Goal: Communication & Community: Answer question/provide support

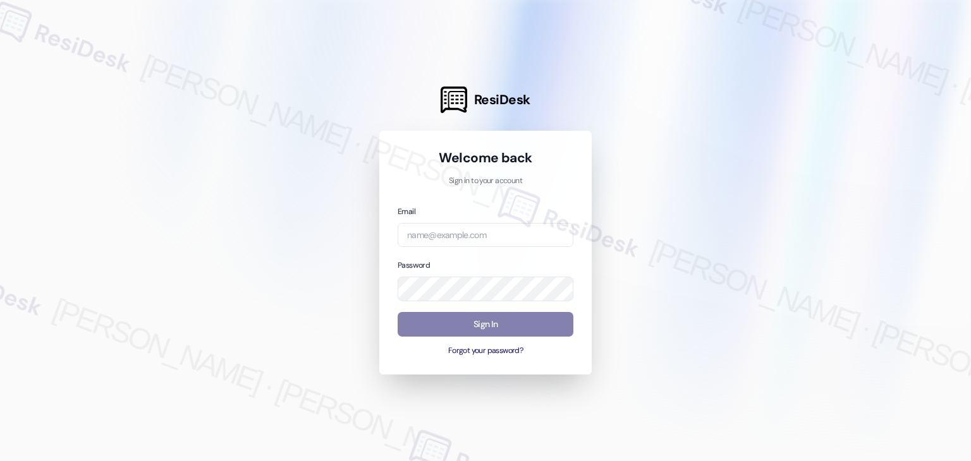
click at [577, 362] on div "Welcome back Sign in to your account Email Password Sign In Forgot your passwor…" at bounding box center [485, 253] width 212 height 244
click at [488, 239] on input "email" at bounding box center [485, 235] width 176 height 25
paste input "automated-surveys-abacus_capital-resen.four@abacus_[DOMAIN_NAME]"
type input "automated-surveys-abacus_capital-resen.four@abacus_[DOMAIN_NAME]"
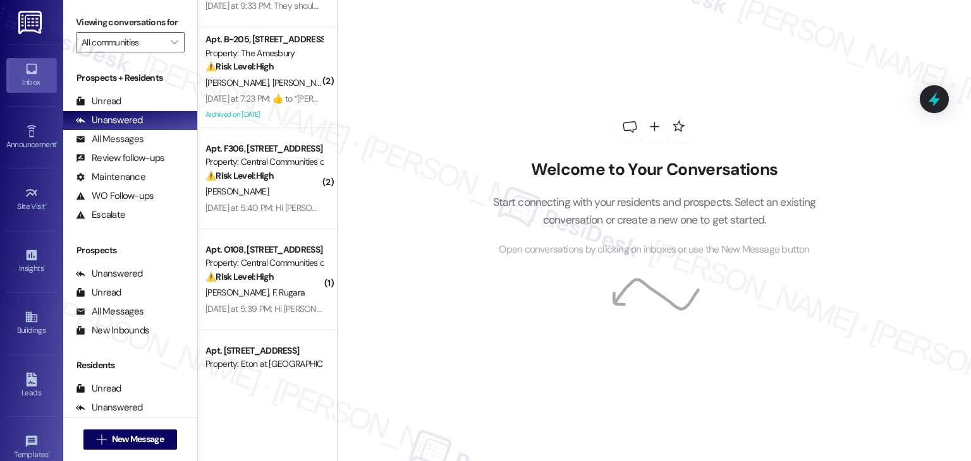
scroll to position [442, 0]
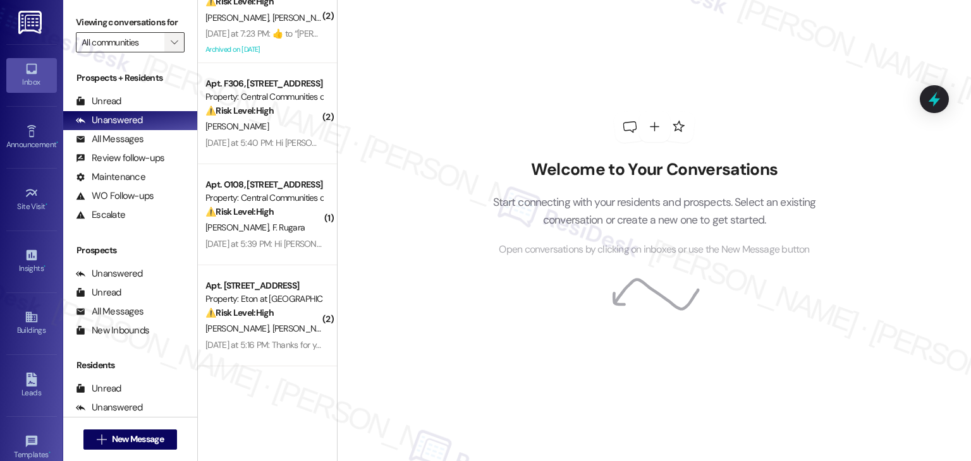
click at [168, 44] on span "" at bounding box center [174, 42] width 12 height 20
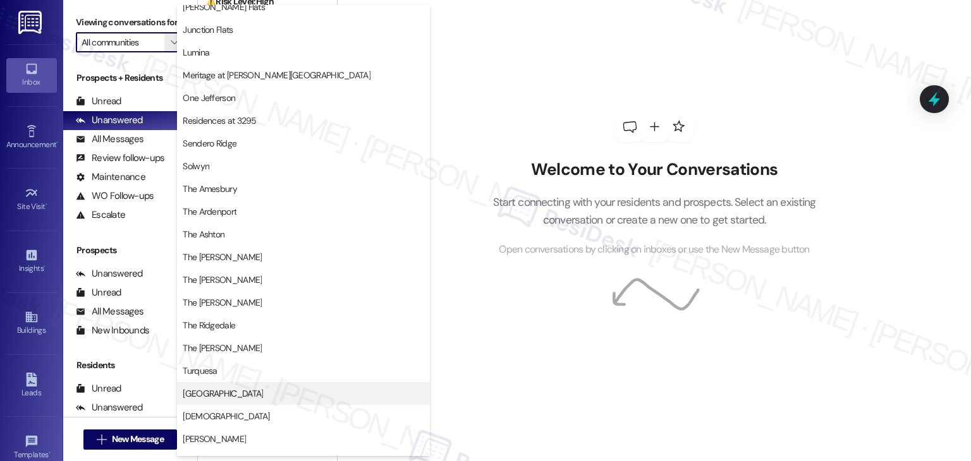
scroll to position [186, 0]
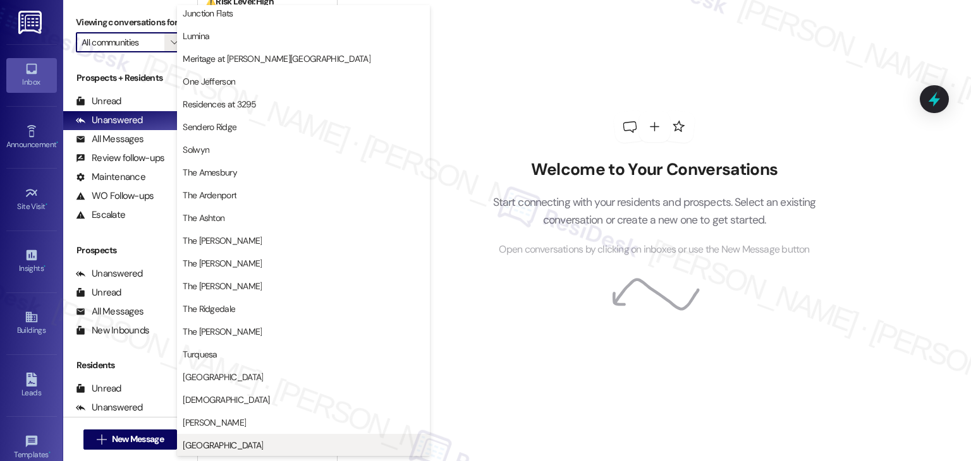
click at [258, 442] on span "[GEOGRAPHIC_DATA]" at bounding box center [303, 445] width 241 height 13
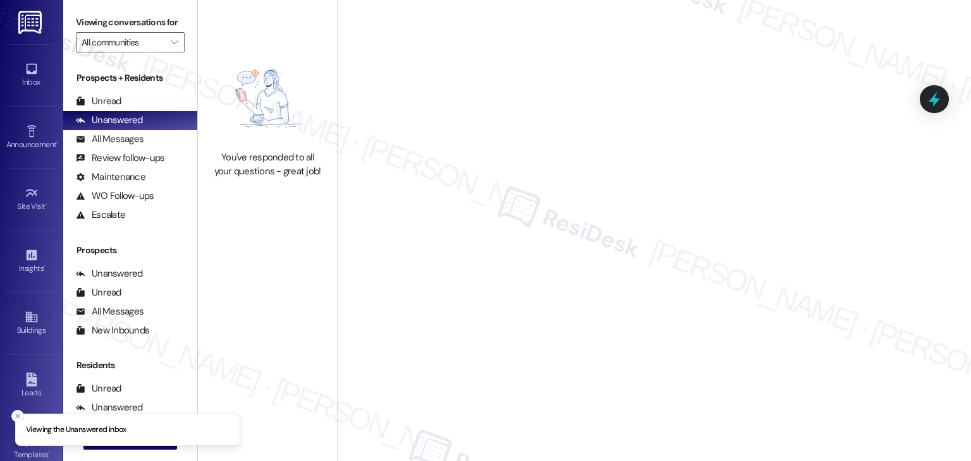
type input "[GEOGRAPHIC_DATA]"
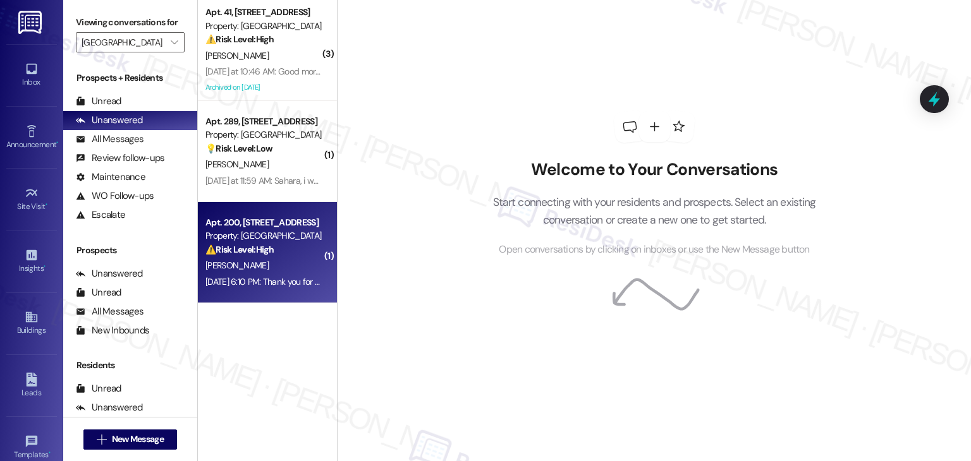
click at [267, 274] on div "[DATE] 6:10 PM: Thank you for your message. Our offices are currently closed, b…" at bounding box center [263, 282] width 119 height 16
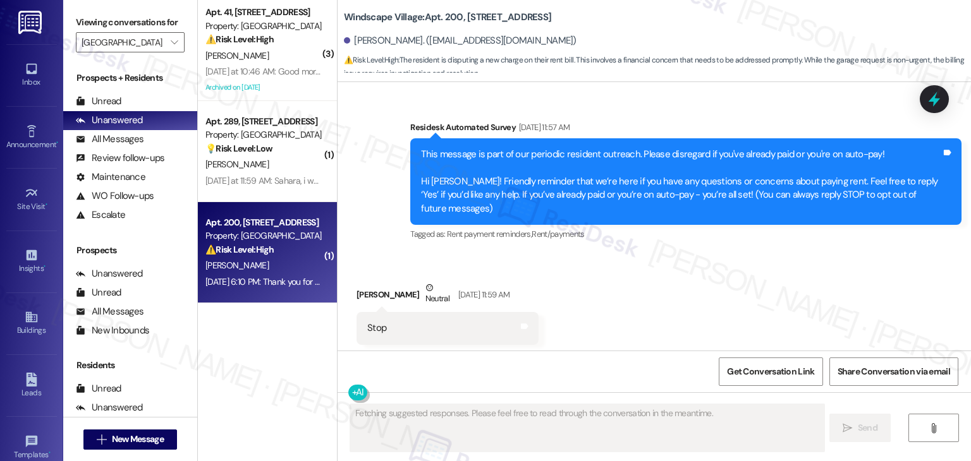
scroll to position [6938, 0]
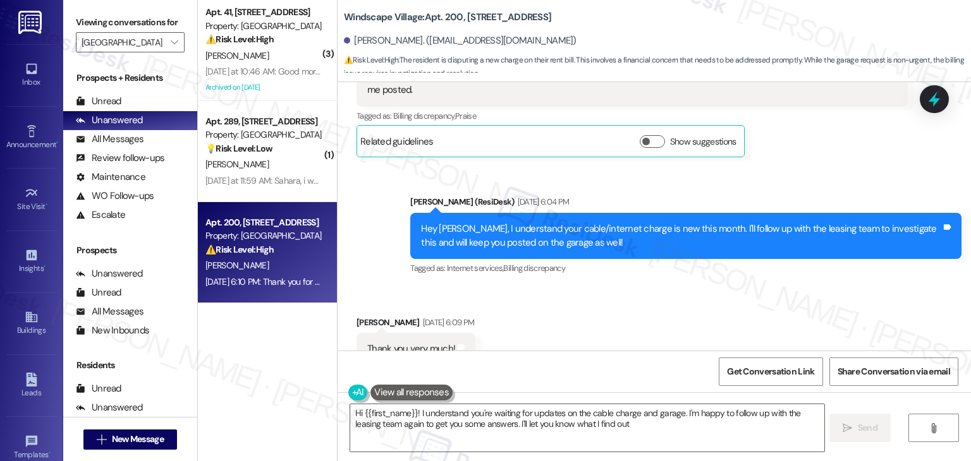
type textarea "Hi {{first_name}}! I understand you're waiting for updates on the cable charge …"
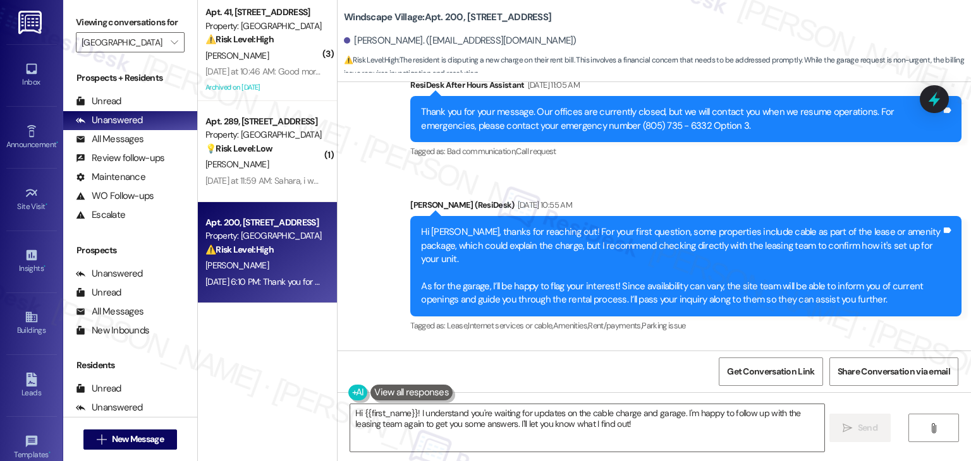
scroll to position [6490, 0]
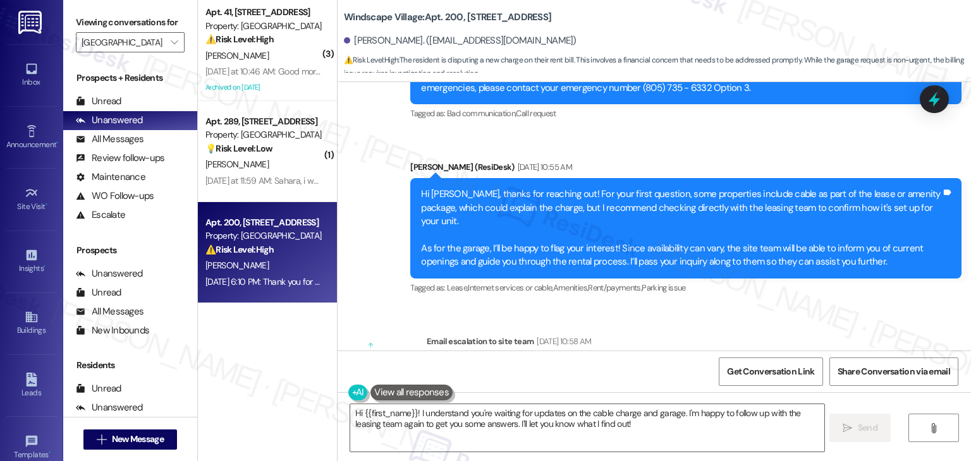
click at [777, 279] on div "Survey, sent via SMS Residesk Automated Survey [DATE] 11:57 AM This message is …" at bounding box center [653, 216] width 633 height 269
click at [777, 325] on div "Email escalation to site team Email escalation to site team [DATE] 10:58 AM Res…" at bounding box center [632, 393] width 570 height 136
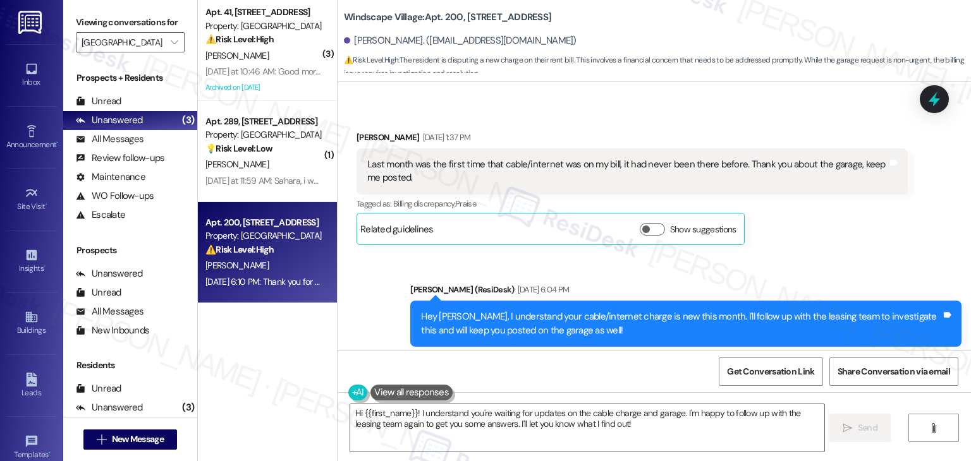
scroll to position [6743, 0]
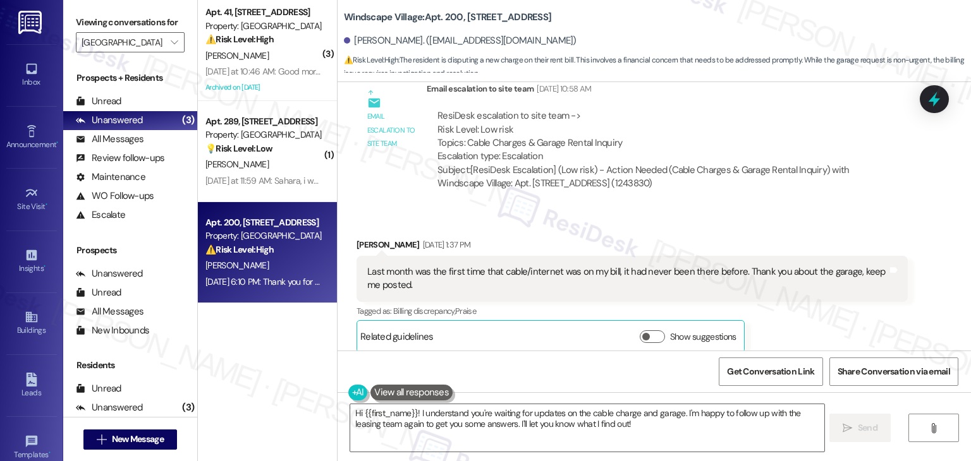
click at [777, 281] on div "[PERSON_NAME] [DATE] 1:37 PM Last month was the first time that cable/internet …" at bounding box center [631, 295] width 551 height 115
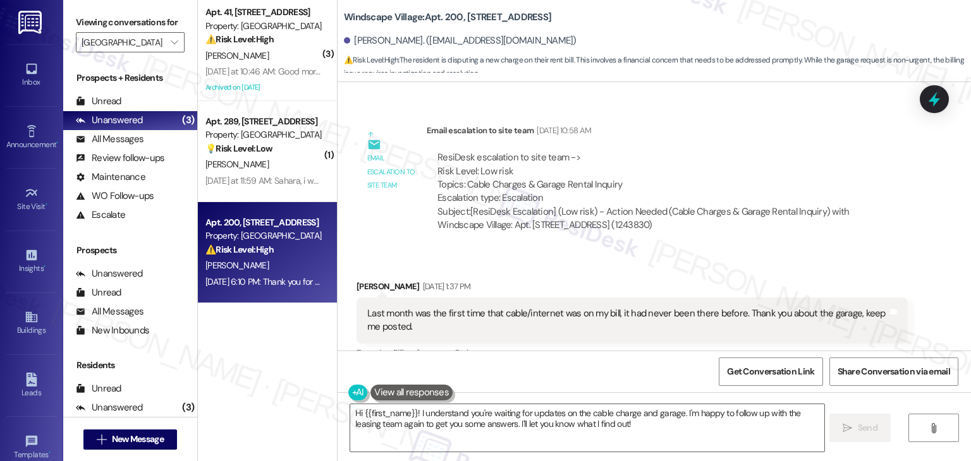
scroll to position [6679, 0]
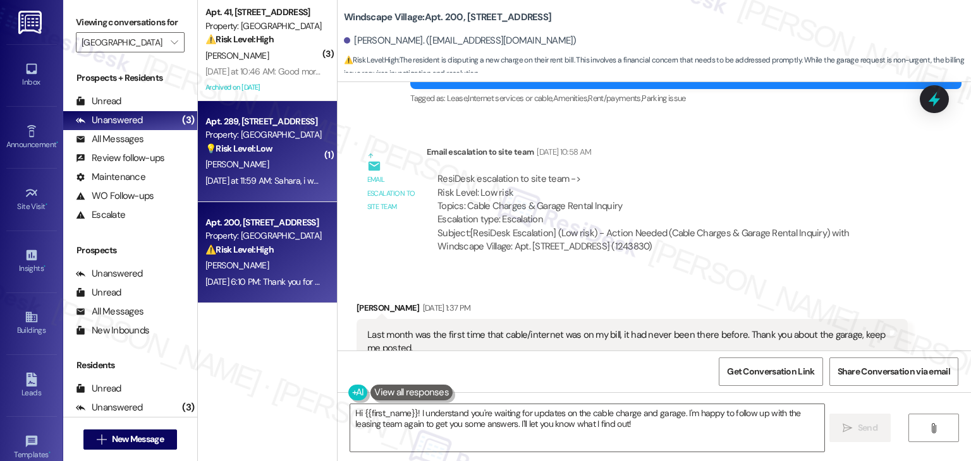
click at [279, 195] on div "Apt. 289, [STREET_ADDRESS] Property: Windscape Village 💡 Risk Level: Low The re…" at bounding box center [267, 151] width 139 height 101
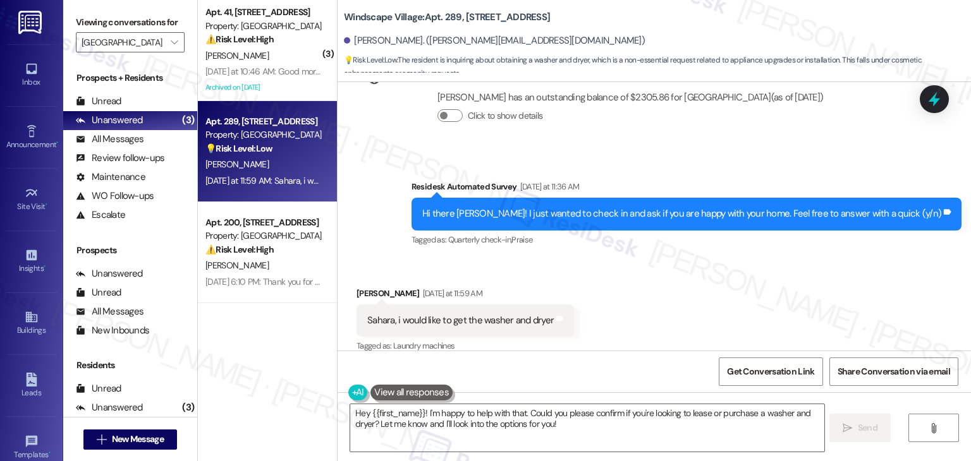
scroll to position [1161, 0]
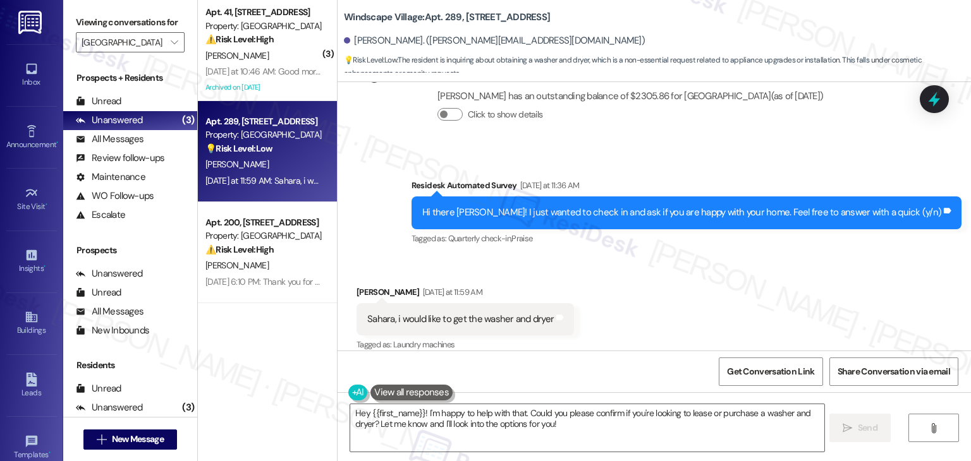
click at [659, 282] on div "Received via SMS [PERSON_NAME] [DATE] at 11:59 AM Sahara, i would like to get t…" at bounding box center [653, 310] width 633 height 107
drag, startPoint x: 389, startPoint y: 306, endPoint x: 547, endPoint y: 315, distance: 158.3
click at [547, 315] on div "Sahara, i would like to get the washer and dryer Tags and notes" at bounding box center [464, 319] width 217 height 32
copy div "i would like to get the washer and dryer Tags and notes"
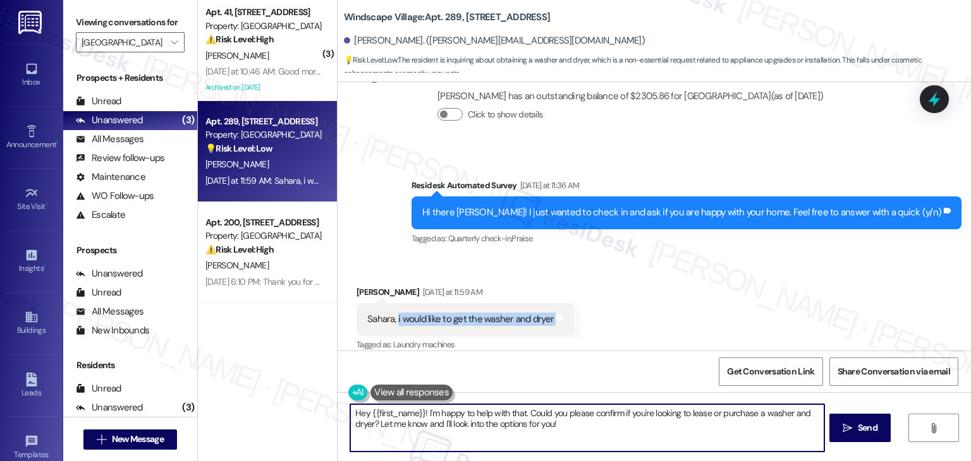
click at [517, 413] on textarea "Hey {{first_name}}! I'm happy to help with that. Could you please confirm if yo…" at bounding box center [586, 427] width 473 height 47
paste textarea "i [PERSON_NAME]! Thanks for reaching out. Just to clarify, are you looking to r…"
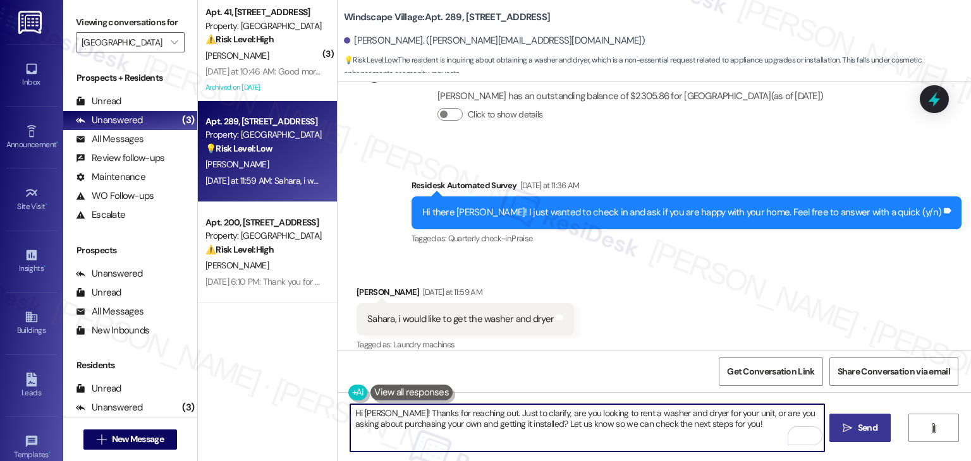
type textarea "Hi [PERSON_NAME]! Thanks for reaching out. Just to clarify, are you looking to …"
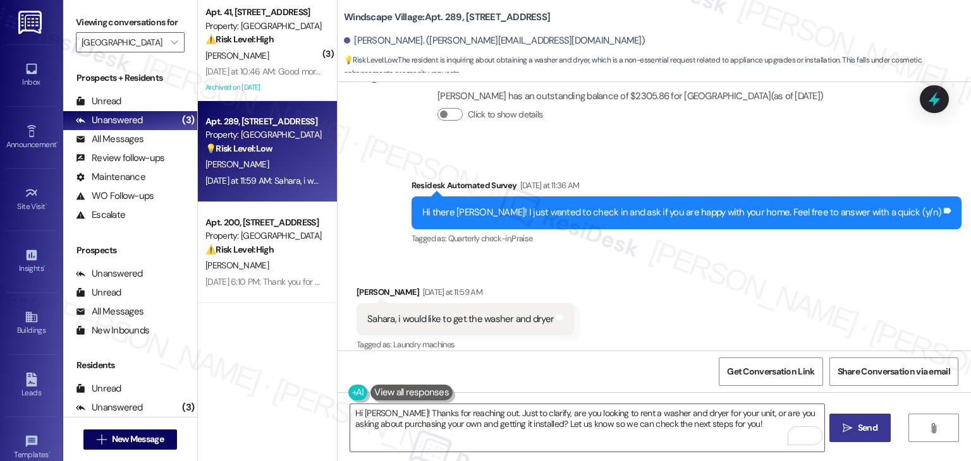
click at [864, 425] on span "Send" at bounding box center [868, 427] width 20 height 13
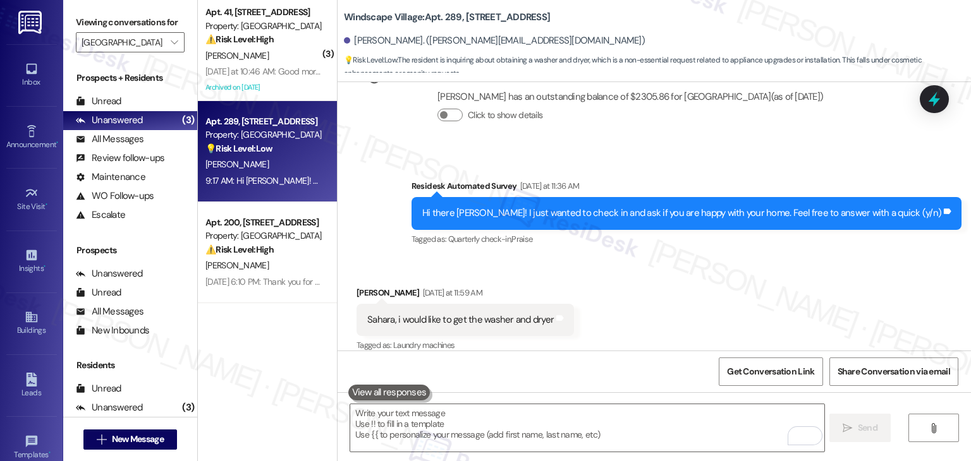
scroll to position [1263, 0]
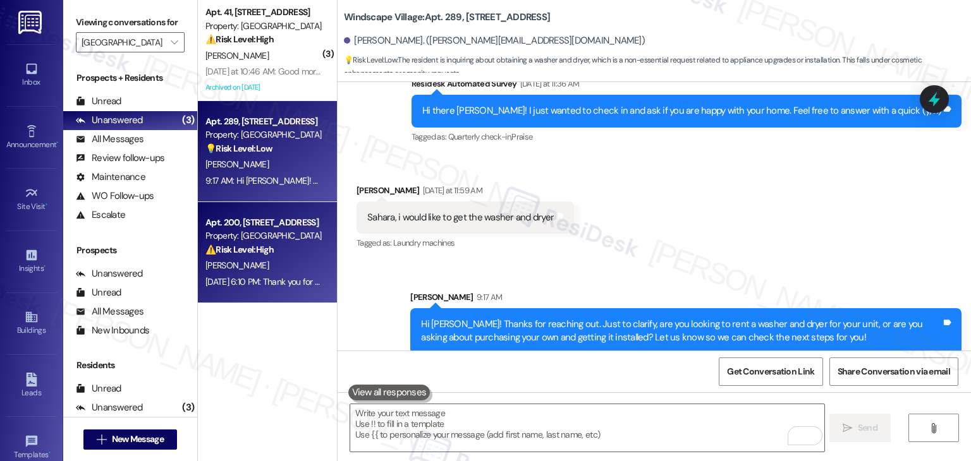
click at [273, 291] on div "Apt. 200, [STREET_ADDRESS] Property: Windscape Village ⚠️ Risk Level: High The …" at bounding box center [267, 252] width 139 height 101
type textarea "Fetching suggested responses. Please feel free to read through the conversation…"
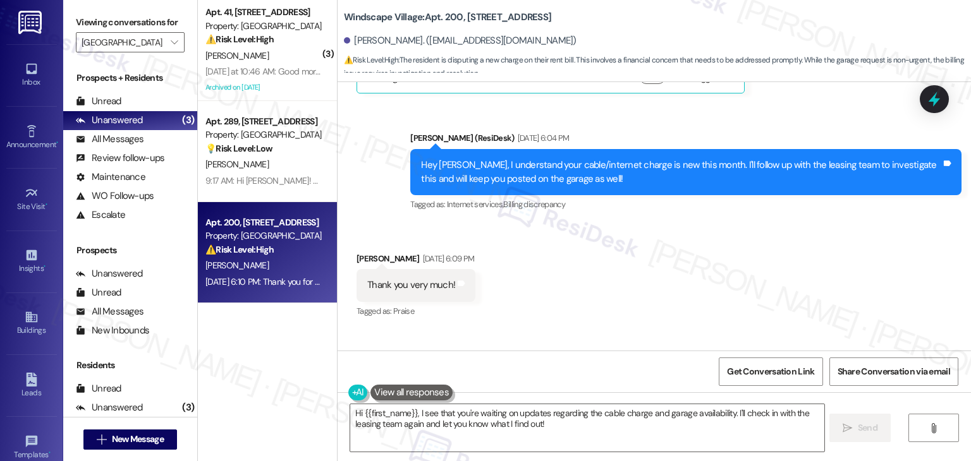
scroll to position [7058, 0]
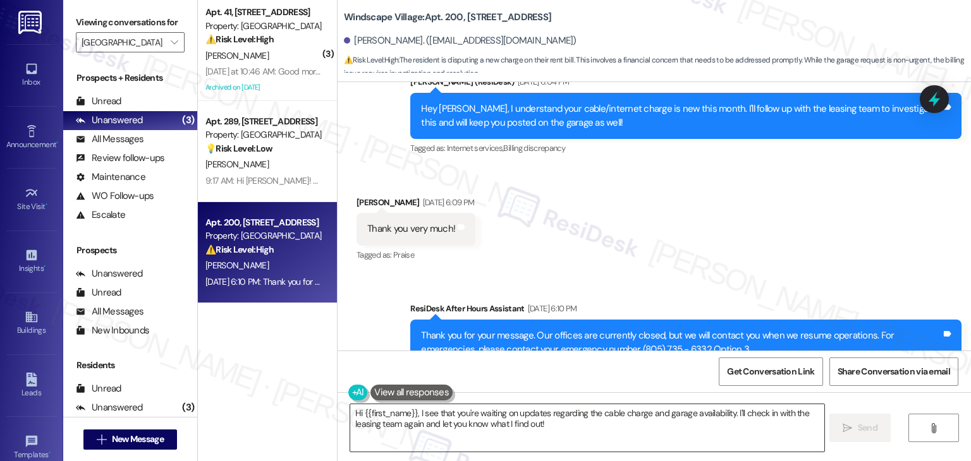
click at [469, 422] on textarea "Hi {{first_name}}, I see that you're waiting on updates regarding the cable cha…" at bounding box center [586, 427] width 473 height 47
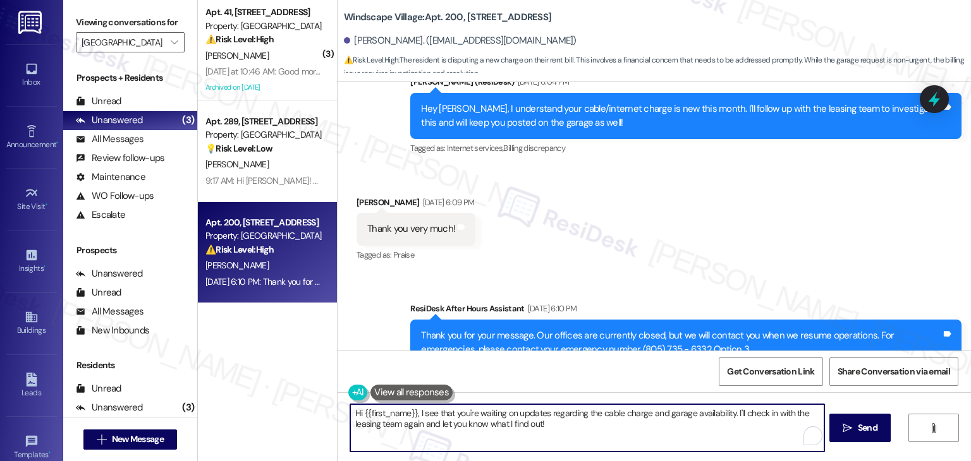
click at [469, 422] on textarea "Hi {{first_name}}, I see that you're waiting on updates regarding the cable cha…" at bounding box center [586, 427] width 473 height 47
paste textarea "hope you're having a wonderful day! Just wanted to follow up and see if everyth…"
type textarea "Hi {{first_name}}, hope you're having a wonderful day! Just wanted to follow up…"
click at [864, 424] on span "Send" at bounding box center [868, 427] width 20 height 13
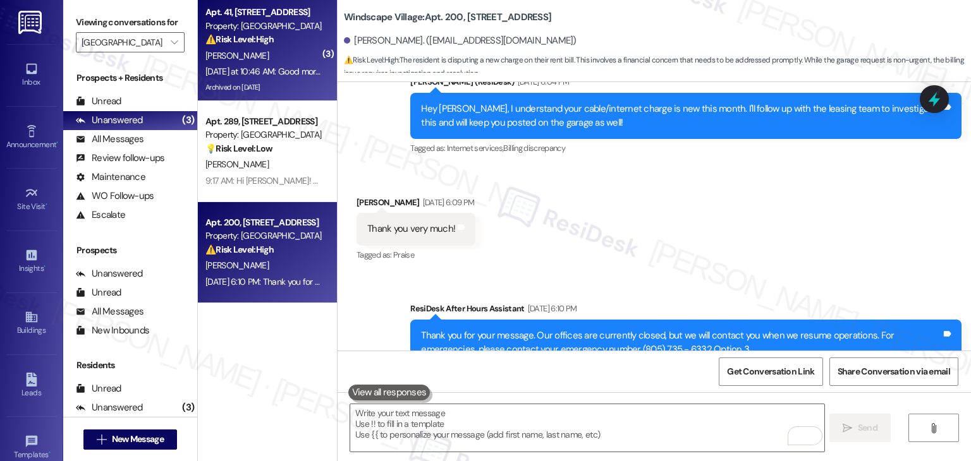
scroll to position [6938, 0]
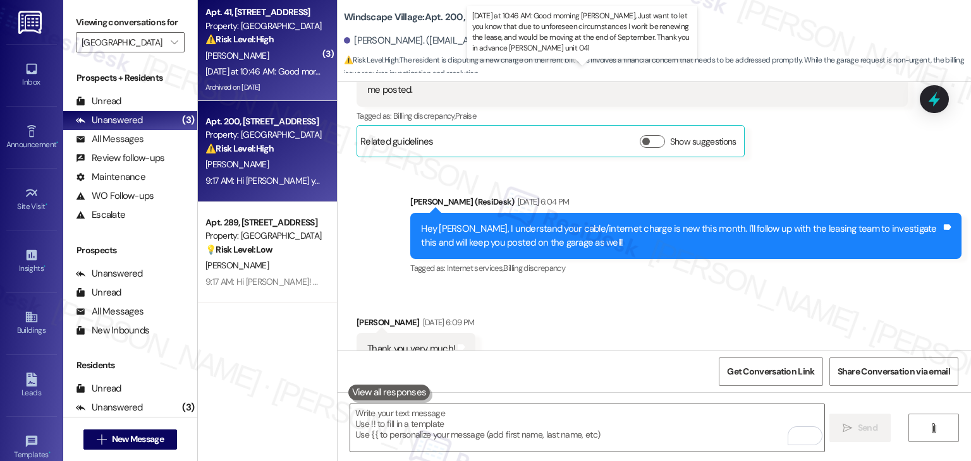
click at [296, 69] on div "Yesterday at 10:46 AM: Good morning Sarah, Just want to let you know that due t…" at bounding box center [651, 71] width 893 height 11
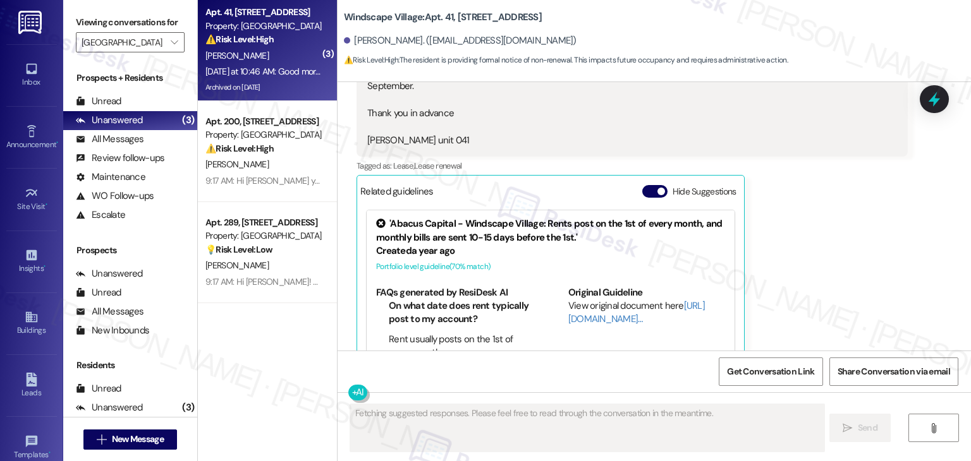
scroll to position [6068, 0]
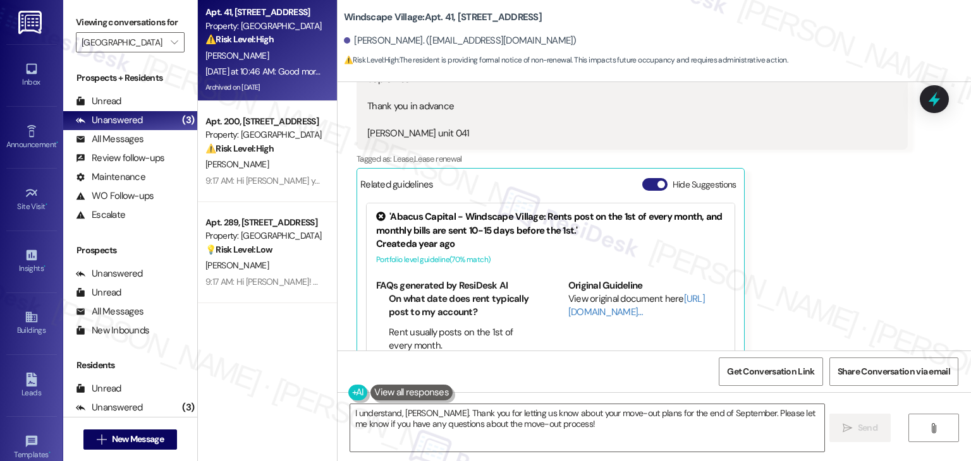
click at [645, 178] on button "Hide Suggestions" at bounding box center [654, 184] width 25 height 13
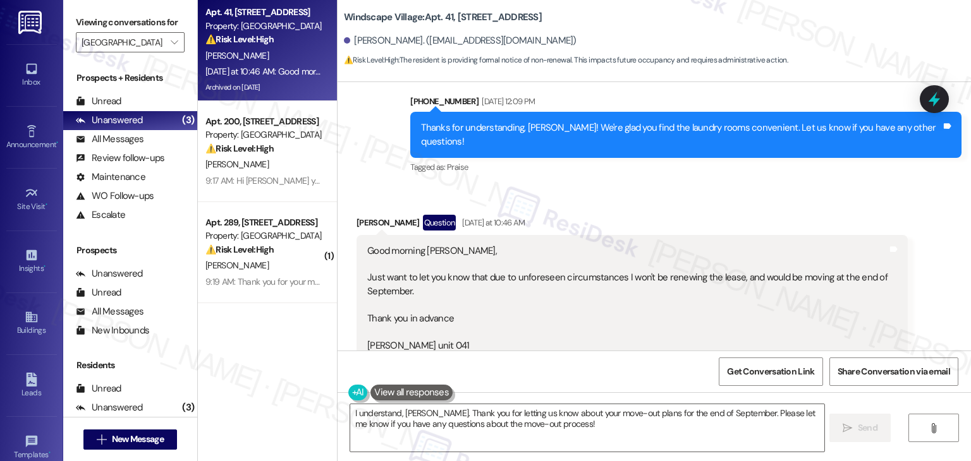
scroll to position [5884, 0]
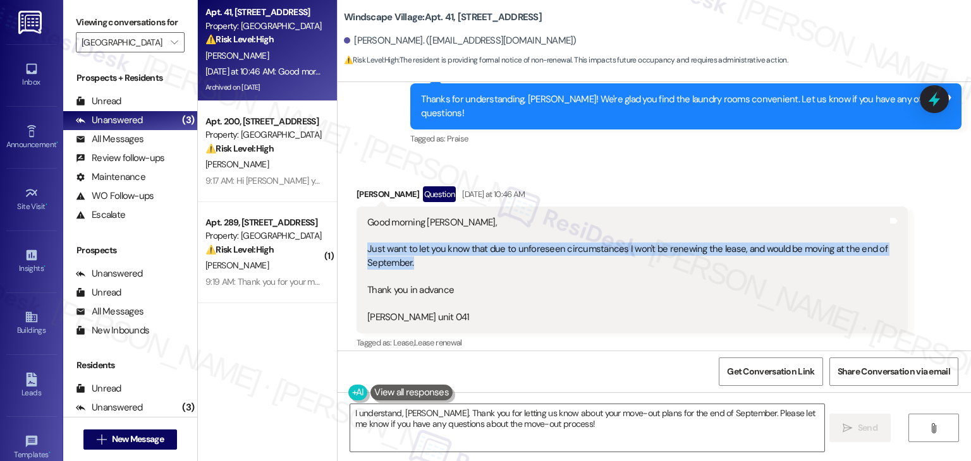
drag, startPoint x: 422, startPoint y: 219, endPoint x: 352, endPoint y: 210, distance: 70.7
click at [356, 210] on div "Good morning Sarah, Just want to let you know that due to unforeseen circumstan…" at bounding box center [631, 270] width 551 height 127
copy div "Just want to let you know that due to unforeseen circumstances I won't be renew…"
click at [578, 419] on textarea "I understand, Martha. Thank you for letting us know about your move-out plans f…" at bounding box center [586, 427] width 473 height 47
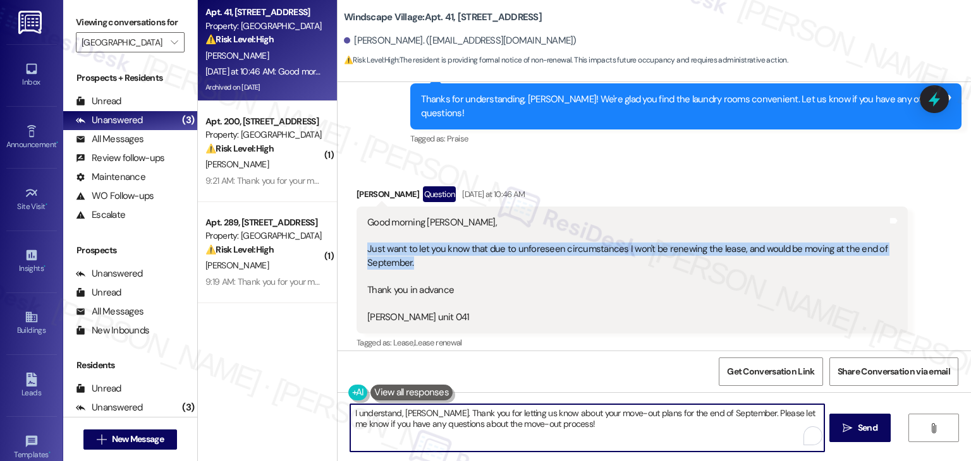
click at [578, 419] on textarea "I understand, Martha. Thank you for letting us know about your move-out plans f…" at bounding box center [586, 427] width 473 height 47
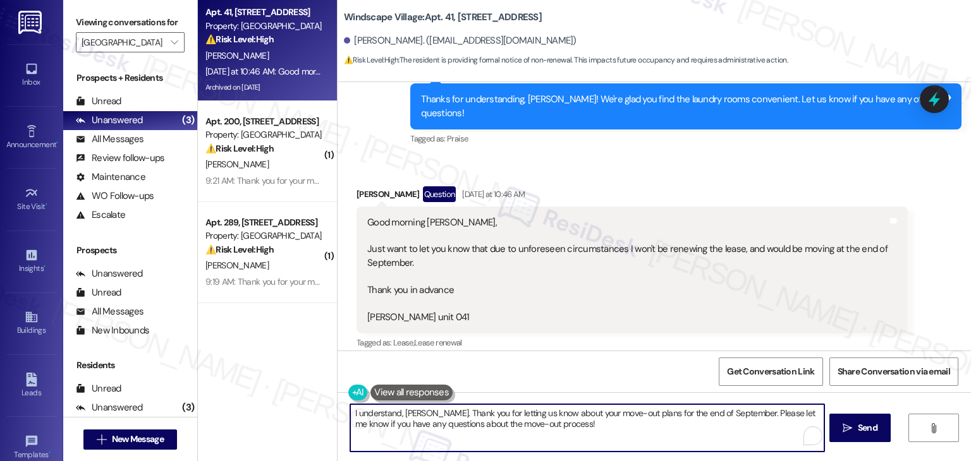
paste textarea "Hi Martha, thanks for letting us know. We’re sorry to hear you’ll be moving out…"
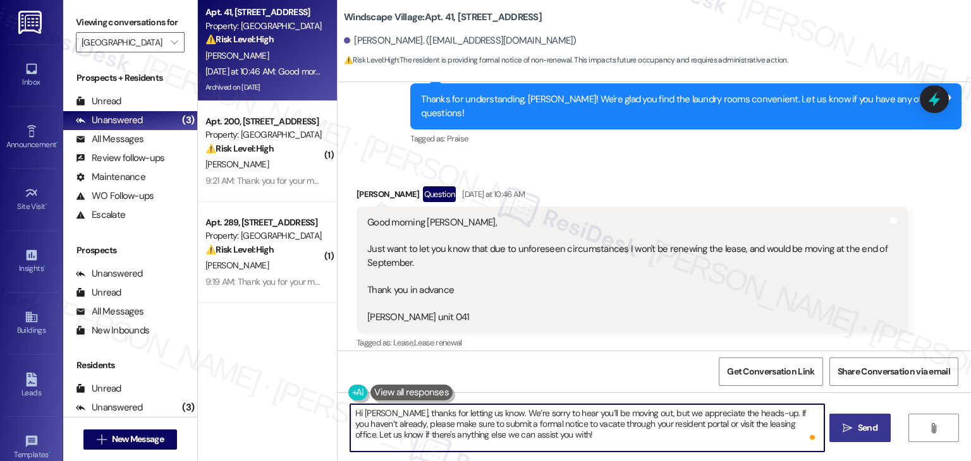
type textarea "Hi Martha, thanks for letting us know. We’re sorry to hear you’ll be moving out…"
click at [865, 428] on span "Send" at bounding box center [868, 427] width 20 height 13
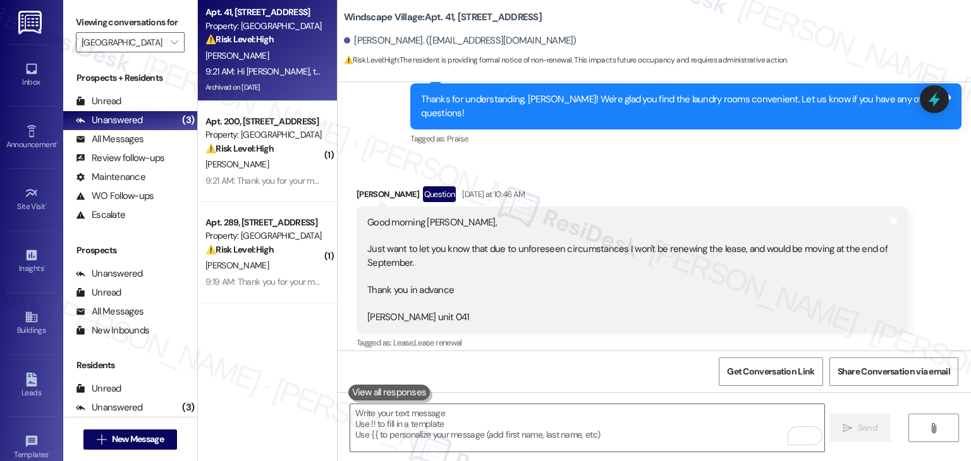
scroll to position [6000, 0]
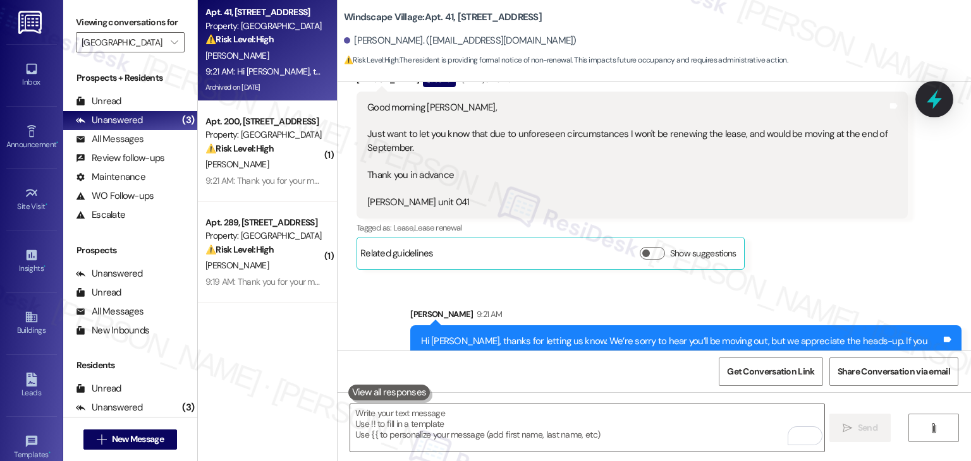
click at [939, 87] on div at bounding box center [934, 99] width 38 height 36
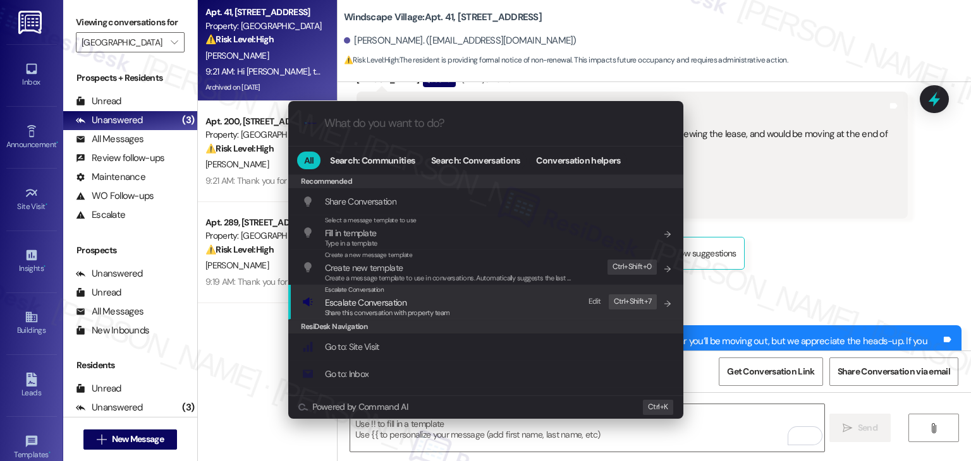
click at [371, 306] on span "Escalate Conversation" at bounding box center [366, 302] width 82 height 11
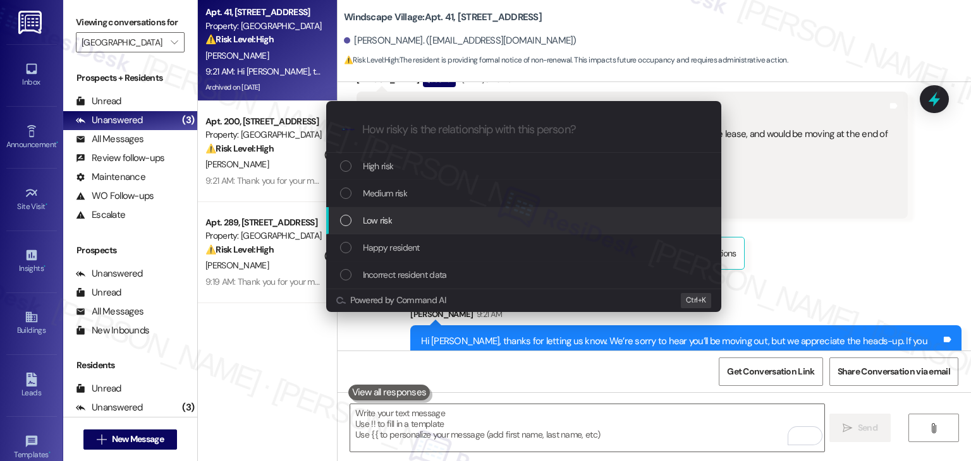
click at [342, 218] on div "List of options" at bounding box center [345, 220] width 11 height 11
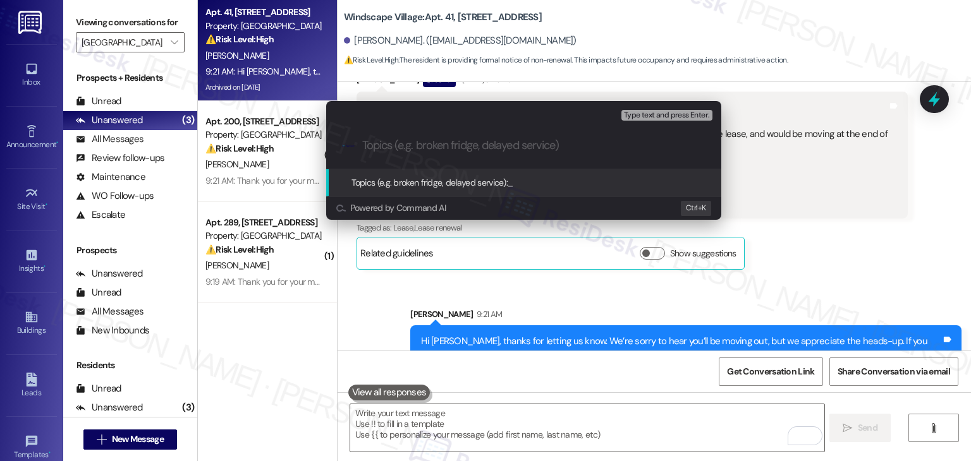
paste input "Notice of Non-Renewal – Resident Moving Out End of September"
type input "Notice of Non-Renewal – Resident Moving Out End of September"
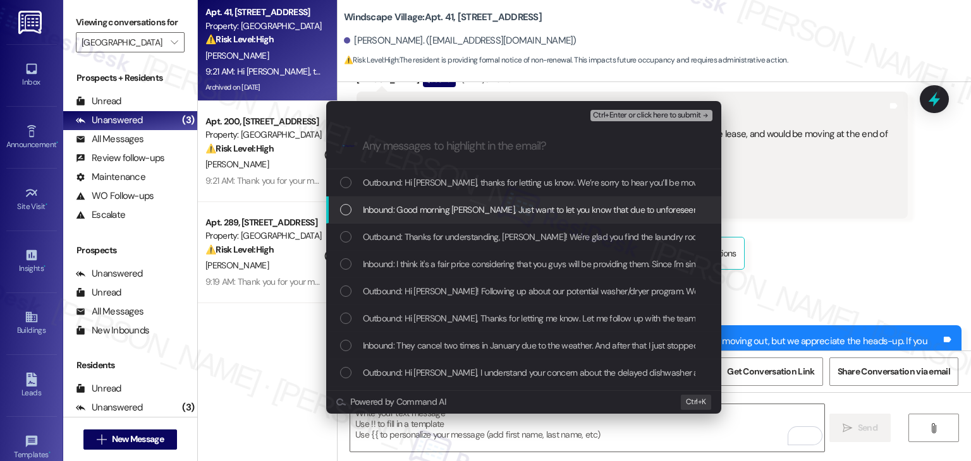
click at [344, 210] on div "List of options" at bounding box center [345, 209] width 11 height 11
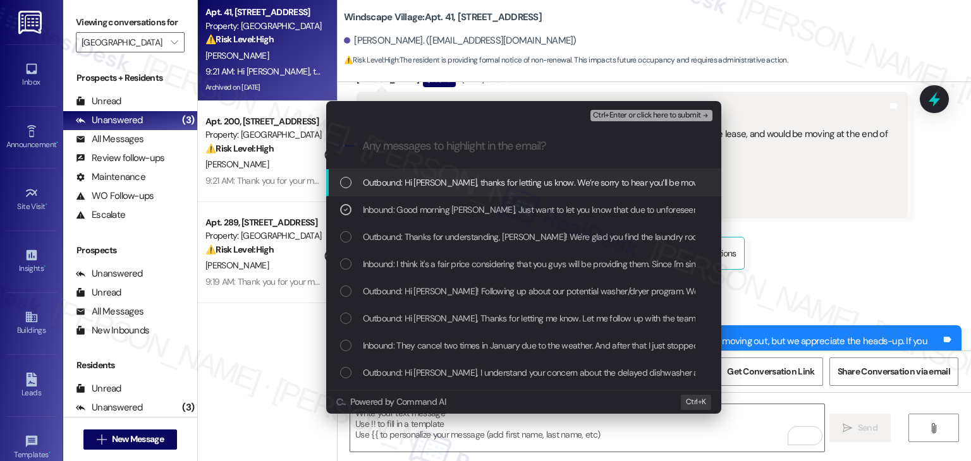
click at [664, 111] on span "Ctrl+Enter or click here to submit" at bounding box center [647, 115] width 108 height 9
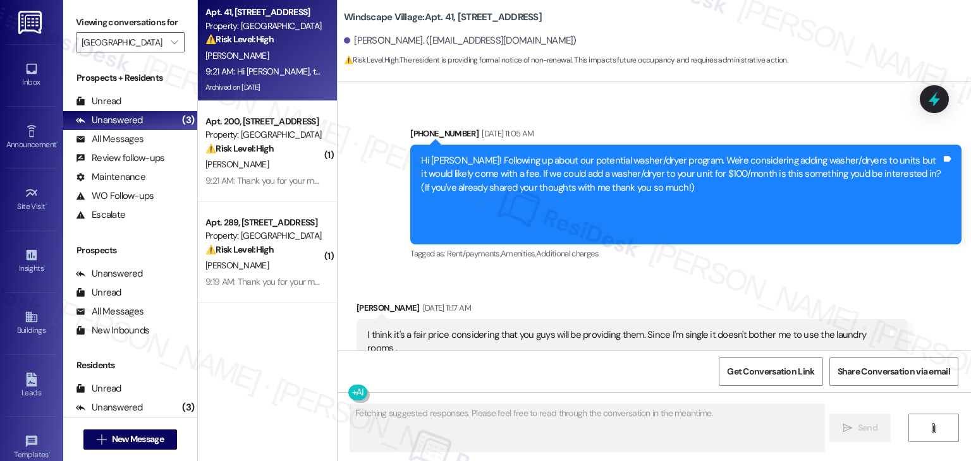
scroll to position [6068, 0]
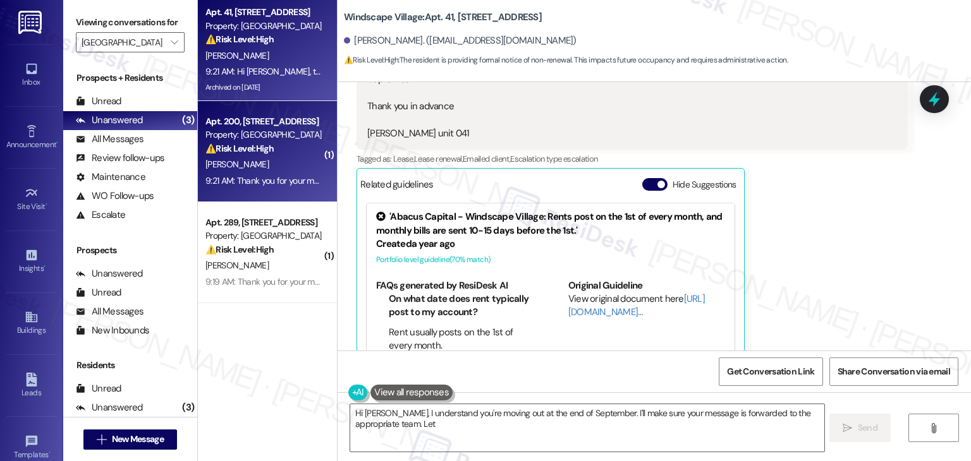
type textarea "Hi Martha, I understand you're moving out at the end of September. I'll make su…"
click at [279, 193] on div "Apt. 200, 1300 North L St. Ste 168 Property: Windscape Village ⚠️ Risk Level: H…" at bounding box center [267, 151] width 139 height 101
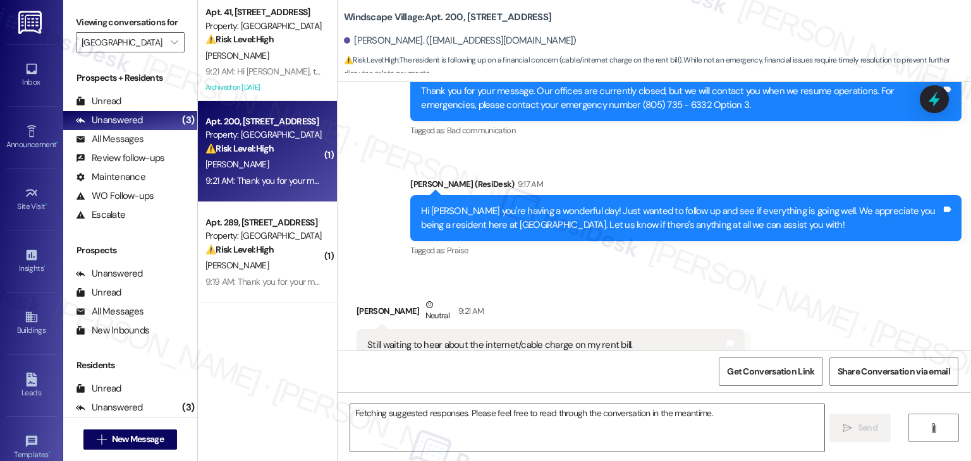
scroll to position [7515, 0]
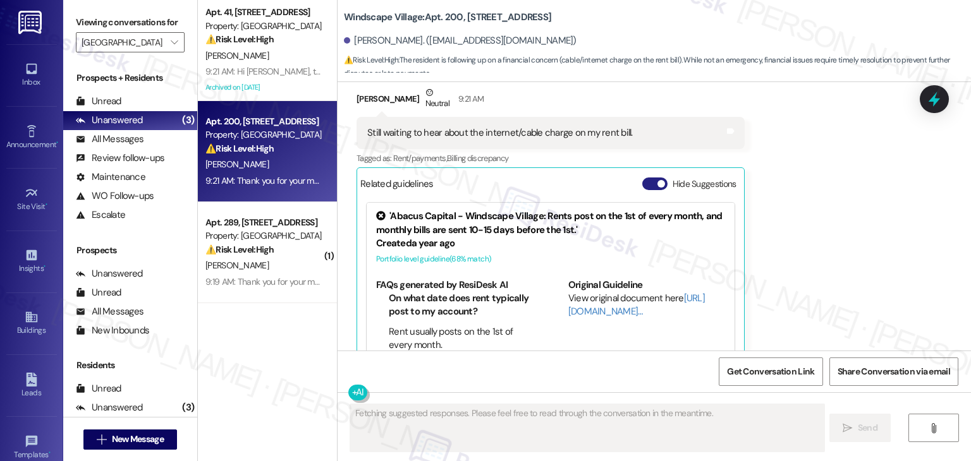
click at [643, 178] on button "Hide Suggestions" at bounding box center [654, 184] width 25 height 13
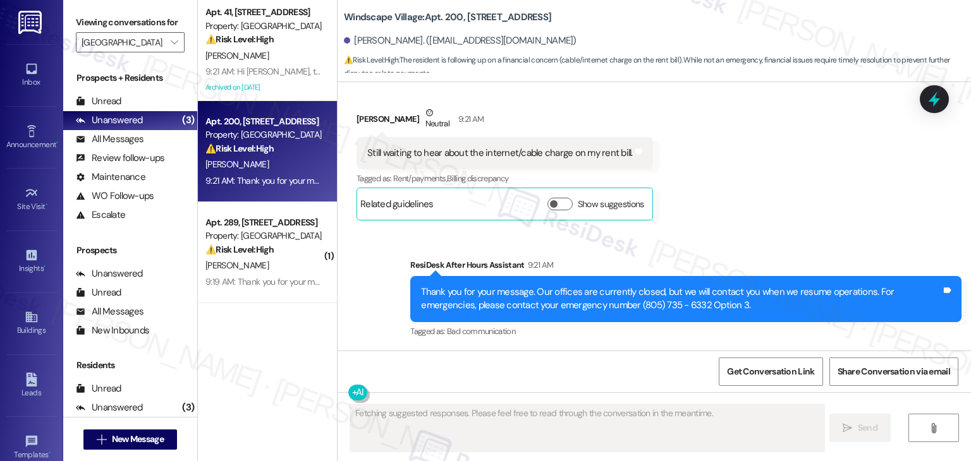
scroll to position [7451, 0]
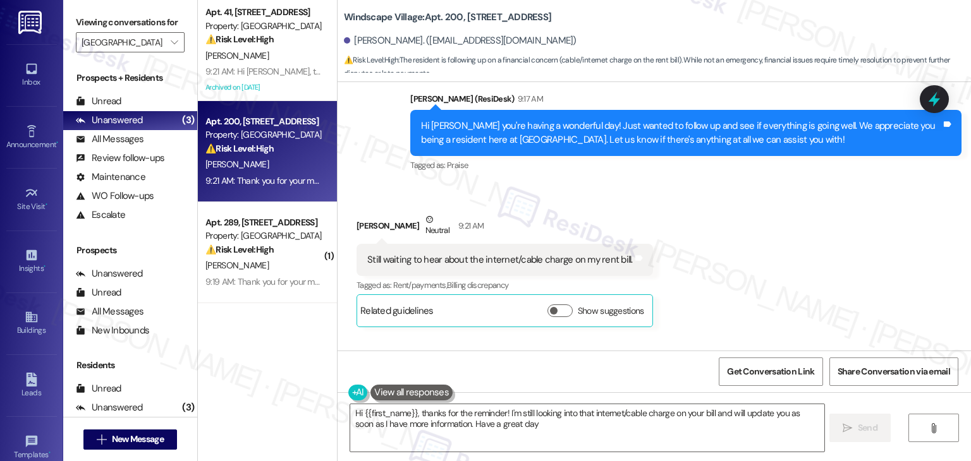
type textarea "Hi {{first_name}}, thanks for the reminder! I'm still looking into that interne…"
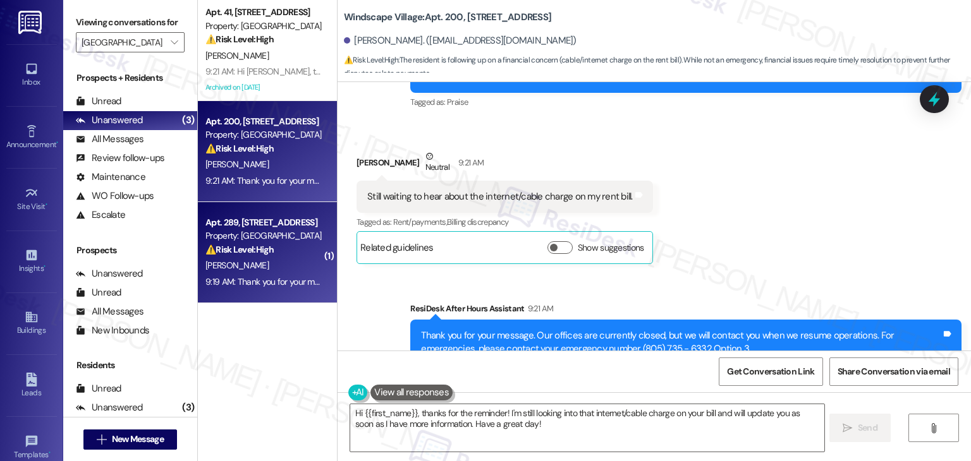
click at [260, 274] on div "9:19 AM: Thank you for your message. Our offices are currently closed, but we w…" at bounding box center [263, 282] width 119 height 16
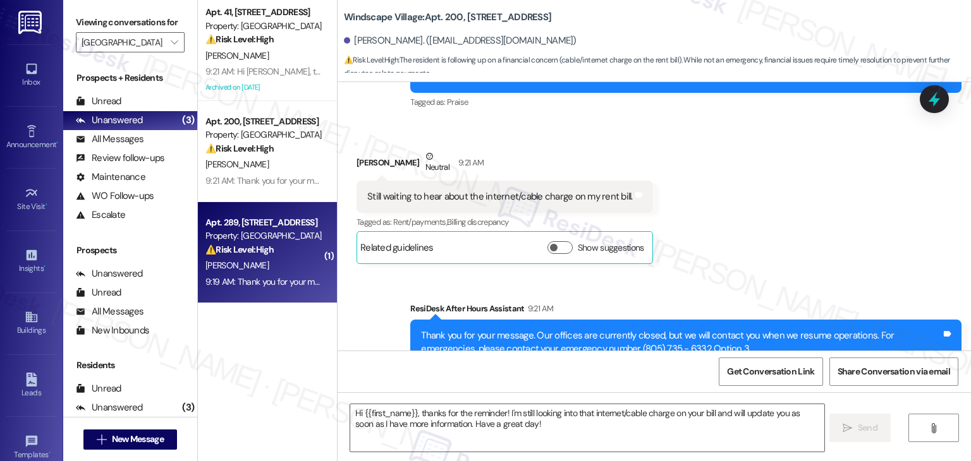
type textarea "Fetching suggested responses. Please feel free to read through the conversation…"
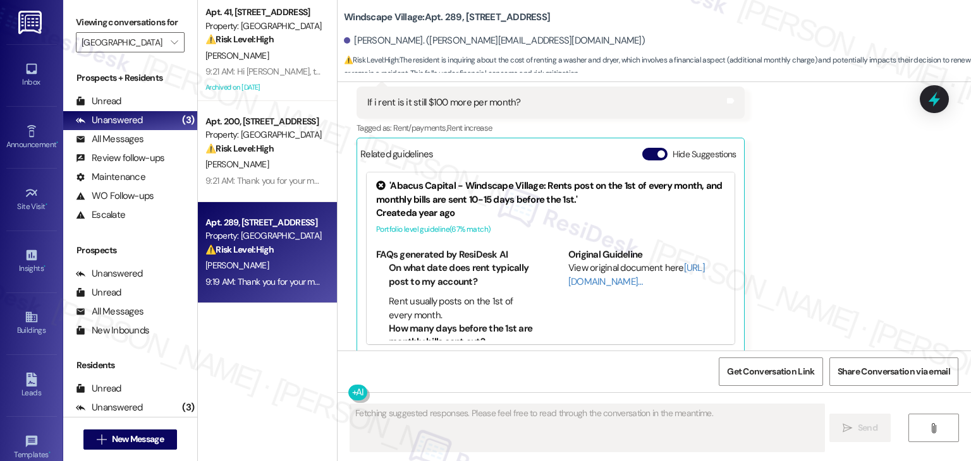
scroll to position [1544, 0]
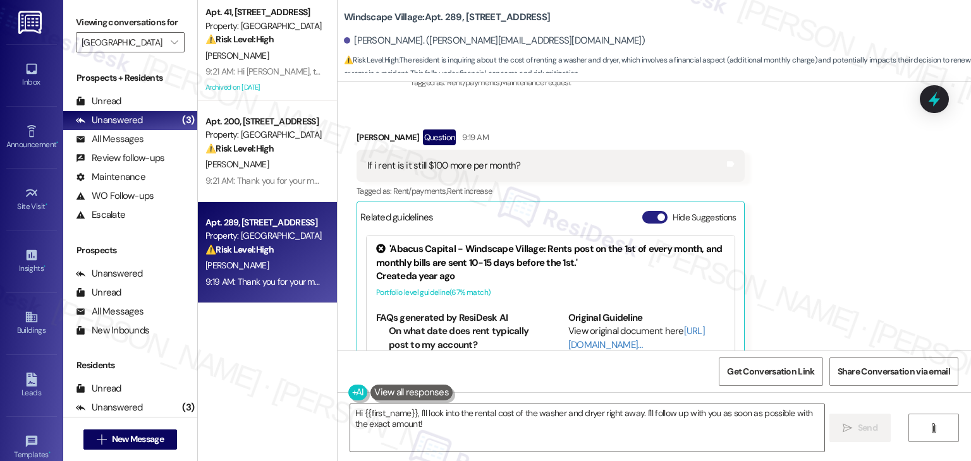
click at [642, 211] on button "Hide Suggestions" at bounding box center [654, 217] width 25 height 13
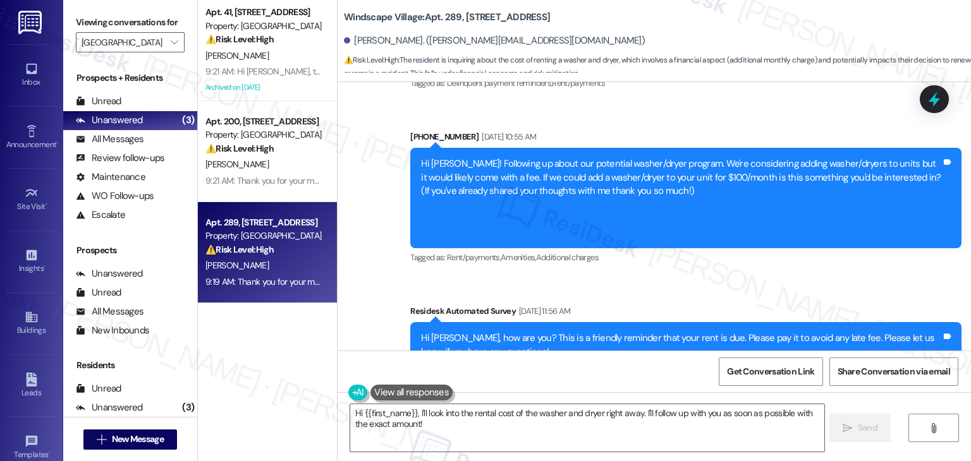
scroll to position [659, 0]
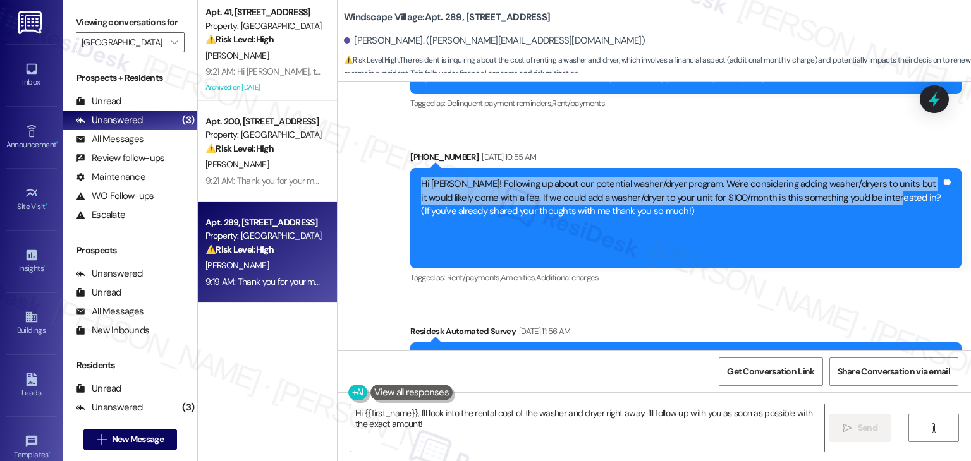
drag, startPoint x: 869, startPoint y: 185, endPoint x: 397, endPoint y: 173, distance: 472.2
click at [401, 173] on div "Announcement, sent via SMS (214) 518-7946 Aug 18, 2025 at 10:55 AM Hi Omar! Fol…" at bounding box center [686, 218] width 570 height 155
copy div "Hi Omar! Following up about our potential washer/dryer program. We're consideri…"
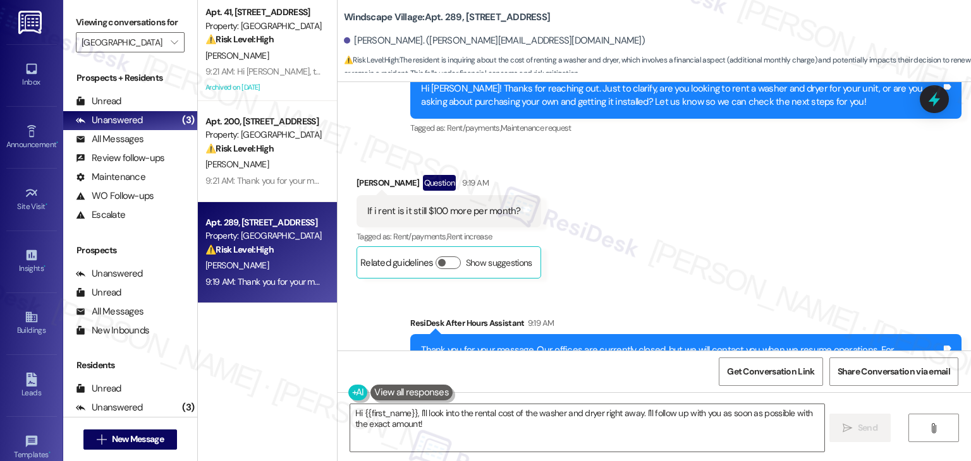
scroll to position [1544, 0]
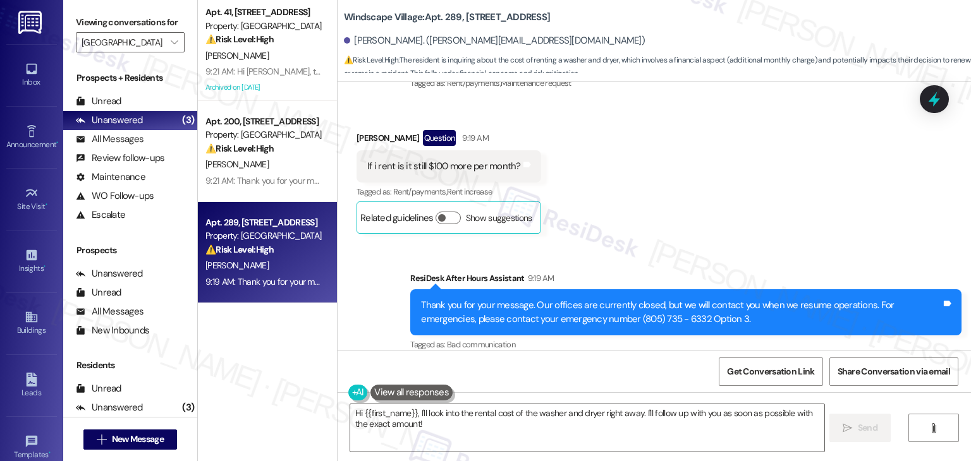
click at [442, 160] on div "If i rent is it still $100 more per month?" at bounding box center [444, 166] width 154 height 13
copy div "If i rent is it still $100 more per month? Tags and notes"
click at [456, 415] on textarea "Hi {{first_name}}, I'll look into the rental cost of the washer and dryer right…" at bounding box center [586, 427] width 473 height 47
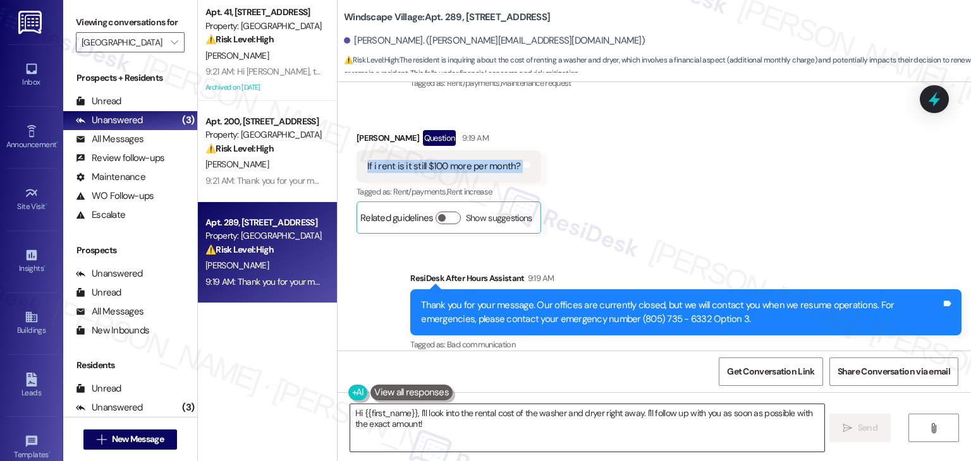
click at [456, 415] on textarea "Hi {{first_name}}, I'll look into the rental cost of the washer and dryer right…" at bounding box center [586, 427] width 473 height 47
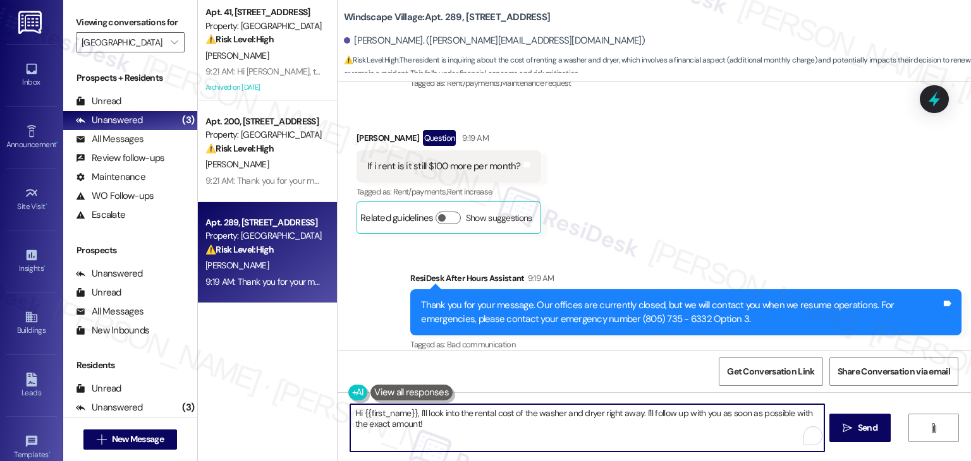
paste textarea "Omar! Great question—yes, if you choose to rent the washer and dryer through ou…"
drag, startPoint x: 458, startPoint y: 413, endPoint x: 387, endPoint y: 415, distance: 70.2
click at [387, 415] on textarea "Hi Omar! Great question—yes, if you choose to rent the washer and dryer through…" at bounding box center [586, 427] width 473 height 47
type textarea "Hi Omar! If you choose to rent the washer and dryer through our program, it wou…"
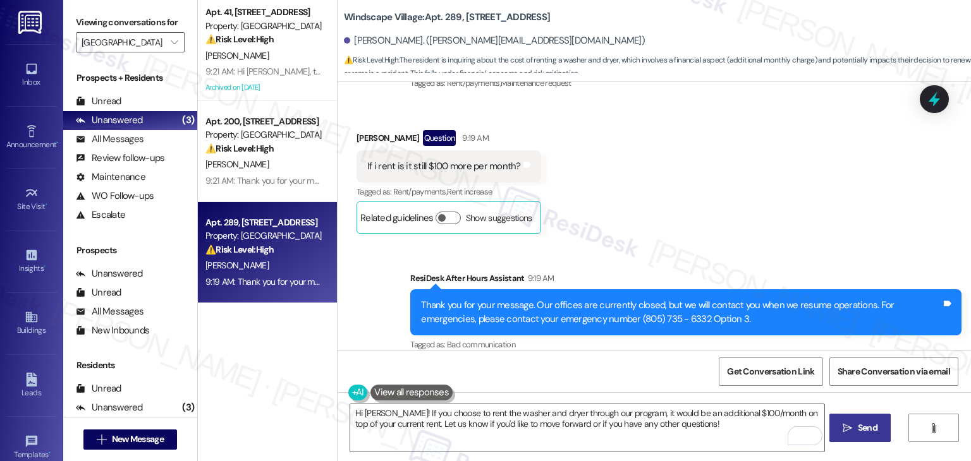
click at [868, 433] on span "Send" at bounding box center [868, 427] width 20 height 13
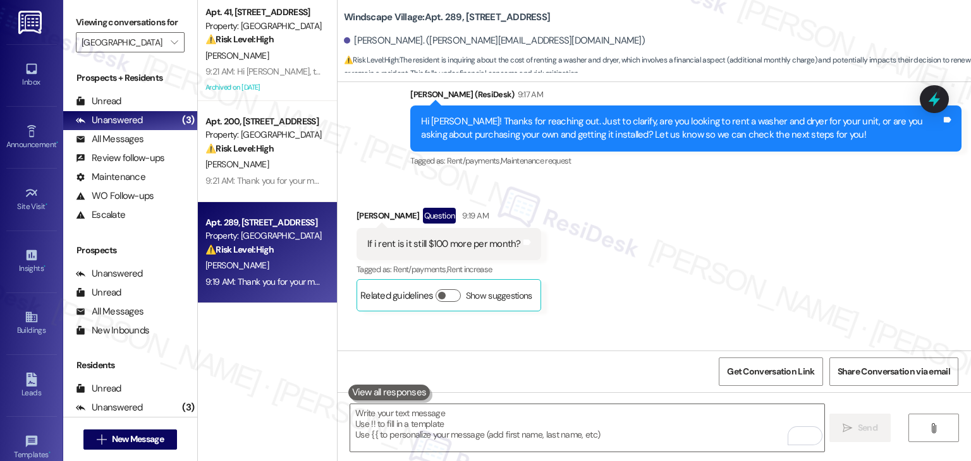
scroll to position [1423, 0]
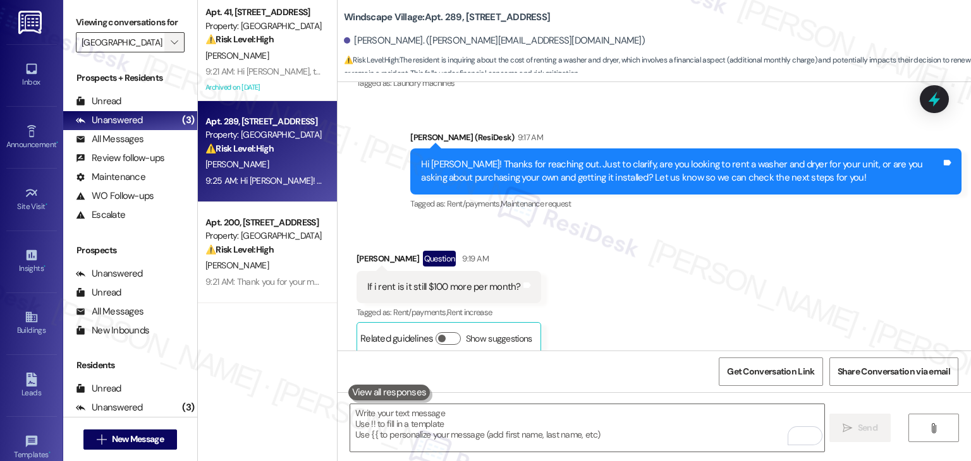
click at [171, 45] on icon "" at bounding box center [174, 42] width 7 height 10
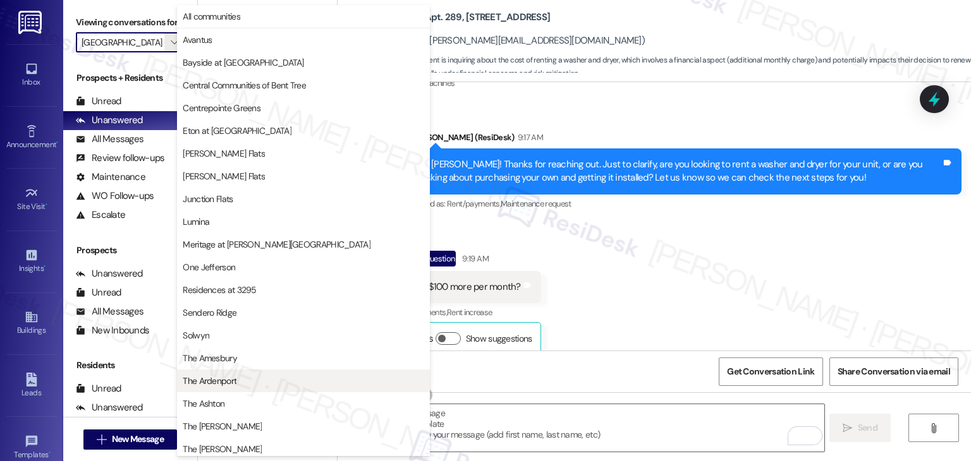
scroll to position [186, 0]
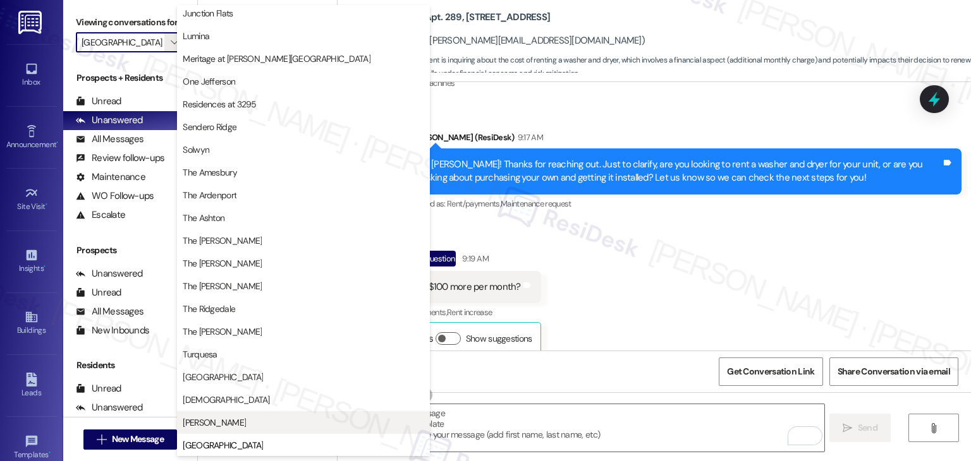
click at [200, 420] on span "[PERSON_NAME]" at bounding box center [214, 422] width 63 height 13
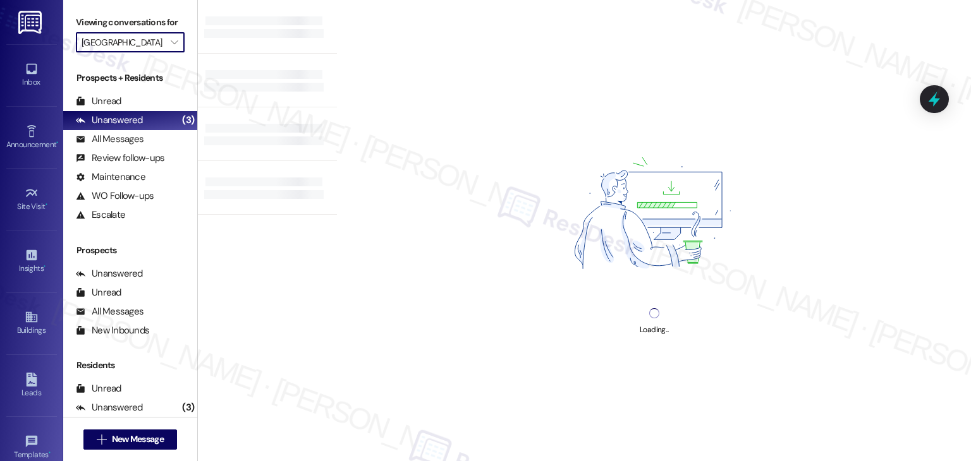
type input "[PERSON_NAME]"
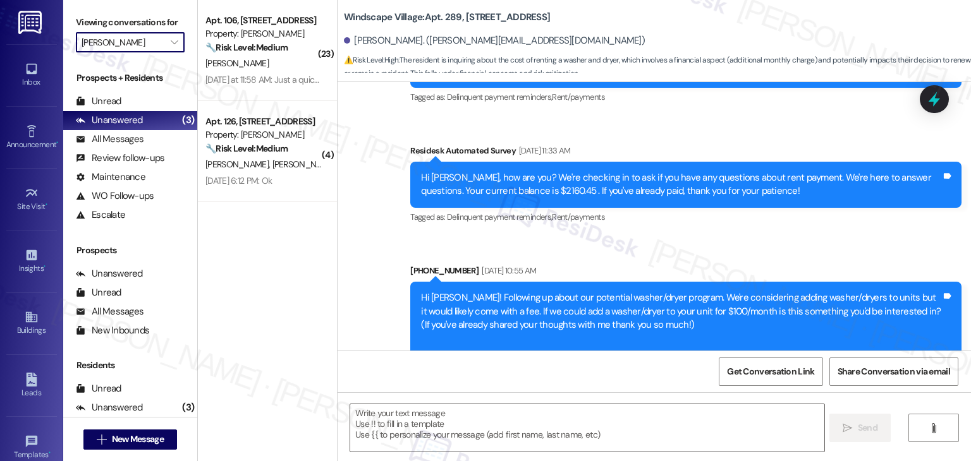
type textarea "Fetching suggested responses. Please feel free to read through the conversation…"
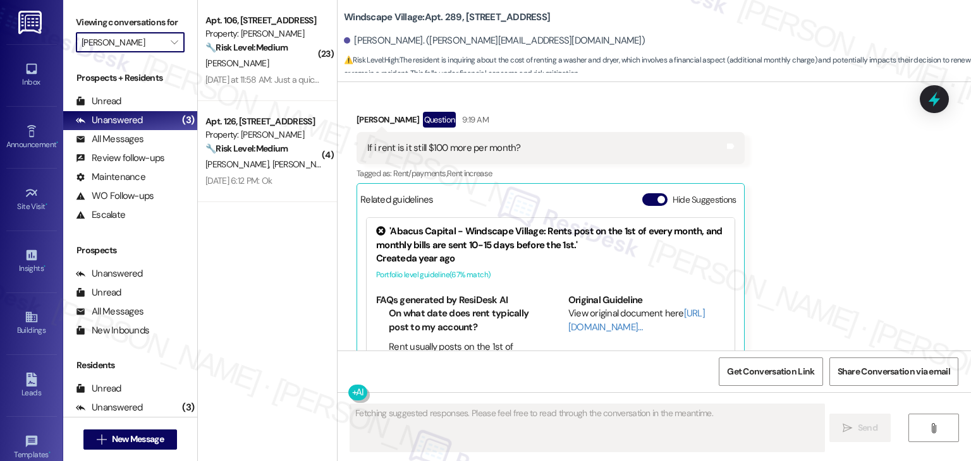
scroll to position [1608, 0]
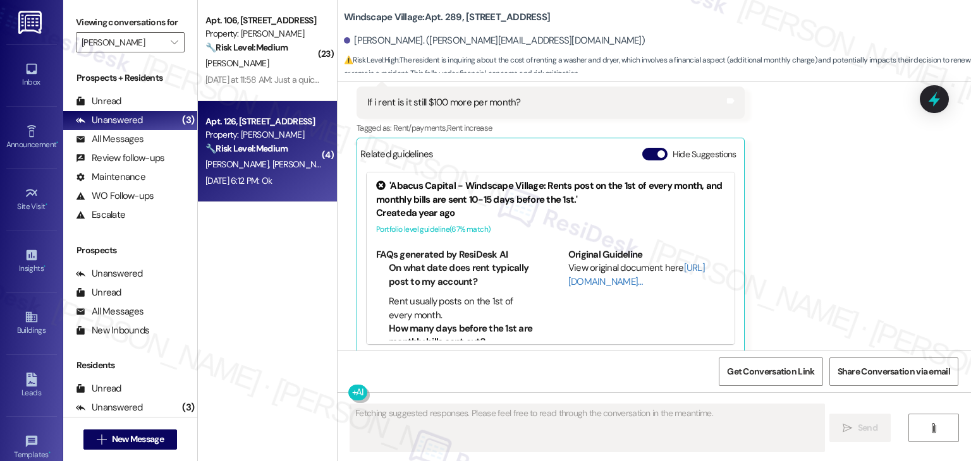
click at [269, 192] on div "Apt. 126, 4601 East 18th Street Property: Verta 🔧 Risk Level: Medium The reside…" at bounding box center [267, 151] width 139 height 101
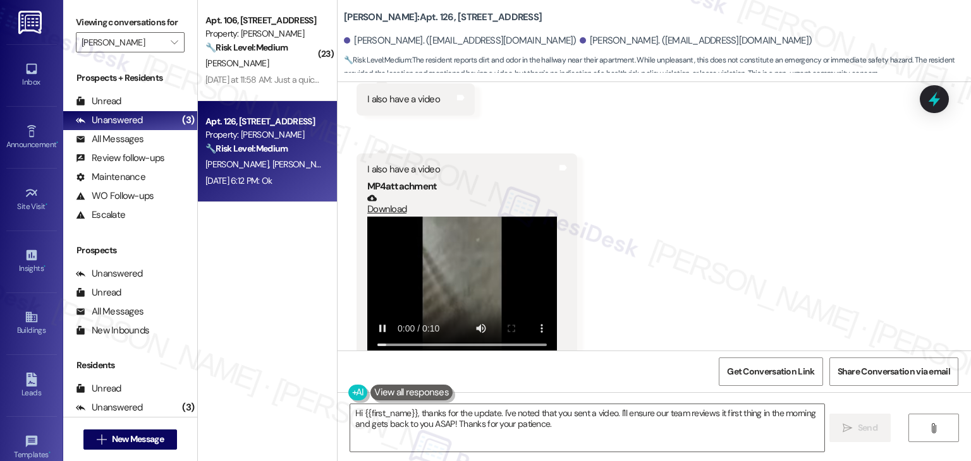
scroll to position [3170, 0]
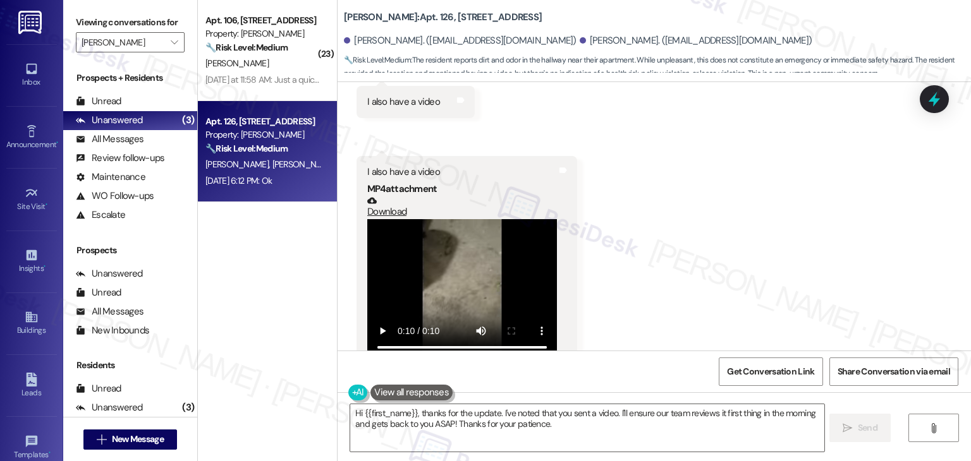
click at [476, 256] on video at bounding box center [462, 290] width 190 height 142
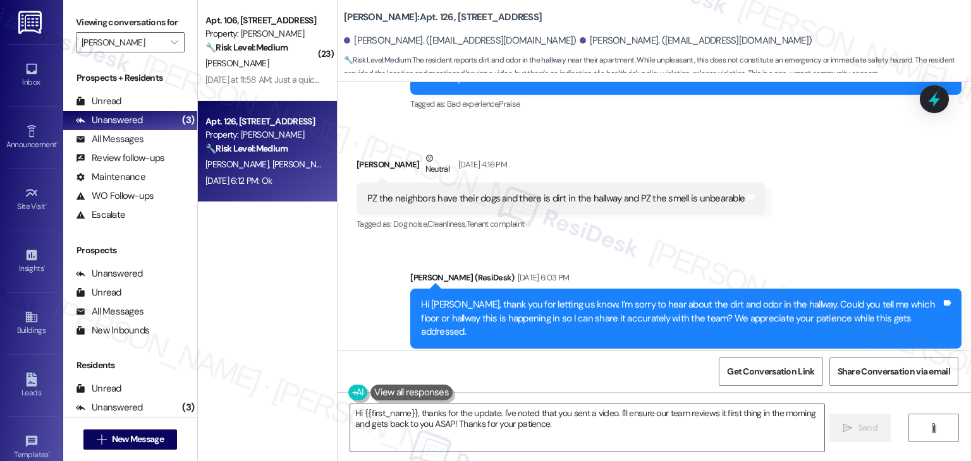
scroll to position [2602, 0]
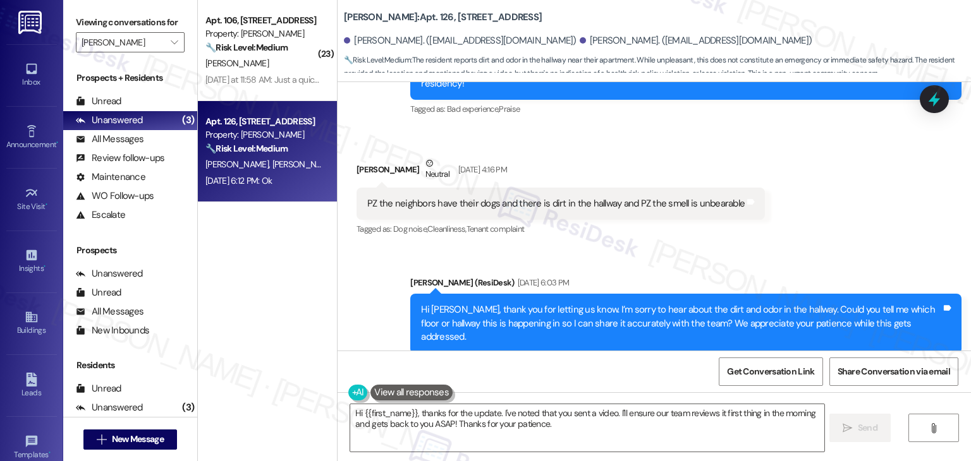
click at [549, 303] on div "Hi Fernando, thank you for letting us know. I’m sorry to hear about the dirt an…" at bounding box center [681, 323] width 520 height 40
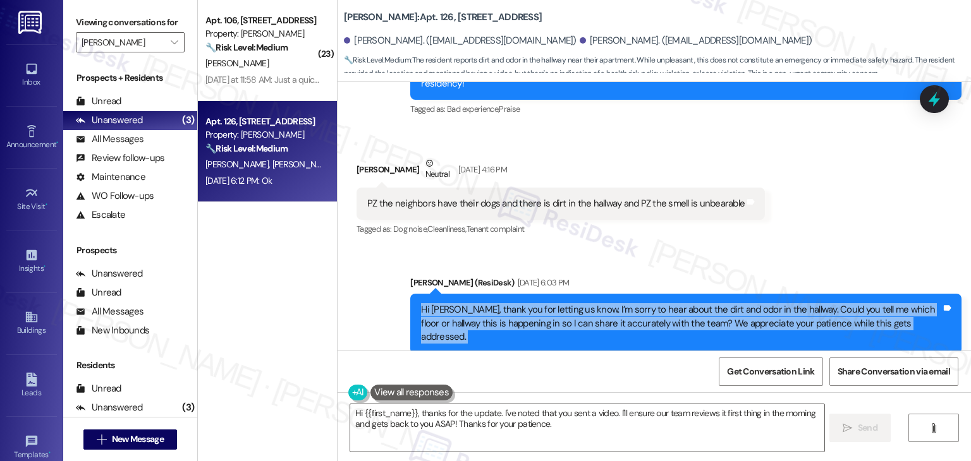
click at [549, 303] on div "Hi Fernando, thank you for letting us know. I’m sorry to hear about the dirt an…" at bounding box center [681, 323] width 520 height 40
copy div "Hi Fernando, thank you for letting us know. I’m sorry to hear about the dirt an…"
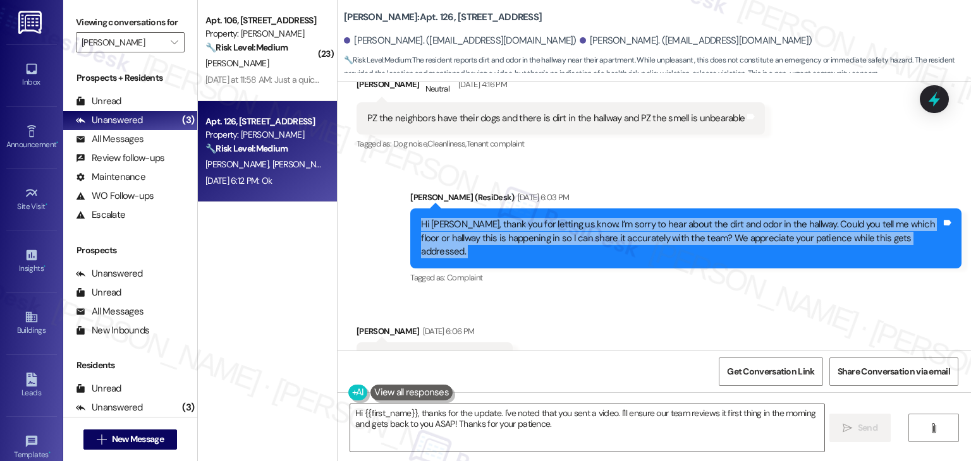
scroll to position [2665, 0]
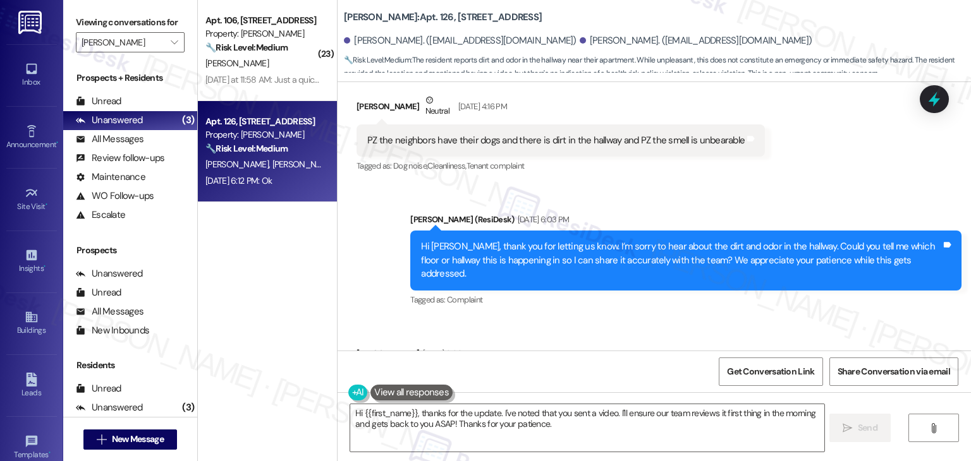
drag, startPoint x: 371, startPoint y: 271, endPoint x: 479, endPoint y: 277, distance: 108.2
click at [479, 374] on div "PZ is apartment 126 where I live" at bounding box center [429, 380] width 125 height 13
copy div "is apartment 126 where I live"
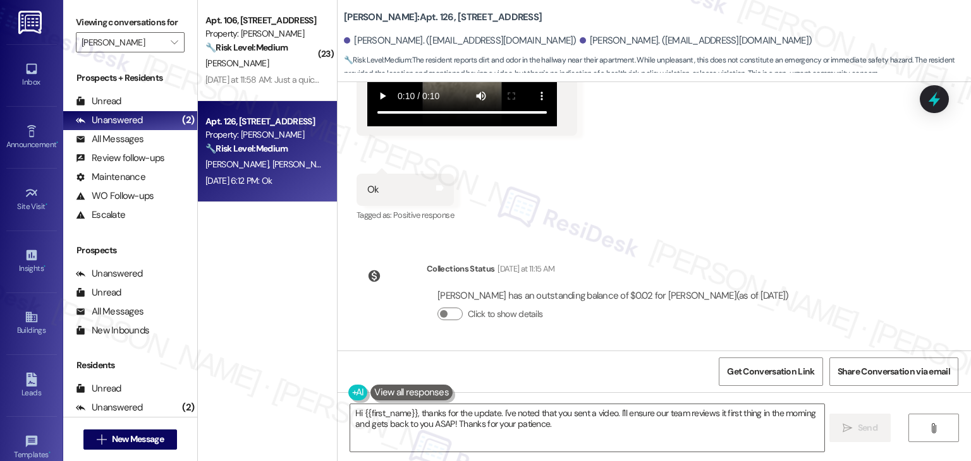
scroll to position [3493, 0]
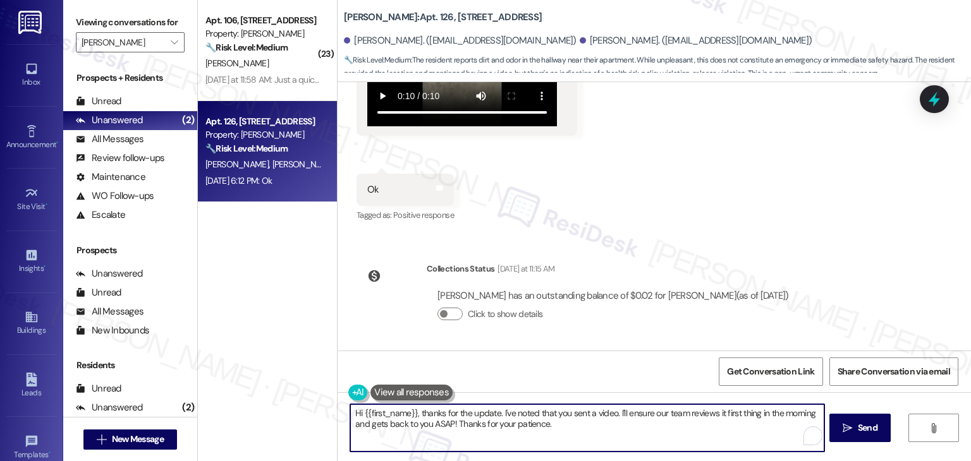
drag, startPoint x: 612, startPoint y: 430, endPoint x: 612, endPoint y: 415, distance: 15.2
click at [612, 415] on textarea "Hi {{first_name}}, thanks for the update. I've noted that you sent a video. I'l…" at bounding box center [586, 427] width 473 height 47
paste textarea "I’ve noted that the issue is in the hallway near apartment 126. I’ll go ahead a…"
drag, startPoint x: 649, startPoint y: 413, endPoint x: 609, endPoint y: 413, distance: 39.8
click at [609, 413] on textarea "Hi {{first_name}}, thanks for the update. I've noted that you sent a video. I’v…" at bounding box center [586, 427] width 473 height 47
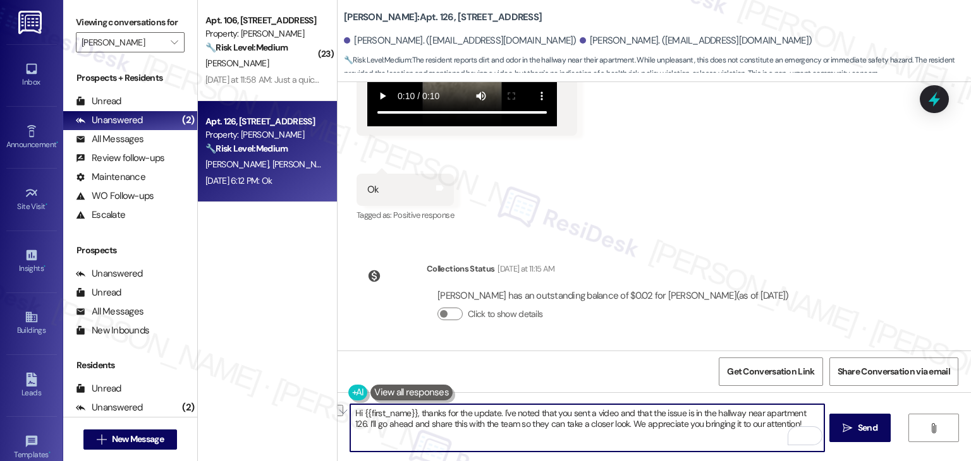
drag, startPoint x: 404, startPoint y: 423, endPoint x: 370, endPoint y: 423, distance: 33.5
click at [370, 423] on textarea "Hi {{first_name}}, thanks for the update. I've noted that you sent a video and …" at bounding box center [586, 427] width 473 height 47
click at [578, 424] on textarea "Hi {{first_name}}, thanks for the update. I've noted that you sent a video and …" at bounding box center [586, 427] width 473 height 47
click at [437, 425] on textarea "Hi {{first_name}}, thanks for the update. I've noted that you sent a video and …" at bounding box center [586, 427] width 473 height 47
drag, startPoint x: 409, startPoint y: 413, endPoint x: 357, endPoint y: 412, distance: 52.5
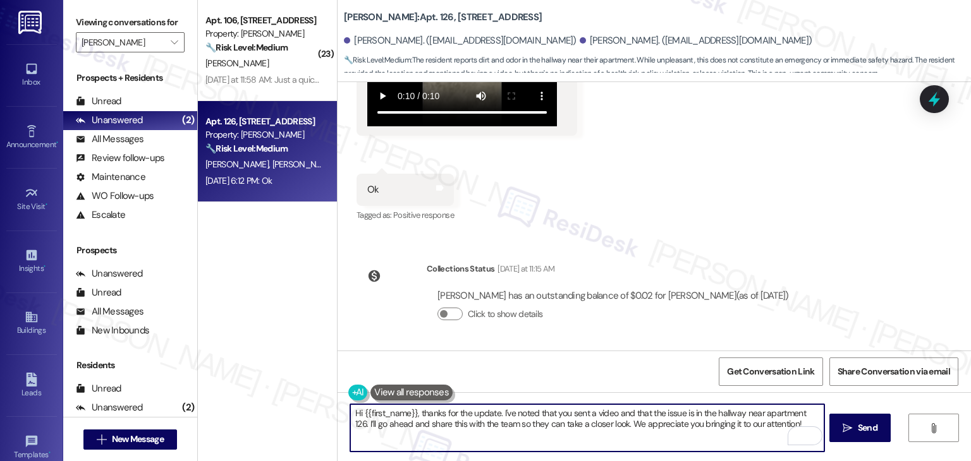
click at [357, 412] on textarea "Hi {{first_name}}, thanks for the update. I've noted that you sent a video and …" at bounding box center [586, 427] width 473 height 47
type textarea "Hi Fernando, thanks for the update. I've noted that you sent a video and that t…"
click at [854, 436] on button " Send" at bounding box center [859, 428] width 61 height 28
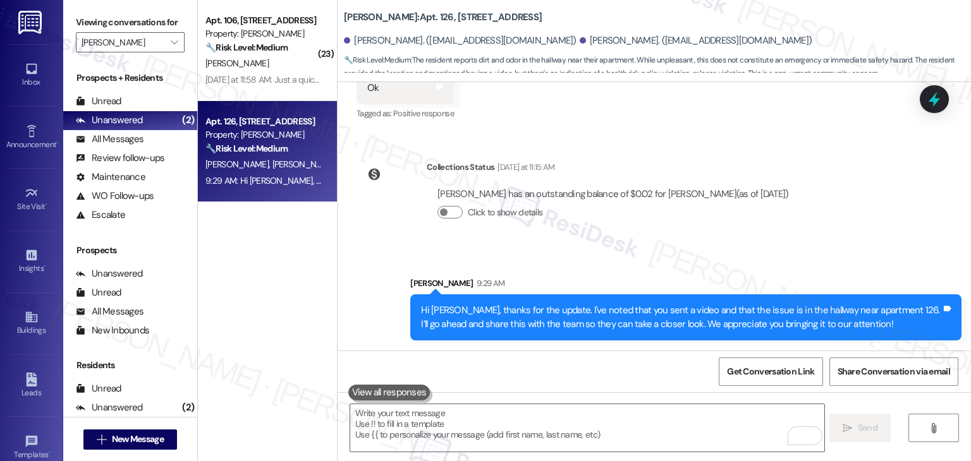
scroll to position [3594, 0]
click at [938, 100] on icon at bounding box center [933, 100] width 15 height 20
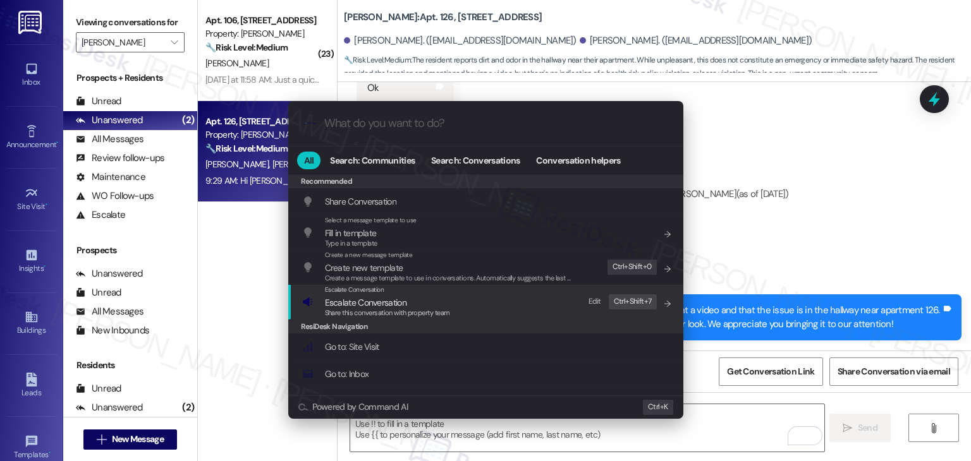
click at [406, 310] on span "Share this conversation with property team" at bounding box center [387, 312] width 125 height 9
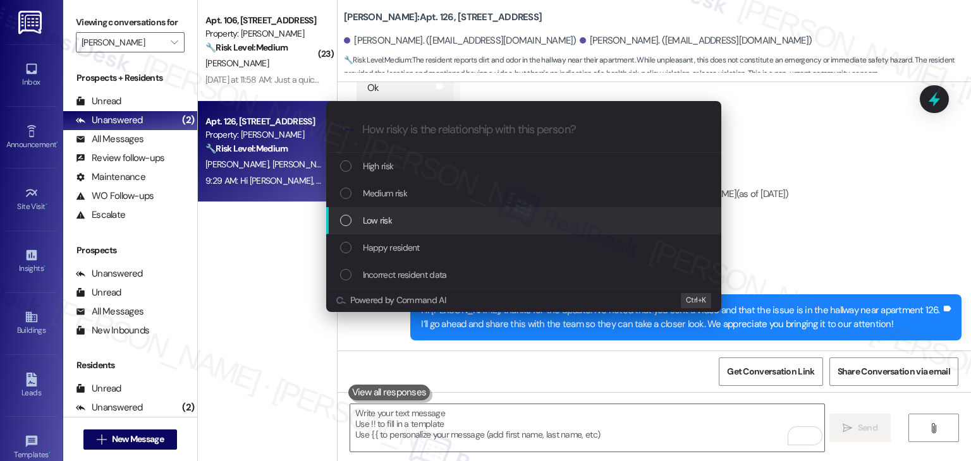
click at [347, 219] on div "List of options" at bounding box center [345, 220] width 11 height 11
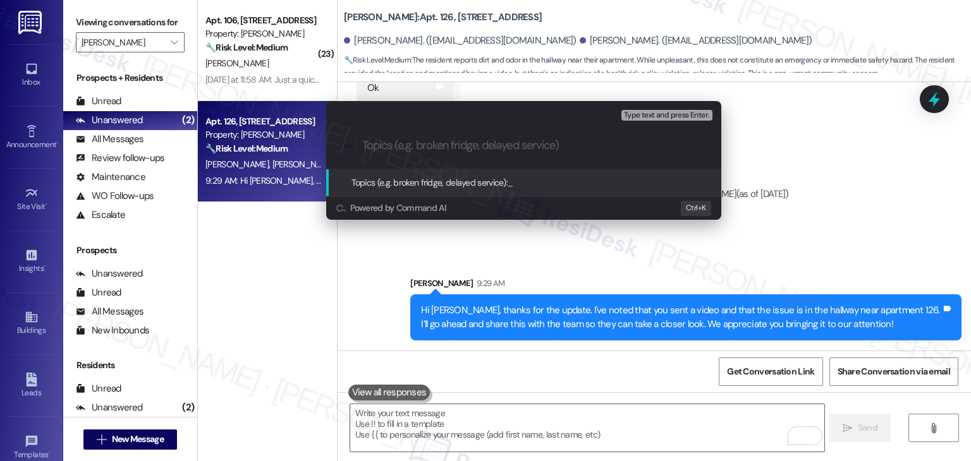
paste input "Hallway Odor and Dirt Reported Near Apt 126"
type input "Hallway Odor and Dirt Reported Near Apt 126"
click at [584, 149] on input "Hallway Odor and Dirt Reported Near Apt 126" at bounding box center [528, 145] width 333 height 13
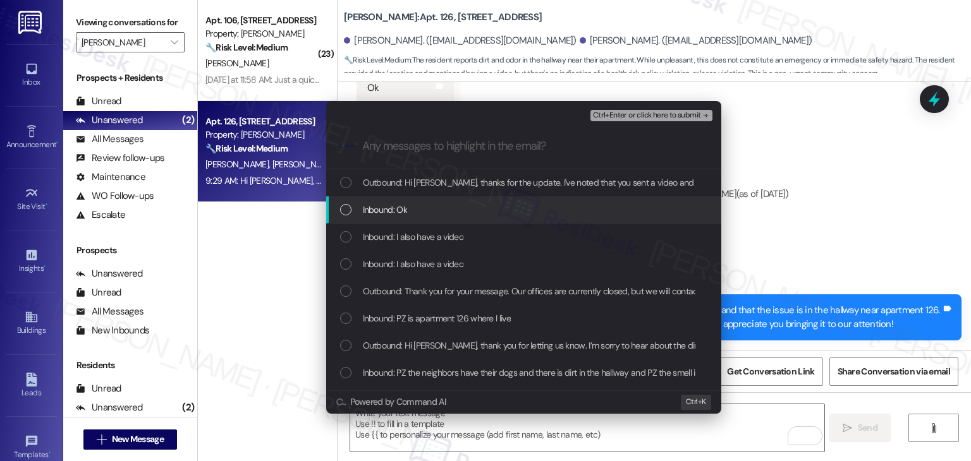
click at [347, 210] on div "List of options" at bounding box center [345, 209] width 11 height 11
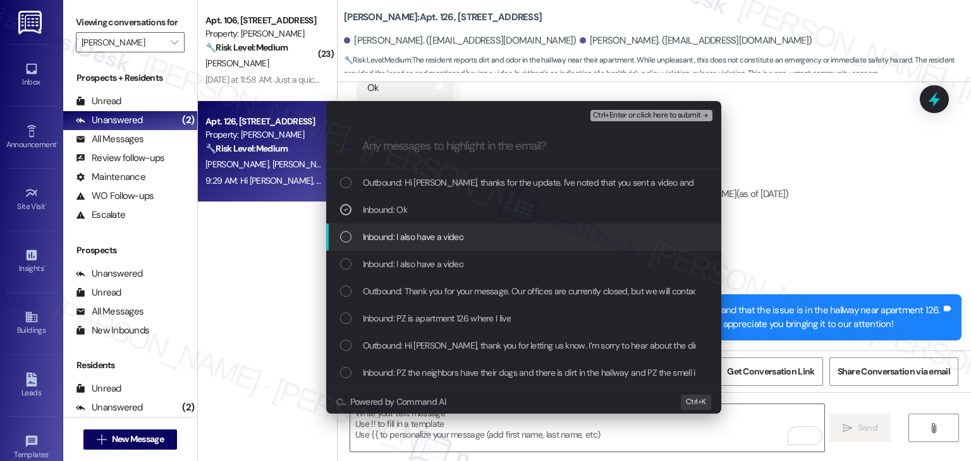
click at [343, 239] on div "List of options" at bounding box center [345, 236] width 11 height 11
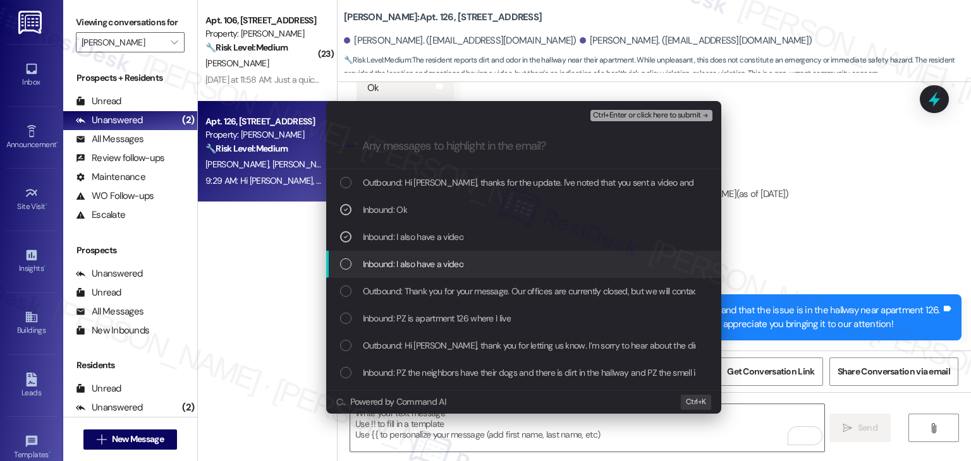
click at [345, 265] on div "List of options" at bounding box center [345, 263] width 11 height 11
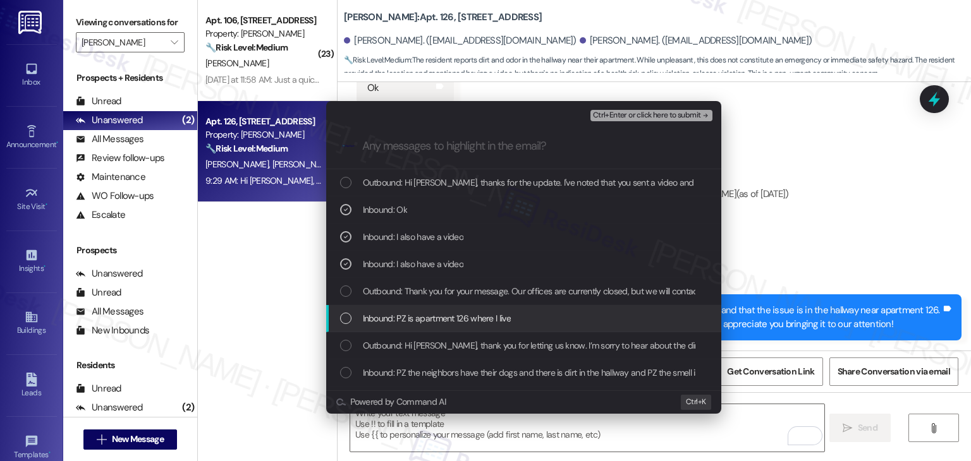
click at [349, 321] on div "List of options" at bounding box center [345, 318] width 11 height 11
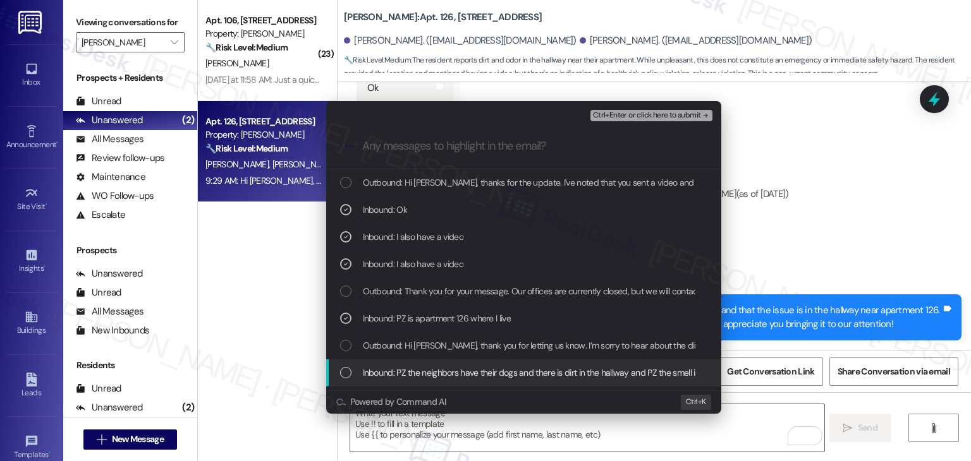
click at [346, 375] on div "List of options" at bounding box center [345, 372] width 11 height 11
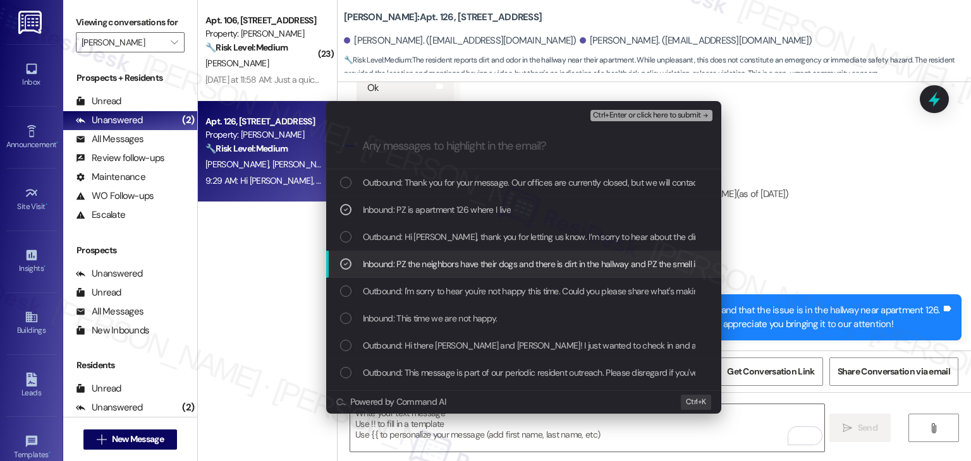
scroll to position [126, 0]
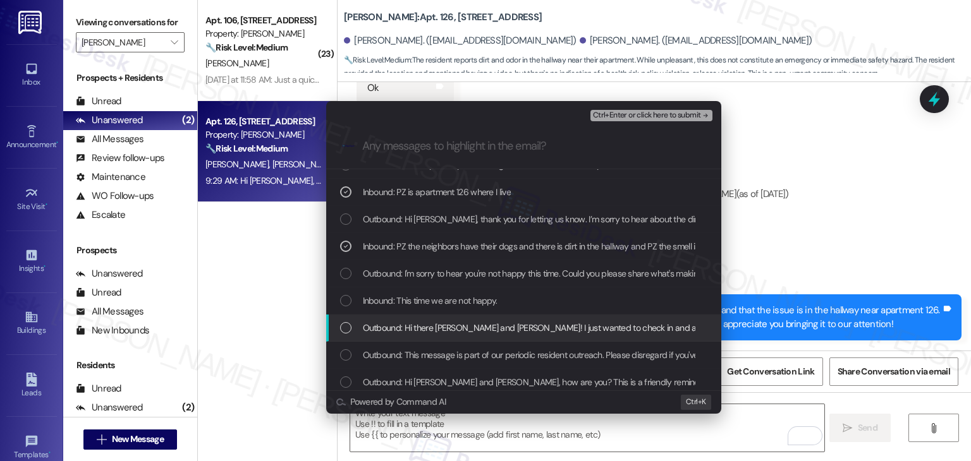
click at [344, 326] on div "List of options" at bounding box center [345, 327] width 11 height 11
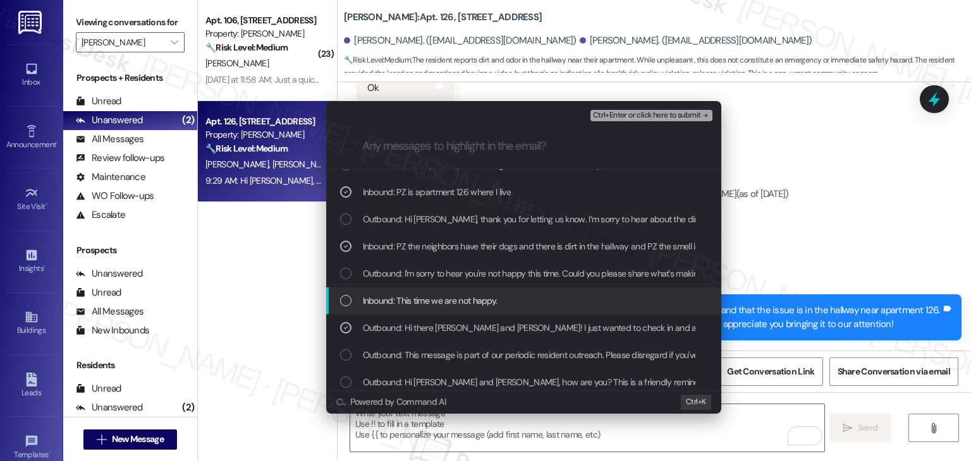
click at [344, 301] on div "List of options" at bounding box center [345, 300] width 11 height 11
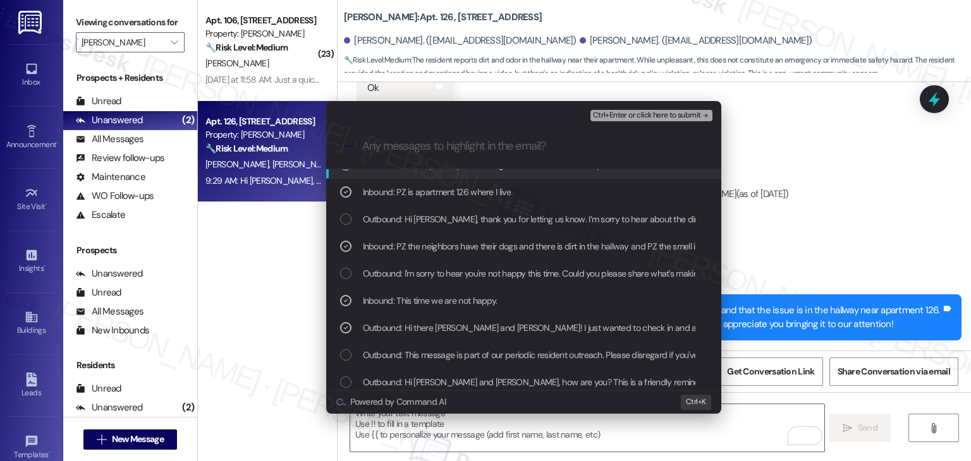
click at [660, 114] on span "Ctrl+Enter or click here to submit" at bounding box center [647, 115] width 108 height 9
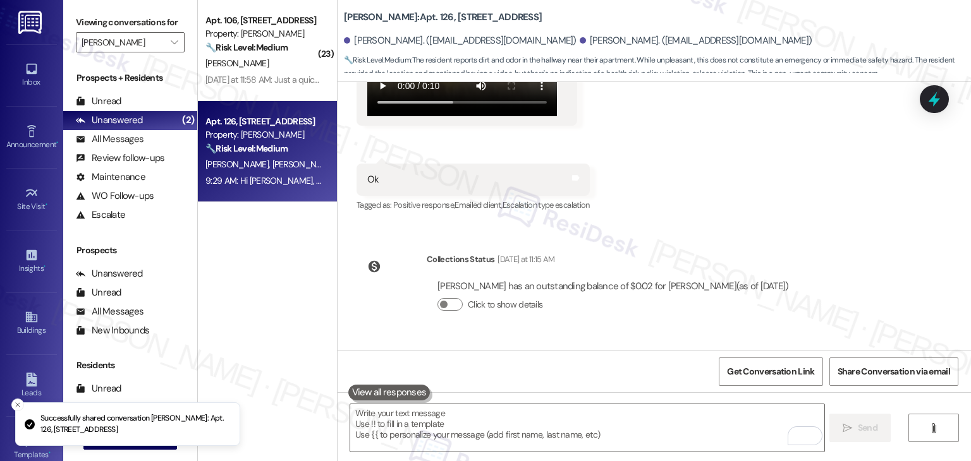
scroll to position [3613, 0]
click at [267, 281] on div "( 23 ) Apt. 106, 4601 East 18th Street Property: Verta 🔧 Risk Level: Medium The…" at bounding box center [267, 186] width 139 height 372
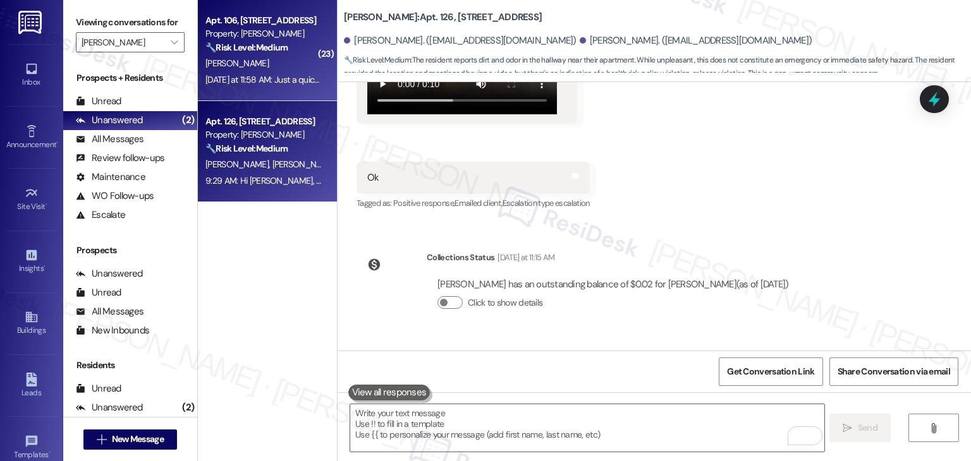
click at [260, 85] on div "Yesterday at 11:58 AM: Just a quick update ssa is taking care of my rent till J…" at bounding box center [546, 79] width 682 height 11
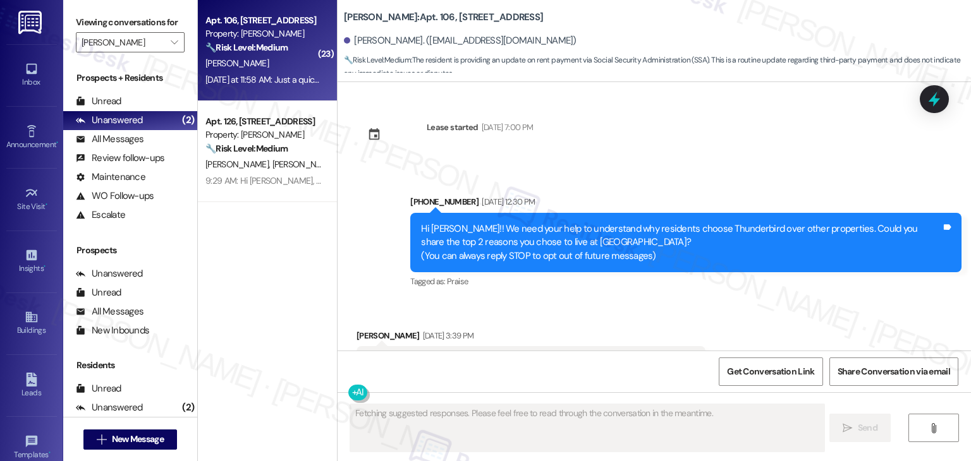
scroll to position [28712, 0]
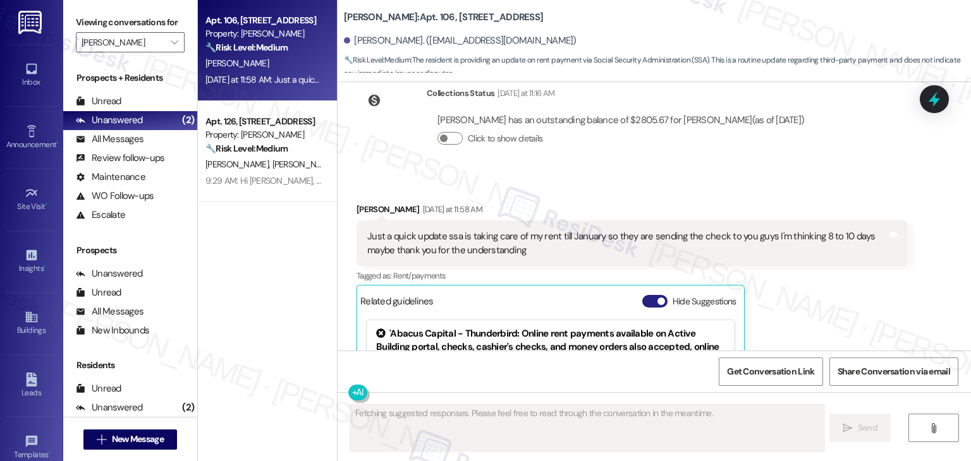
click at [645, 295] on button "Hide Suggestions" at bounding box center [654, 301] width 25 height 13
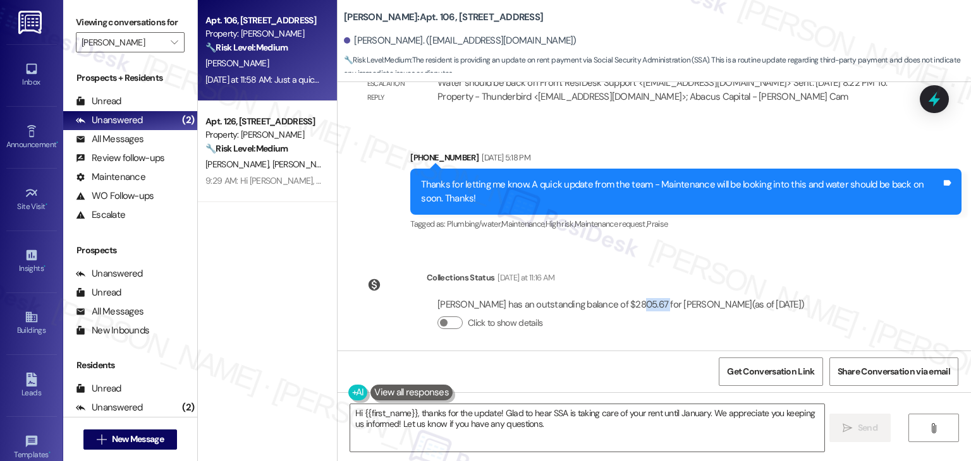
drag, startPoint x: 624, startPoint y: 142, endPoint x: 650, endPoint y: 145, distance: 26.2
click at [650, 298] on div "Marcia Johnson has an outstanding balance of $2805.67 for Verta (as of Sep 17, …" at bounding box center [620, 304] width 367 height 13
click at [523, 415] on div "Just a quick update ssa is taking care of my rent till January so they are send…" at bounding box center [627, 428] width 520 height 27
click at [528, 298] on div "Marcia Johnson has an outstanding balance of $2805.67 for Verta (as of Sep 17, …" at bounding box center [620, 304] width 367 height 13
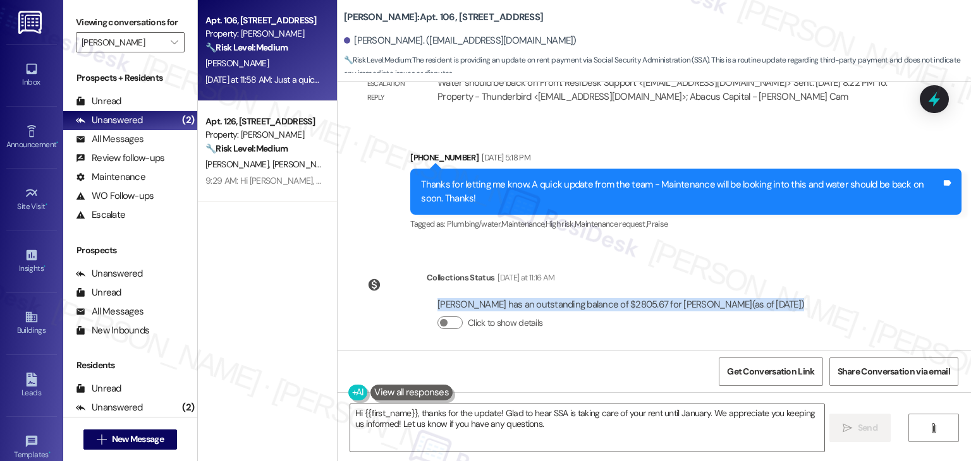
click at [528, 298] on div "Marcia Johnson has an outstanding balance of $2805.67 for Verta (as of Sep 17, …" at bounding box center [620, 304] width 367 height 13
copy div "Marcia Johnson has an outstanding balance of $2805.67 for Verta (as of Sep 17, …"
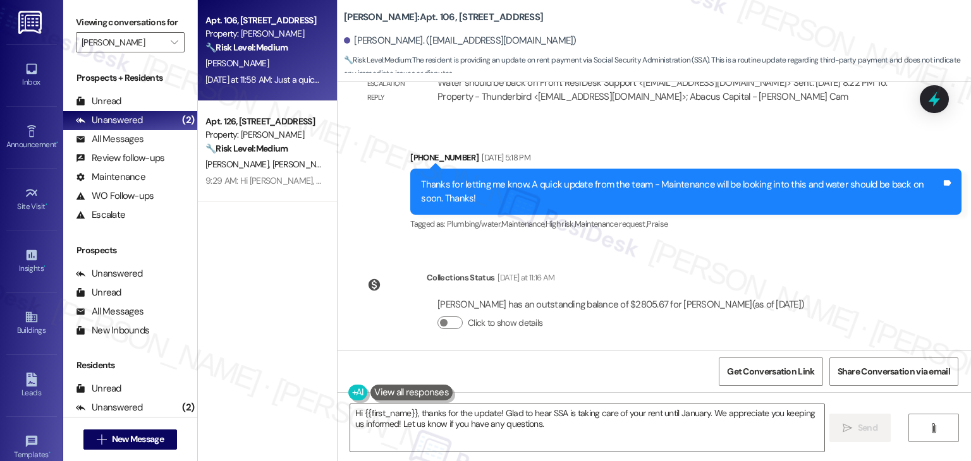
drag, startPoint x: 499, startPoint y: 271, endPoint x: 343, endPoint y: 261, distance: 156.4
click at [347, 378] on div "Received via SMS Marcia Johnson Yesterday at 11:58 AM Just a quick update ssa i…" at bounding box center [632, 445] width 570 height 134
copy div "Just a quick update ssa is taking care of my rent till January so they are send…"
click at [484, 425] on textarea "Hi {{first_name}}, thanks for the update! Glad to hear SSA is taking care of yo…" at bounding box center [586, 427] width 473 height 47
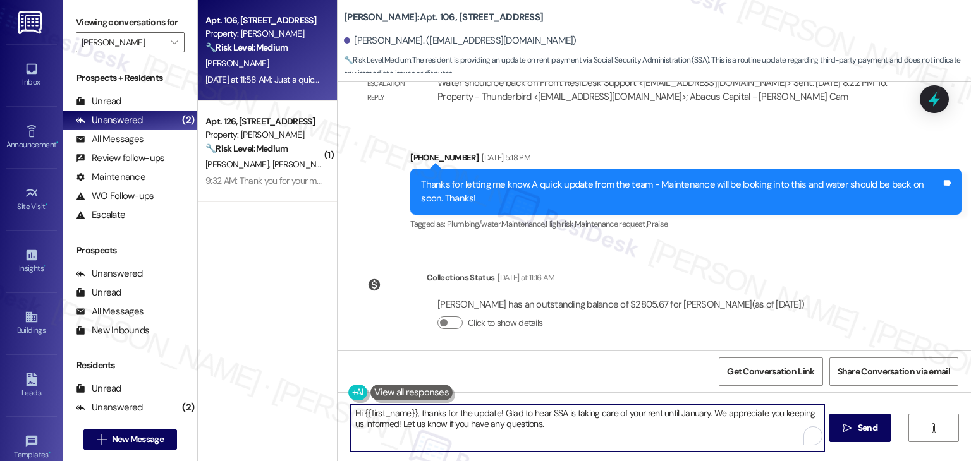
click at [484, 425] on textarea "Hi {{first_name}}, thanks for the update! Glad to hear SSA is taking care of yo…" at bounding box center [586, 427] width 473 height 47
paste textarea "Marcia, thanks for the update! We appreciate you keeping us in the loop. We’ll …"
type textarea "Hi Marcia, thanks for the update! We appreciate you keeping us in the loop. We’…"
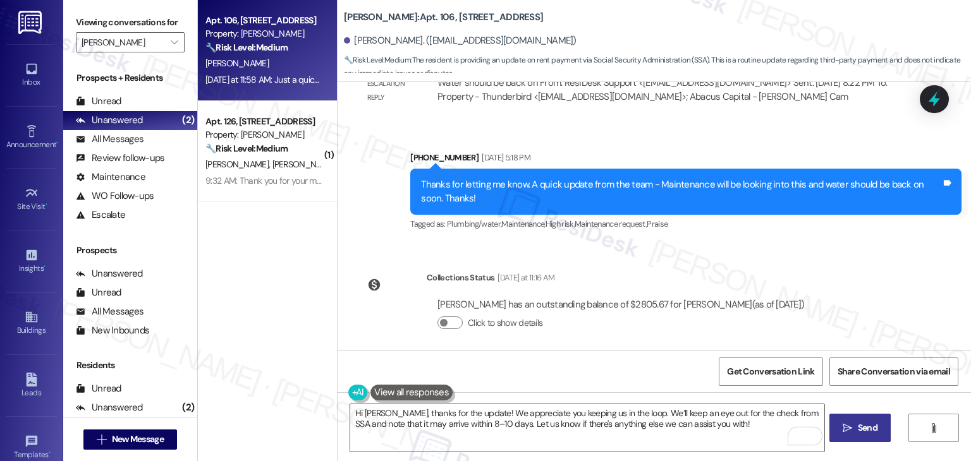
click at [862, 425] on span "Send" at bounding box center [868, 427] width 20 height 13
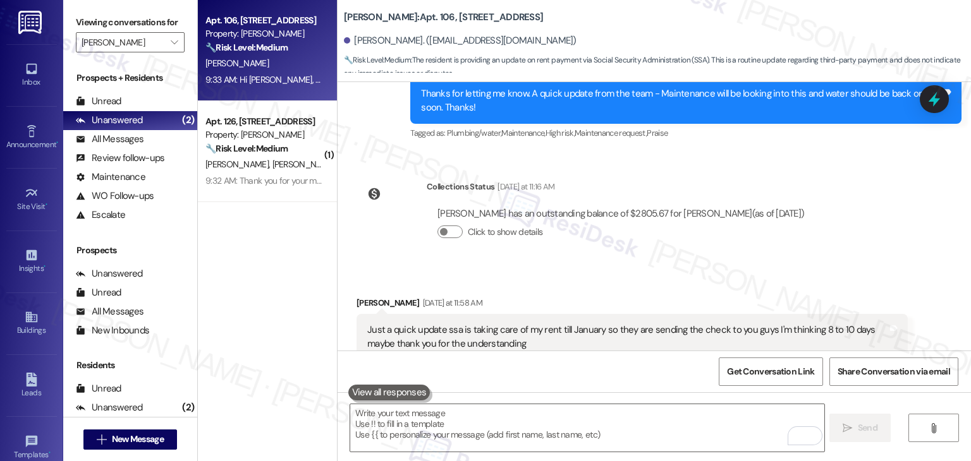
scroll to position [28629, 0]
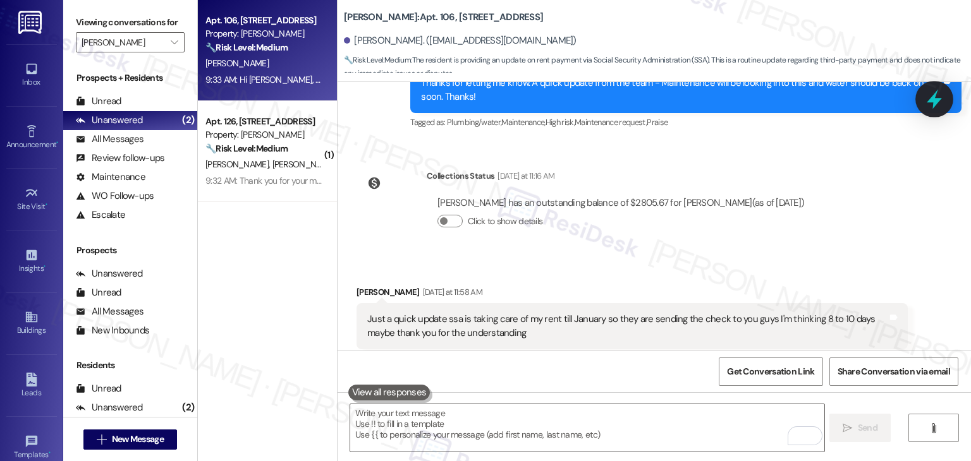
click at [930, 99] on icon at bounding box center [933, 98] width 21 height 21
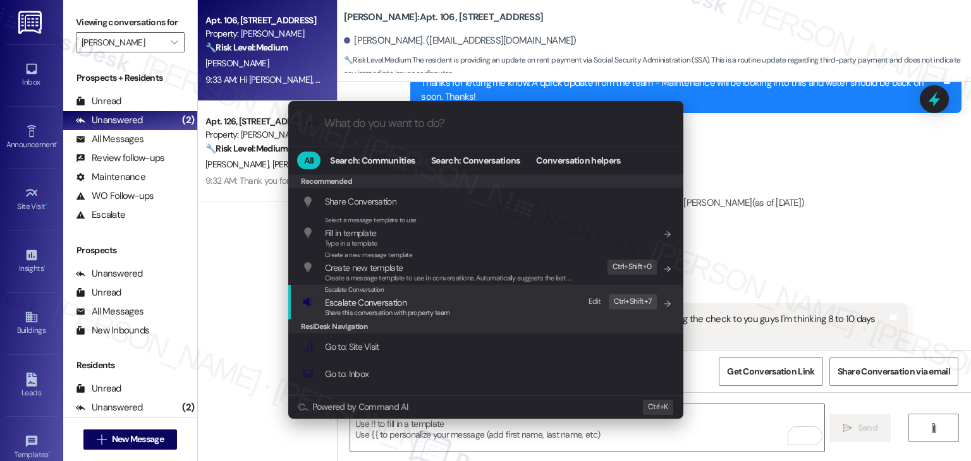
click at [401, 302] on span "Escalate Conversation" at bounding box center [366, 302] width 82 height 11
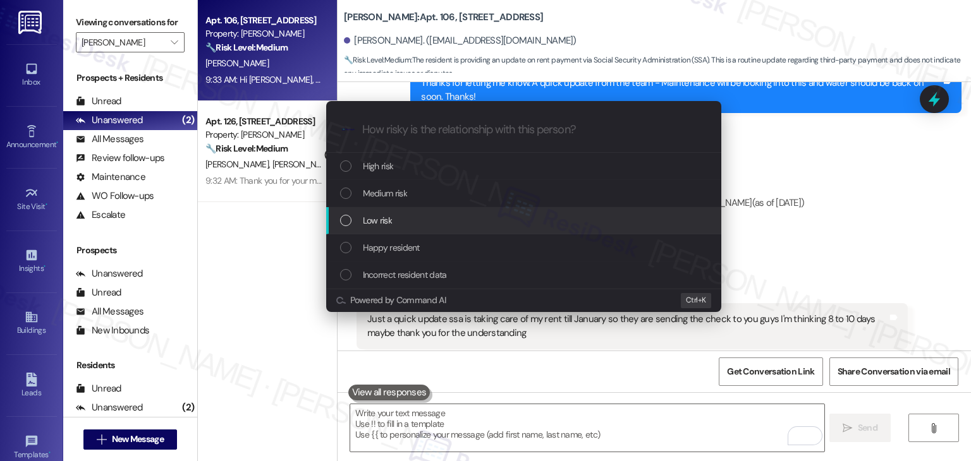
click at [344, 218] on div "List of options" at bounding box center [345, 220] width 11 height 11
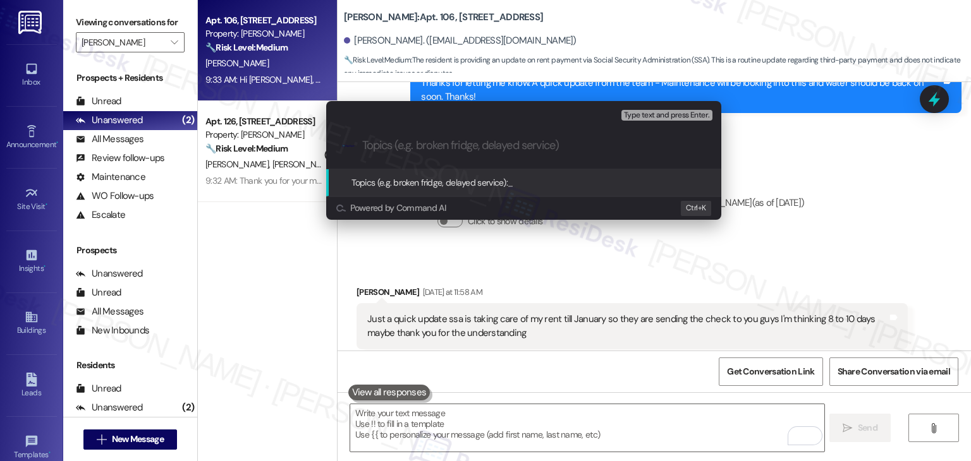
paste input "SSA Payment Expected"
type input "SSA Payment Expected"
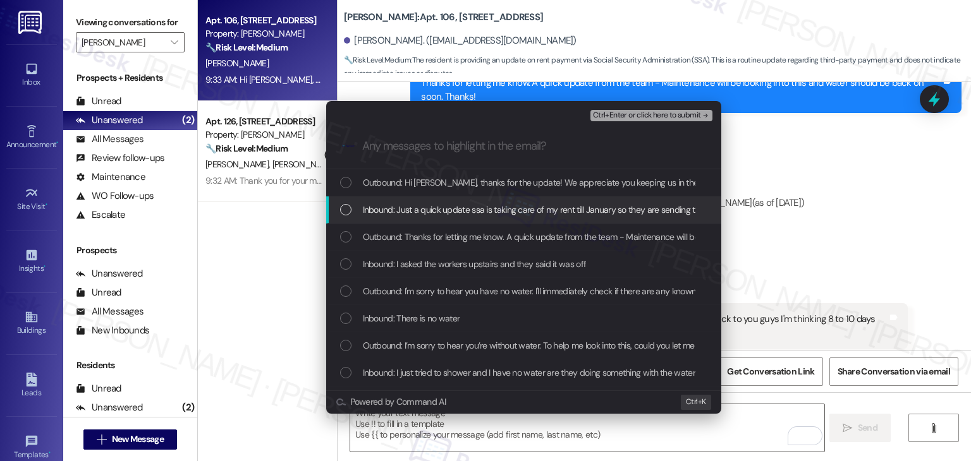
click at [344, 211] on div "List of options" at bounding box center [345, 209] width 11 height 11
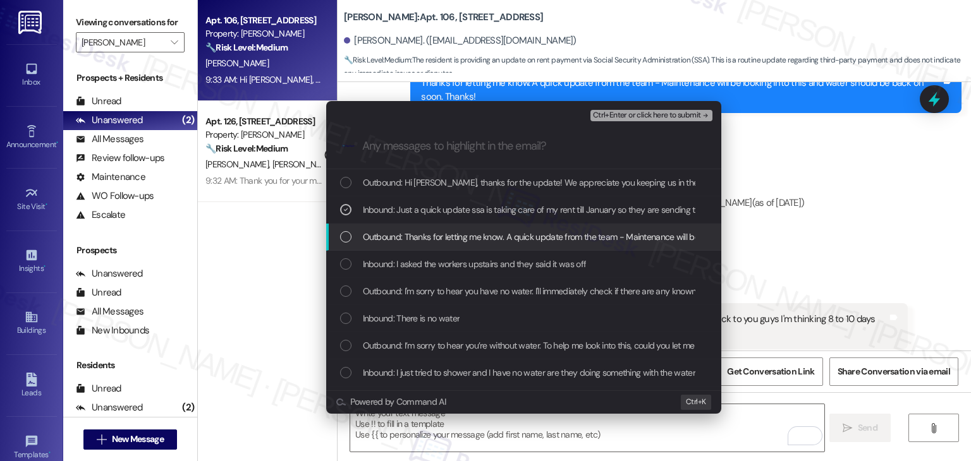
click at [348, 236] on div "List of options" at bounding box center [345, 236] width 11 height 11
click at [341, 238] on icon "List of options" at bounding box center [345, 237] width 9 height 9
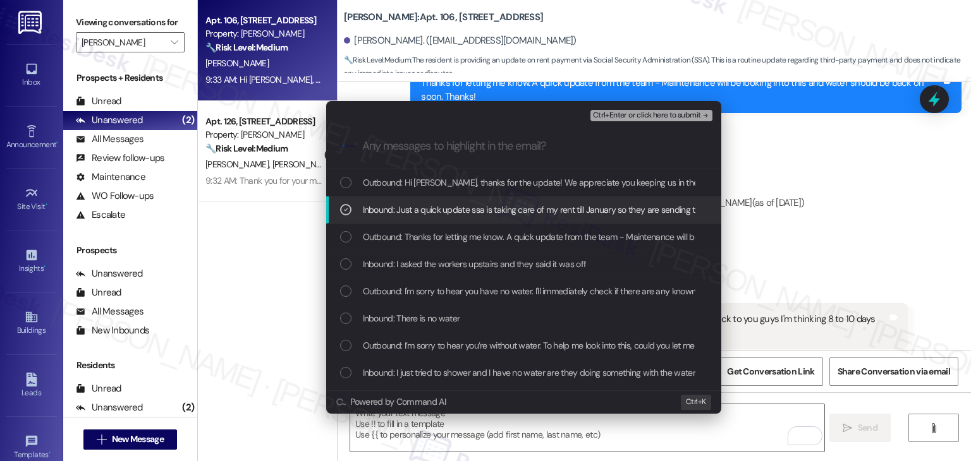
click at [645, 113] on span "Ctrl+Enter or click here to submit" at bounding box center [647, 115] width 108 height 9
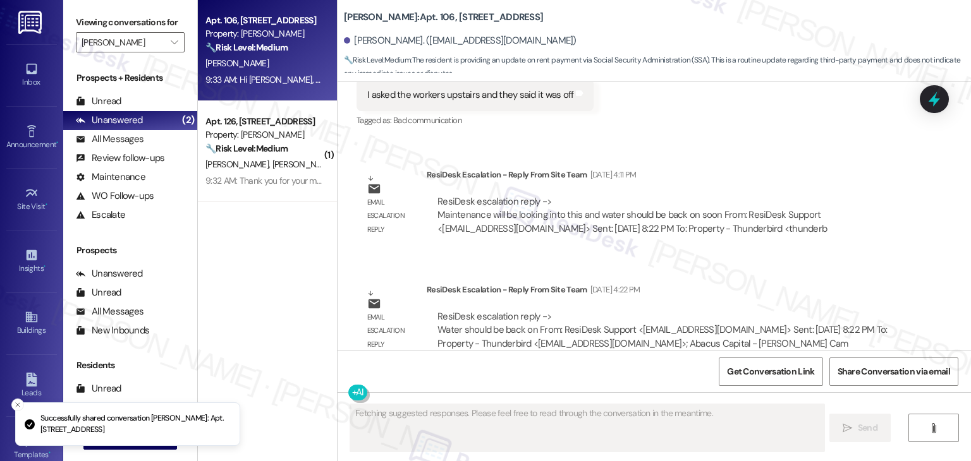
scroll to position [28397, 0]
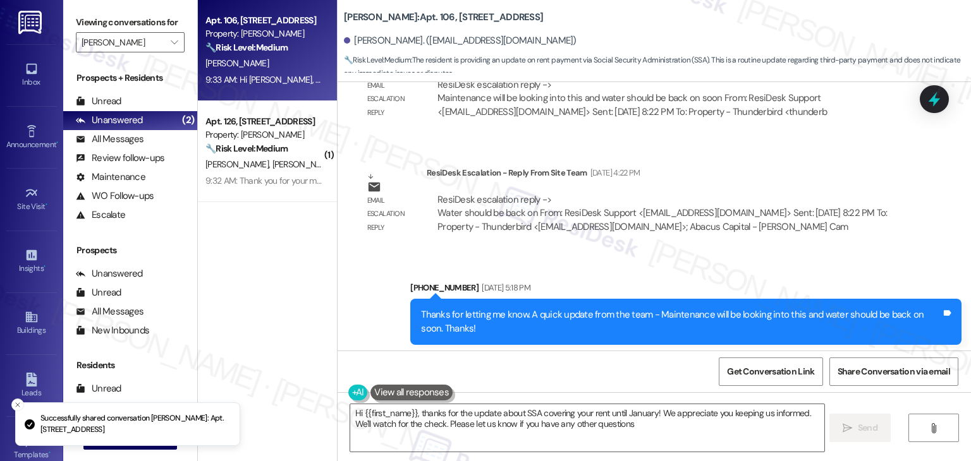
type textarea "Hi {{first_name}}, thanks for the update about SSA covering your rent until Jan…"
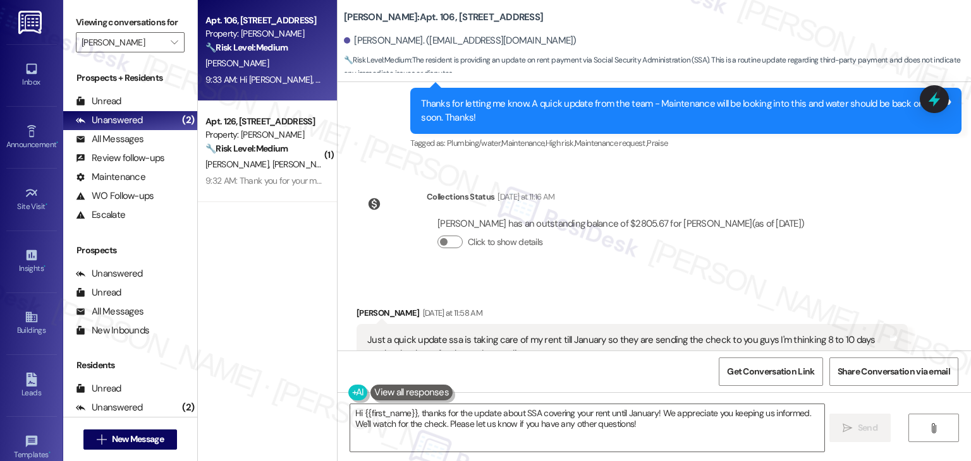
scroll to position [28580, 0]
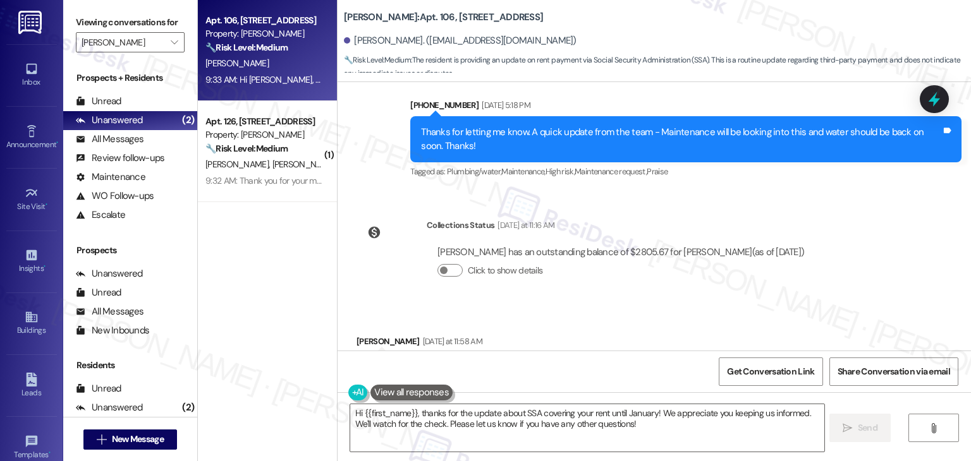
click at [642, 427] on button "Hide Suggestions" at bounding box center [654, 433] width 25 height 13
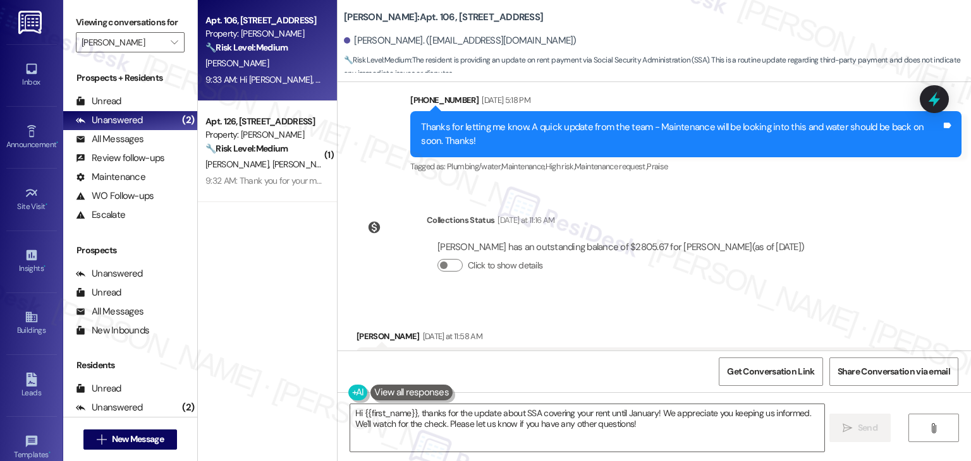
scroll to position [28648, 0]
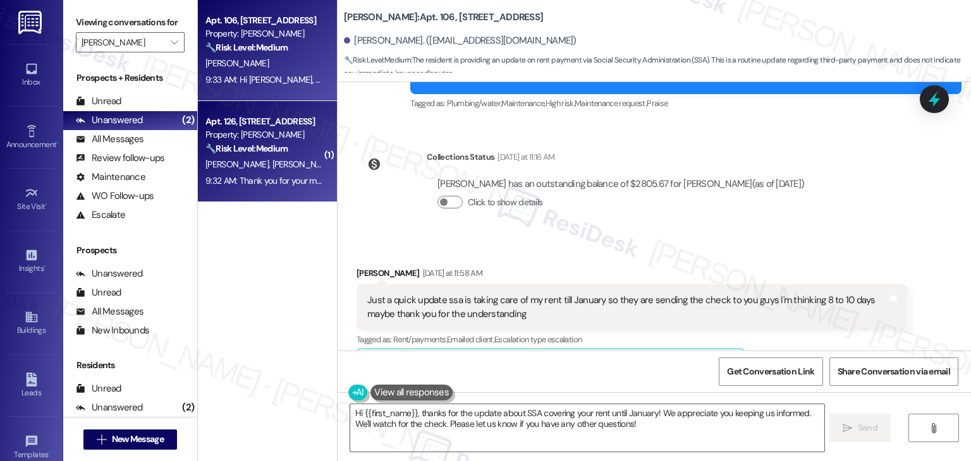
click at [256, 174] on div "9:32 AM: Thank you for your message. Our offices are currently closed, but we w…" at bounding box center [263, 181] width 119 height 16
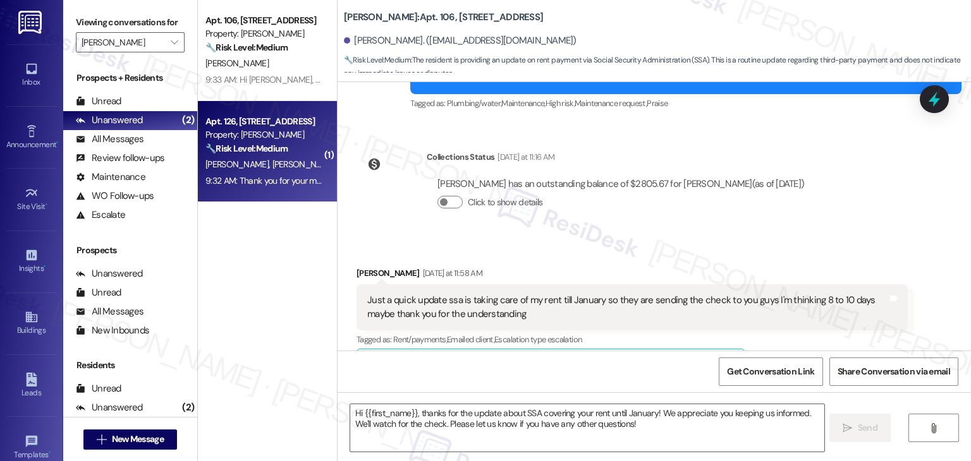
type textarea "Fetching suggested responses. Please feel free to read through the conversation…"
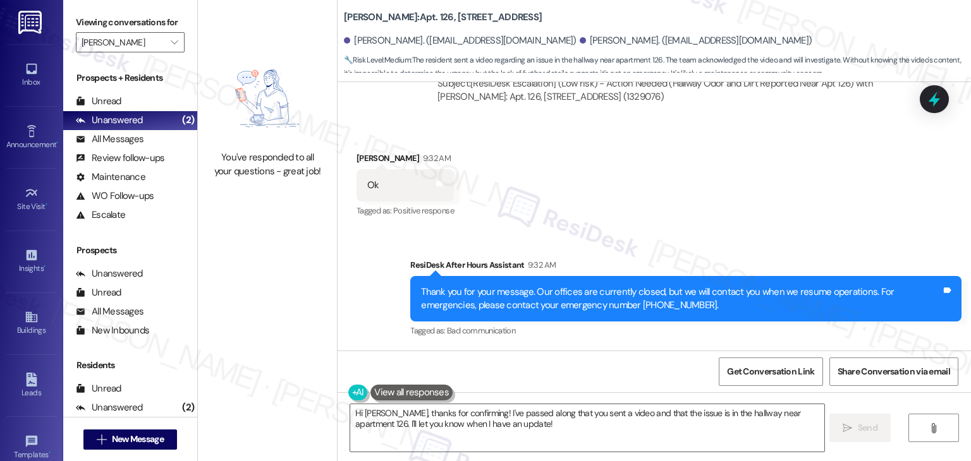
scroll to position [3996, 0]
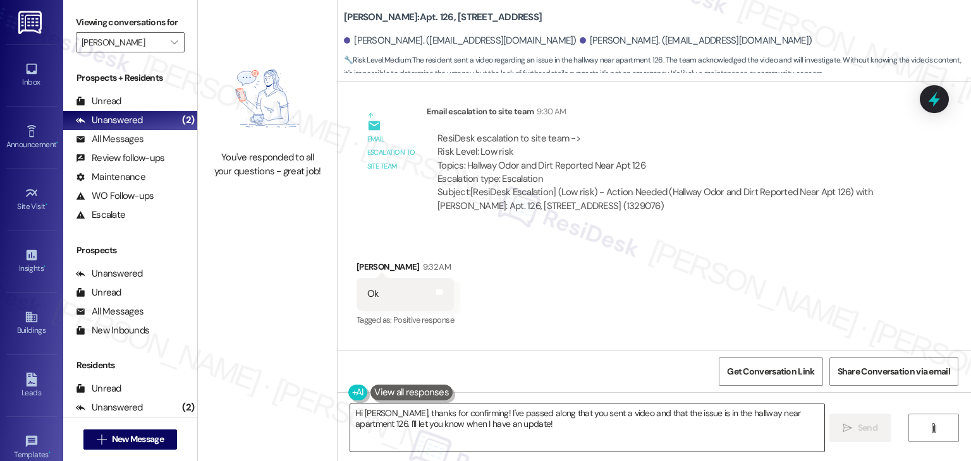
drag, startPoint x: 510, startPoint y: 413, endPoint x: 537, endPoint y: 422, distance: 28.8
click at [510, 413] on textarea "Hi Fernando, thanks for confirming! I've passed along that you sent a video and…" at bounding box center [586, 427] width 473 height 47
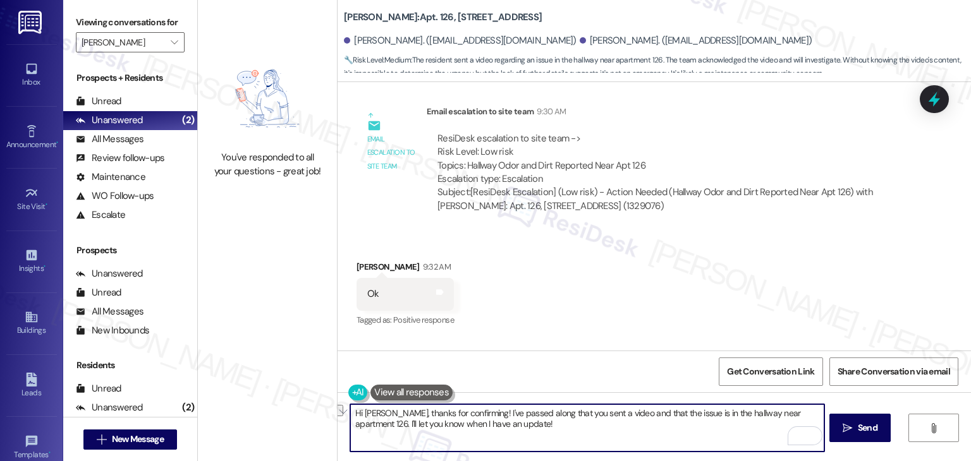
drag, startPoint x: 508, startPoint y: 422, endPoint x: 364, endPoint y: 423, distance: 144.1
click at [364, 423] on textarea "Hi Fernando, thanks for confirming! I've passed along that you sent a video and…" at bounding box center [586, 427] width 473 height 47
paste textarea "Let us know if there's anything else we can assist you with!"
type textarea "Hi Fernando, thanks for confirming! I've passed along that you sent a video and…"
click at [642, 425] on textarea "Hi Fernando, thanks for confirming! I've passed along that you sent a video and…" at bounding box center [586, 427] width 473 height 47
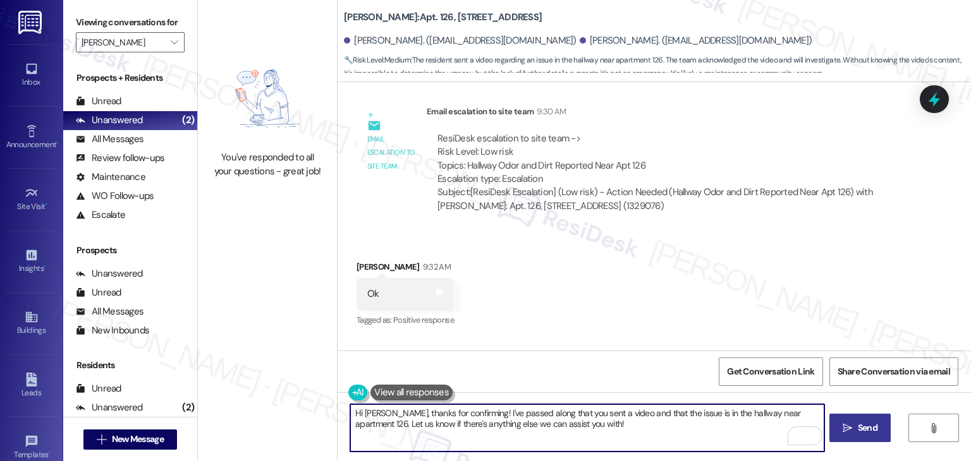
click at [855, 430] on span "Send" at bounding box center [867, 427] width 25 height 13
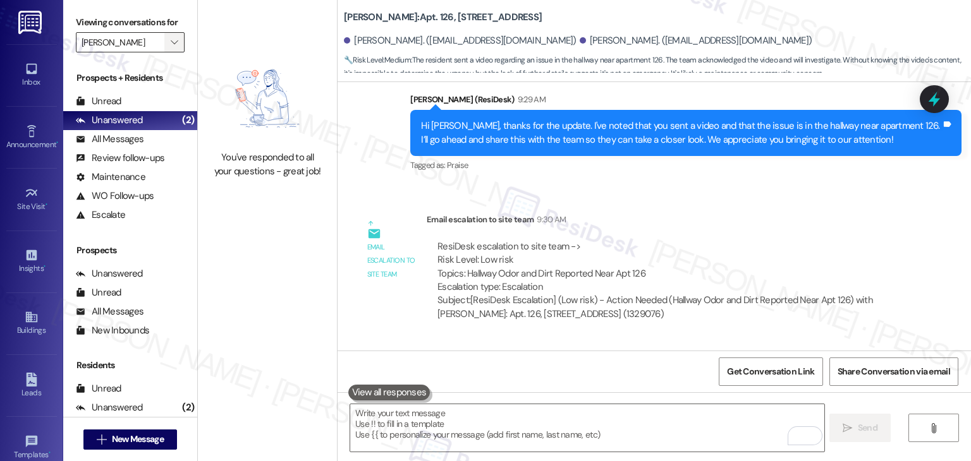
scroll to position [3875, 0]
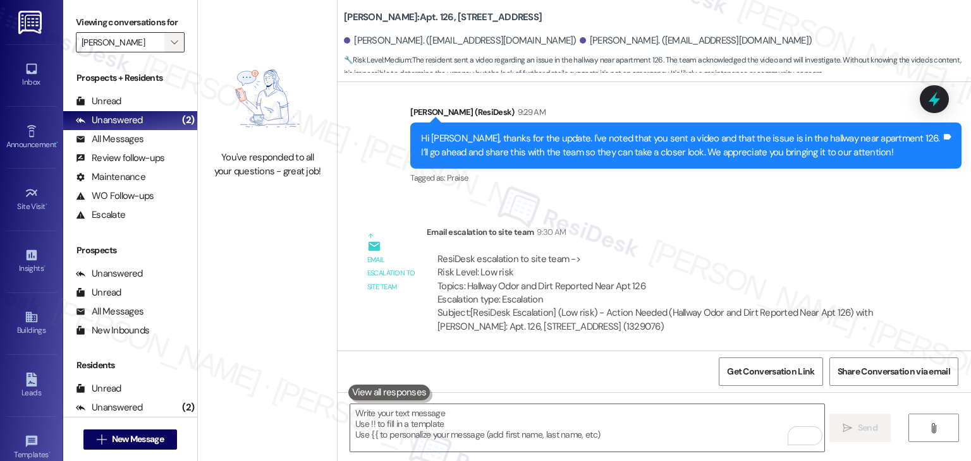
click at [171, 47] on span "" at bounding box center [174, 42] width 12 height 20
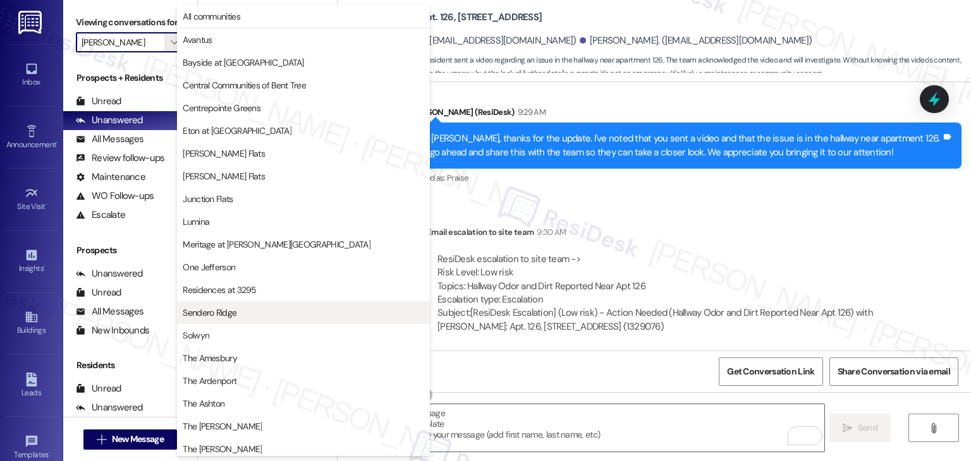
scroll to position [186, 0]
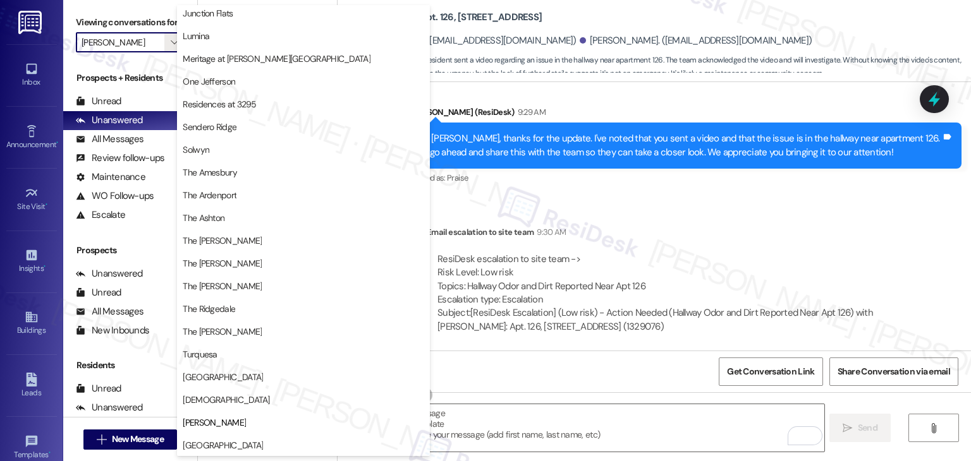
click at [206, 407] on button "[DEMOGRAPHIC_DATA]" at bounding box center [303, 400] width 253 height 23
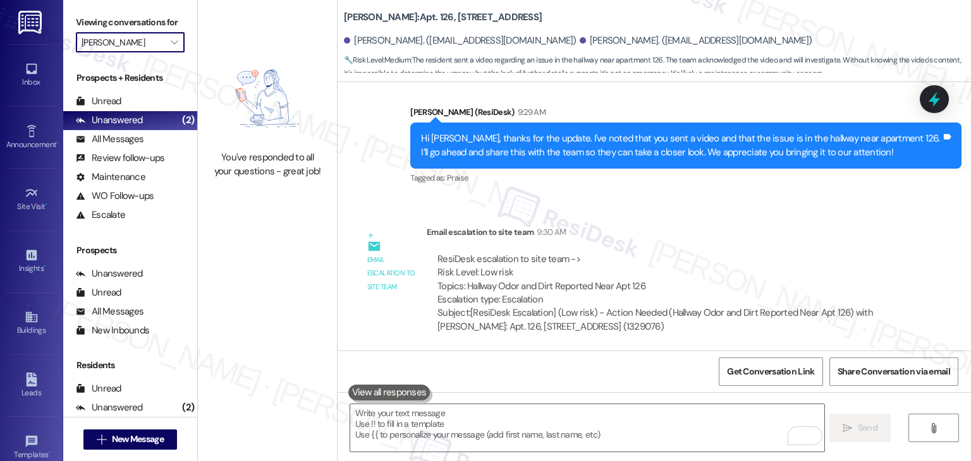
type input "[DEMOGRAPHIC_DATA]"
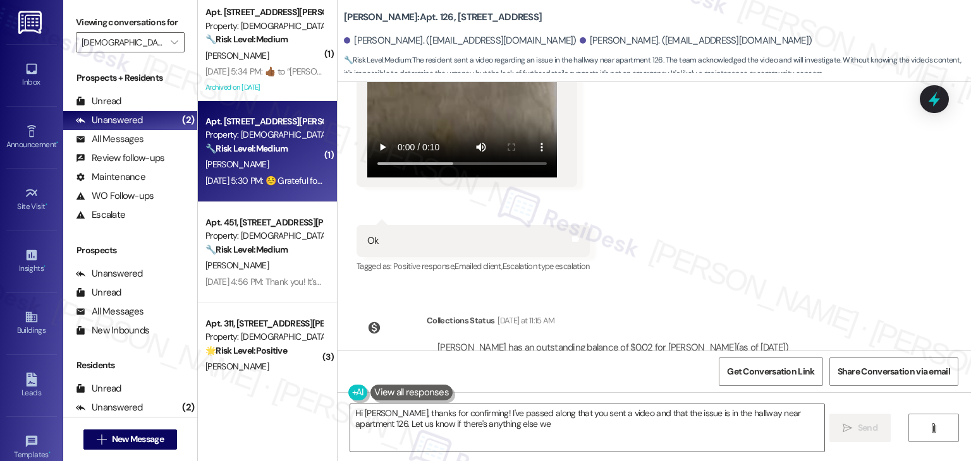
type textarea "Hi Fernando, thanks for confirming! I've passed along that you sent a video and…"
click at [272, 183] on div "Sep 16, 2025 at 5:30 PM: ☺️ Grateful for all of the assistance! Might I add, th…" at bounding box center [489, 180] width 568 height 11
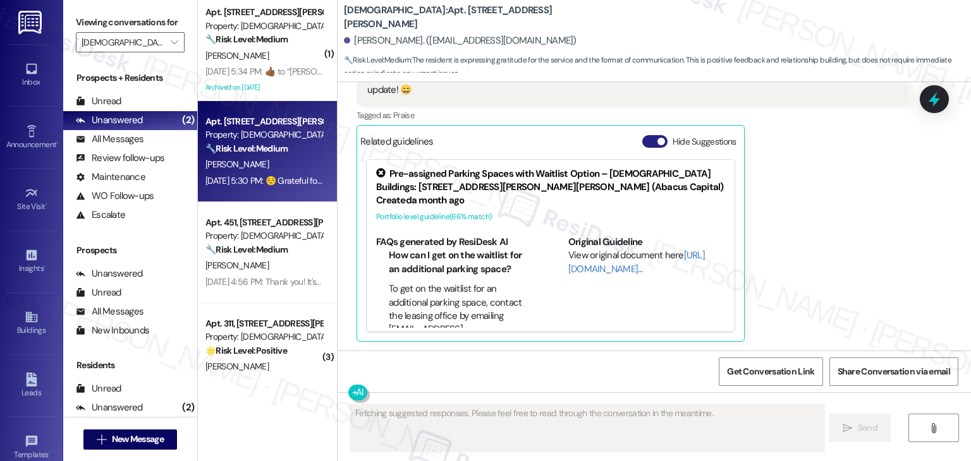
click at [642, 142] on button "Hide Suggestions" at bounding box center [654, 141] width 25 height 13
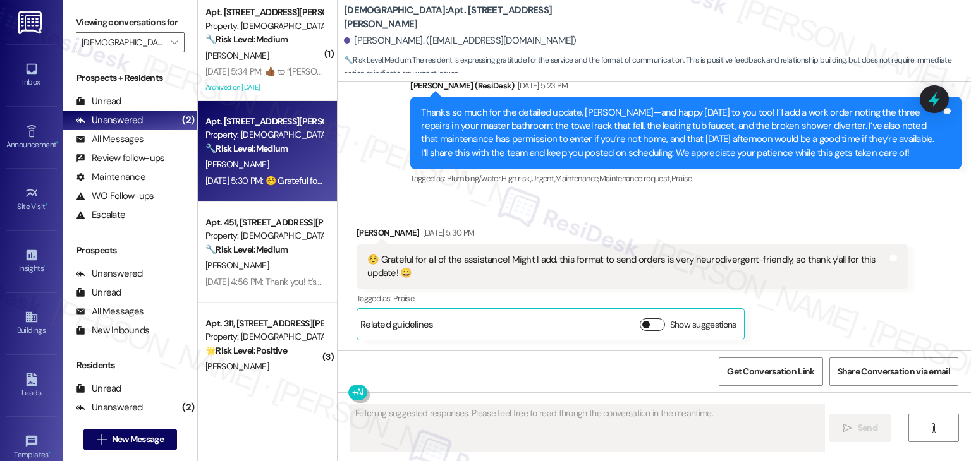
scroll to position [949, 0]
click at [700, 205] on div "Received via SMS Nykemah Warren Sep 16, 2025 at 5:30 PM ☺️ Grateful for all of …" at bounding box center [653, 274] width 633 height 153
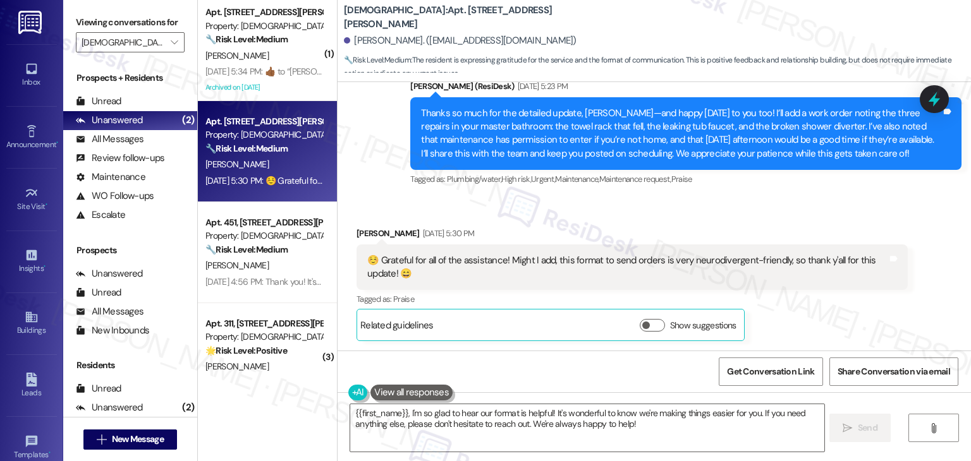
click at [588, 148] on div "Thanks so much for the detailed update, Nykemah—and happy Tuesday to you too! I…" at bounding box center [681, 134] width 520 height 54
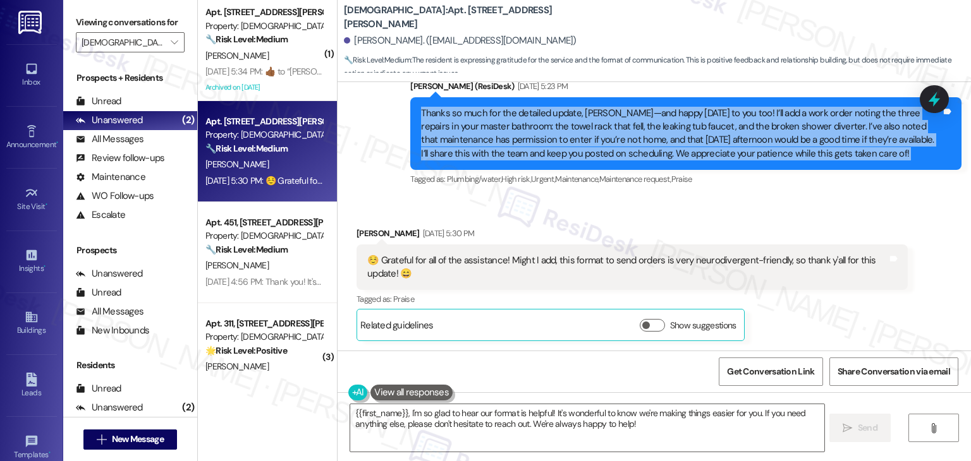
click at [588, 148] on div "Thanks so much for the detailed update, Nykemah—and happy Tuesday to you too! I…" at bounding box center [681, 134] width 520 height 54
copy div "Thanks so much for the detailed update, Nykemah—and happy Tuesday to you too! I…"
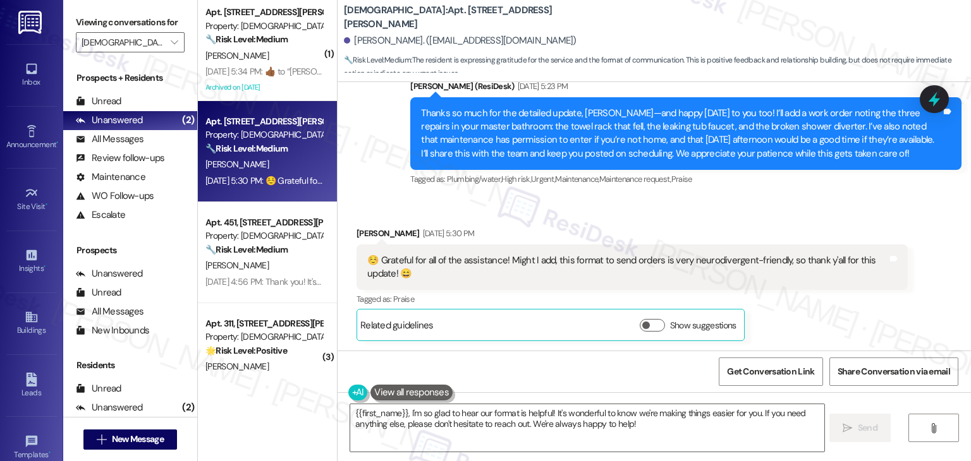
click at [460, 258] on div "☺️ Grateful for all of the assistance! Might I add, this format to send orders …" at bounding box center [627, 267] width 520 height 27
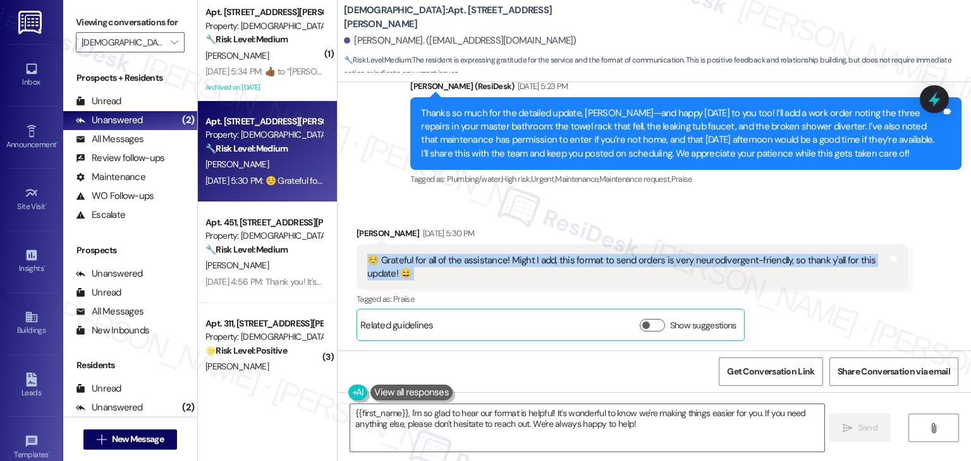
click at [460, 258] on div "☺️ Grateful for all of the assistance! Might I add, this format to send orders …" at bounding box center [627, 267] width 520 height 27
copy div "☺️ Grateful for all of the assistance! Might I add, this format to send orders …"
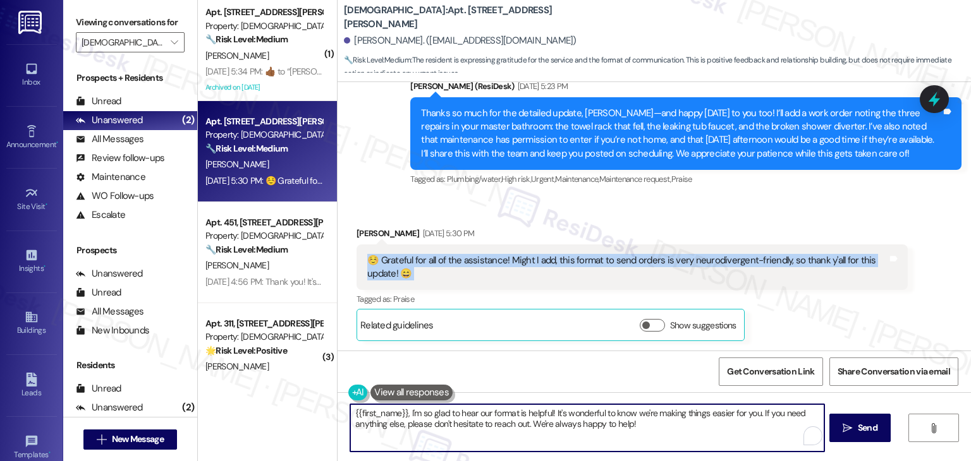
click at [350, 418] on textarea "{{first_name}}, I'm so glad to hear our format is helpful! It's wonderful to kn…" at bounding box center [586, 427] width 473 height 47
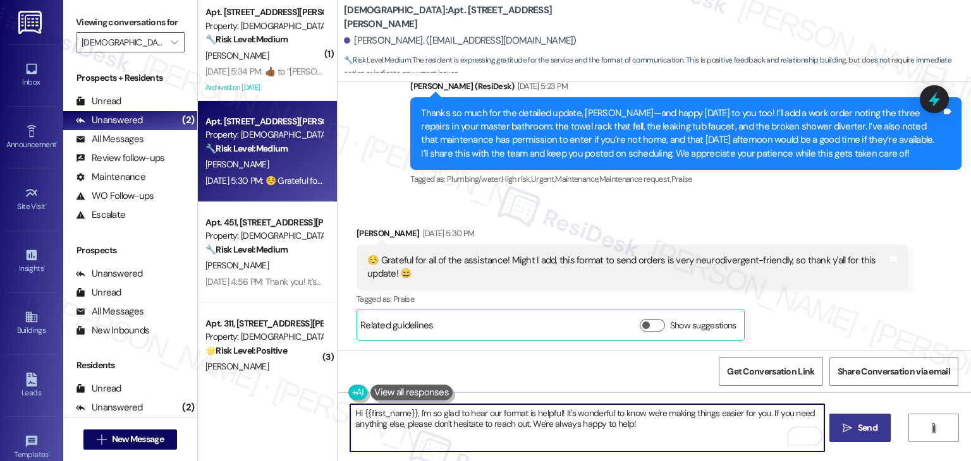
type textarea "Hi {{first_name}}, I'm so glad to hear our format is helpful! It's wonderful to…"
click at [849, 423] on icon "" at bounding box center [846, 428] width 9 height 10
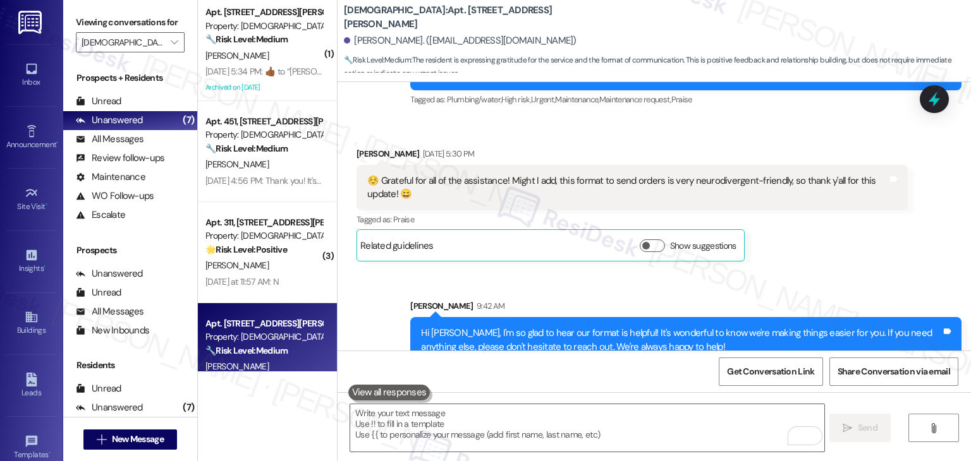
scroll to position [1051, 0]
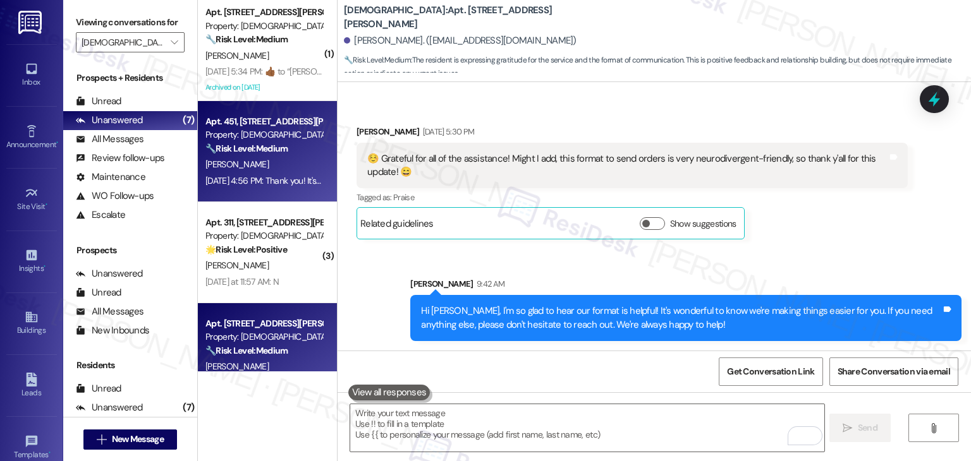
click at [284, 181] on div "Sep 16, 2025 at 4:56 PM: Thank you! It's the towel rod that's come loose. I'll …" at bounding box center [630, 180] width 851 height 11
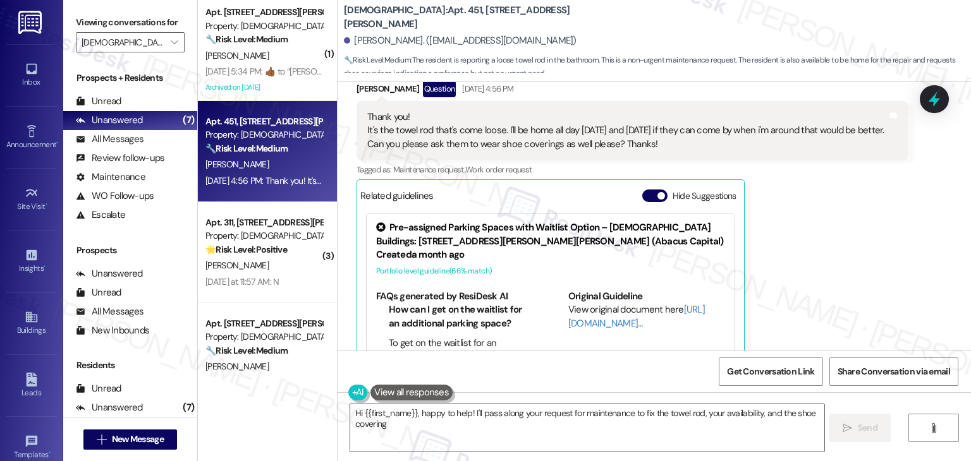
scroll to position [666, 0]
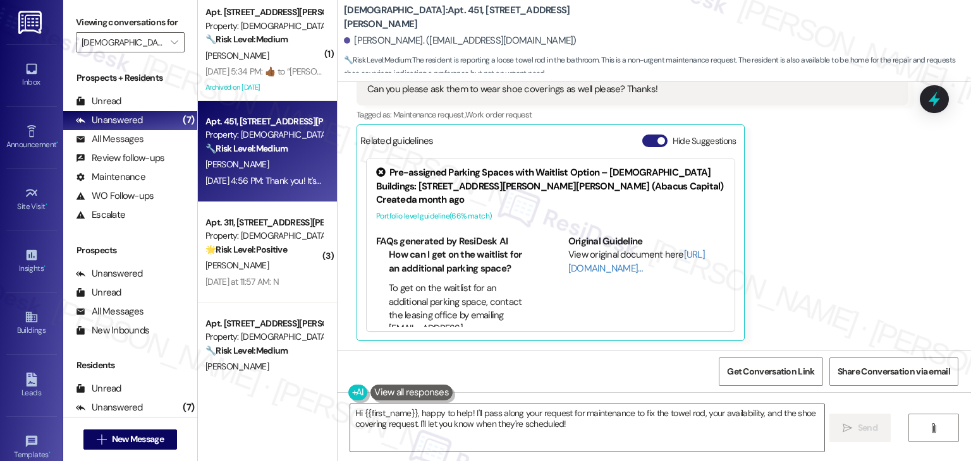
click at [642, 143] on button "Hide Suggestions" at bounding box center [654, 141] width 25 height 13
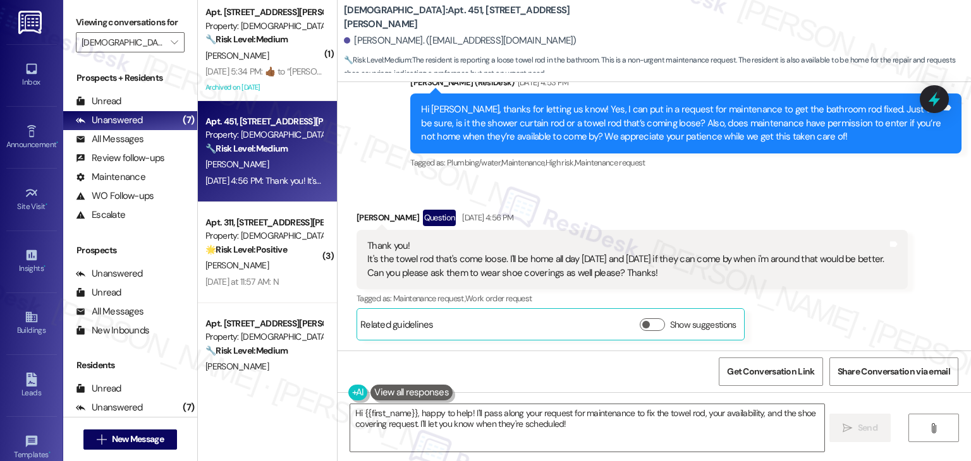
click at [651, 120] on div "Hi Mohammad, thanks for letting us know! Yes, I can put in a request for mainte…" at bounding box center [681, 123] width 520 height 40
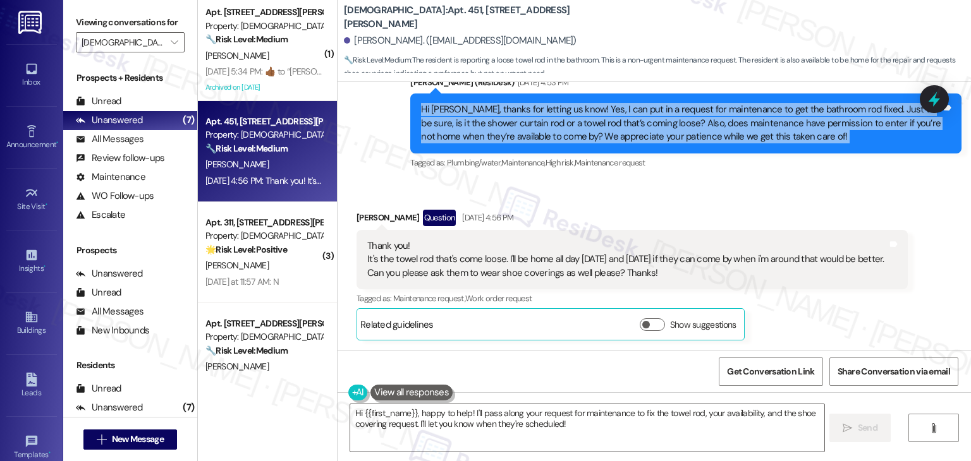
click at [651, 120] on div "Hi Mohammad, thanks for letting us know! Yes, I can put in a request for mainte…" at bounding box center [681, 123] width 520 height 40
copy div "Hi Mohammad, thanks for letting us know! Yes, I can put in a request for mainte…"
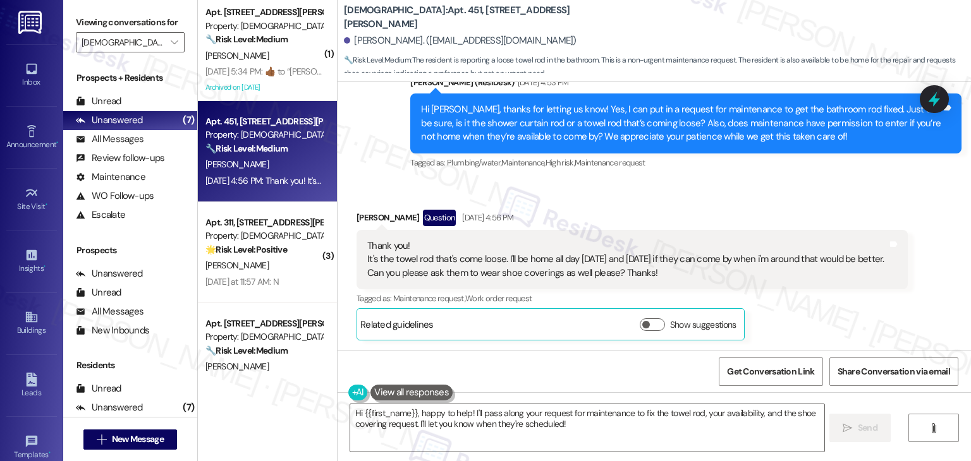
click at [620, 189] on div "Received via SMS Mohammad Khan Question Sep 16, 2025 at 4:56 PM Thank you! It's…" at bounding box center [653, 265] width 633 height 169
click at [594, 131] on div "Hi Mohammad, thanks for letting us know! Yes, I can put in a request for mainte…" at bounding box center [681, 123] width 520 height 40
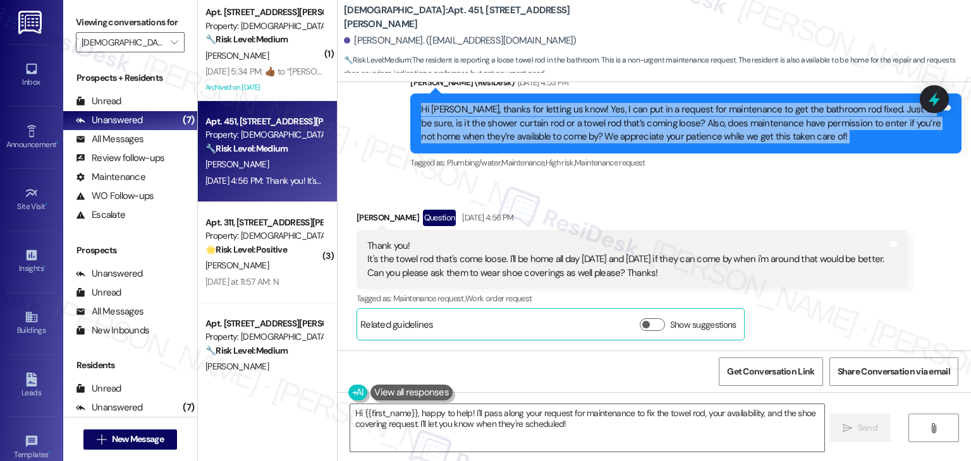
click at [594, 131] on div "Hi Mohammad, thanks for letting us know! Yes, I can put in a request for mainte…" at bounding box center [681, 123] width 520 height 40
copy div "Hi Mohammad, thanks for letting us know! Yes, I can put in a request for mainte…"
drag, startPoint x: 679, startPoint y: 277, endPoint x: 356, endPoint y: 260, distance: 322.7
click at [356, 260] on div "Thank you! It's the towel rod that's come loose. I'll be home all day today and…" at bounding box center [631, 259] width 551 height 59
copy div "It's the towel rod that's come loose. I'll be home all day today and tomorrow i…"
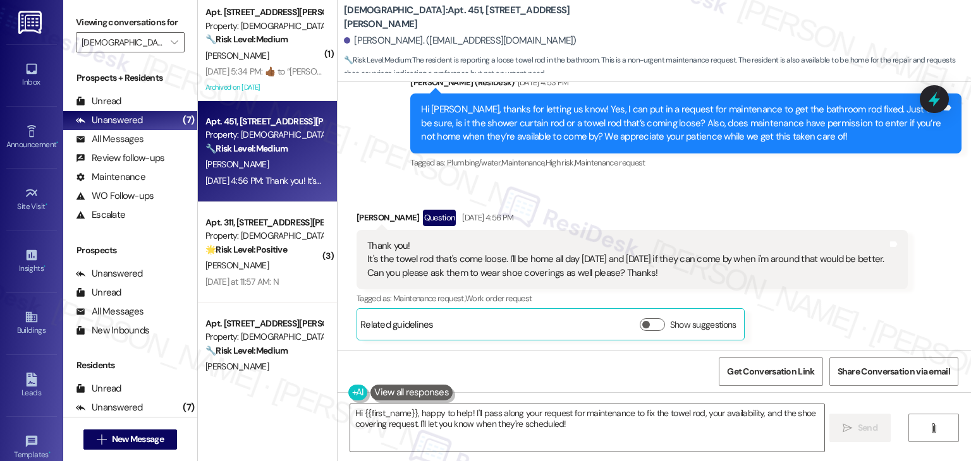
click at [715, 198] on div "Received via SMS Mohammad Khan Question Sep 16, 2025 at 4:56 PM Thank you! It's…" at bounding box center [653, 265] width 633 height 169
click at [717, 207] on div "Received via SMS Mohammad Khan Question Sep 16, 2025 at 4:56 PM Thank you! It's…" at bounding box center [632, 275] width 570 height 150
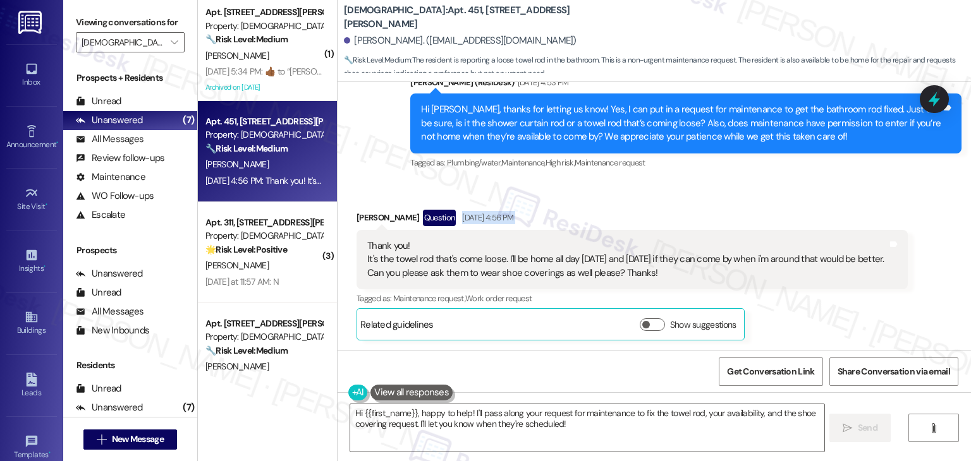
click at [717, 207] on div "Received via SMS Mohammad Khan Question Sep 16, 2025 at 4:56 PM Thank you! It's…" at bounding box center [632, 275] width 570 height 150
click at [661, 117] on div "Hi Mohammad, thanks for letting us know! Yes, I can put in a request for mainte…" at bounding box center [681, 123] width 520 height 40
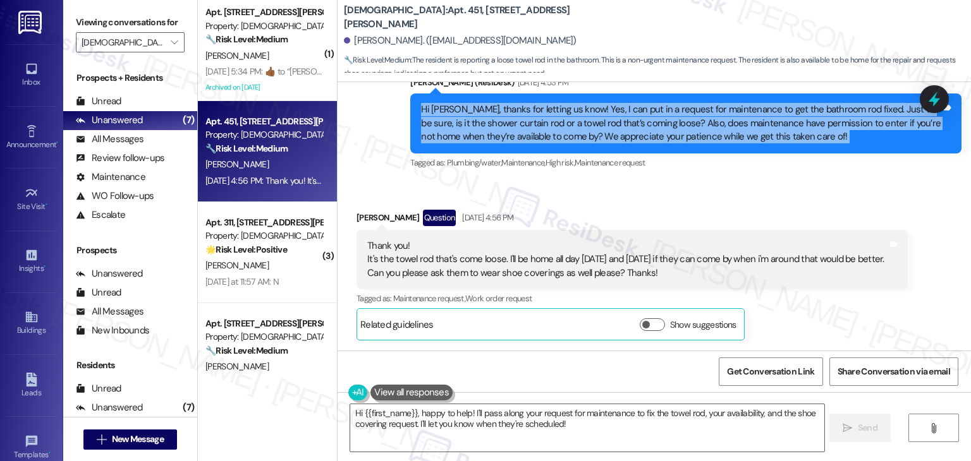
click at [661, 117] on div "Hi Mohammad, thanks for letting us know! Yes, I can put in a request for mainte…" at bounding box center [681, 123] width 520 height 40
click at [547, 425] on textarea "Hi {{first_name}}, happy to help! I'll pass along your request for maintenance …" at bounding box center [586, 427] width 473 height 47
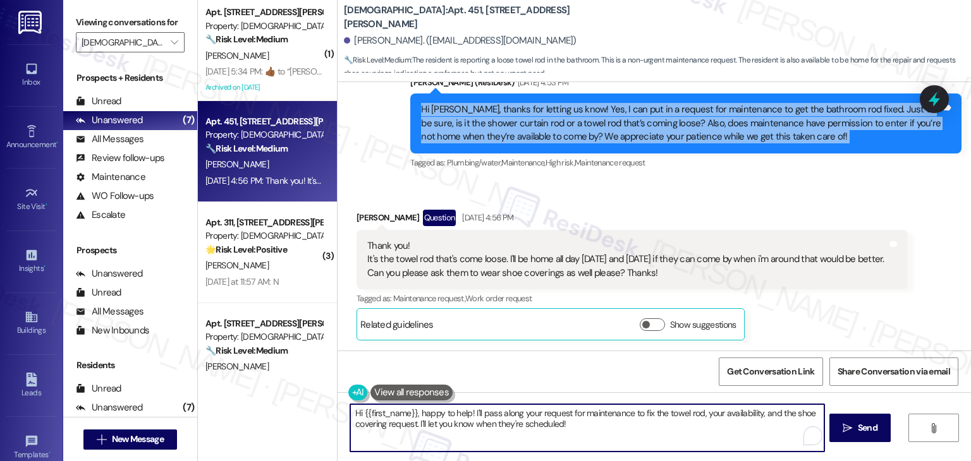
click at [547, 425] on textarea "Hi {{first_name}}, happy to help! I'll pass along your request for maintenance …" at bounding box center [586, 427] width 473 height 47
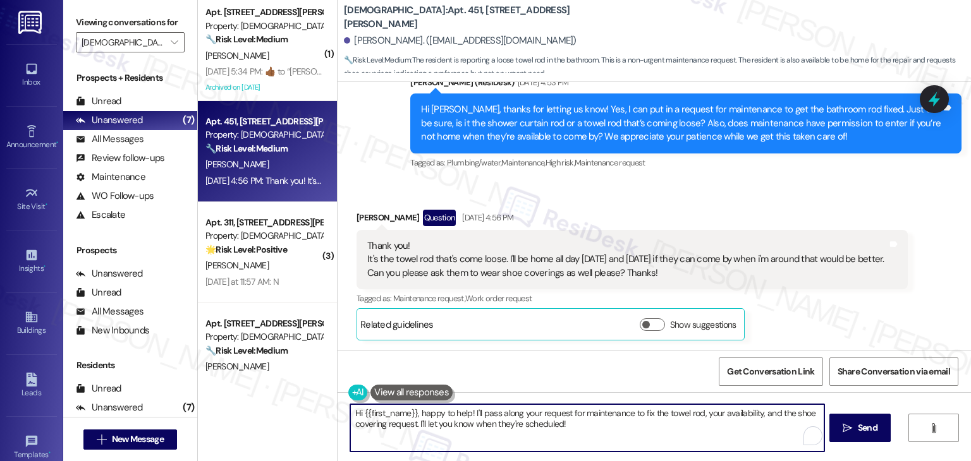
paste textarea "Thanks for the info, Mohammad! I’ve noted that it’s the towel rod that needs fi…"
type textarea "Thanks for the info, Mohammad! I’ve noted that it’s the towel rod that needs fi…"
click at [852, 424] on span " Send" at bounding box center [860, 427] width 40 height 13
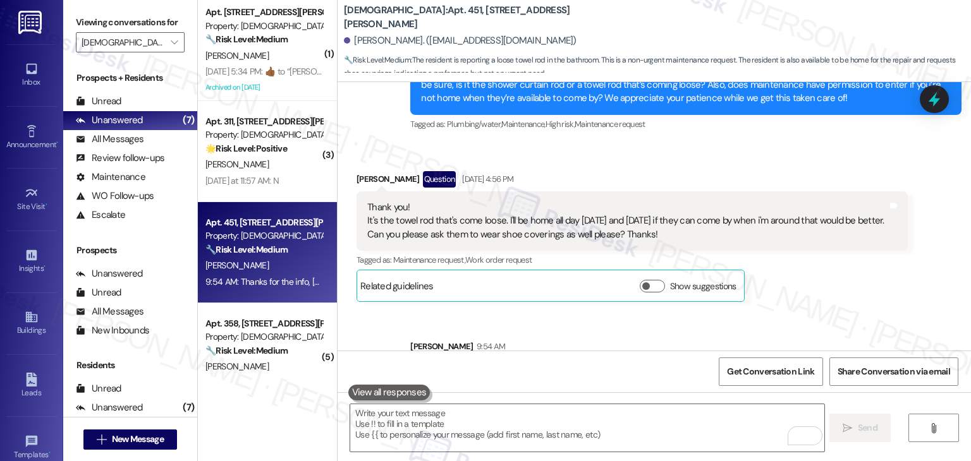
scroll to position [584, 0]
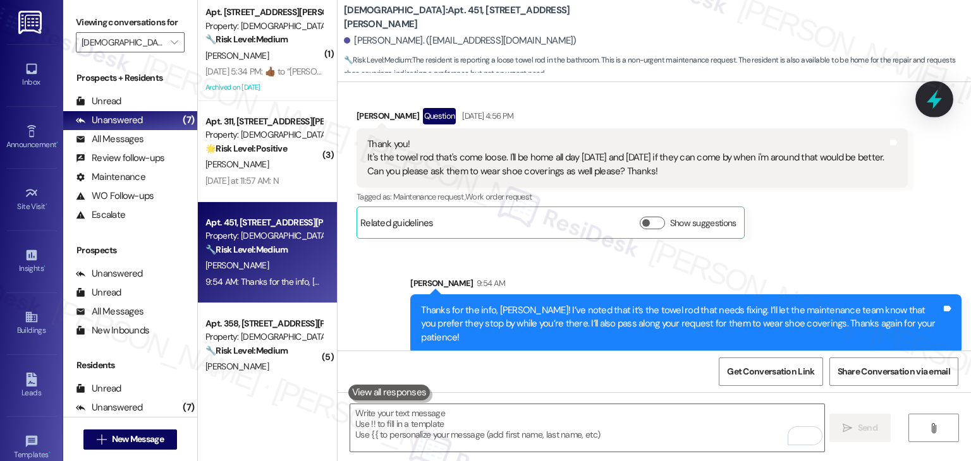
click at [939, 99] on icon at bounding box center [933, 100] width 15 height 20
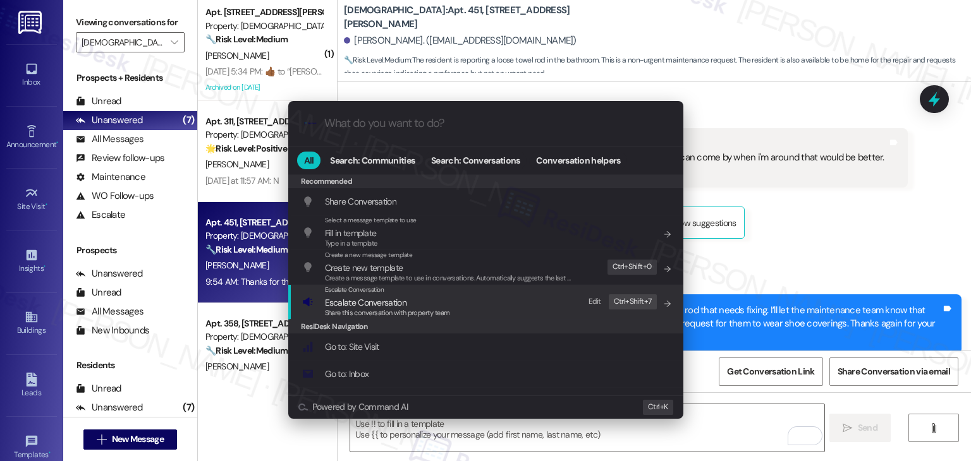
scroll to position [63, 0]
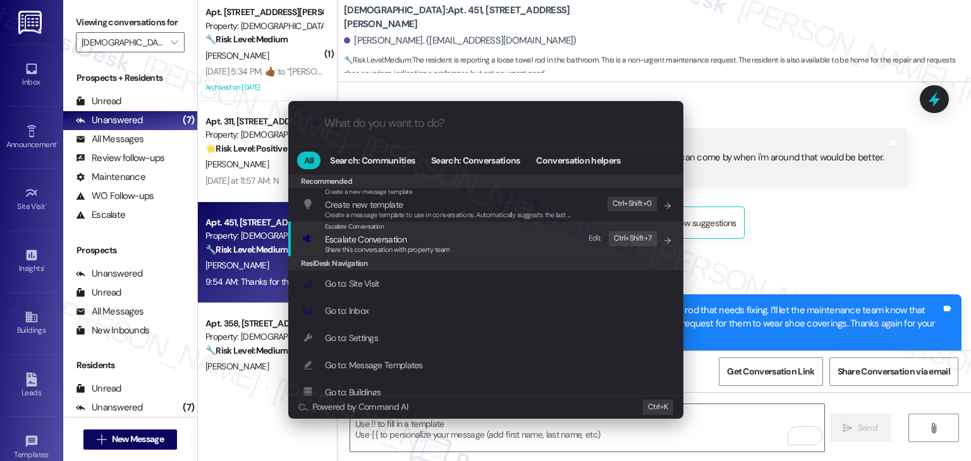
click at [378, 253] on span "Share this conversation with property team" at bounding box center [387, 249] width 125 height 9
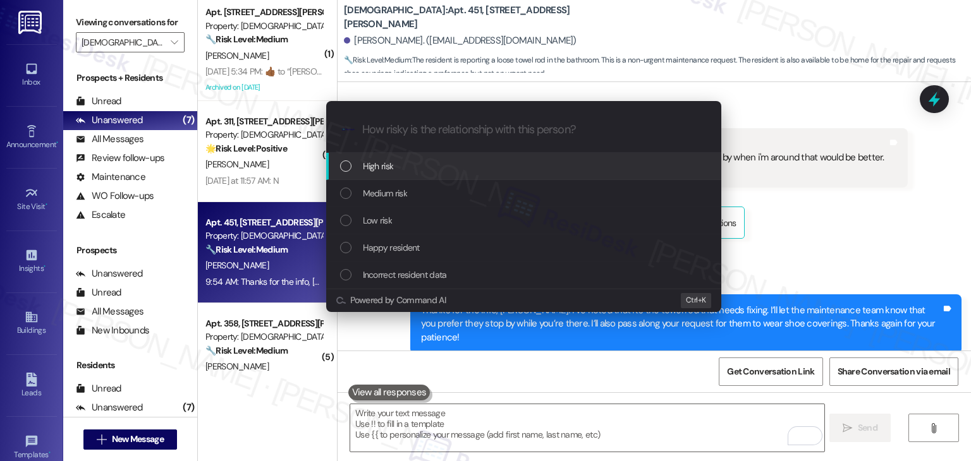
scroll to position [0, 0]
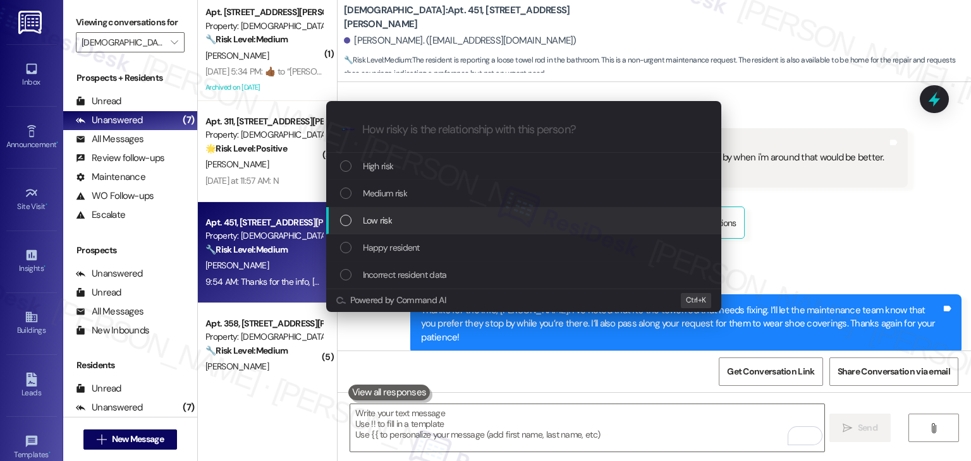
click at [346, 219] on div "List of options" at bounding box center [345, 220] width 11 height 11
paste input "WO #2543-1 – Towel Rod Repair Request"
type input "WO #2543-1 – Towel Rod Repair Request"
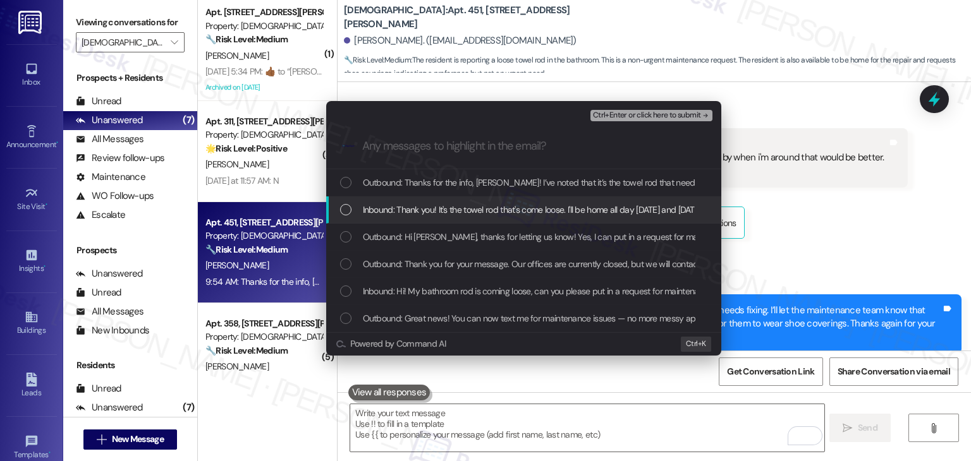
click at [344, 213] on div "List of options" at bounding box center [345, 209] width 11 height 11
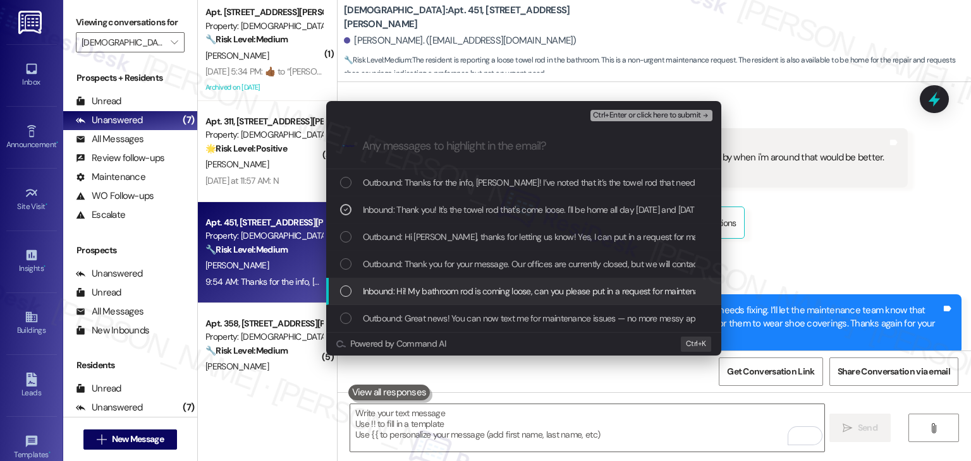
click at [341, 295] on div "List of options" at bounding box center [345, 291] width 11 height 11
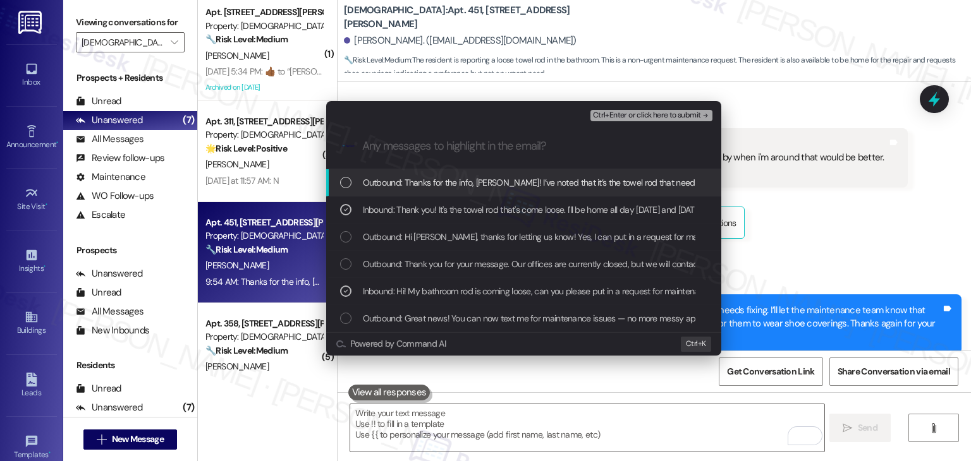
click at [660, 114] on span "Ctrl+Enter or click here to submit" at bounding box center [647, 115] width 108 height 9
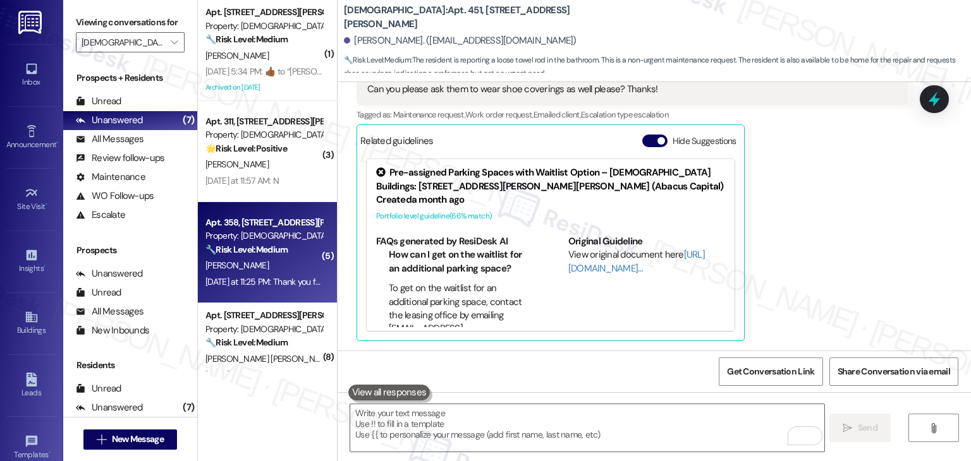
scroll to position [134, 0]
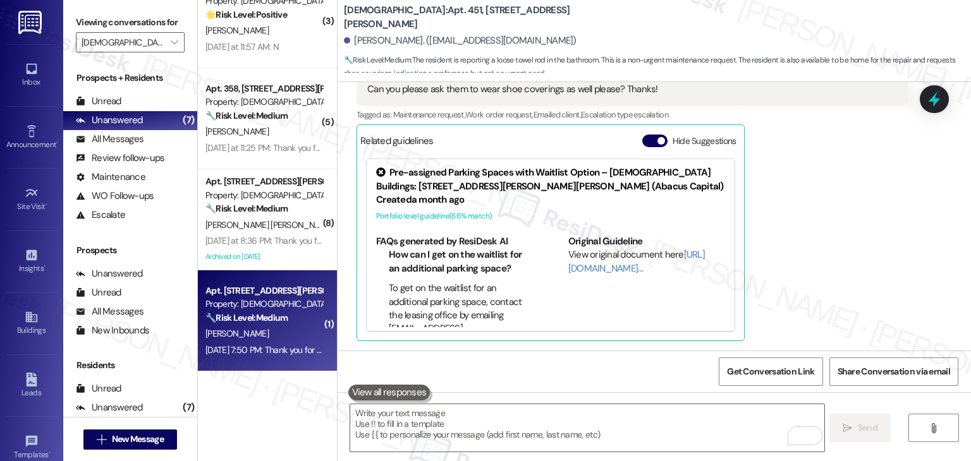
click at [290, 340] on div "J. Jancan" at bounding box center [263, 334] width 119 height 16
type textarea "Fetching suggested responses. Please feel free to read through the conversation…"
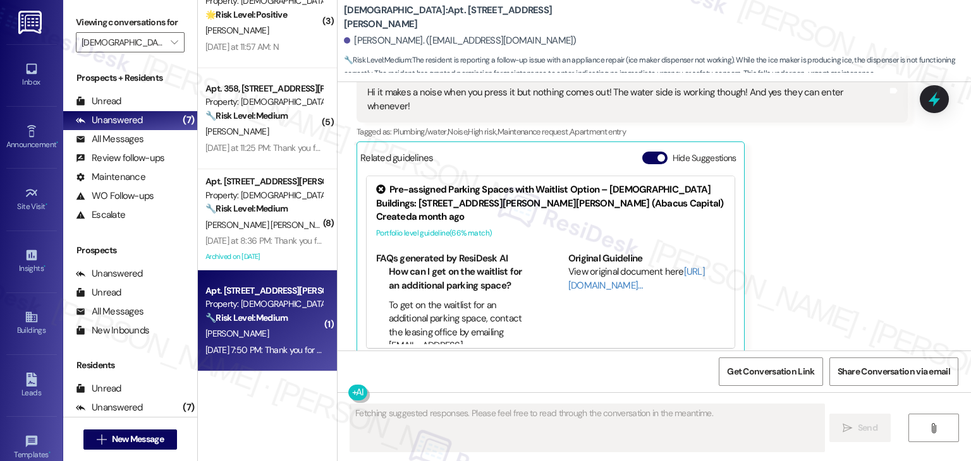
scroll to position [2528, 0]
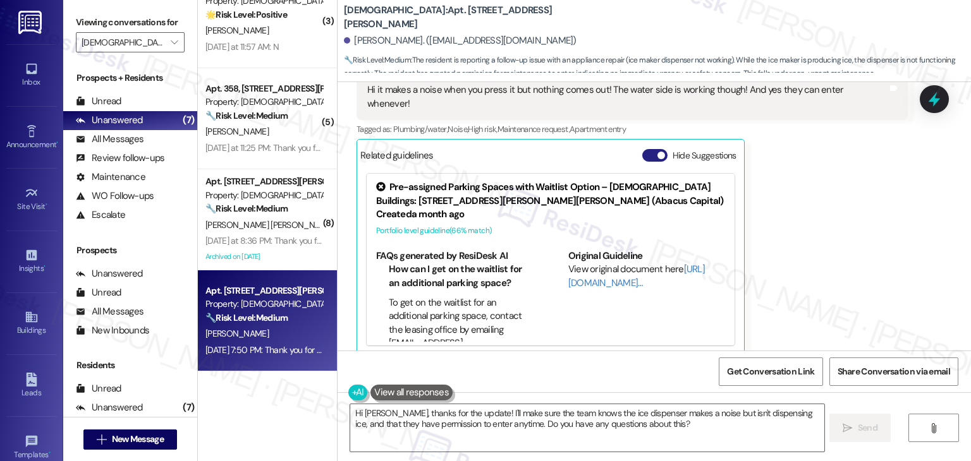
click at [642, 149] on button "Hide Suggestions" at bounding box center [654, 155] width 25 height 13
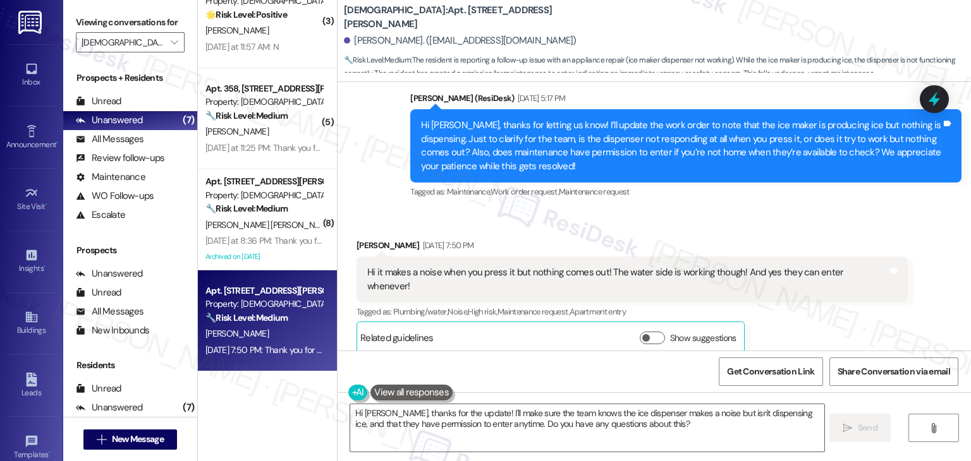
scroll to position [2338, 0]
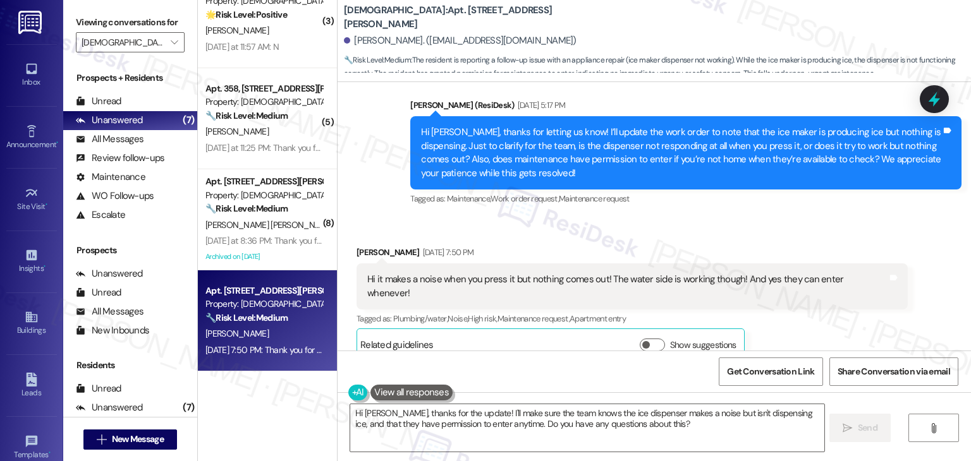
click at [679, 157] on div "Hi Jasmine, thanks for letting us know! I’ll update the work order to note that…" at bounding box center [681, 153] width 520 height 54
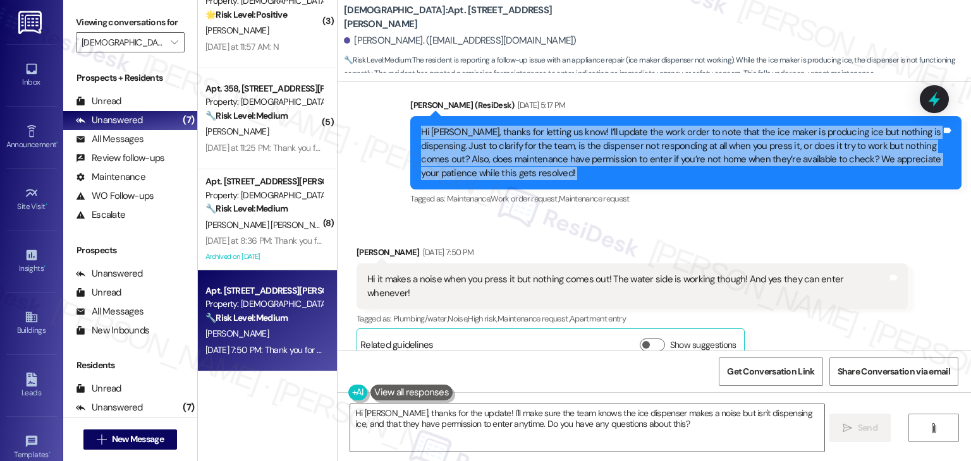
click at [679, 157] on div "Hi Jasmine, thanks for letting us know! I’ll update the work order to note that…" at bounding box center [681, 153] width 520 height 54
copy div "Hi Jasmine, thanks for letting us know! I’ll update the work order to note that…"
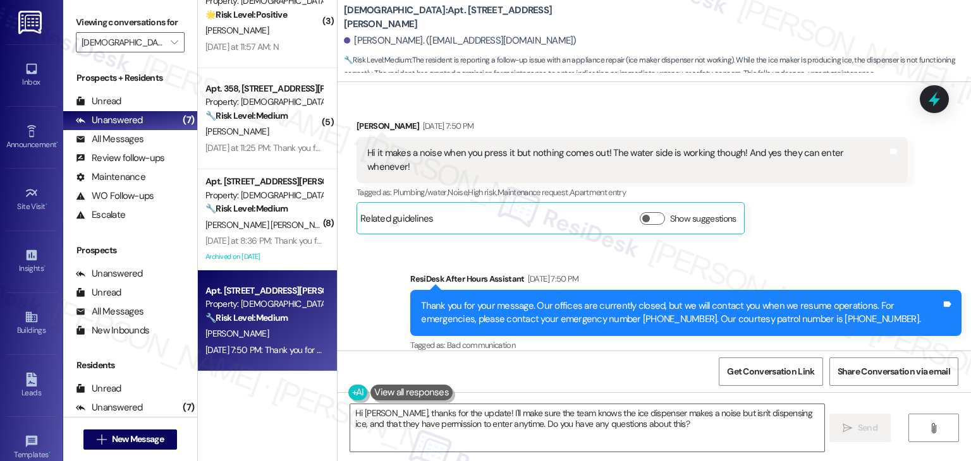
click at [610, 159] on div "Hi it makes a noise when you press it but nothing comes out! The water side is …" at bounding box center [627, 160] width 520 height 27
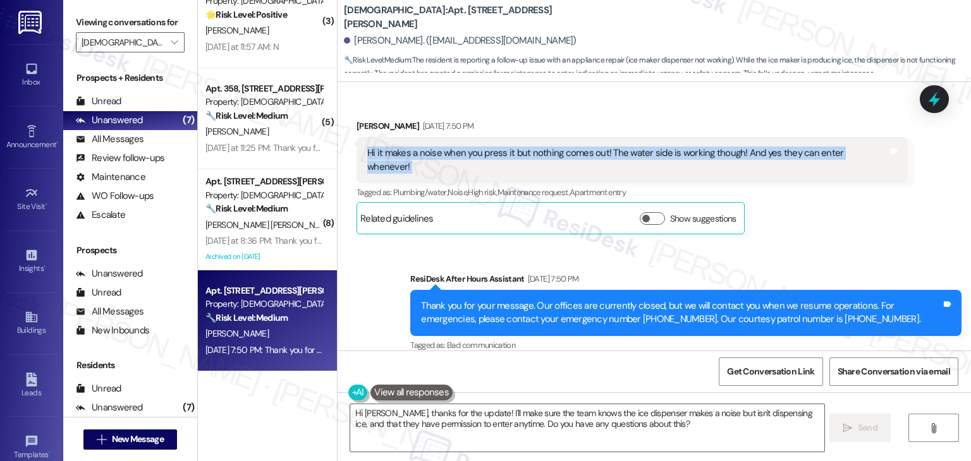
click at [610, 159] on div "Hi it makes a noise when you press it but nothing comes out! The water side is …" at bounding box center [627, 160] width 520 height 27
copy div "Hi it makes a noise when you press it but nothing comes out! The water side is …"
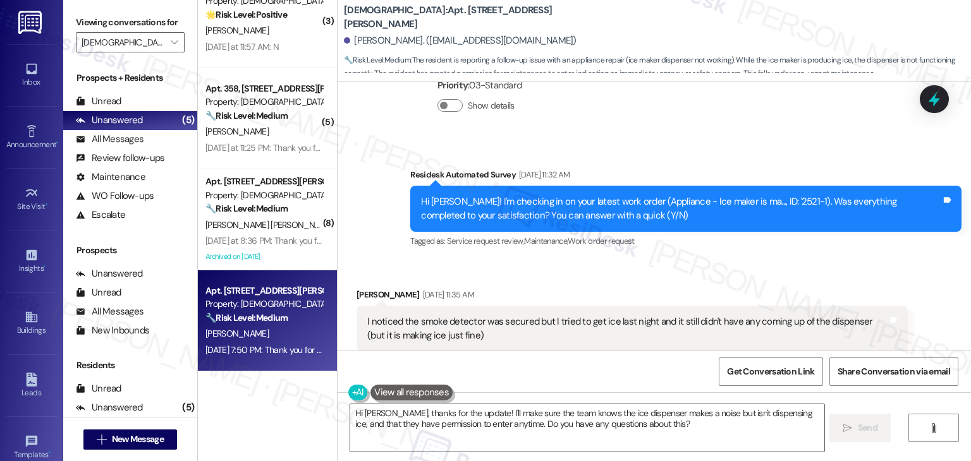
scroll to position [1896, 0]
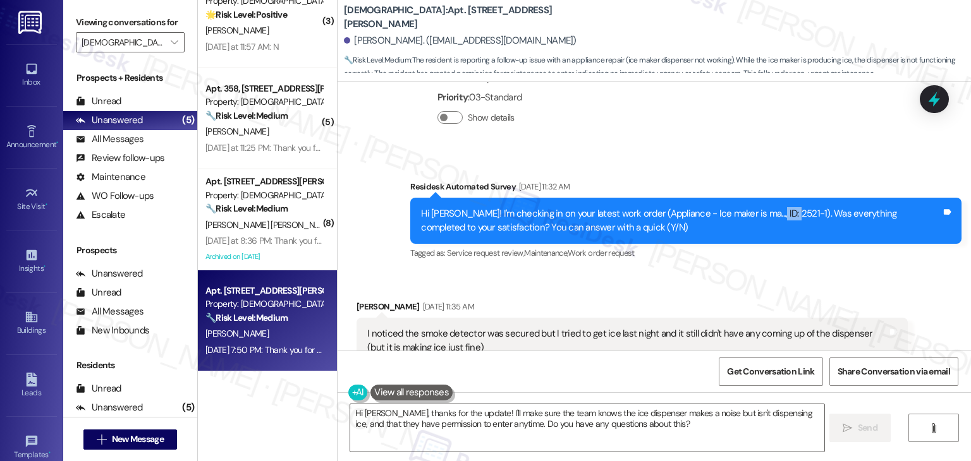
drag, startPoint x: 751, startPoint y: 214, endPoint x: 775, endPoint y: 219, distance: 25.0
click at [775, 219] on div "Hi Jasmine! I'm checking in on your latest work order (Appliance - Ice maker is…" at bounding box center [681, 220] width 520 height 27
copy div "2521-1"
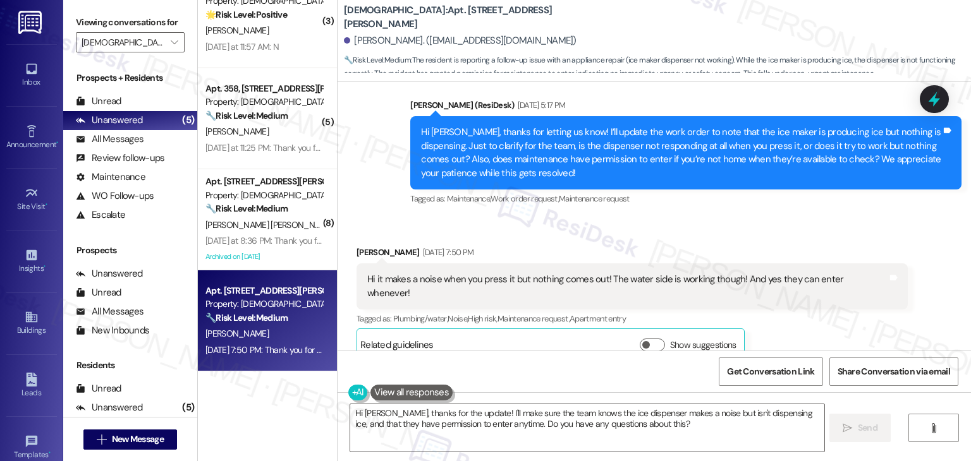
scroll to position [2465, 0]
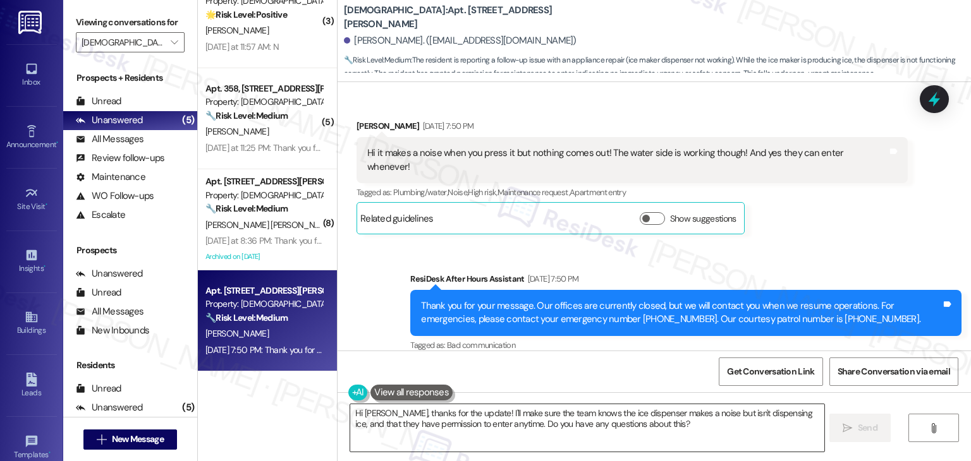
click at [479, 416] on textarea "Hi Jasmine, thanks for the update! I'll make sure the team knows the ice dispen…" at bounding box center [586, 427] width 473 height 47
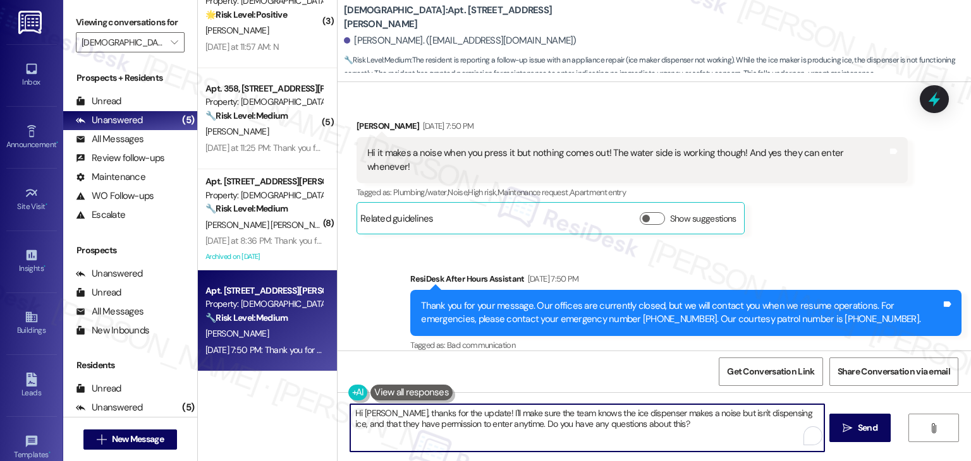
click at [479, 416] on textarea "Hi Jasmine, thanks for the update! I'll make sure the team knows the ice dispen…" at bounding box center [586, 427] width 473 height 47
paste textarea "Thanks so much, Jasmine! I’ve noted that the dispenser makes a noise but doesn’…"
type textarea "Thanks so much, Jasmine! I’ve noted that the dispenser makes a noise but doesn’…"
click at [864, 428] on span "Send" at bounding box center [868, 427] width 20 height 13
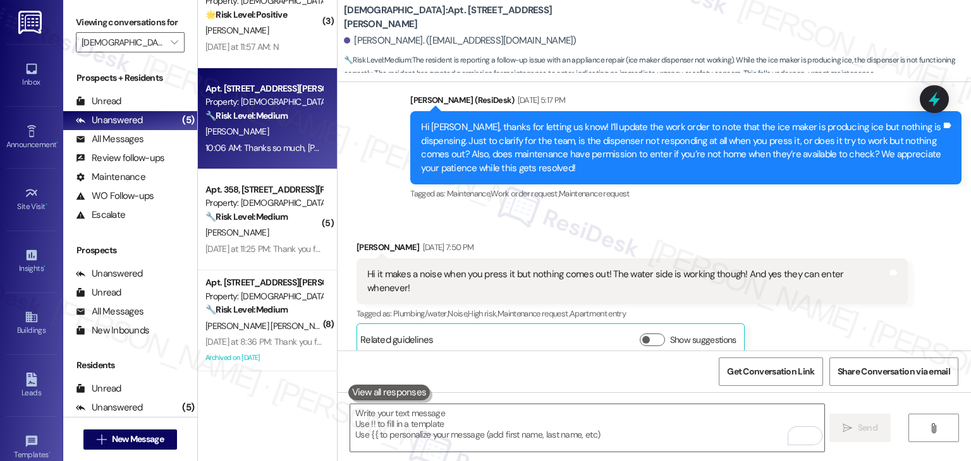
scroll to position [2579, 0]
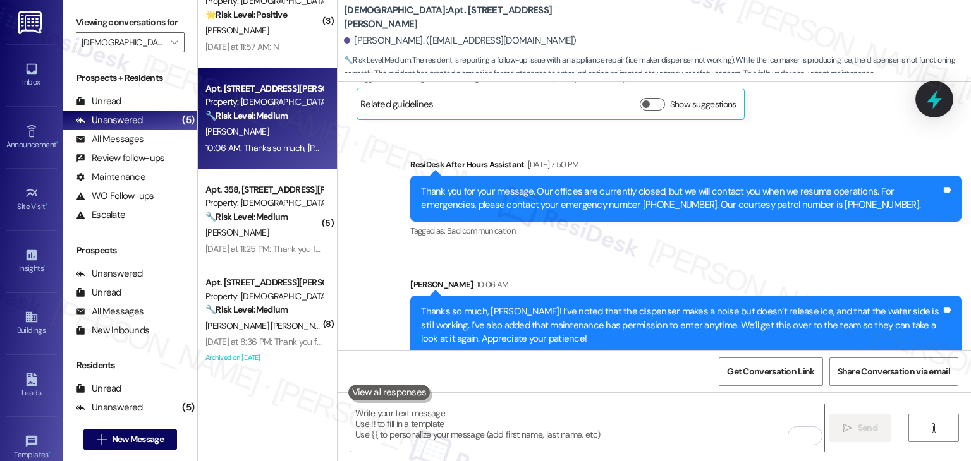
click at [936, 102] on icon at bounding box center [933, 100] width 15 height 20
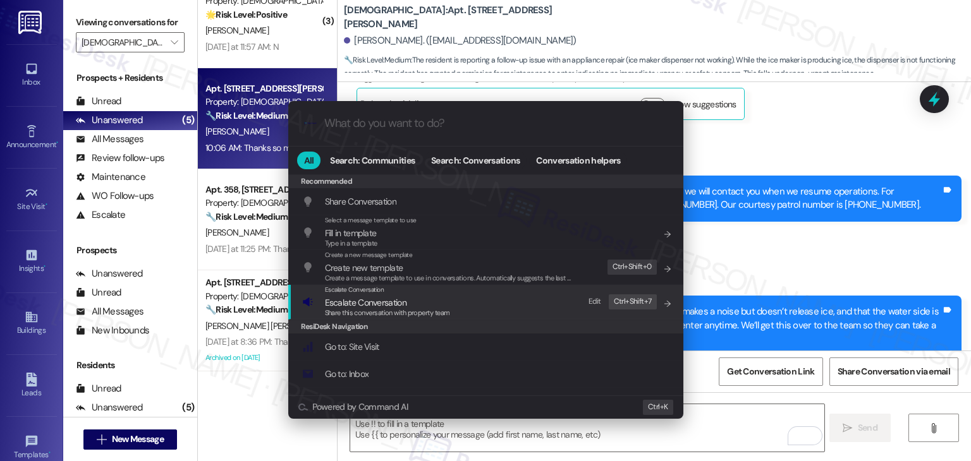
click at [358, 310] on span "Share this conversation with property team" at bounding box center [387, 312] width 125 height 9
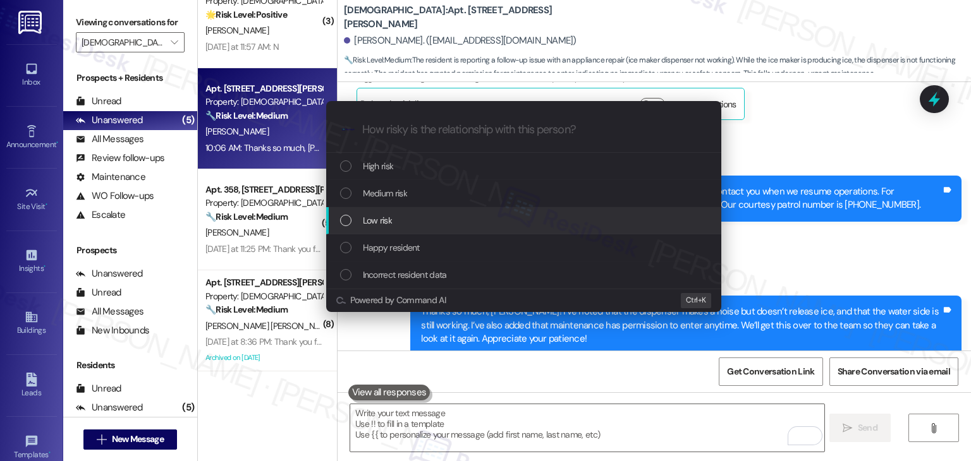
click at [346, 220] on div "List of options" at bounding box center [345, 220] width 11 height 11
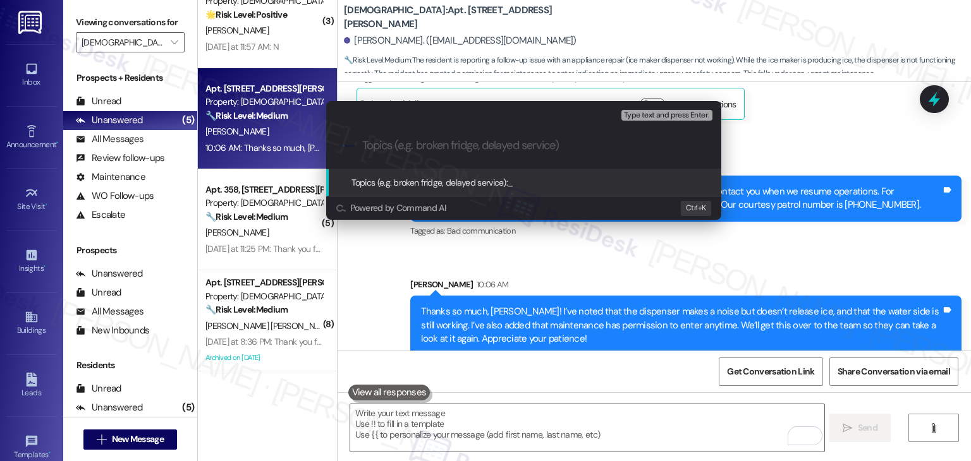
paste input "WO #2521-1 – Ice Dispenser Not Releasing Ice (Water Function Working)"
drag, startPoint x: 488, startPoint y: 144, endPoint x: 344, endPoint y: 145, distance: 144.1
click at [344, 145] on div ".cls-1{fill:#0a055f;}.cls-2{fill:#0cc4c4;} resideskLogoBlueOrange WO #2521-1 – …" at bounding box center [523, 145] width 395 height 45
click at [417, 145] on input "WO #2521-1 – Ice Dispenser Not Releasing Ice (Water Function Working)" at bounding box center [528, 145] width 333 height 13
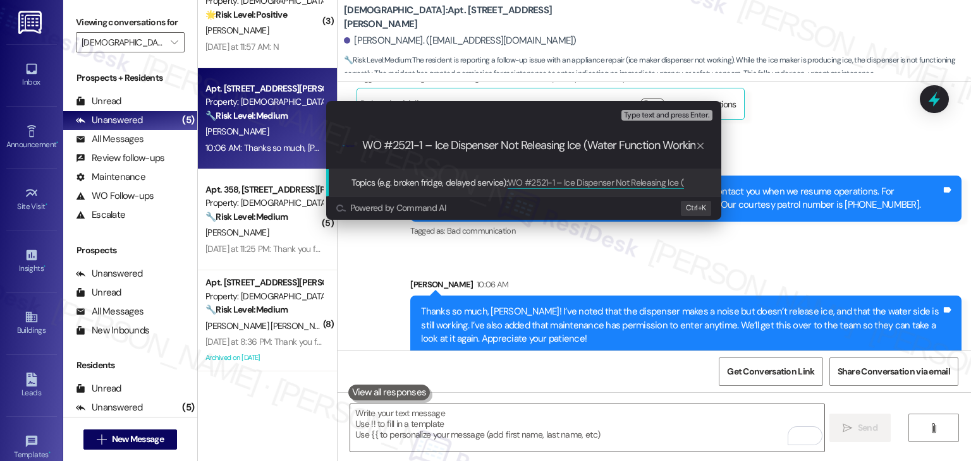
click at [365, 143] on input "WO #2521-1 – Ice Dispenser Not Releasing Ice (Water Function Working)" at bounding box center [528, 145] width 333 height 13
type input "Follow up on WO #2521-1 – Ice Dispenser Not Releasing Ice (Water Function Worki…"
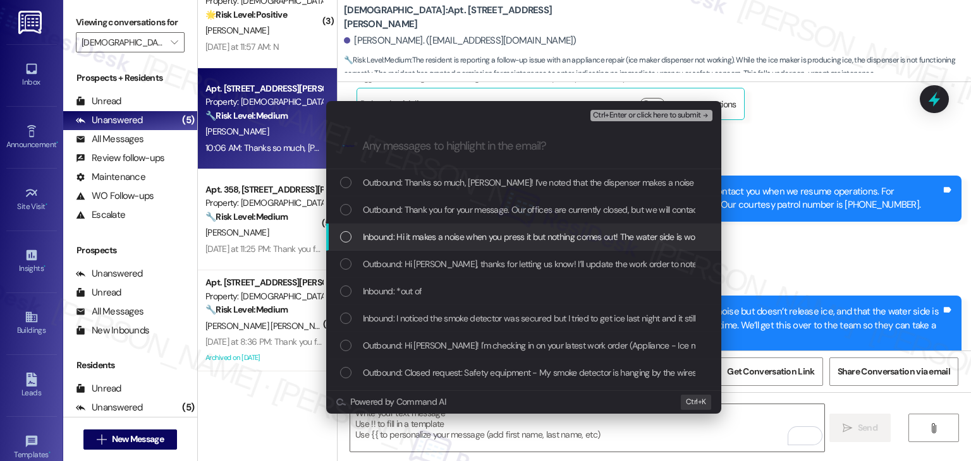
click at [344, 238] on div "List of options" at bounding box center [345, 236] width 11 height 11
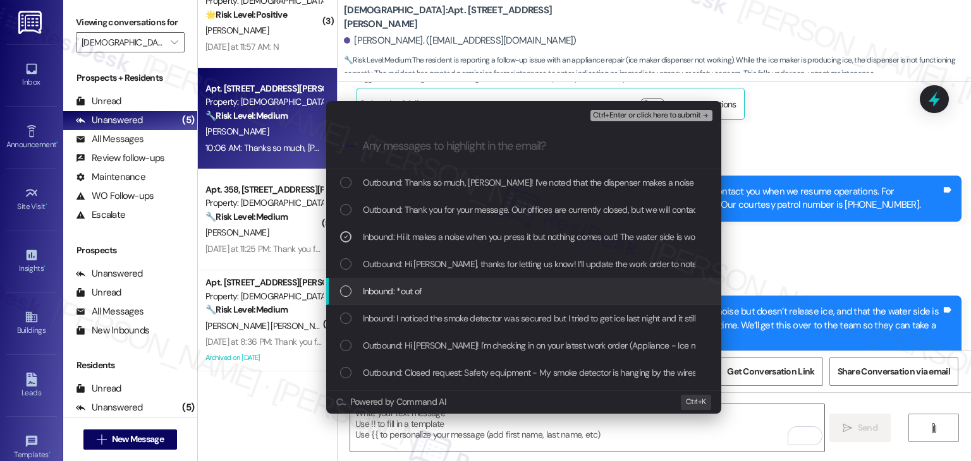
click at [345, 286] on div "List of options" at bounding box center [345, 291] width 11 height 11
click at [346, 288] on icon "List of options" at bounding box center [345, 291] width 9 height 9
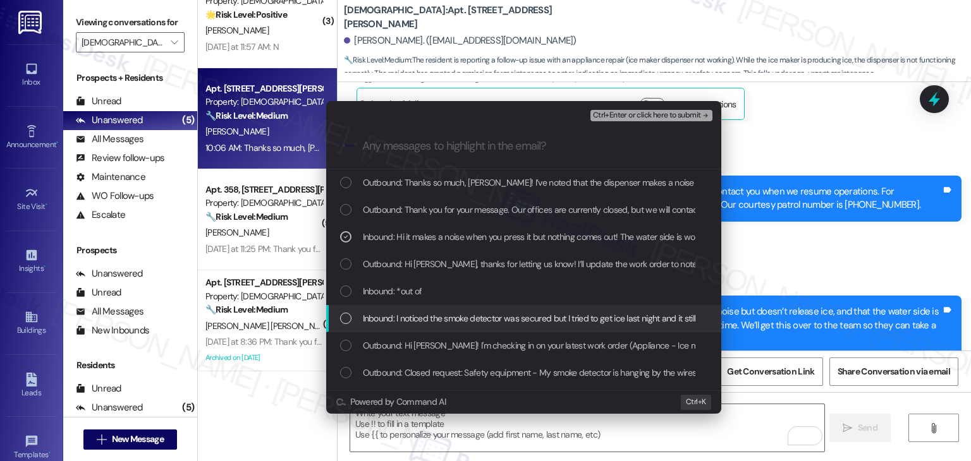
click at [346, 319] on div "List of options" at bounding box center [345, 318] width 11 height 11
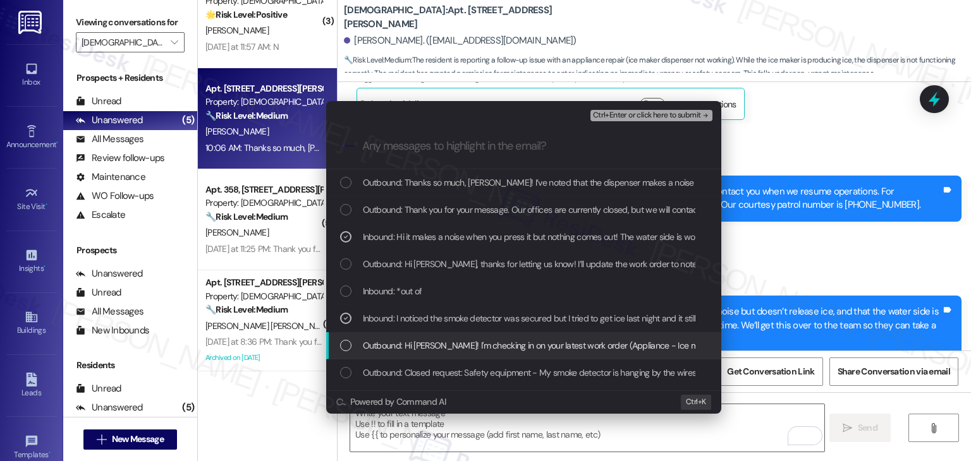
drag, startPoint x: 346, startPoint y: 346, endPoint x: 366, endPoint y: 331, distance: 24.9
click at [346, 346] on div "List of options" at bounding box center [345, 345] width 11 height 11
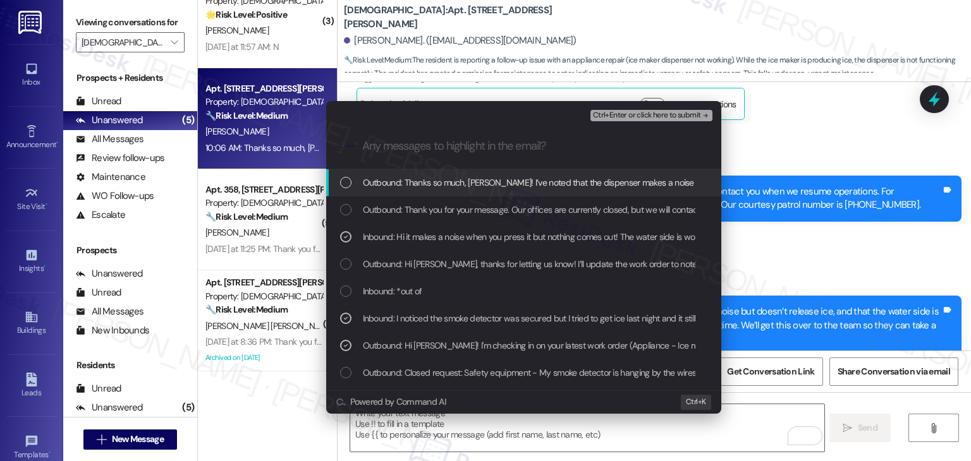
click at [650, 112] on span "Ctrl+Enter or click here to submit" at bounding box center [647, 115] width 108 height 9
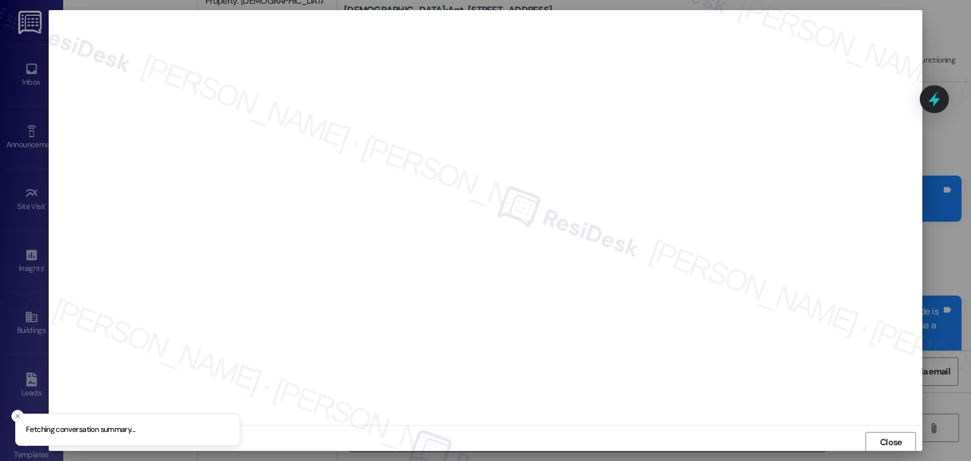
scroll to position [1, 0]
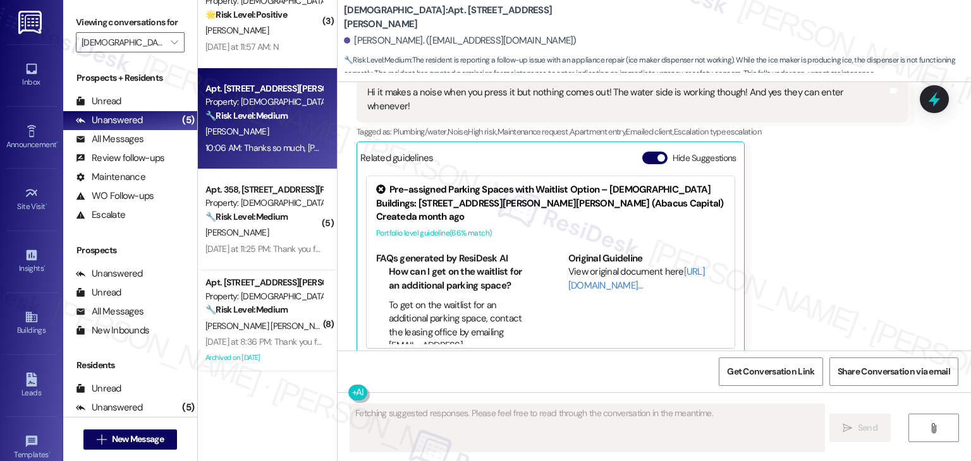
scroll to position [2528, 0]
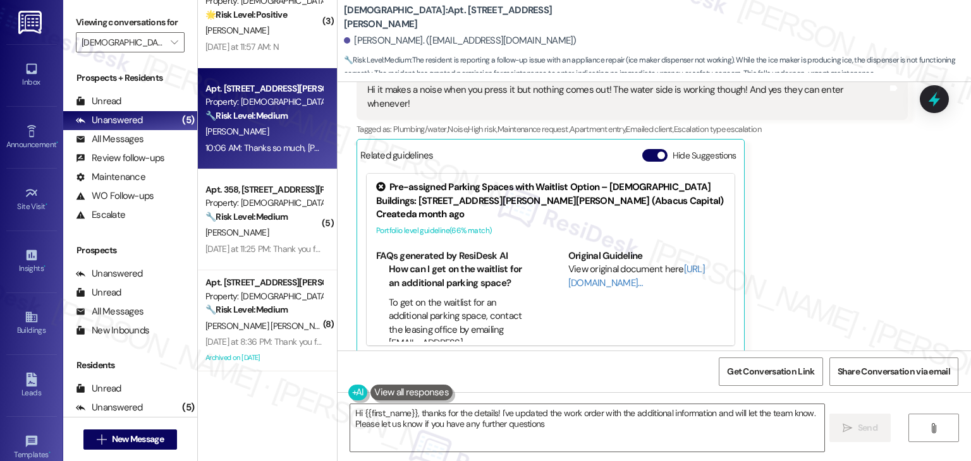
type textarea "Hi {{first_name}}, thanks for the details! I've updated the work order with the…"
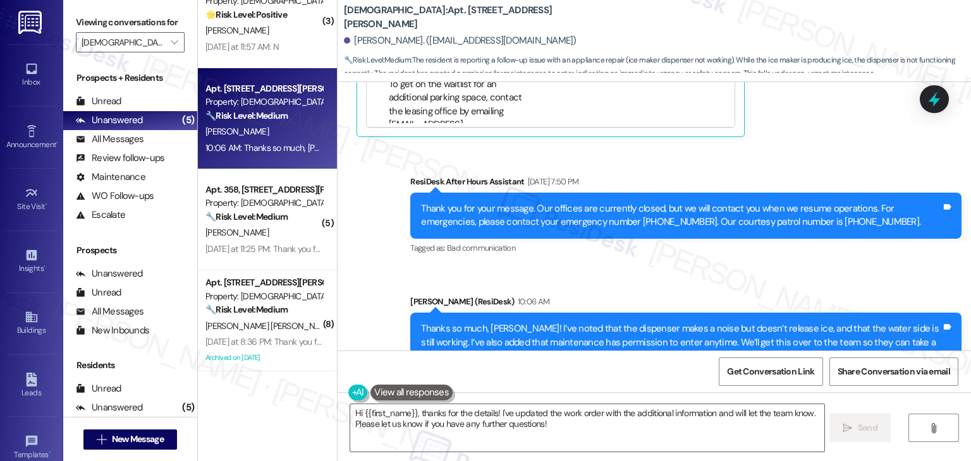
scroll to position [2782, 0]
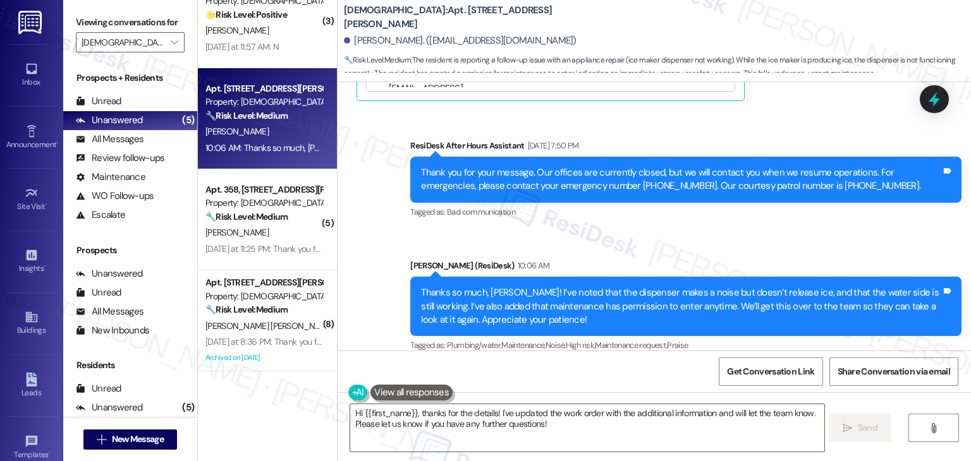
click at [748, 231] on div "Sent via SMS ResiDesk After Hours Assistant Sep 16, 2025 at 7:50 PM Thank you f…" at bounding box center [653, 238] width 633 height 254
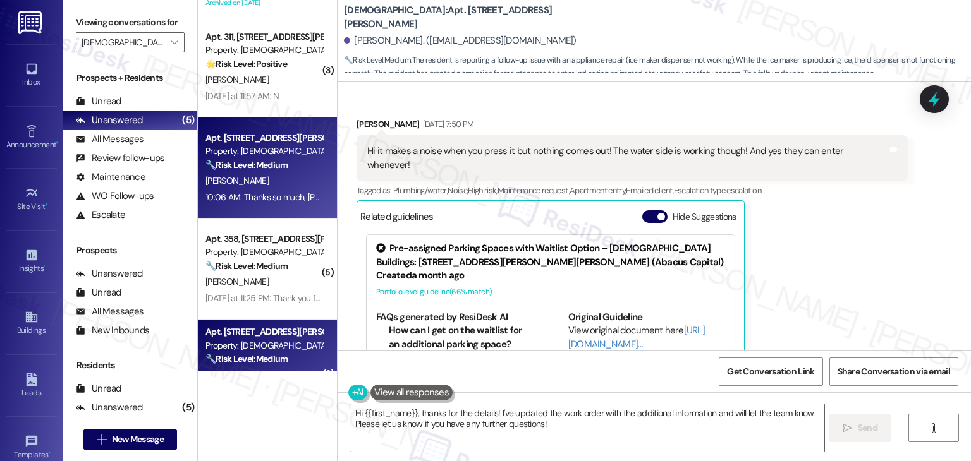
scroll to position [0, 0]
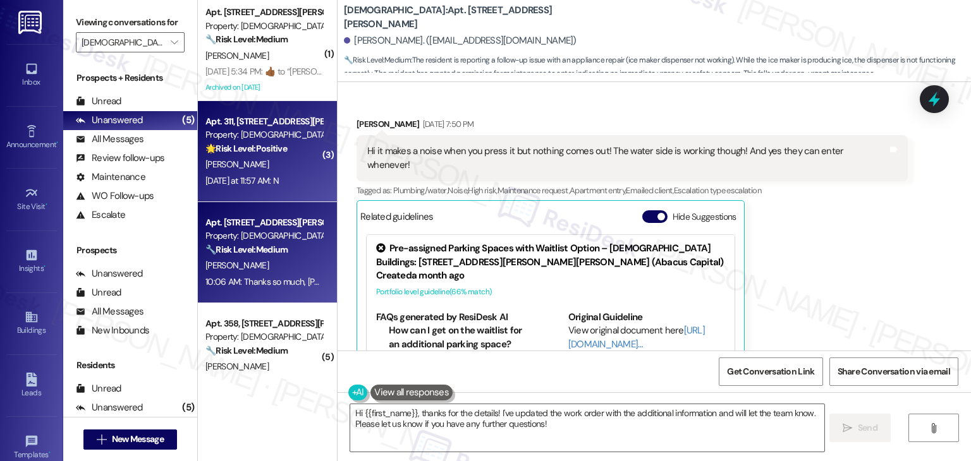
click at [275, 172] on div "[PERSON_NAME]" at bounding box center [263, 165] width 119 height 16
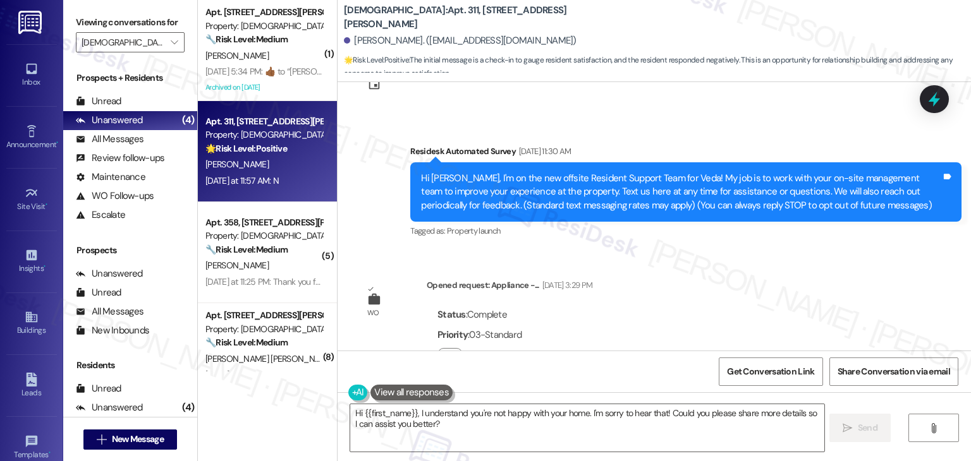
scroll to position [1254, 0]
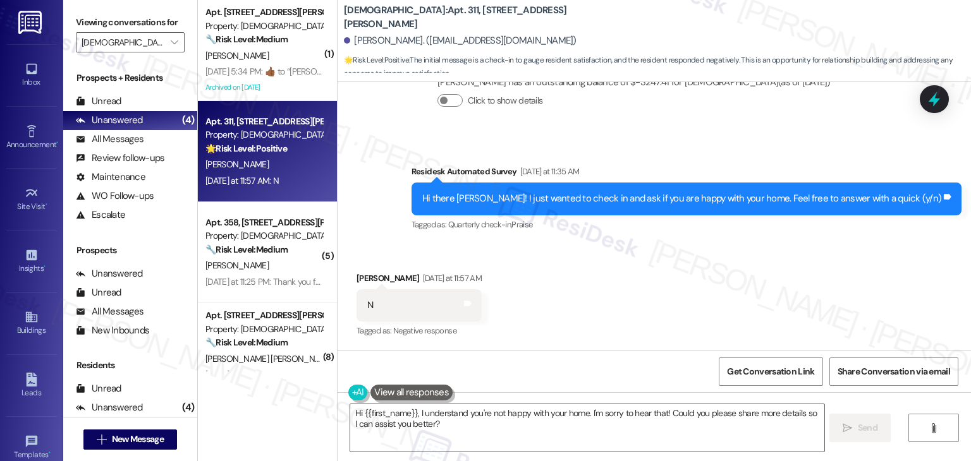
click at [597, 281] on div "Received via SMS Alexander Scarfe Yesterday at 11:57 AM N Tags and notes Tagged…" at bounding box center [653, 296] width 633 height 107
click at [446, 408] on textarea "Hi {{first_name}}, I understand you're not happy with your home. I'm sorry to h…" at bounding box center [586, 427] width 473 height 47
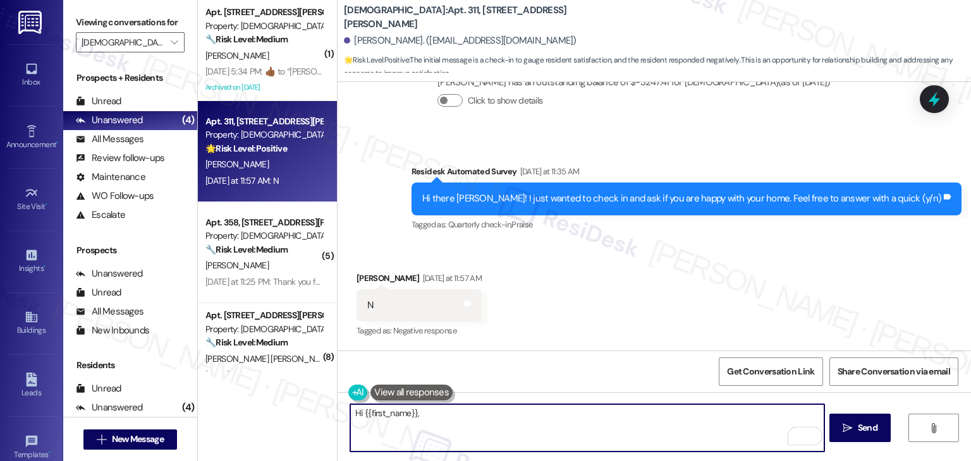
paste textarea "we're sorry to hear you aren't happy with your home. Can you tell us more about…"
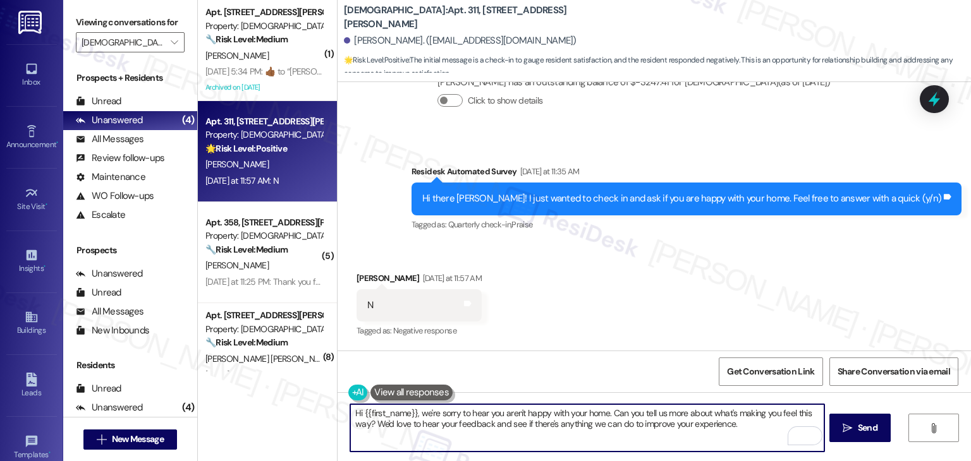
type textarea "Hi {{first_name}}, we're sorry to hear you aren't happy with your home. Can you…"
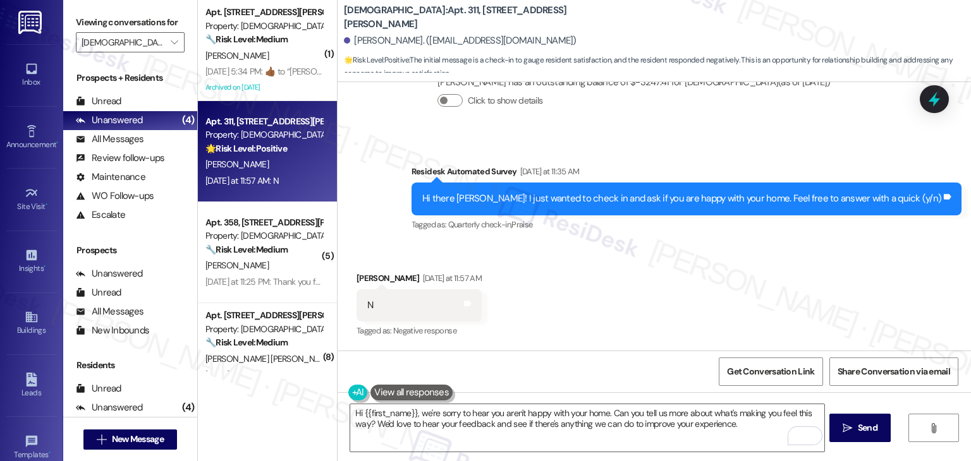
click at [622, 277] on div "Received via SMS Alexander Scarfe Yesterday at 11:57 AM N Tags and notes Tagged…" at bounding box center [653, 296] width 633 height 107
click at [863, 432] on span "Send" at bounding box center [868, 427] width 20 height 13
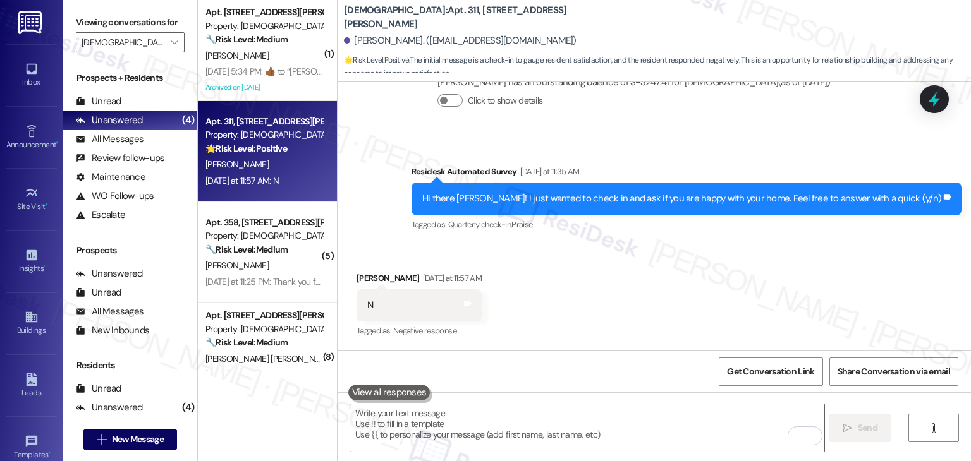
scroll to position [1253, 0]
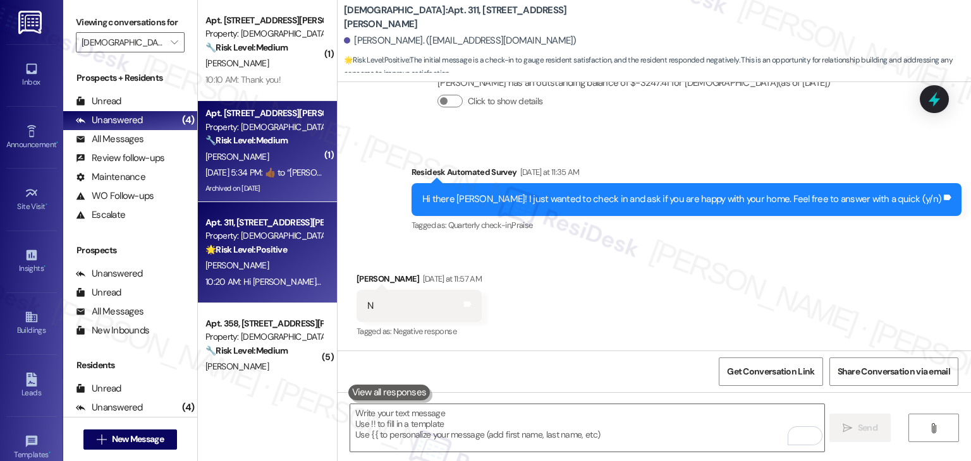
click at [279, 176] on div "Sep 16, 2025 at 5:34 PM:  ​👍🏾​ to “ Sarah (Veda): Hi Wacu, I understand your mi…" at bounding box center [729, 172] width 1048 height 11
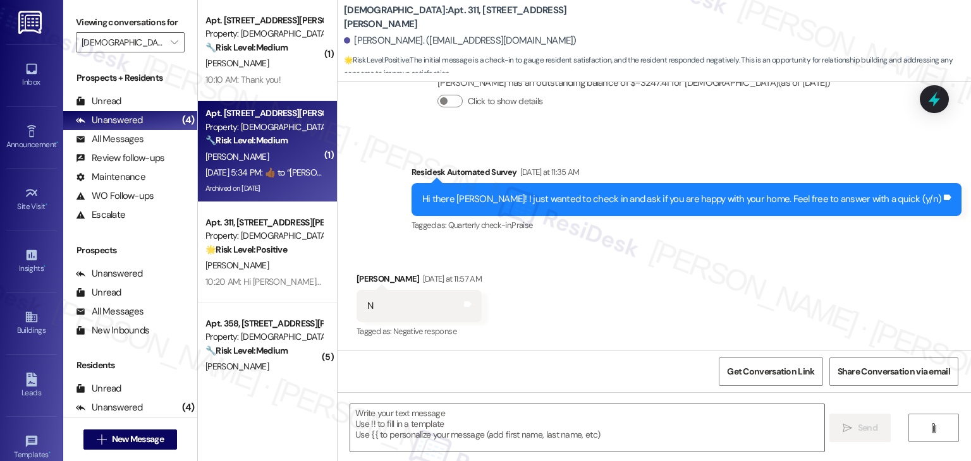
type textarea "Fetching suggested responses. Please feel free to read through the conversation…"
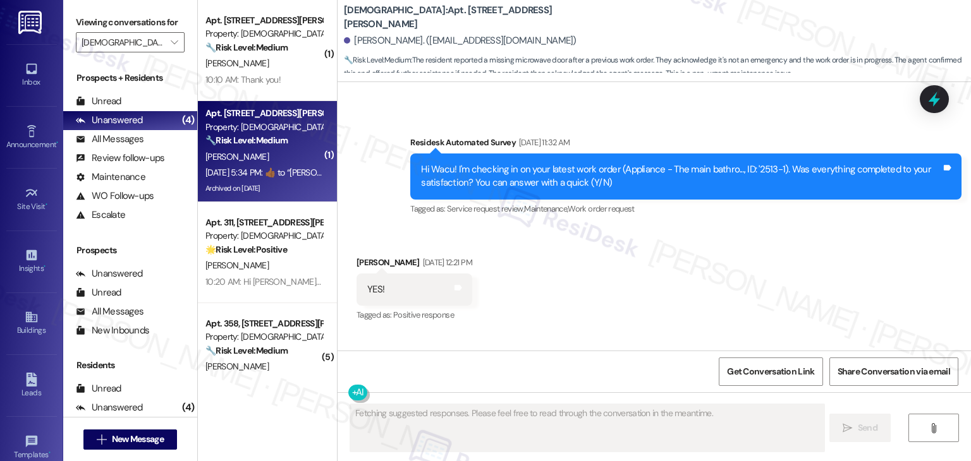
scroll to position [1799, 0]
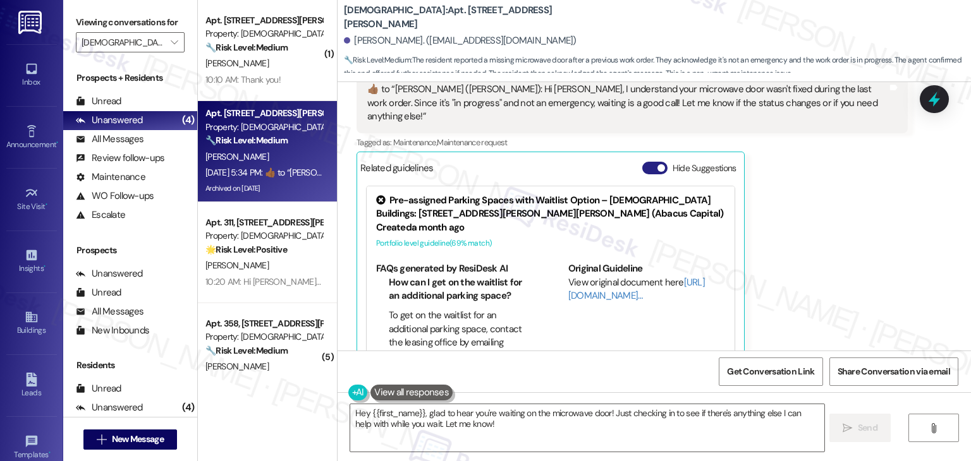
click at [642, 162] on button "Hide Suggestions" at bounding box center [654, 168] width 25 height 13
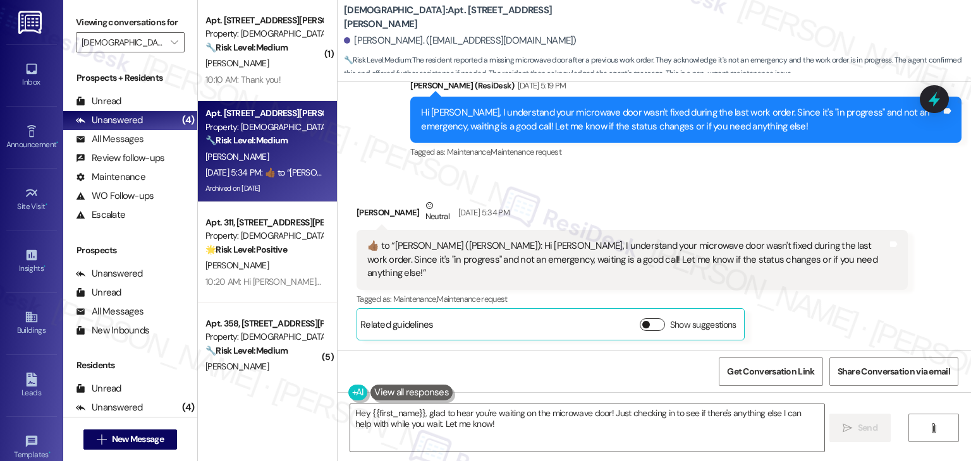
scroll to position [1615, 0]
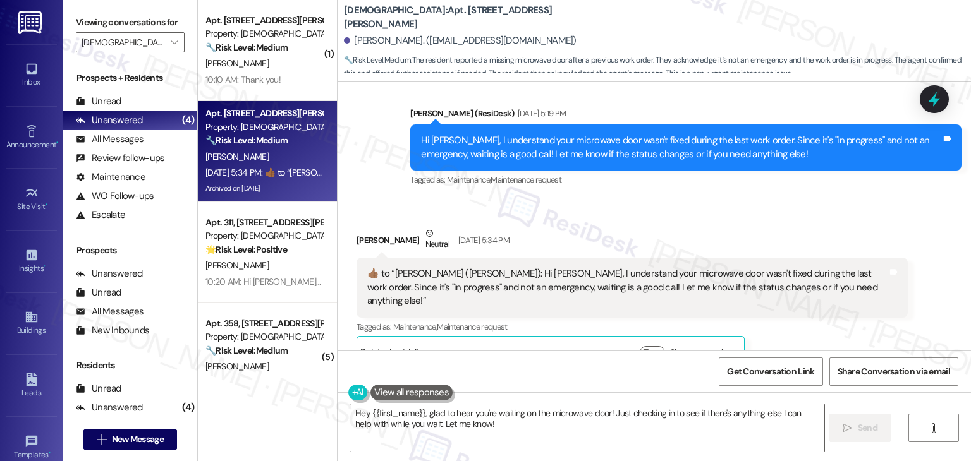
click at [687, 217] on div "Received via SMS Wacu Ndirangu Neutral Sep 16, 2025 at 5:34 PM  ​👍🏾​ to “ Sarah…" at bounding box center [632, 297] width 570 height 161
click at [721, 198] on div "Received via SMS Wacu Ndirangu Neutral Sep 16, 2025 at 5:34 PM  ​👍🏾​ to “ Sarah…" at bounding box center [653, 287] width 633 height 179
click at [725, 180] on div "Sent via SMS Sarah (ResiDesk) Sep 16, 2025 at 5:19 PM Hi Wacu, I understand you…" at bounding box center [686, 147] width 570 height 101
click at [769, 198] on div "Received via SMS Wacu Ndirangu Neutral Sep 16, 2025 at 5:34 PM  ​👍🏾​ to “ Sarah…" at bounding box center [653, 287] width 633 height 179
click at [935, 99] on icon at bounding box center [933, 100] width 15 height 20
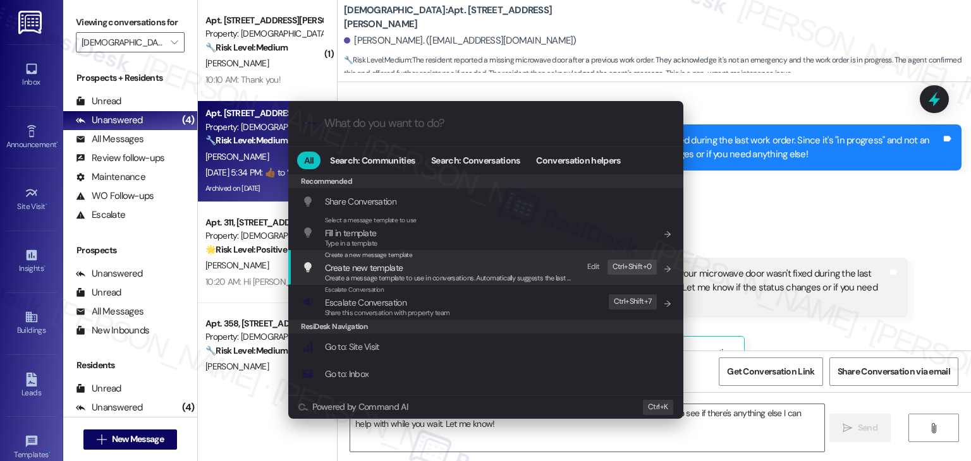
click at [851, 210] on div ".cls-1{fill:#0a055f;}.cls-2{fill:#0cc4c4;} resideskLogoBlueOrange All Search: C…" at bounding box center [485, 230] width 971 height 461
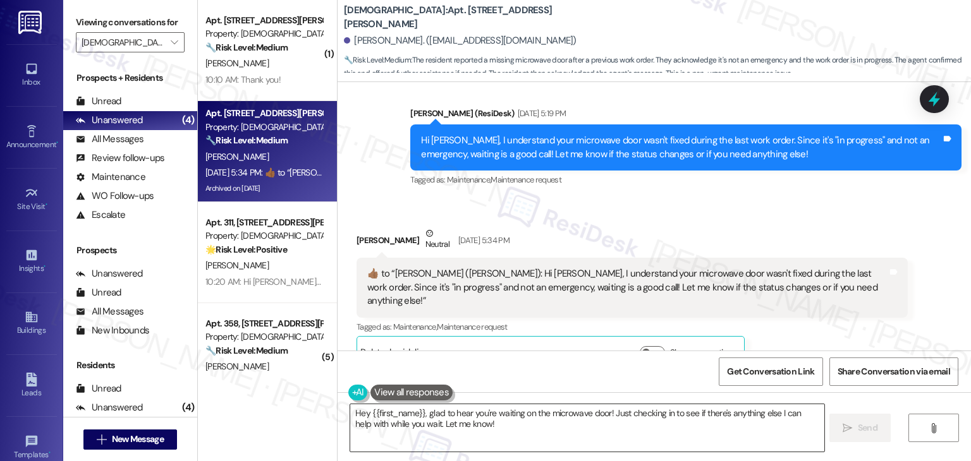
click at [511, 411] on textarea "Hey {{first_name}}, glad to hear you're waiting on the microwave door! Just che…" at bounding box center [586, 427] width 473 height 47
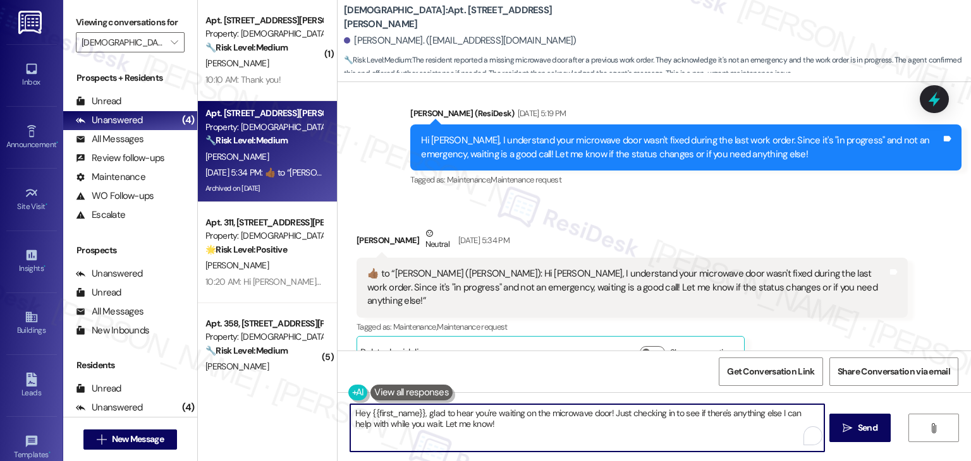
click at [511, 411] on textarea "Hey {{first_name}}, glad to hear you're waiting on the microwave door! Just che…" at bounding box center [586, 427] width 473 height 47
paste textarea "i {{first_name}}, hope you're having a wonderful day! Just wanted to follow up …"
type textarea "Hi {{first_name}}, hope you're having a wonderful day! Just wanted to follow up…"
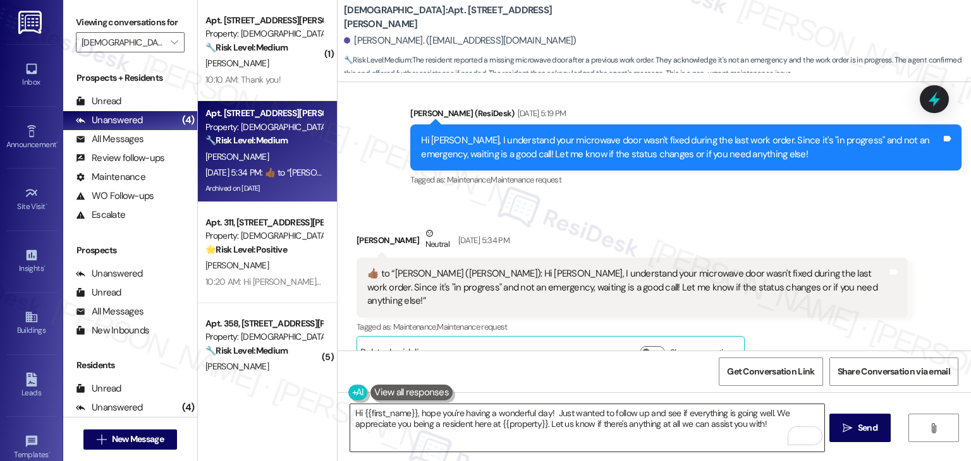
click at [862, 430] on span "Send" at bounding box center [868, 427] width 20 height 13
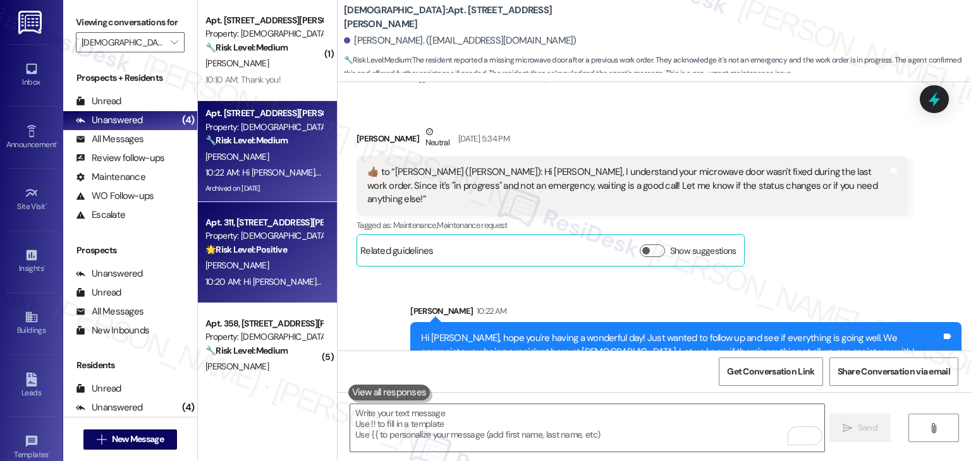
scroll to position [134, 0]
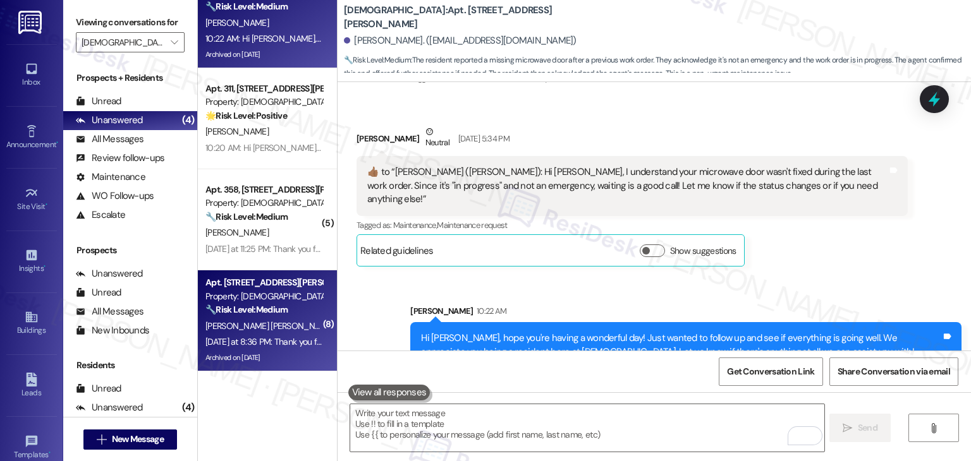
click at [294, 351] on div "Archived on 08/12/2025" at bounding box center [263, 358] width 119 height 16
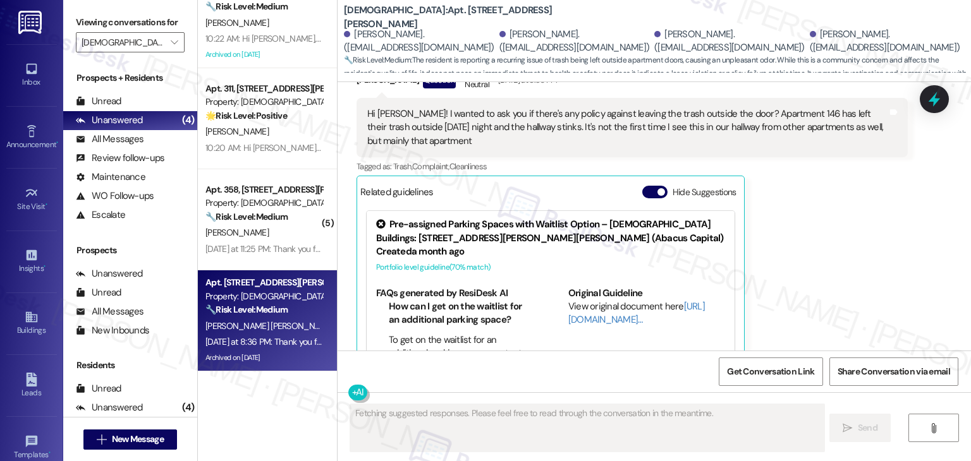
scroll to position [1755, 0]
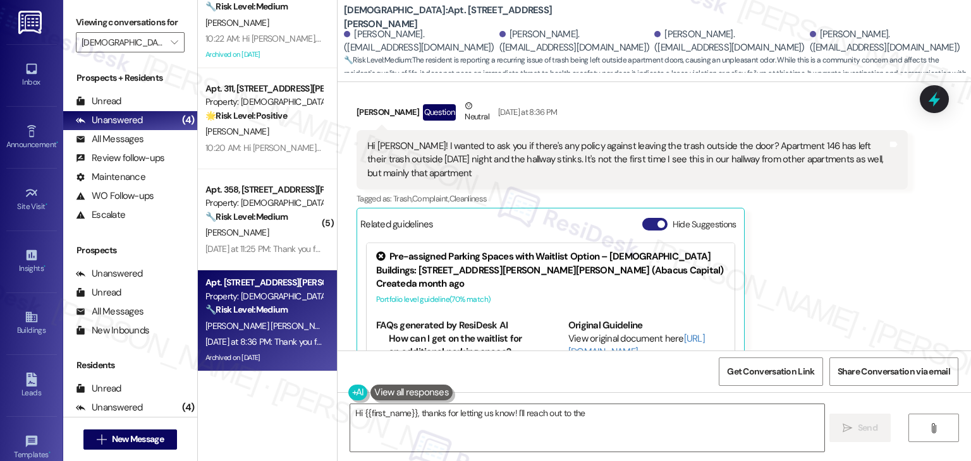
click at [645, 218] on button "Hide Suggestions" at bounding box center [654, 224] width 25 height 13
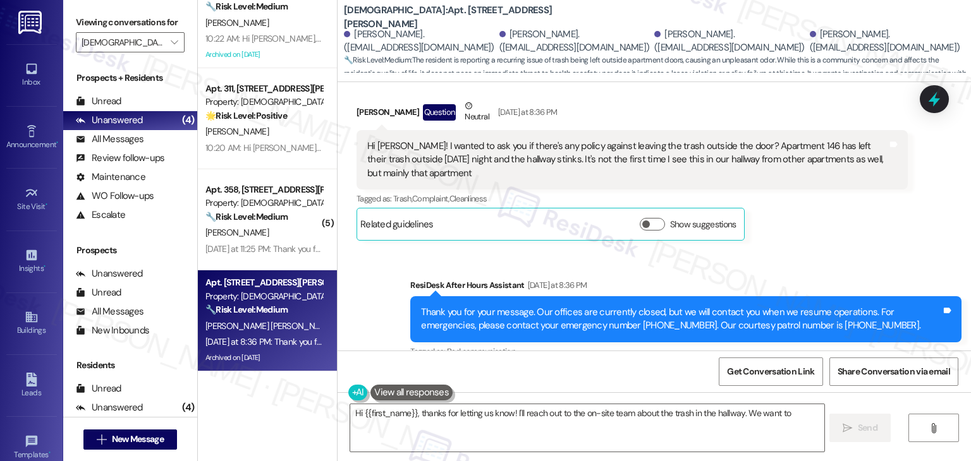
type textarea "Hi {{first_name}}, thanks for letting us know! I'll reach out to the on-site te…"
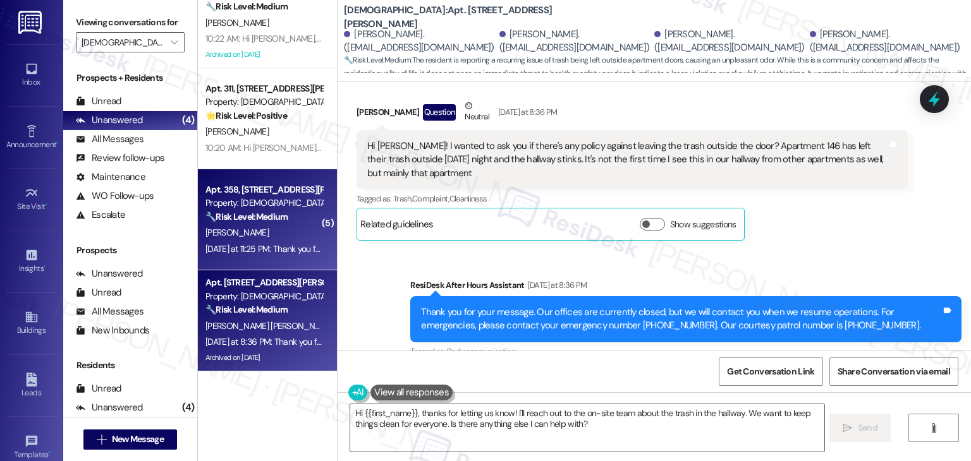
click at [230, 250] on div "Yesterday at 11:25 PM: Thank you for your message. Our offices are currently cl…" at bounding box center [684, 248] width 959 height 11
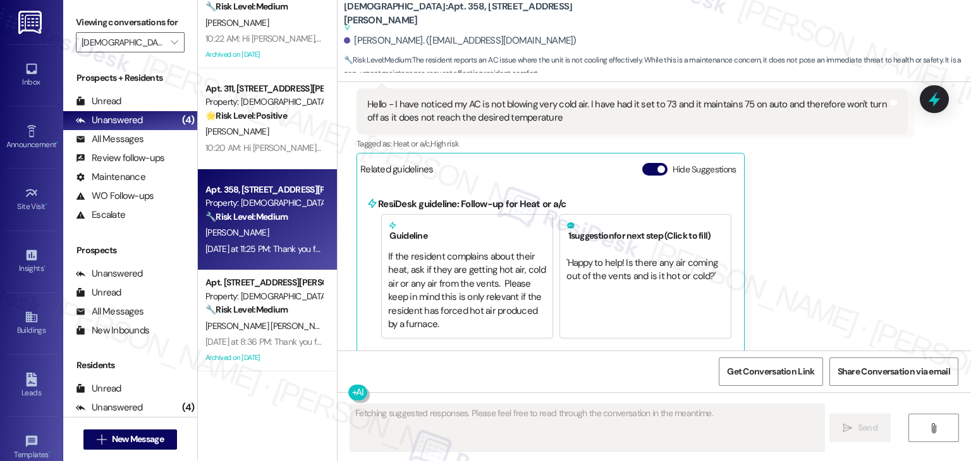
scroll to position [1397, 0]
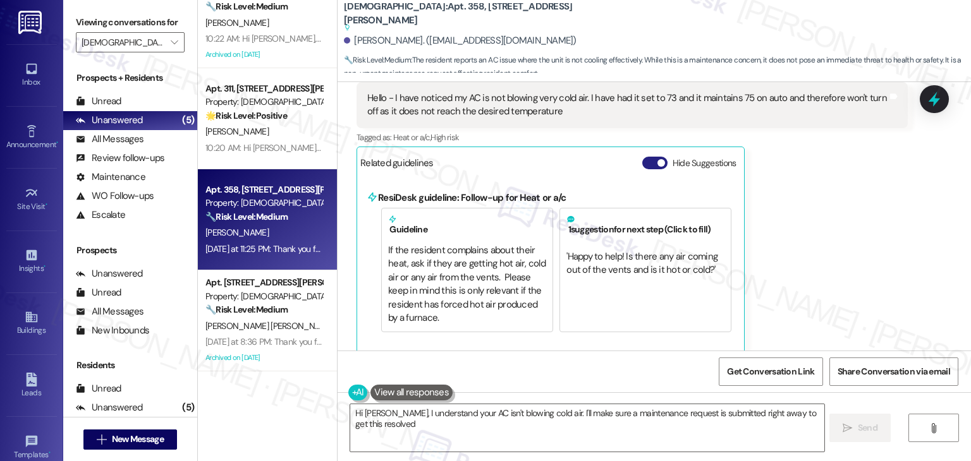
click at [642, 157] on button "Hide Suggestions" at bounding box center [654, 163] width 25 height 13
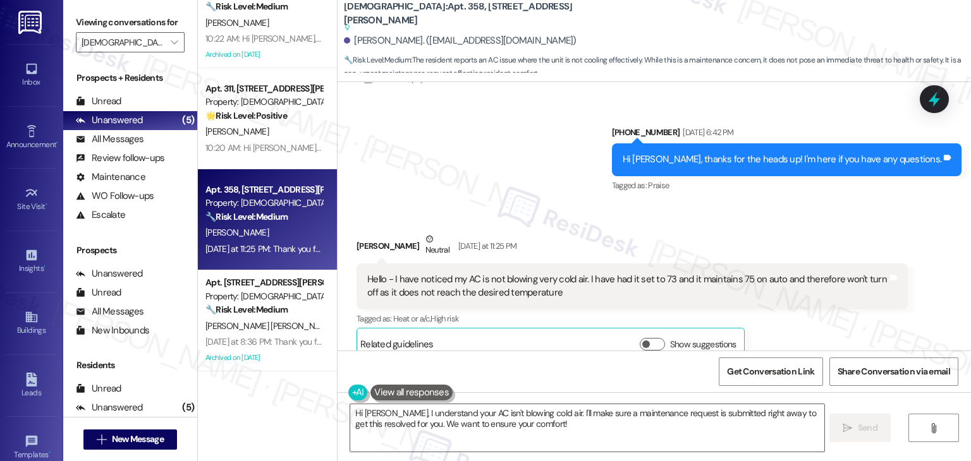
scroll to position [1342, 0]
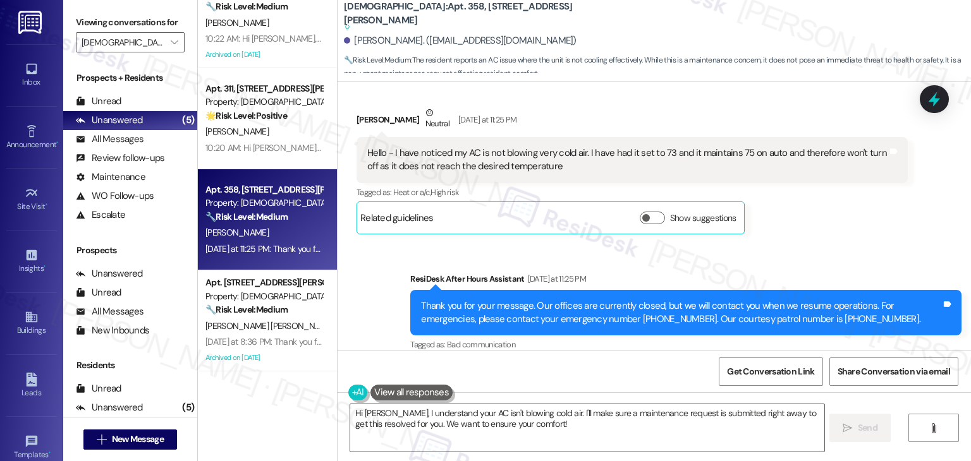
click at [470, 151] on div "Hello - I have noticed my AC is not blowing very cold air. I have had it set to…" at bounding box center [627, 160] width 520 height 27
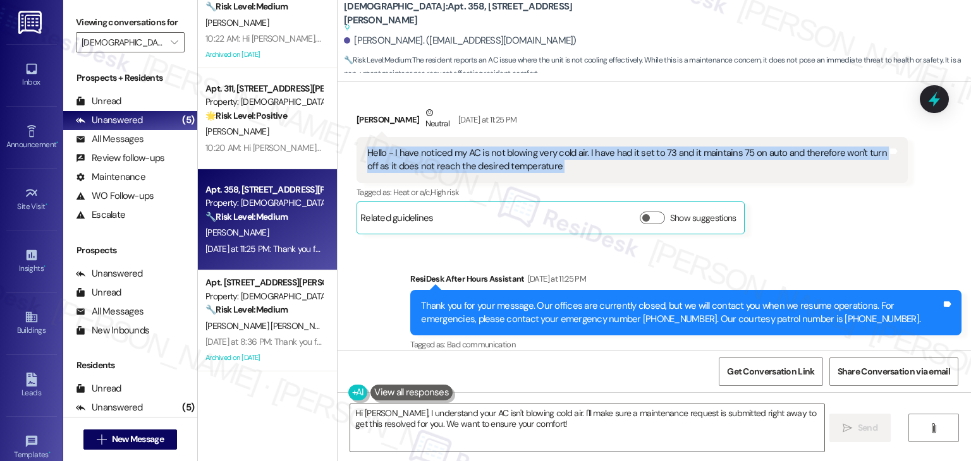
click at [470, 151] on div "Hello - I have noticed my AC is not blowing very cold air. I have had it set to…" at bounding box center [627, 160] width 520 height 27
copy div "Hello - I have noticed my AC is not blowing very cold air. I have had it set to…"
click at [511, 421] on textarea "Hi Tyler, I understand your AC isn't blowing cold air. I'll make sure a mainten…" at bounding box center [586, 427] width 473 height 47
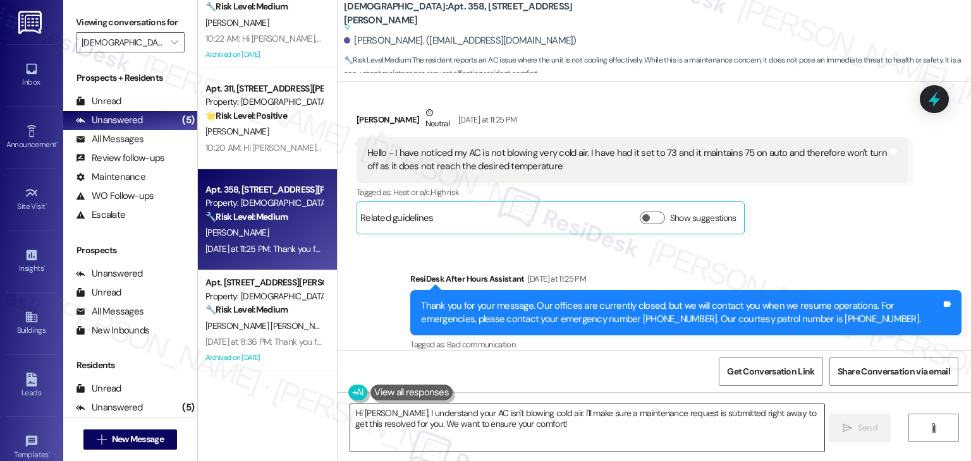
click at [511, 421] on textarea "Hi Tyler, I understand your AC isn't blowing cold air. I'll make sure a mainten…" at bounding box center [586, 427] width 473 height 47
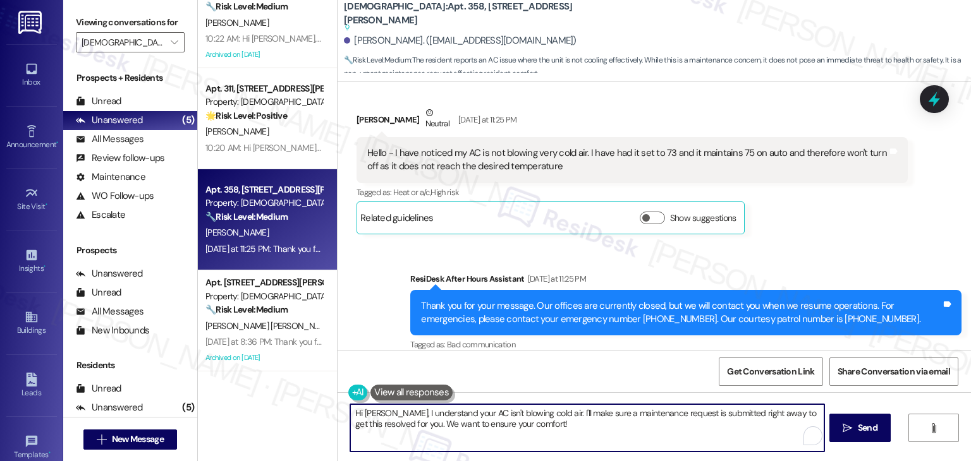
paste textarea "thanks for reaching out! I’m sorry to hear your AC isn’t cooling properly. I’ll…"
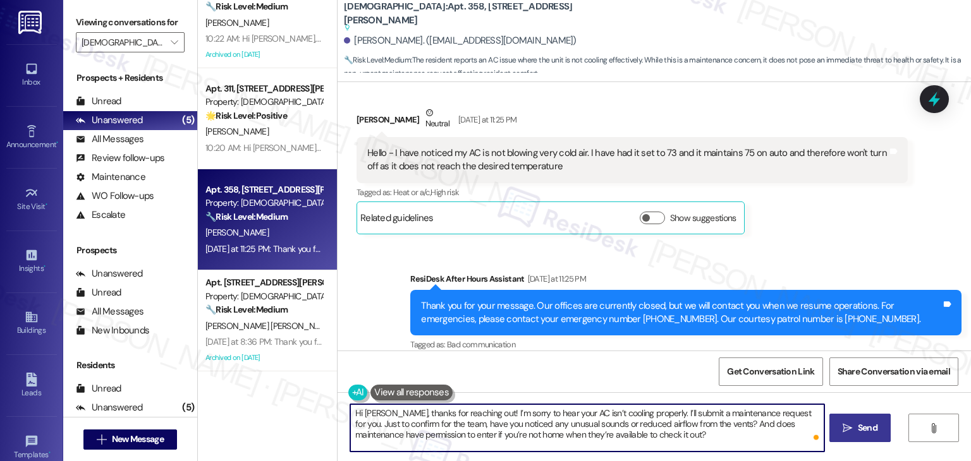
type textarea "Hi Tyler, thanks for reaching out! I’m sorry to hear your AC isn’t cooling prop…"
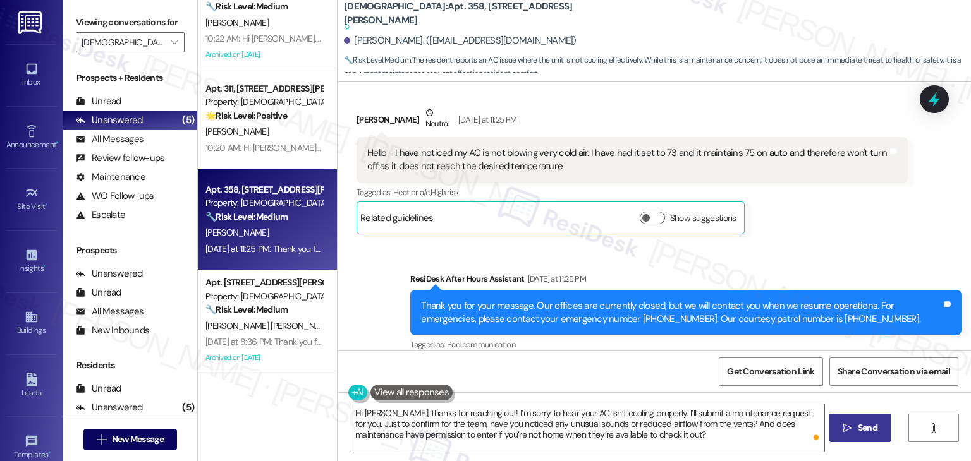
click at [858, 429] on span "Send" at bounding box center [868, 427] width 20 height 13
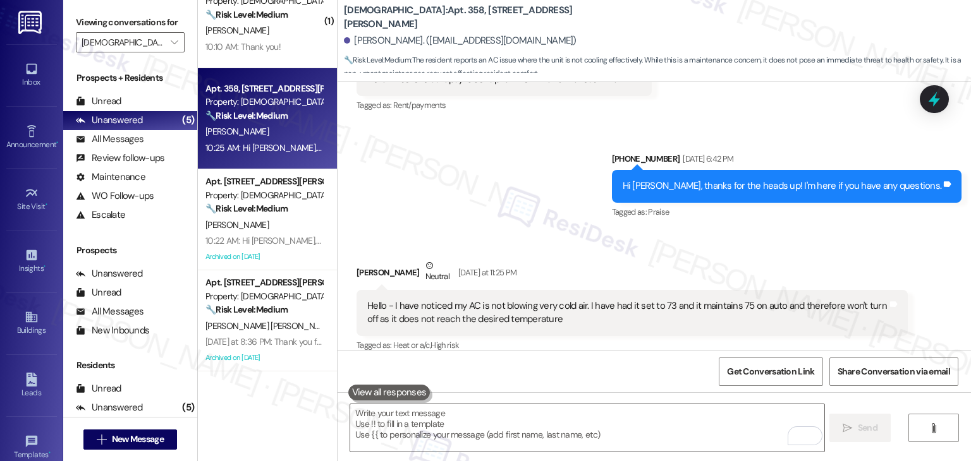
scroll to position [33, 0]
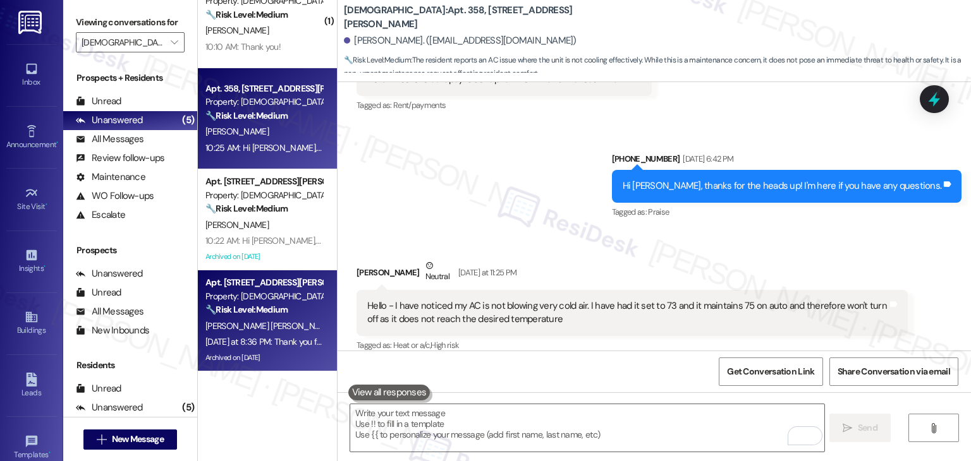
click at [288, 347] on div "Yesterday at 8:36 PM: Thank you for your message. Our offices are currently clo…" at bounding box center [685, 341] width 961 height 11
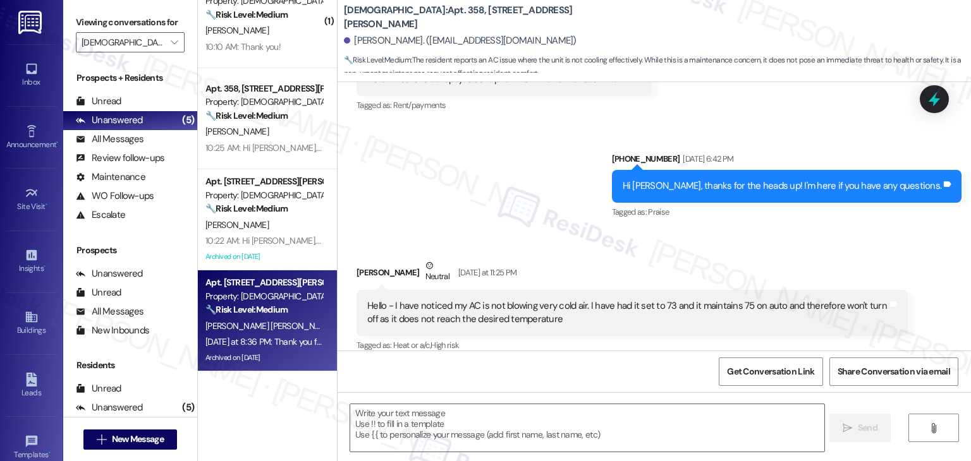
type textarea "Fetching suggested responses. Please feel free to read through the conversation…"
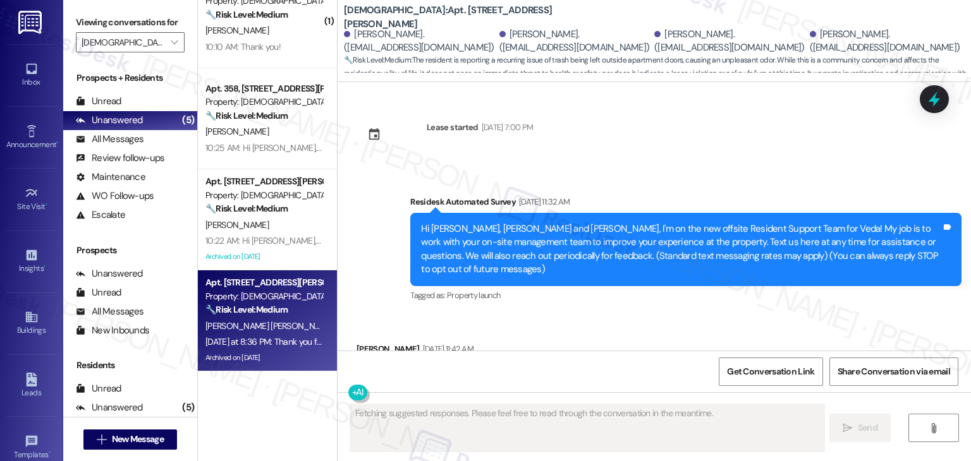
scroll to position [1824, 0]
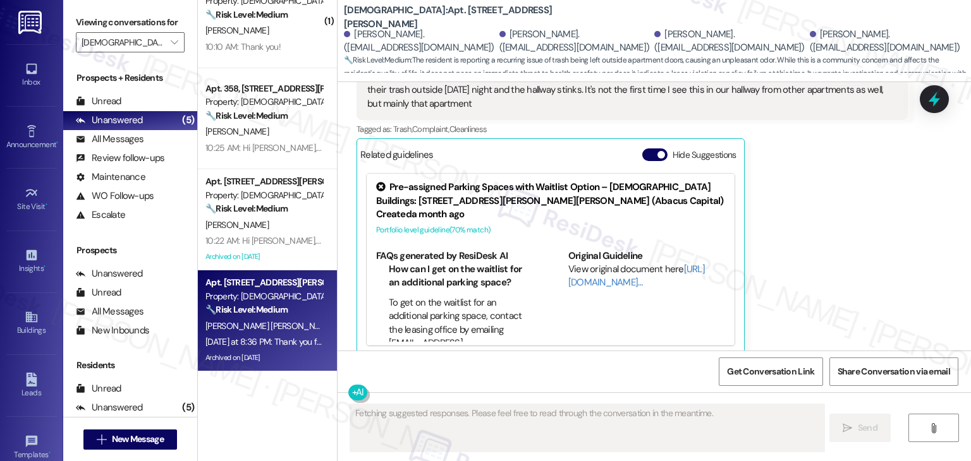
click at [647, 149] on div "Hide Suggestions" at bounding box center [691, 155] width 99 height 13
click at [647, 149] on button "Hide Suggestions" at bounding box center [654, 155] width 25 height 13
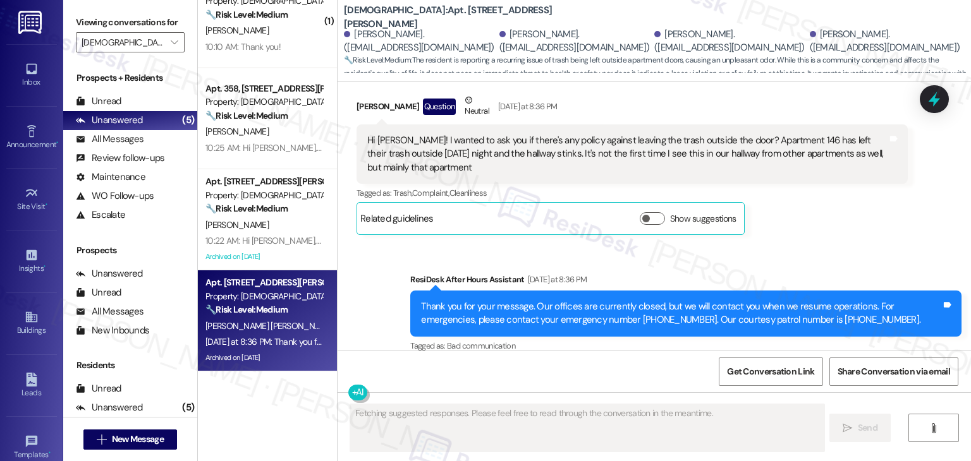
click at [806, 264] on div "Sent via SMS ResiDesk After Hours Assistant Yesterday at 8:36 PM Thank you for …" at bounding box center [686, 314] width 570 height 101
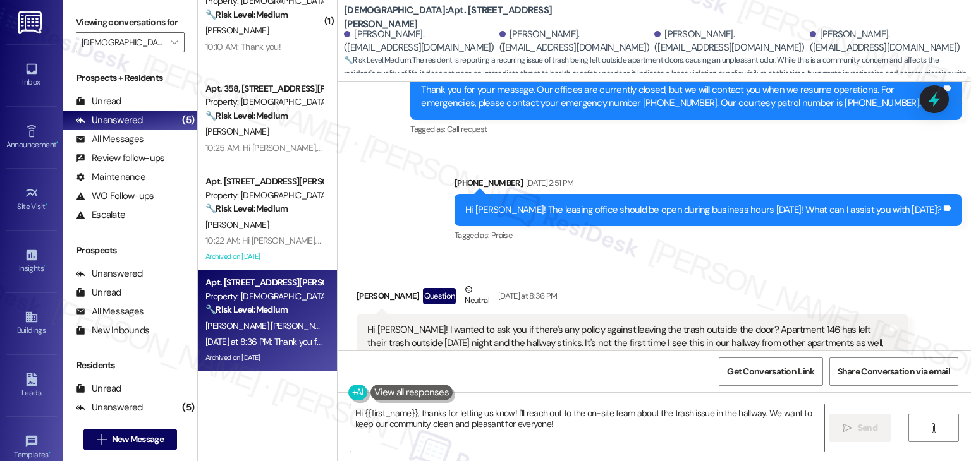
scroll to position [1634, 0]
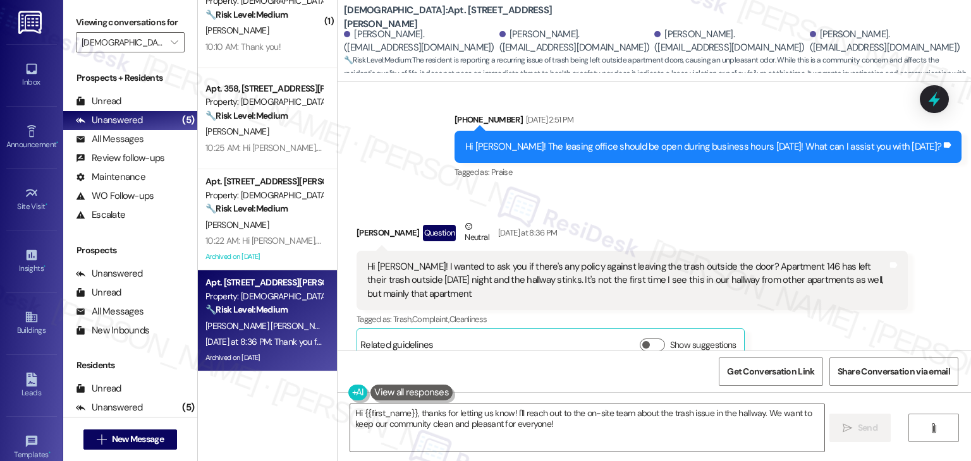
click at [535, 269] on div "Hi Sarah! I wanted to ask you if there's any policy against leaving the trash o…" at bounding box center [627, 280] width 520 height 40
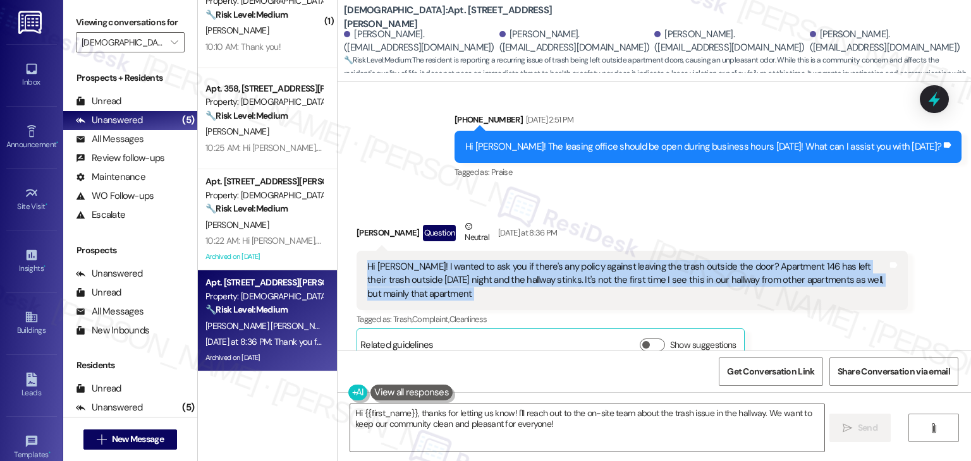
click at [488, 272] on div "Hi Sarah! I wanted to ask you if there's any policy against leaving the trash o…" at bounding box center [627, 280] width 520 height 40
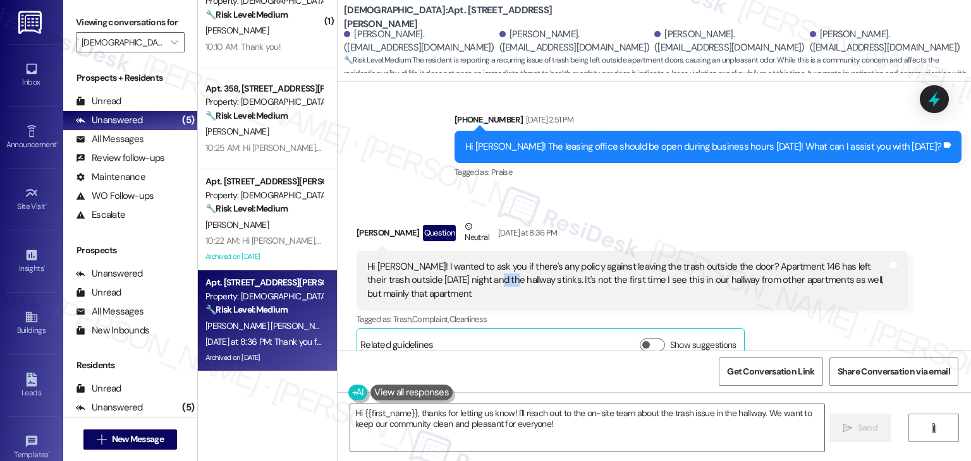
click at [488, 272] on div "Hi Sarah! I wanted to ask you if there's any policy against leaving the trash o…" at bounding box center [627, 280] width 520 height 40
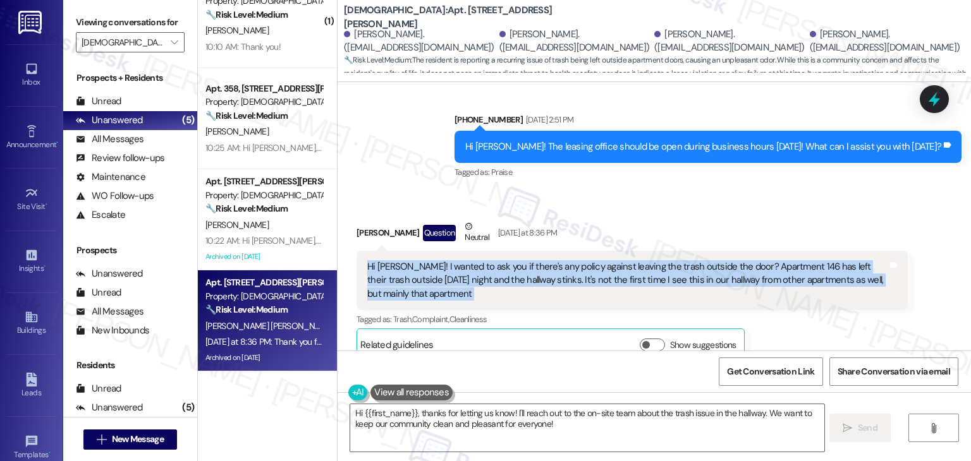
click at [488, 272] on div "Hi Sarah! I wanted to ask you if there's any policy against leaving the trash o…" at bounding box center [627, 280] width 520 height 40
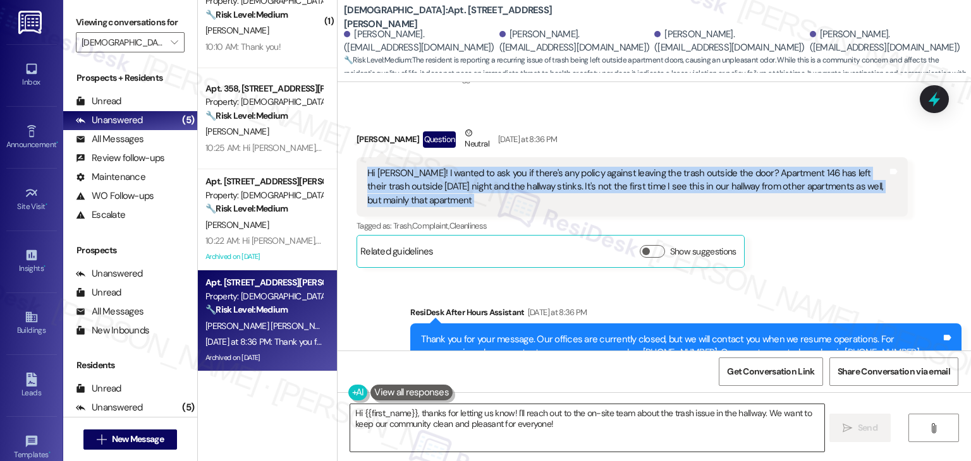
scroll to position [1761, 0]
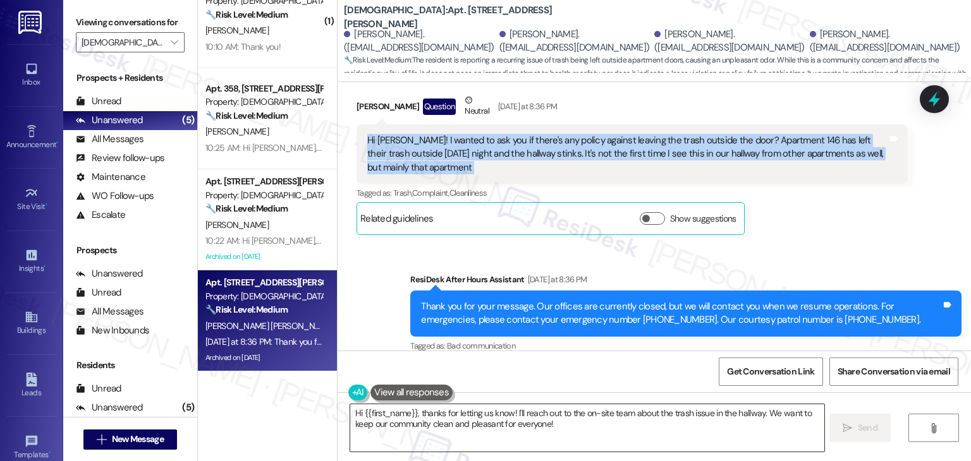
click at [586, 421] on textarea "Hi {{first_name}}, thanks for letting us know! I'll reach out to the on-site te…" at bounding box center [586, 427] width 473 height 47
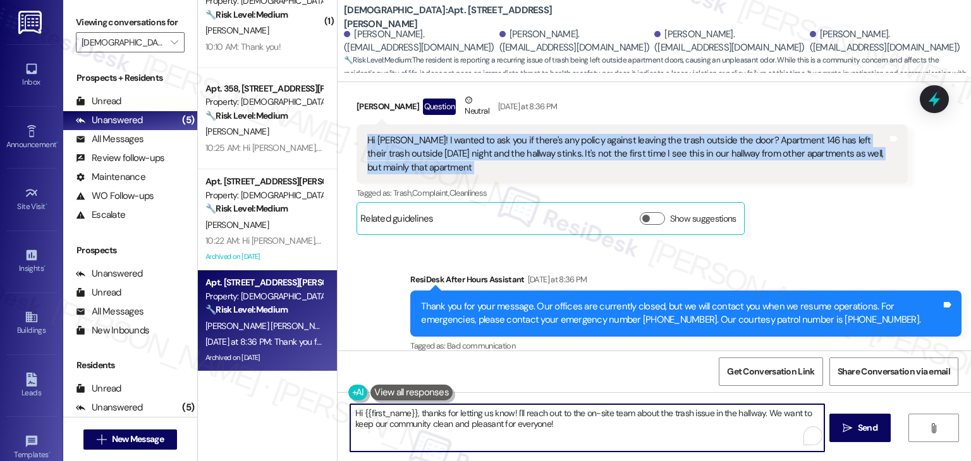
click at [586, 421] on textarea "Hi {{first_name}}, thanks for letting us know! I'll reach out to the on-site te…" at bounding box center [586, 427] width 473 height 47
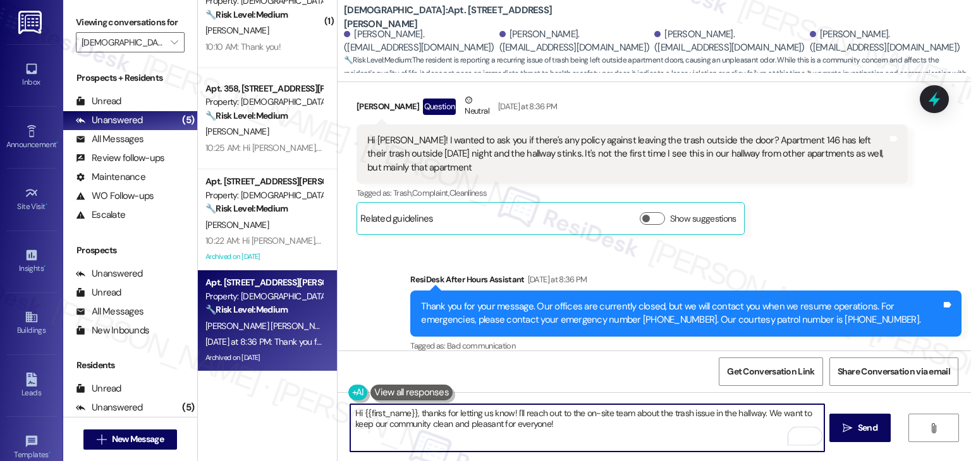
paste textarea "Hannah, thanks so much for reaching out and bringing this to our attention. I’m…"
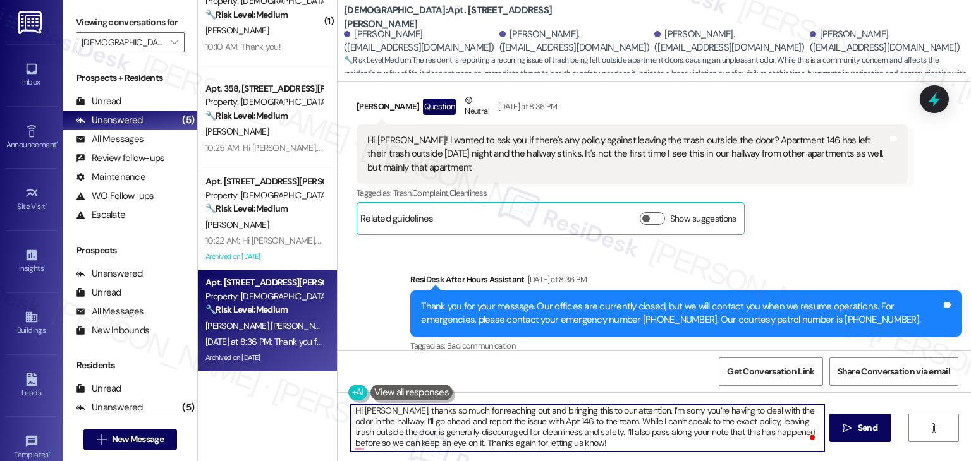
scroll to position [3, 0]
type textarea "Hi Hannah, thanks so much for reaching out and bringing this to our attention. …"
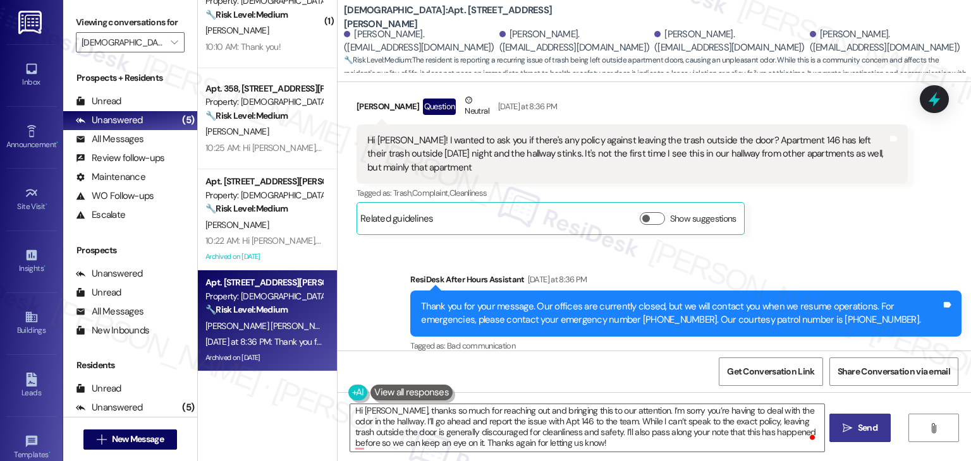
click at [873, 431] on span "Send" at bounding box center [868, 427] width 20 height 13
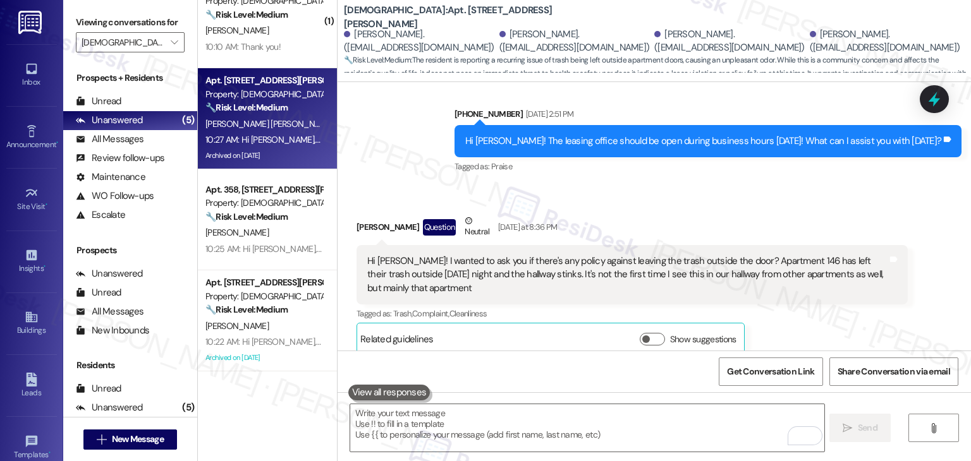
scroll to position [1889, 0]
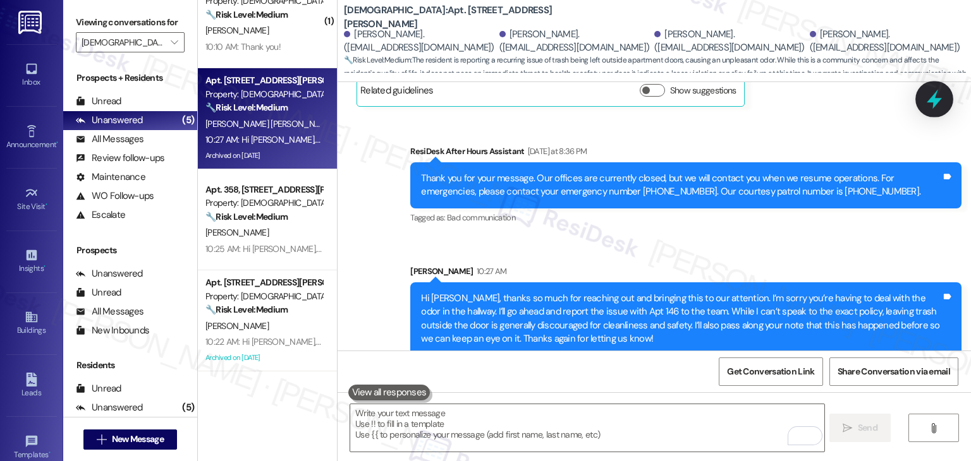
click at [938, 100] on icon at bounding box center [933, 100] width 15 height 20
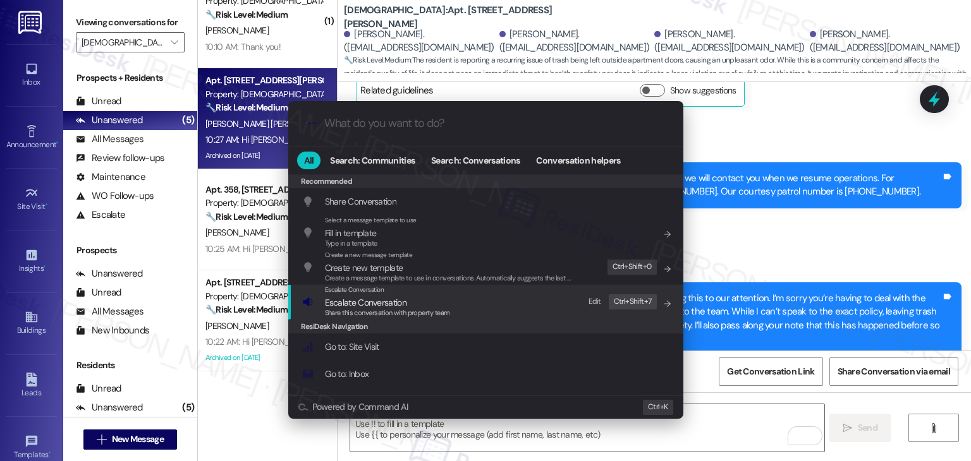
click at [408, 306] on span "Escalate Conversation" at bounding box center [387, 303] width 125 height 14
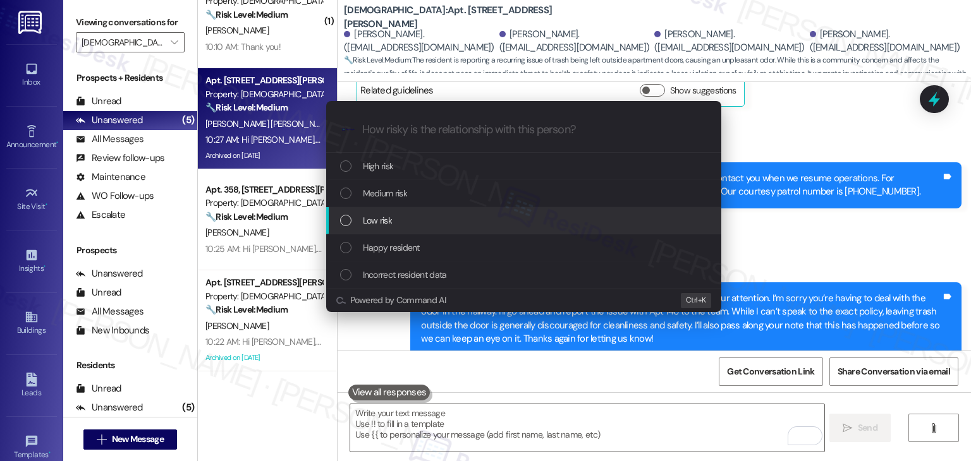
click at [346, 222] on div "List of options" at bounding box center [345, 220] width 11 height 11
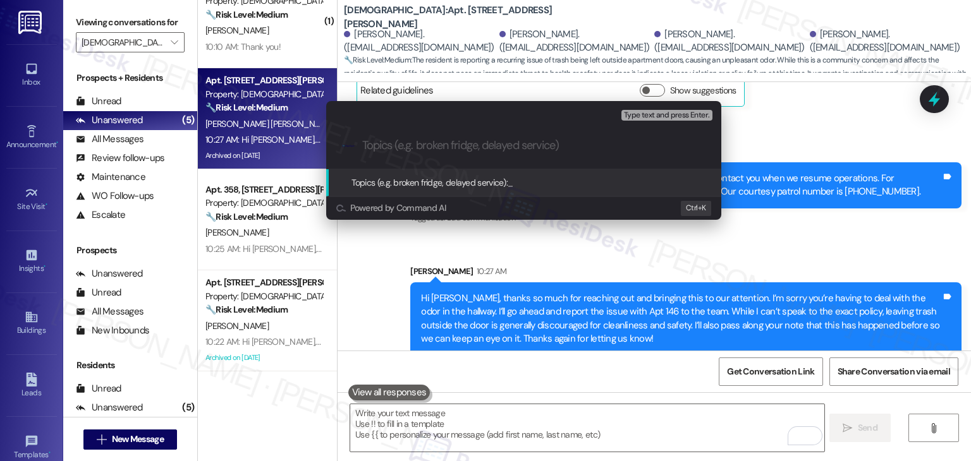
paste input "Trash Left Outside Apt 146 – Hallway Odor"
type input "Trash Left Outside Apt 146 – Hallway Odor"
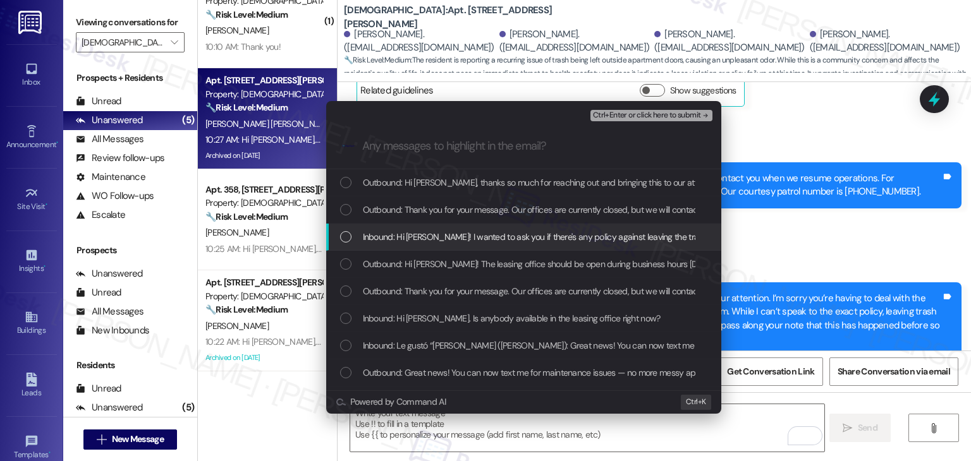
click at [345, 234] on div "List of options" at bounding box center [345, 236] width 11 height 11
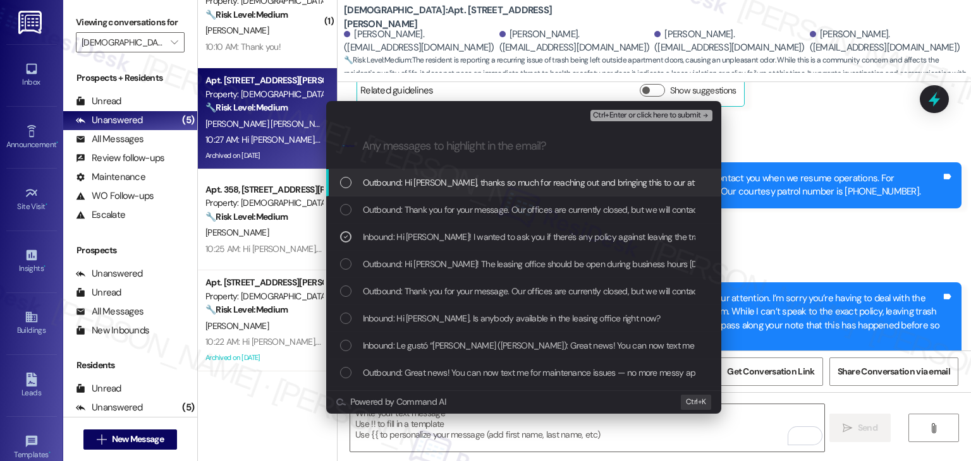
click at [673, 116] on span "Ctrl+Enter or click here to submit" at bounding box center [647, 115] width 108 height 9
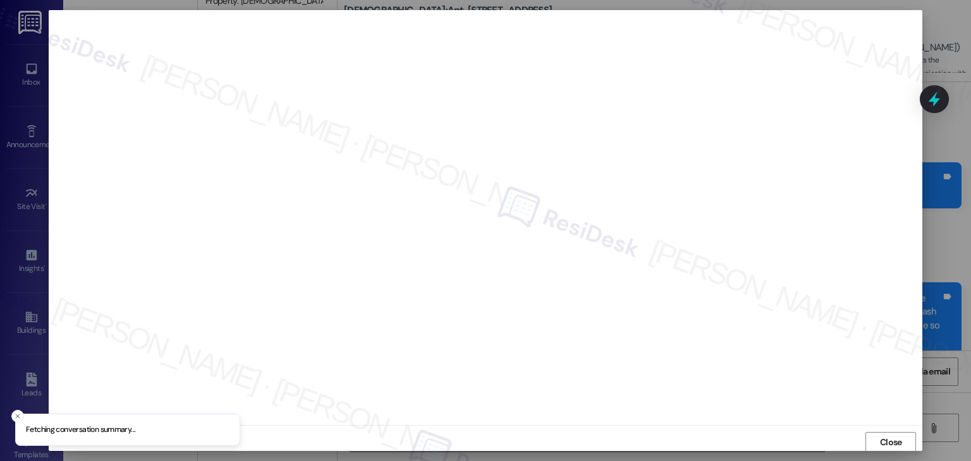
scroll to position [1, 0]
click at [883, 443] on span "Close" at bounding box center [891, 441] width 22 height 13
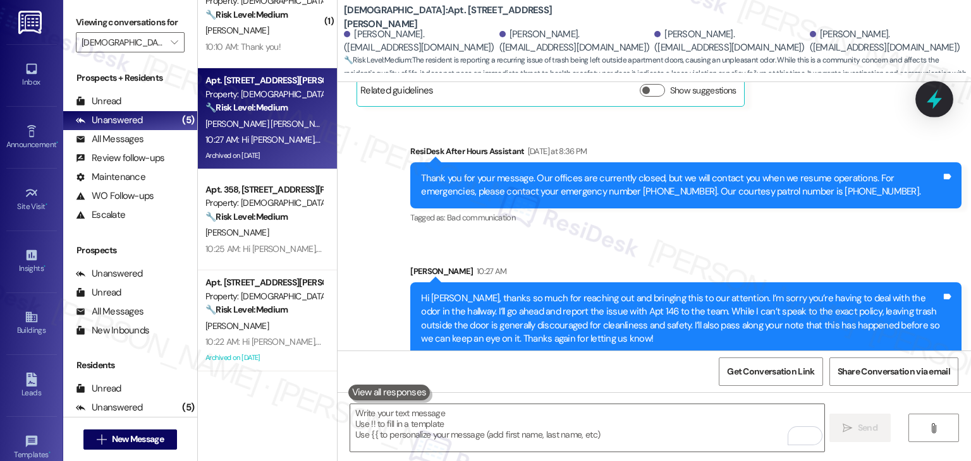
click at [926, 100] on icon at bounding box center [933, 98] width 21 height 21
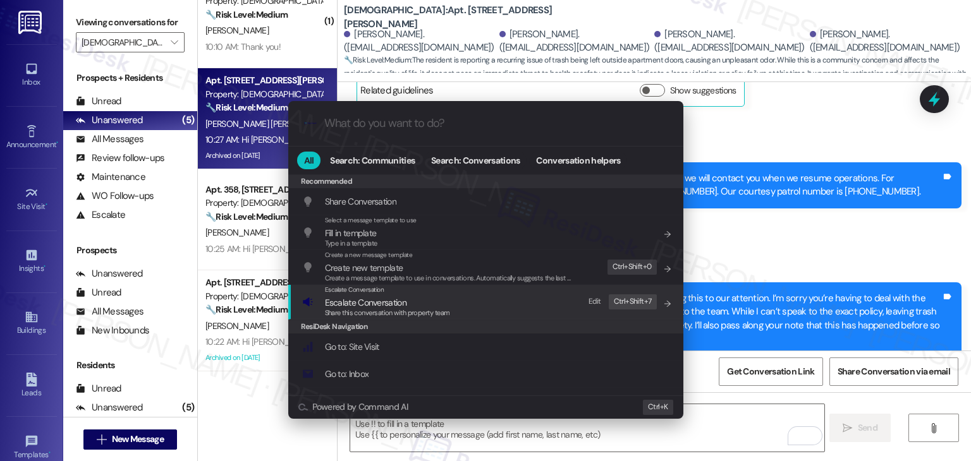
click at [389, 308] on div "Share this conversation with property team" at bounding box center [387, 313] width 125 height 11
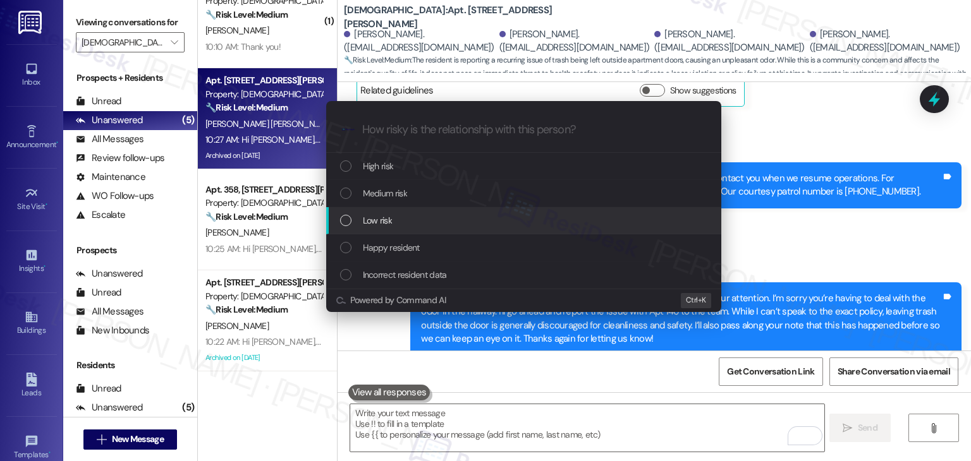
click at [348, 226] on div "List of options" at bounding box center [345, 220] width 11 height 11
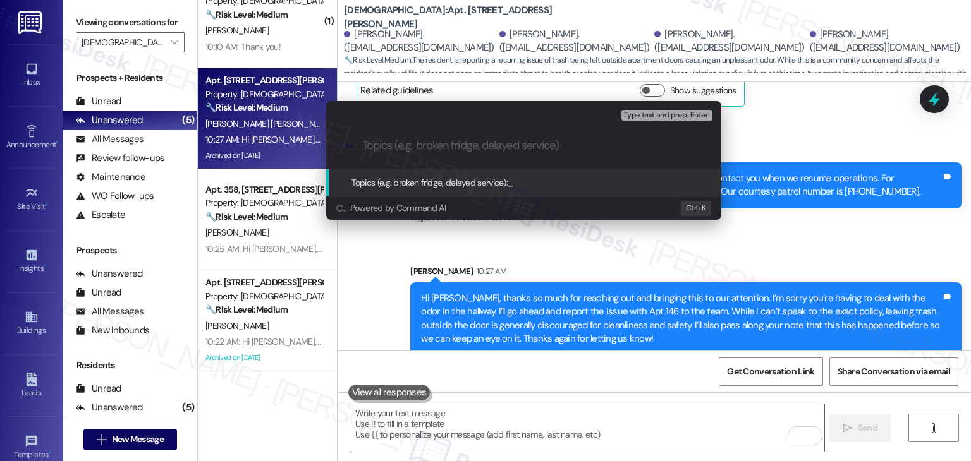
paste input "Trash Left Outside Apt 146 – Hallway Odor"
type input "Trash Left Outside Apt 146 – Hallway Odor"
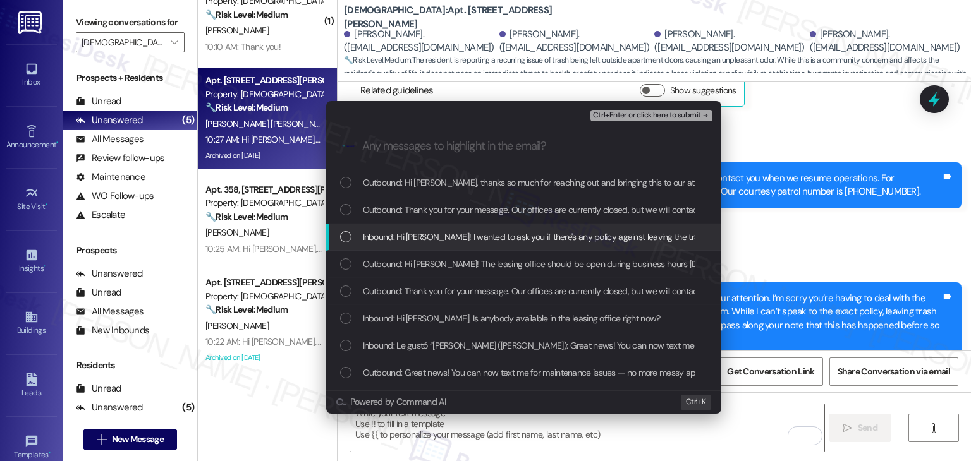
click at [344, 236] on div "List of options" at bounding box center [345, 236] width 11 height 11
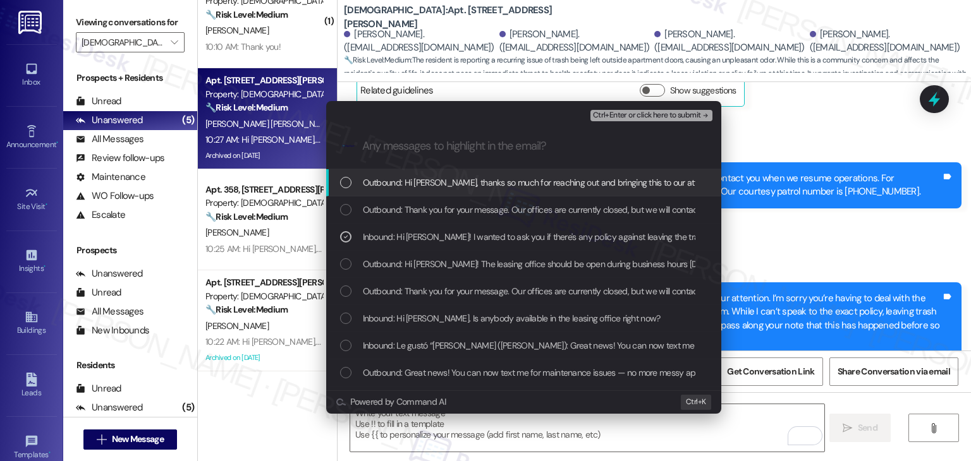
click at [653, 116] on span "Ctrl+Enter or click here to submit" at bounding box center [647, 115] width 108 height 9
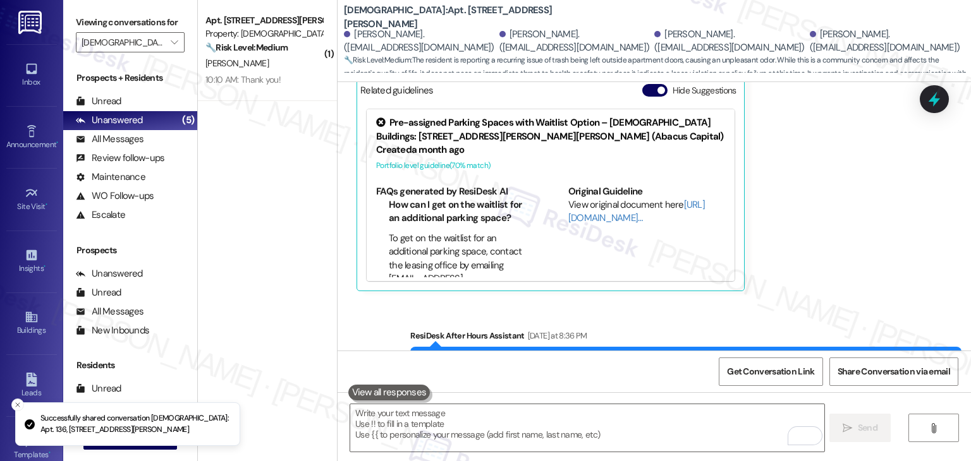
scroll to position [0, 0]
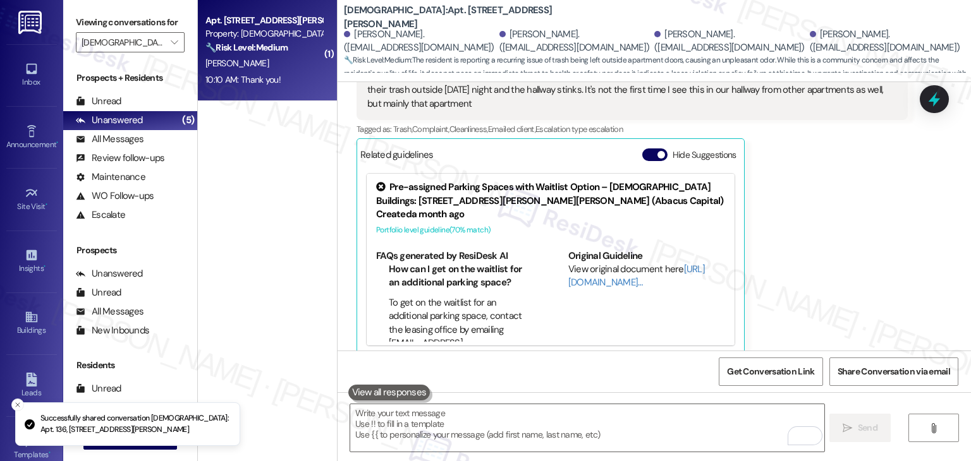
click at [276, 68] on div "J. Jancan" at bounding box center [263, 64] width 119 height 16
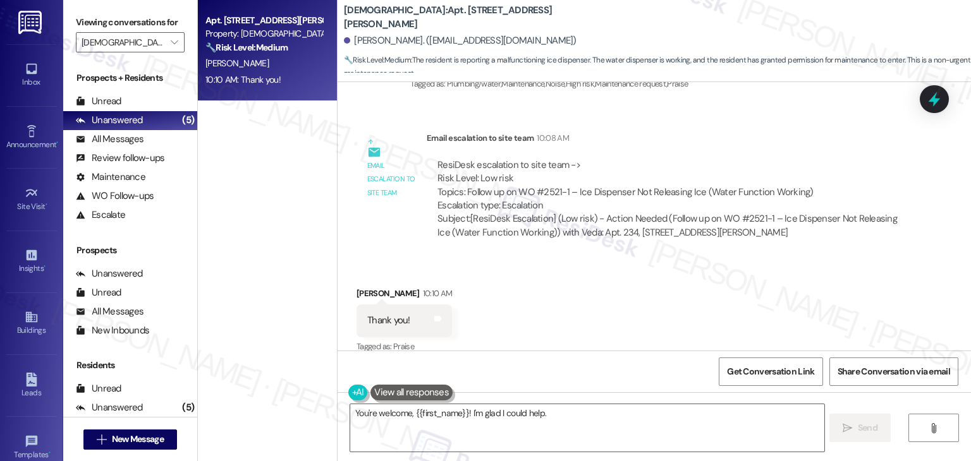
scroll to position [2860, 0]
type textarea "You're welcome, {{first_name}}! I'm glad I could help. Please don't hesitate to…"
click at [590, 267] on div "Received via SMS Jasmine Jancan 10:10 AM Thank you! Tags and notes Tagged as: P…" at bounding box center [653, 311] width 633 height 107
click at [591, 272] on div "Received via SMS Jasmine Jancan 10:10 AM Thank you! Tags and notes Tagged as: P…" at bounding box center [653, 311] width 633 height 107
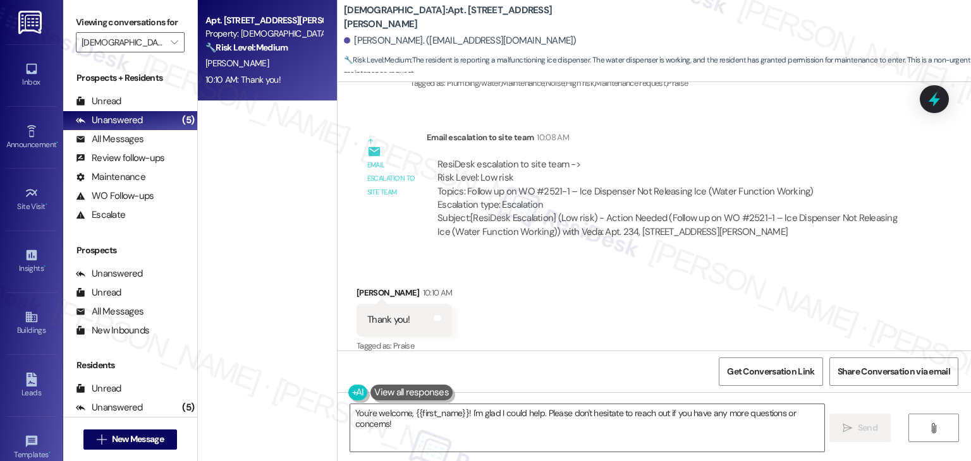
click at [591, 272] on div "Received via SMS Jasmine Jancan 10:10 AM Thank you! Tags and notes Tagged as: P…" at bounding box center [653, 311] width 633 height 107
click at [599, 258] on div "Received via SMS Jasmine Jancan 10:10 AM Thank you! Tags and notes Tagged as: P…" at bounding box center [653, 311] width 633 height 107
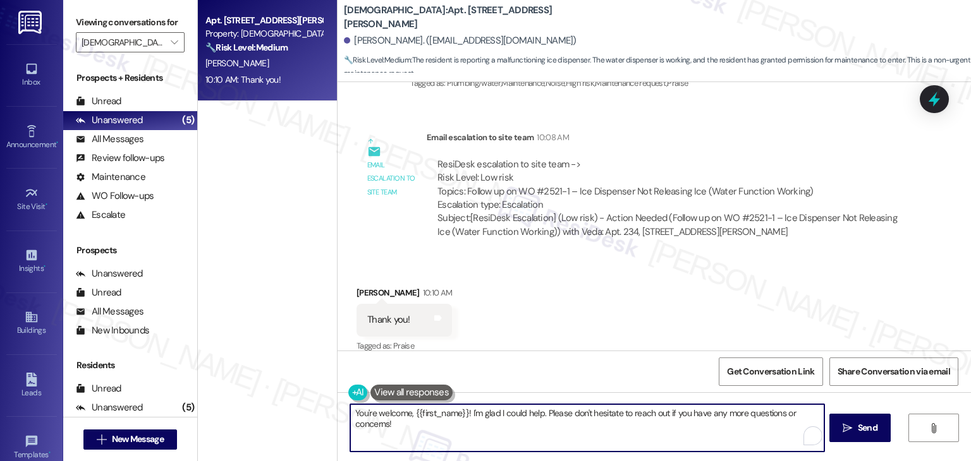
drag, startPoint x: 418, startPoint y: 435, endPoint x: 334, endPoint y: 415, distance: 85.8
click at [337, 415] on div "You're welcome, {{first_name}}! I'm glad I could help. Please don't hesitate to…" at bounding box center [653, 439] width 633 height 95
click at [865, 423] on span "Send" at bounding box center [868, 427] width 20 height 13
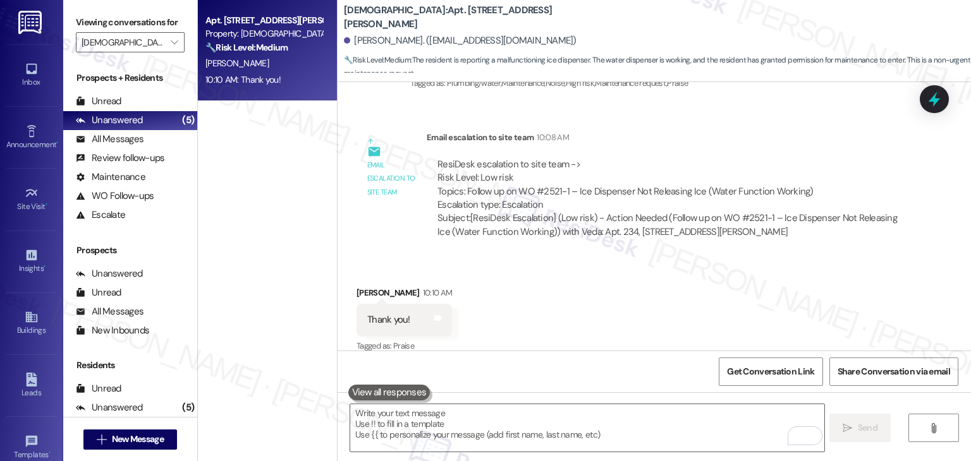
scroll to position [2859, 0]
click at [708, 284] on div "Received via SMS Jasmine Jancan 10:10 AM Thank you! Tags and notes Tagged as: P…" at bounding box center [653, 311] width 633 height 107
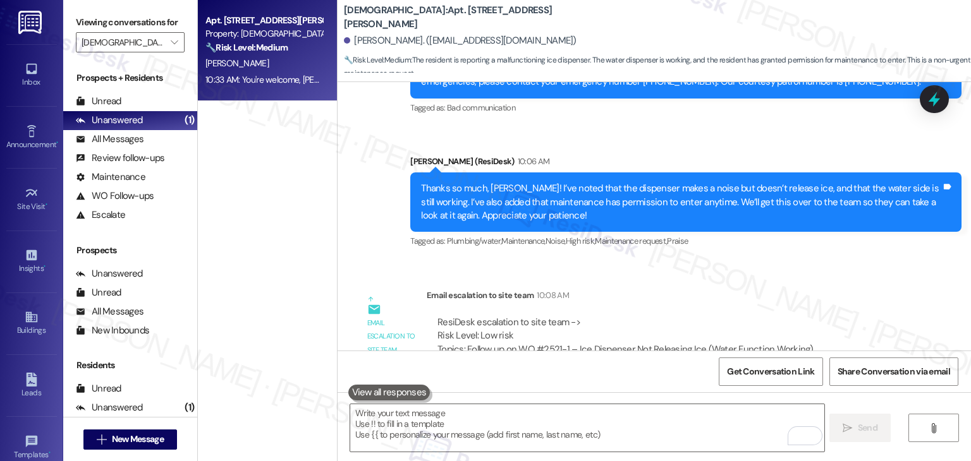
scroll to position [2696, 0]
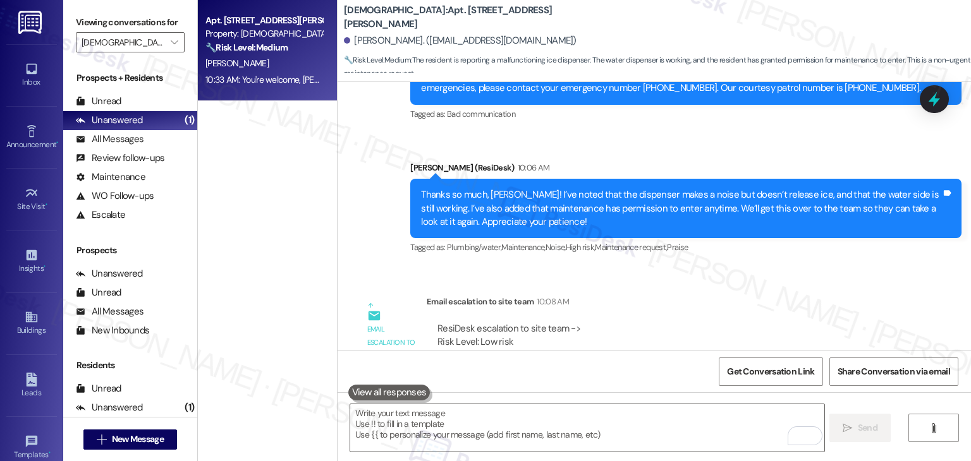
click at [373, 215] on div "Sent via SMS ResiDesk After Hours Assistant Sep 16, 2025 at 7:50 PM Thank you f…" at bounding box center [653, 140] width 633 height 254
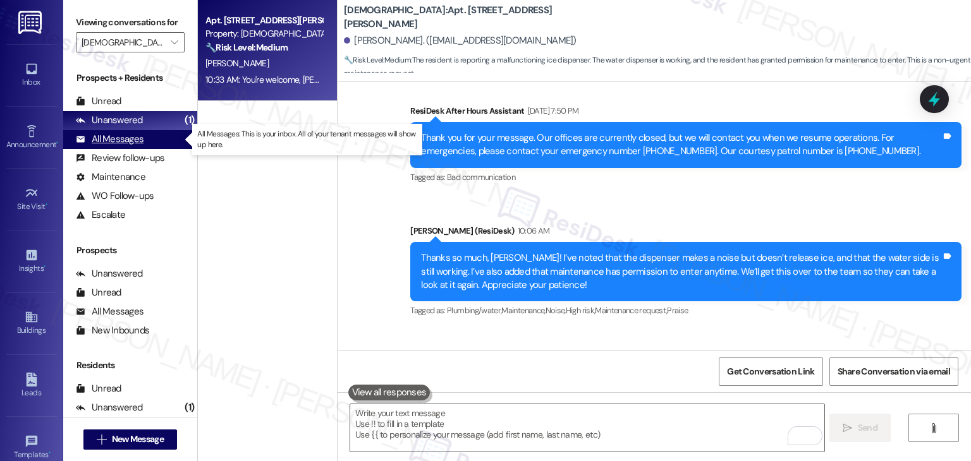
click at [139, 144] on div "All Messages" at bounding box center [110, 139] width 68 height 13
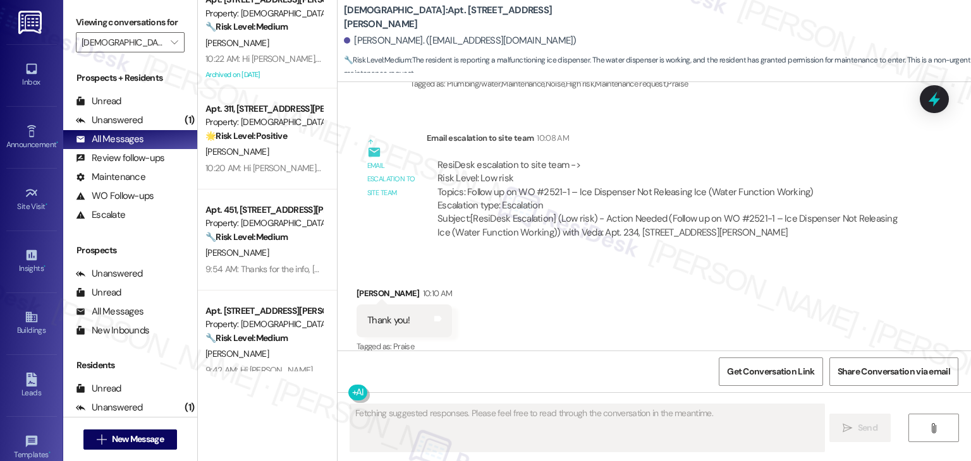
scroll to position [379, 0]
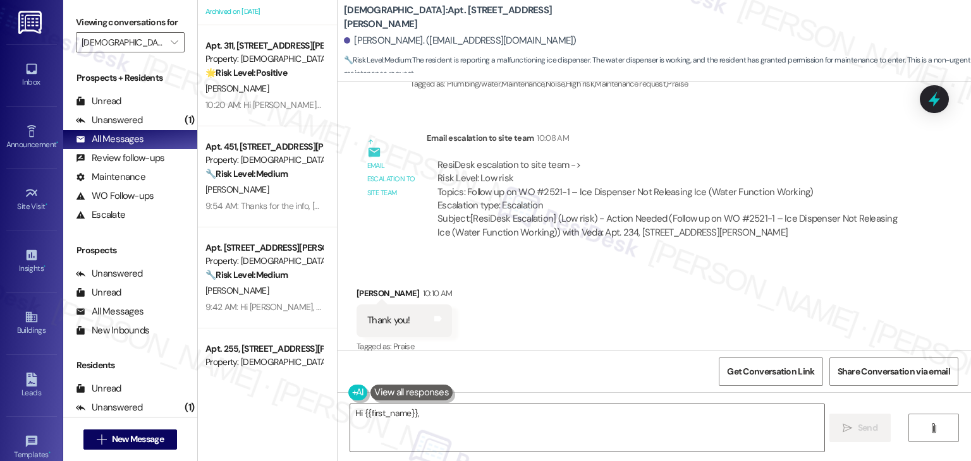
type textarea "Hi {{first_name}}, you're"
click at [277, 306] on div "9:42 AM: Hi Nykemah, I'm so glad to hear our format is helpful! It's wonderful …" at bounding box center [598, 306] width 787 height 11
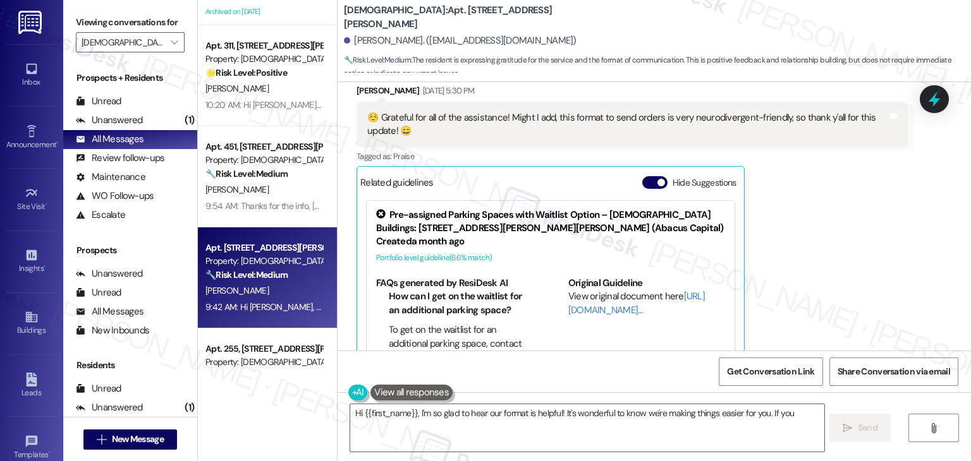
scroll to position [1064, 0]
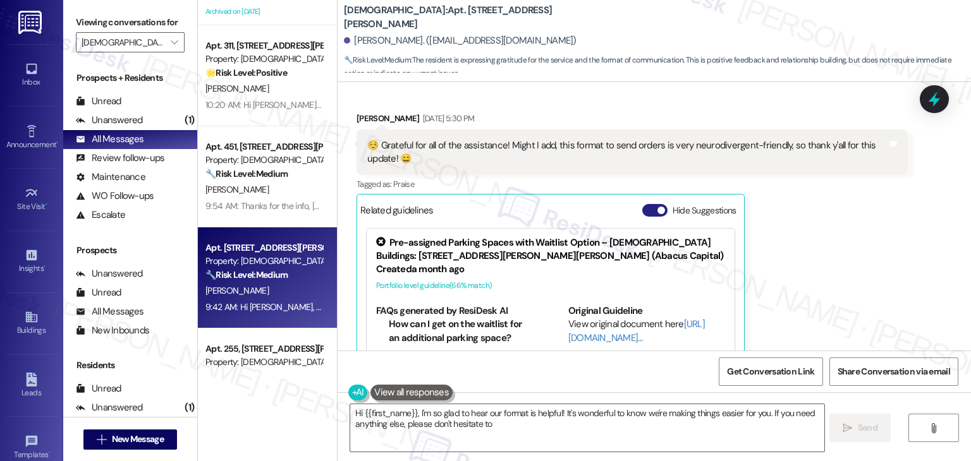
click at [642, 210] on button "Hide Suggestions" at bounding box center [654, 210] width 25 height 13
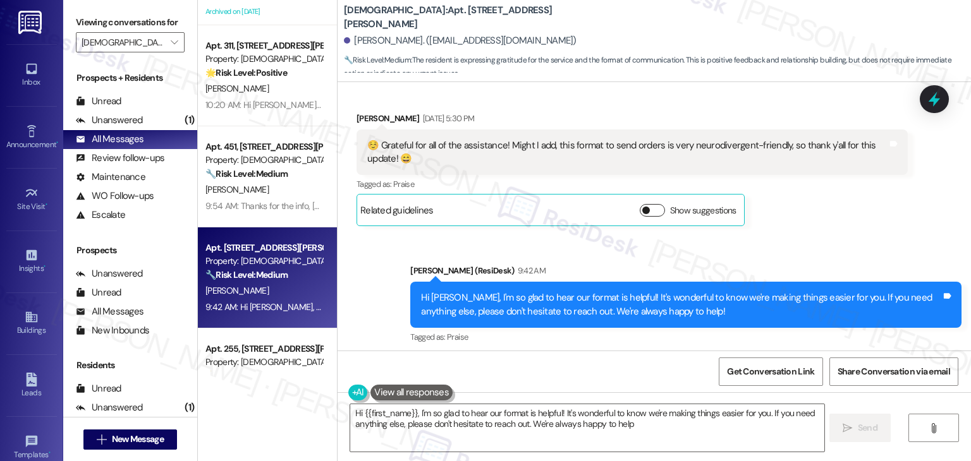
type textarea "Hi {{first_name}}, I'm so glad to hear our format is helpful! It's wonderful to…"
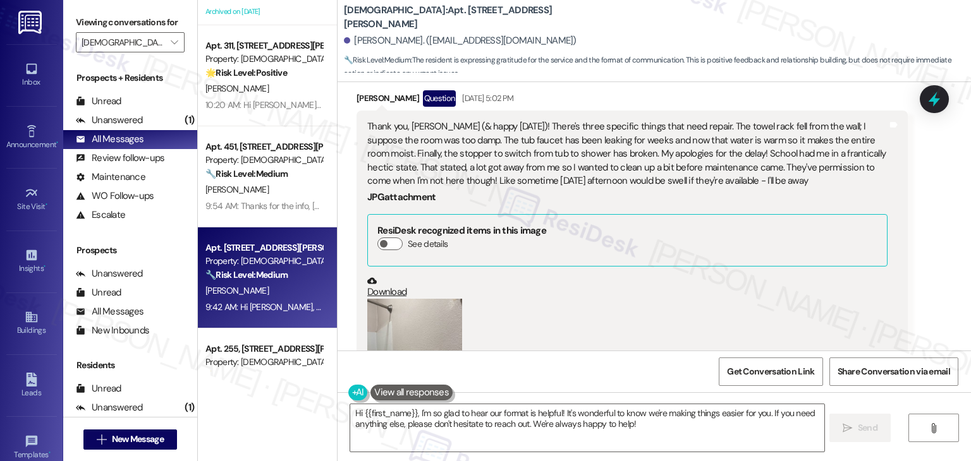
scroll to position [369, 0]
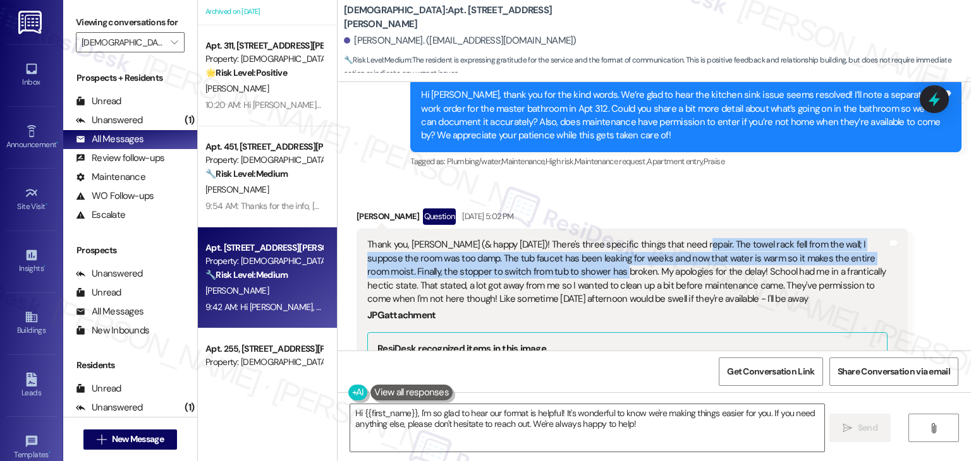
drag, startPoint x: 685, startPoint y: 242, endPoint x: 569, endPoint y: 270, distance: 119.6
click at [569, 270] on div "Thank you, Sarah (& happy Tuesday)! There's three specific things that need rep…" at bounding box center [627, 272] width 520 height 68
copy div "The towel rack fell from the wall; I suppose the room was too damp. The tub fau…"
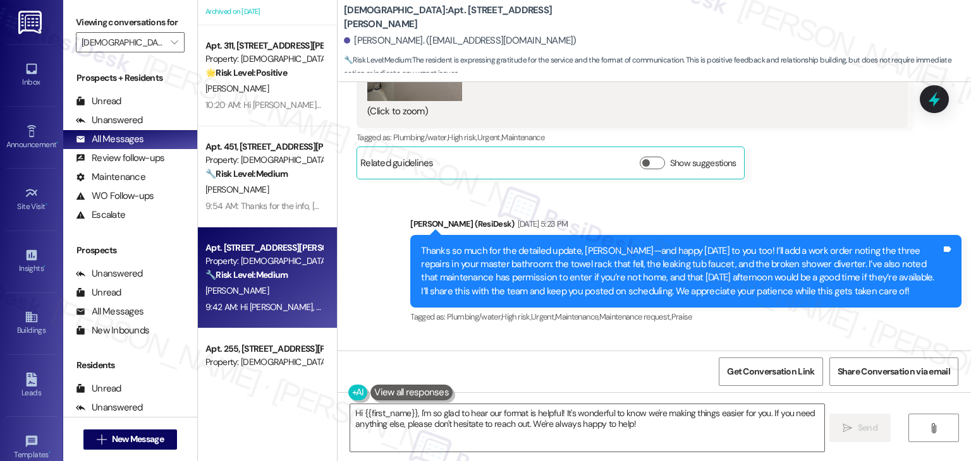
scroll to position [1069, 0]
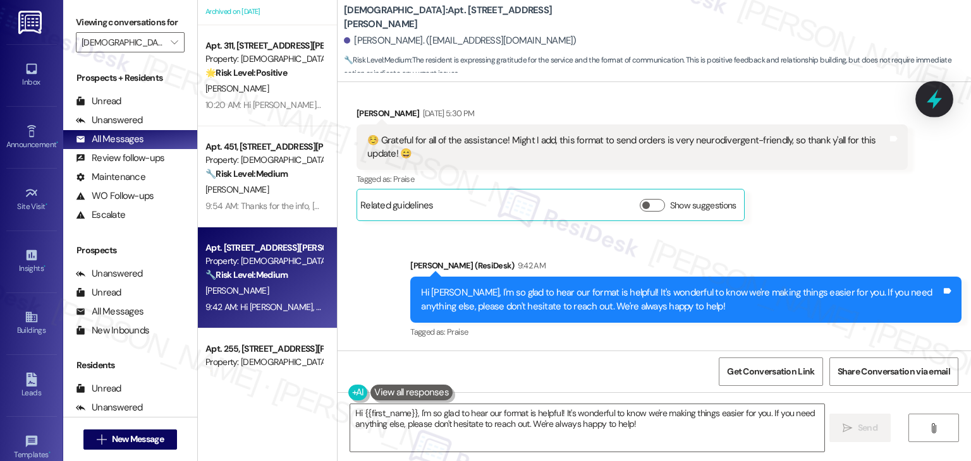
click at [939, 94] on icon at bounding box center [933, 98] width 21 height 21
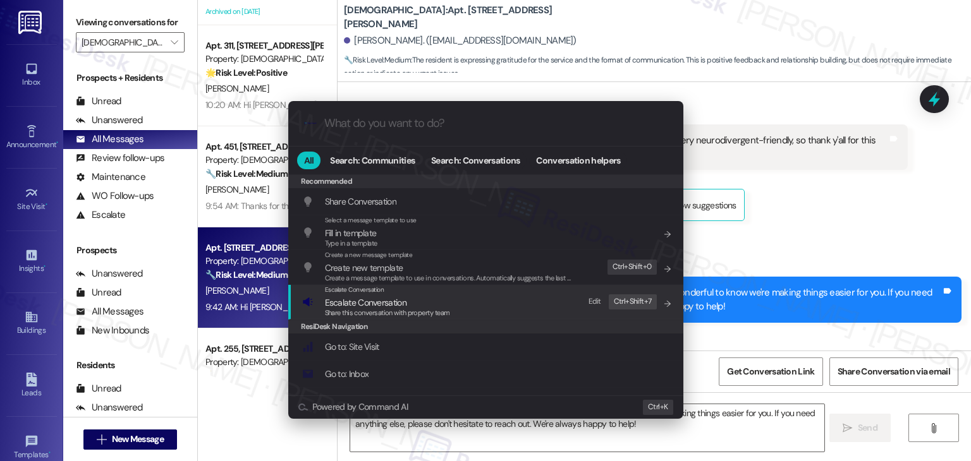
click at [369, 306] on span "Escalate Conversation" at bounding box center [366, 302] width 82 height 11
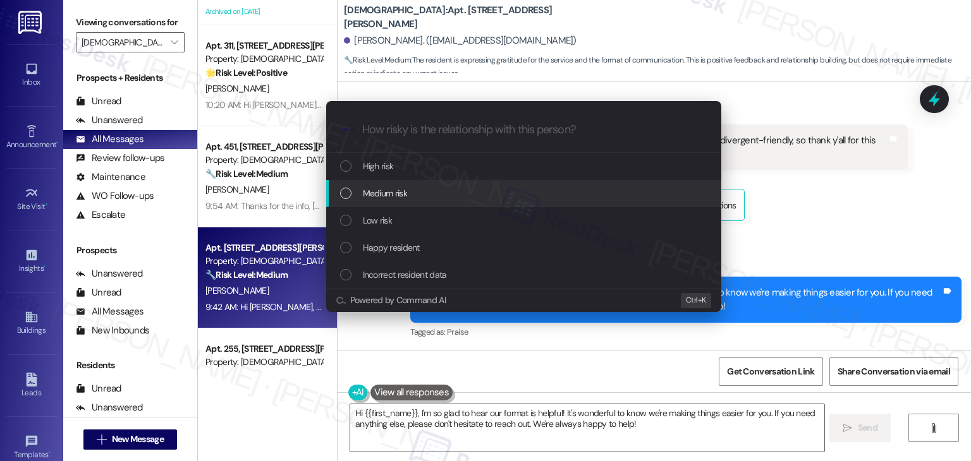
click at [347, 193] on div "List of options" at bounding box center [345, 193] width 11 height 11
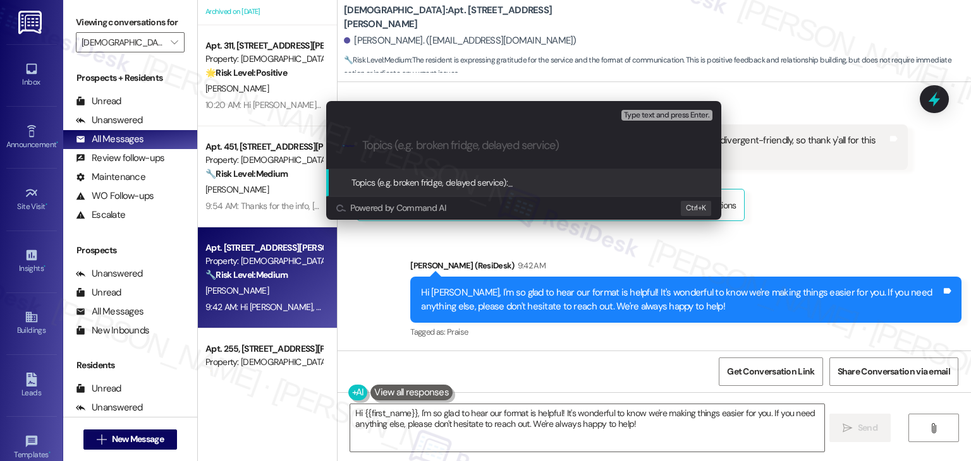
paste input "WO #2544-1 – Towel Rack Fell, Leaking Tub Faucet, Broken Shower Diverter"
type input "WO #2544-1 – Towel Rack Fell, Leaking Tub Faucet, Broken Shower Diverter"
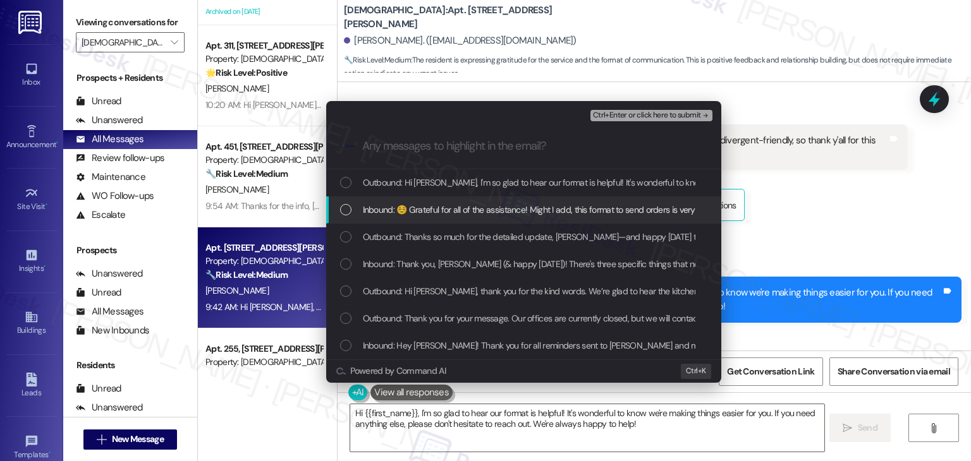
click at [344, 212] on div "List of options" at bounding box center [345, 209] width 11 height 11
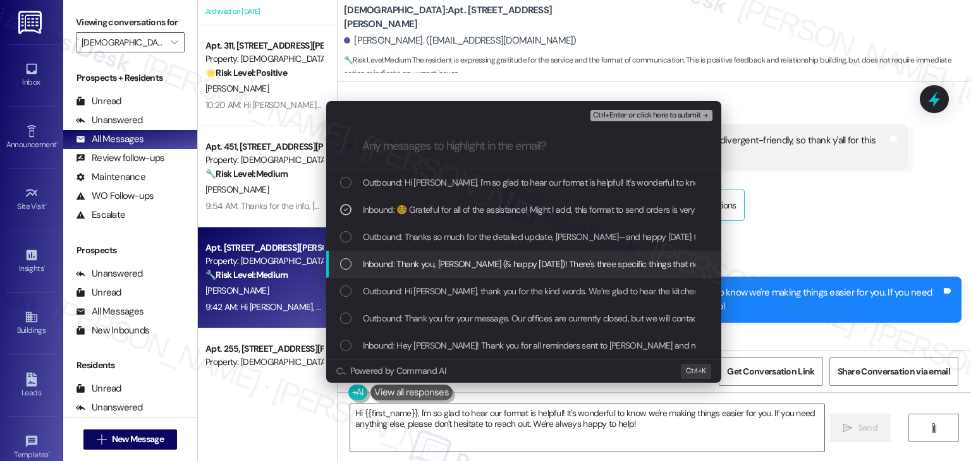
click at [348, 262] on div "List of options" at bounding box center [345, 263] width 11 height 11
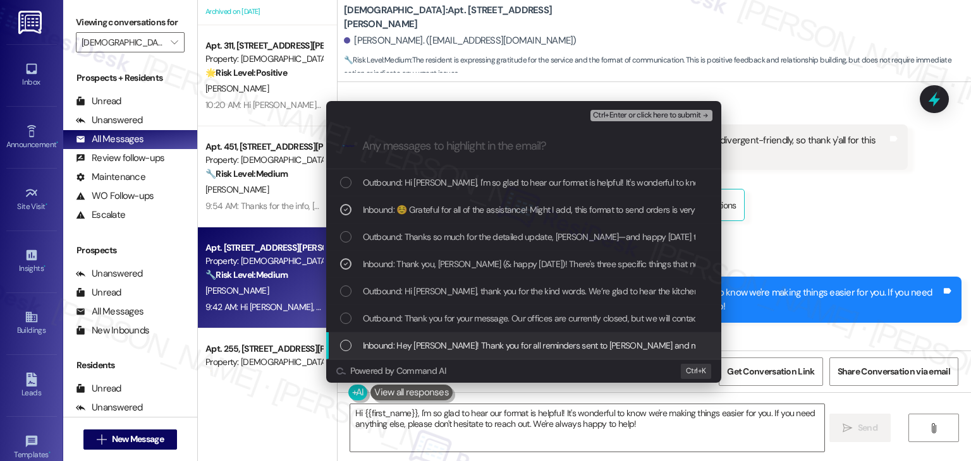
click at [345, 347] on div "List of options" at bounding box center [345, 345] width 11 height 11
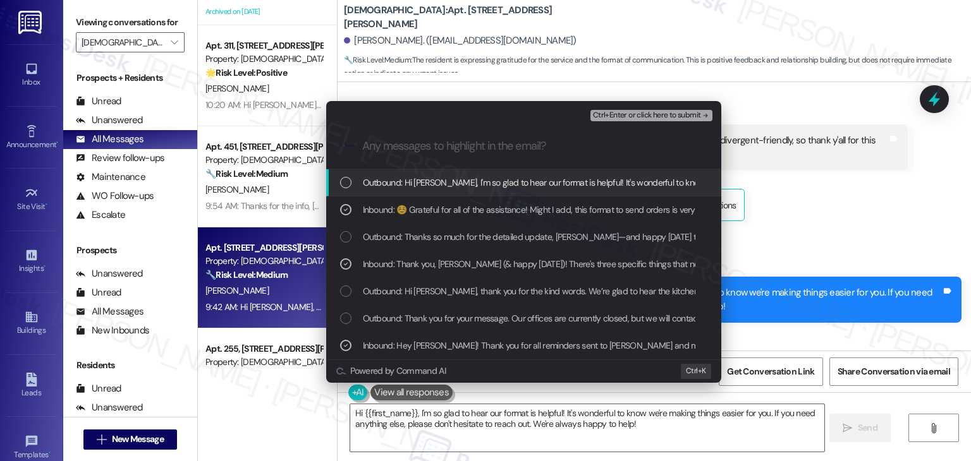
click at [660, 113] on span "Ctrl+Enter or click here to submit" at bounding box center [647, 115] width 108 height 9
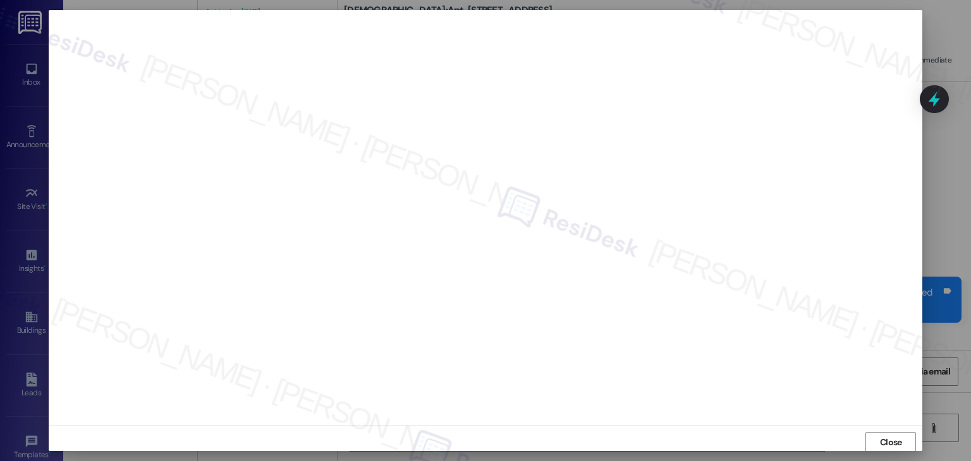
scroll to position [1, 0]
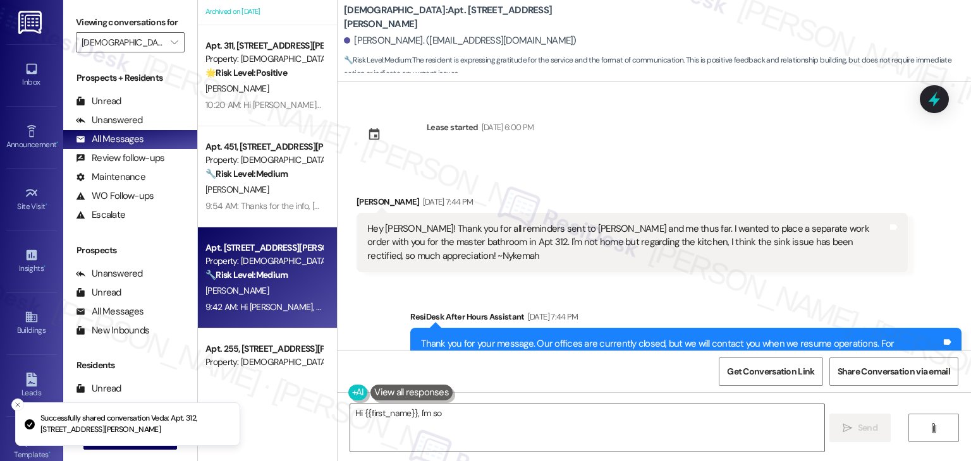
scroll to position [1254, 0]
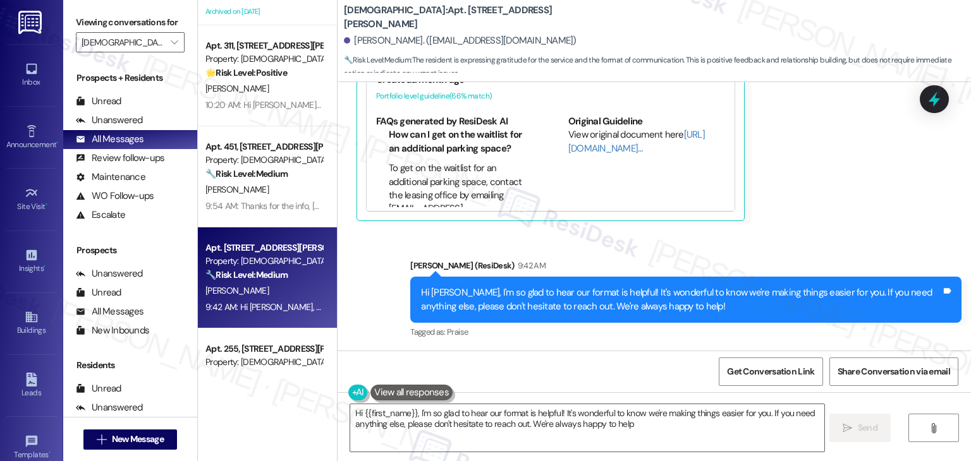
type textarea "Hi {{first_name}}, I'm so glad to hear our format is helpful! It's wonderful to…"
click at [868, 202] on div "Nykemah Warren Sep 16, 2025 at 5:30 PM ☺️ Grateful for all of the assistance! M…" at bounding box center [631, 72] width 551 height 300
click at [853, 204] on div "Nykemah Warren Sep 16, 2025 at 5:30 PM ☺️ Grateful for all of the assistance! M…" at bounding box center [631, 72] width 551 height 300
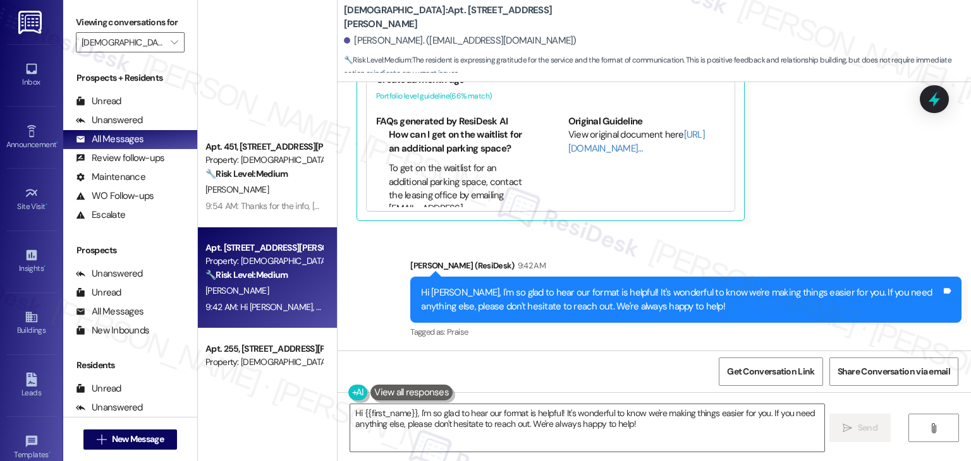
scroll to position [695, 0]
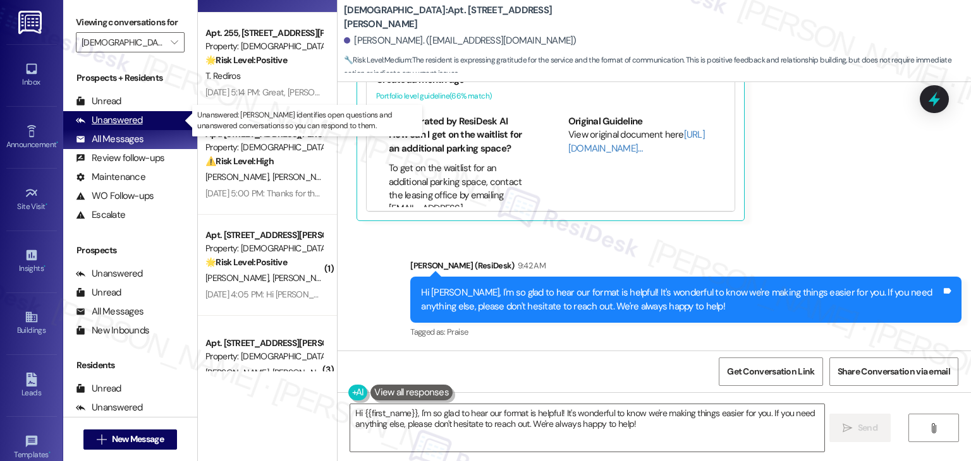
click at [128, 122] on div "Unanswered" at bounding box center [109, 120] width 67 height 13
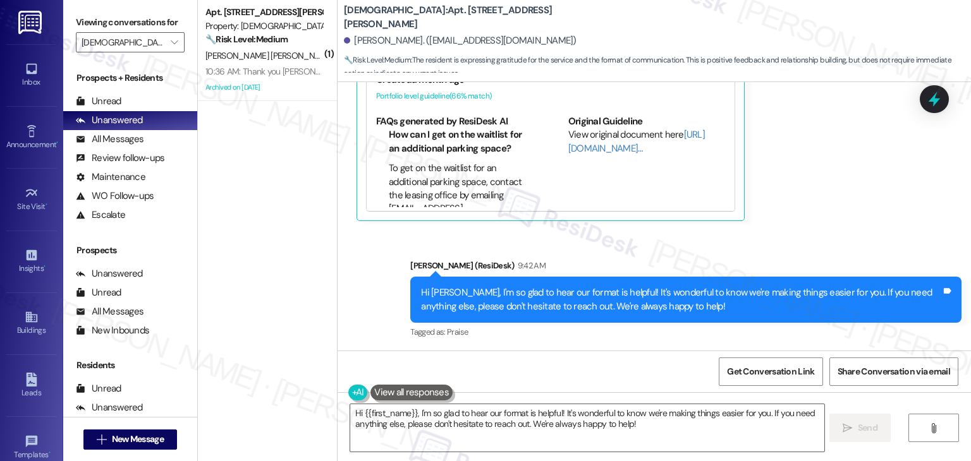
scroll to position [0, 0]
click at [234, 251] on div "( 1 ) Apt. 136, 4735 Sepulveda Blvd Property: Veda 🔧 Risk Level: Medium The res…" at bounding box center [267, 186] width 139 height 372
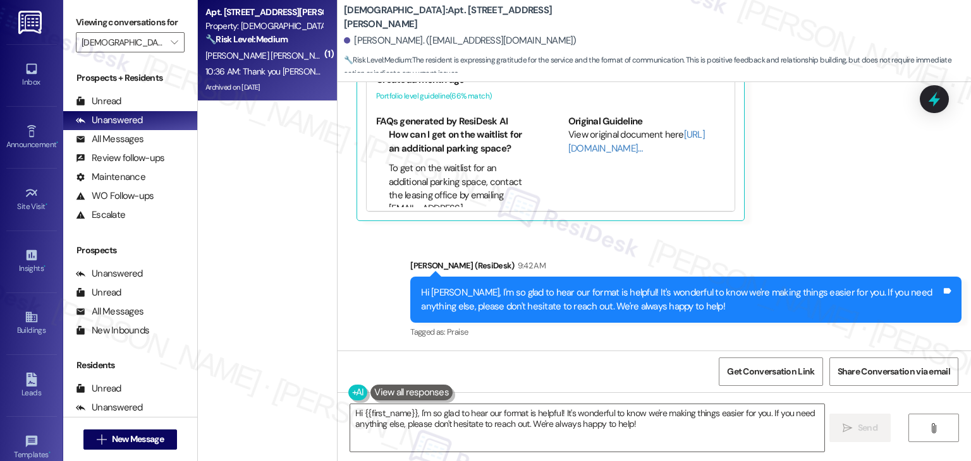
click at [270, 85] on div "Archived on 08/12/2025" at bounding box center [263, 88] width 119 height 16
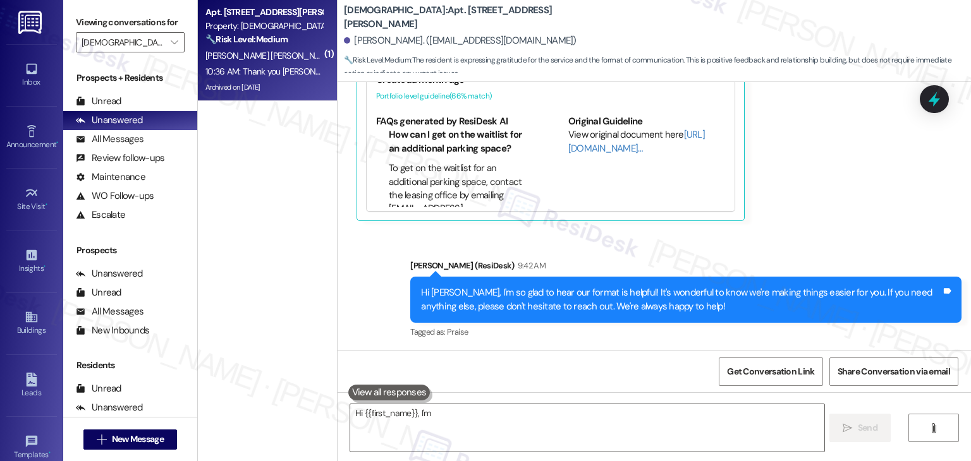
type textarea "Hi {{first_name}}, I'm so"
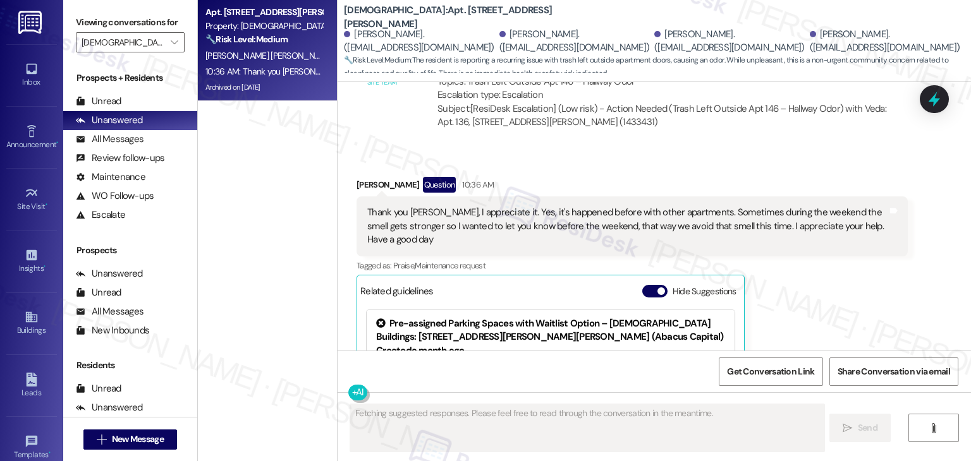
scroll to position [2416, 0]
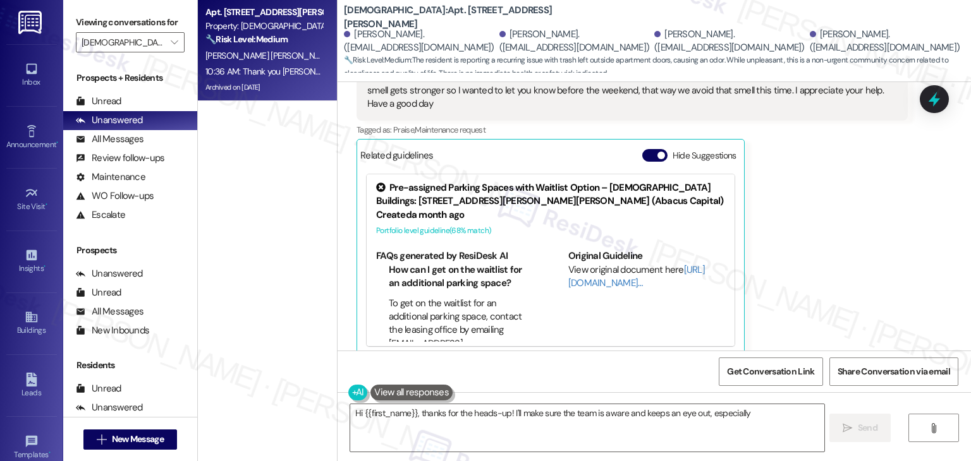
click at [305, 234] on div "Apt. 136, 4735 Sepulveda Blvd Property: Veda 🔧 Risk Level: Medium The resident …" at bounding box center [267, 186] width 139 height 372
click at [305, 309] on div "Apt. 136, 4735 Sepulveda Blvd Property: Veda 🔧 Risk Level: Medium The resident …" at bounding box center [267, 186] width 139 height 372
click at [642, 149] on button "Hide Suggestions" at bounding box center [654, 155] width 25 height 13
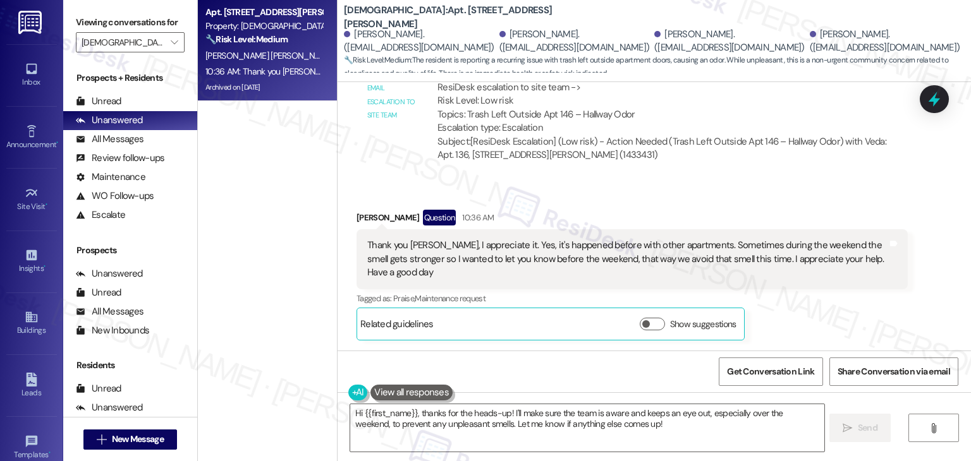
scroll to position [2232, 0]
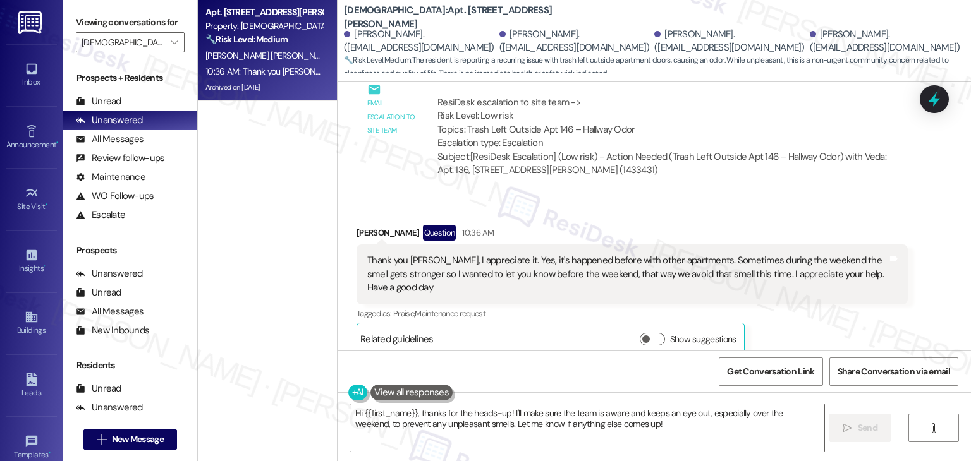
drag, startPoint x: 416, startPoint y: 410, endPoint x: 329, endPoint y: 407, distance: 87.3
click at [337, 407] on div "Hi {{first_name}}, thanks for the heads-up! I'll make sure the team is aware an…" at bounding box center [653, 439] width 633 height 95
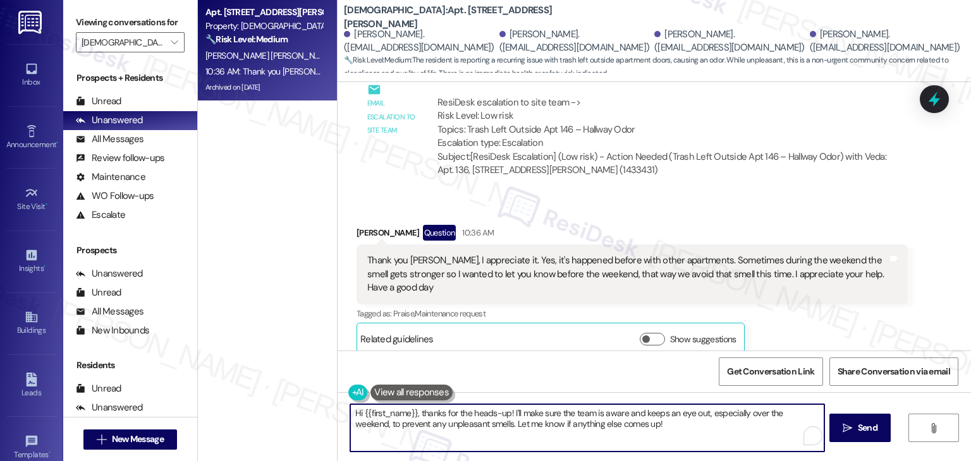
type textarea "Thanks for the heads-up! I'll make sure the team is aware and keeps an eye out,…"
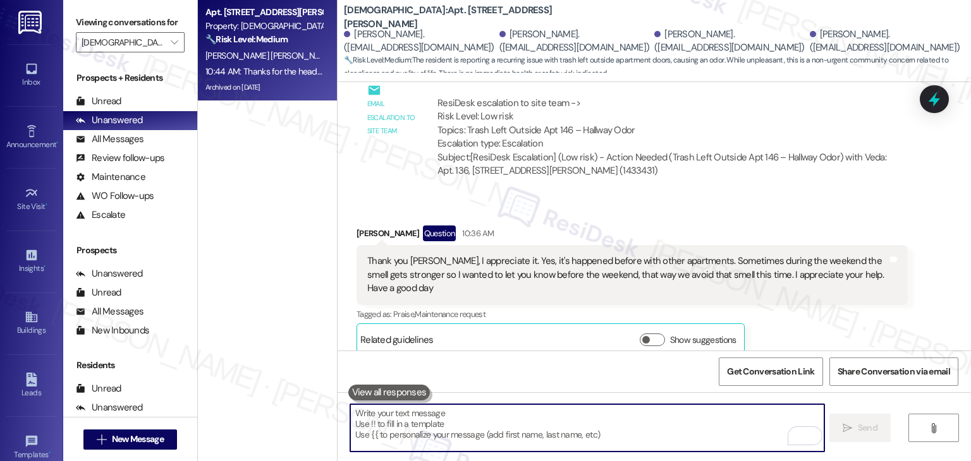
scroll to position [2333, 0]
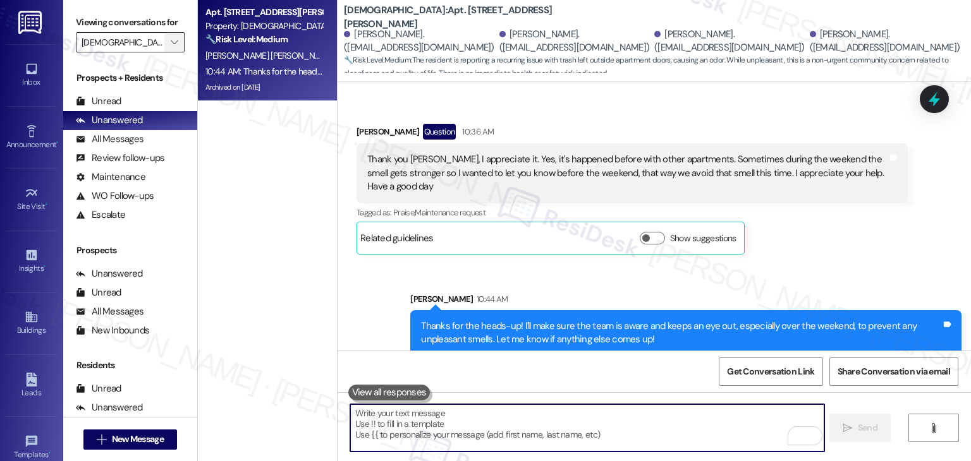
click at [171, 45] on icon "" at bounding box center [174, 42] width 7 height 10
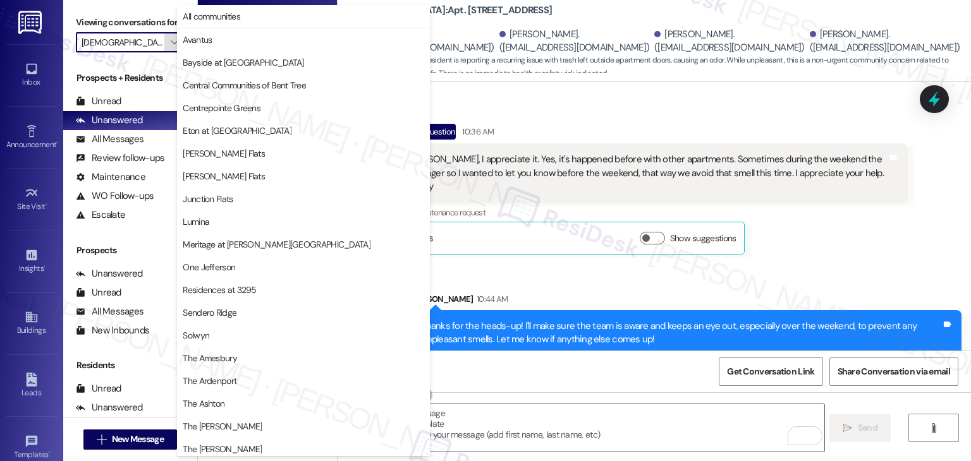
scroll to position [186, 0]
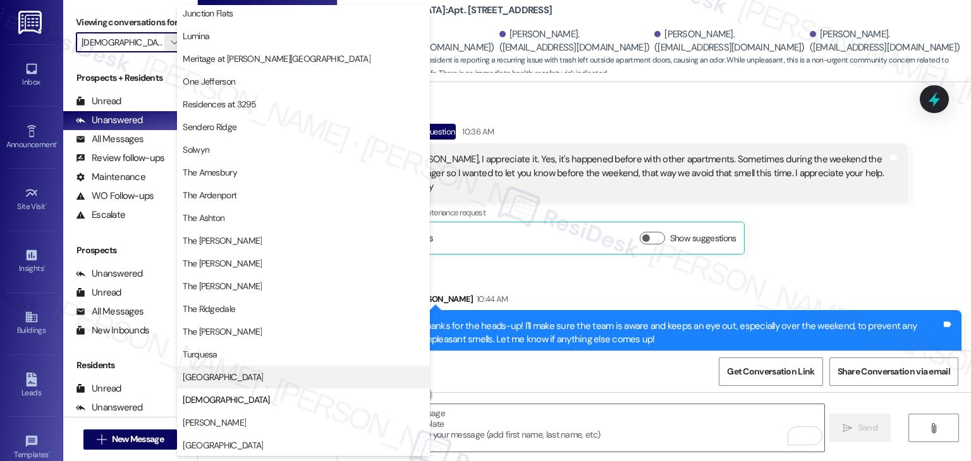
click at [210, 381] on span "[GEOGRAPHIC_DATA]" at bounding box center [223, 377] width 80 height 13
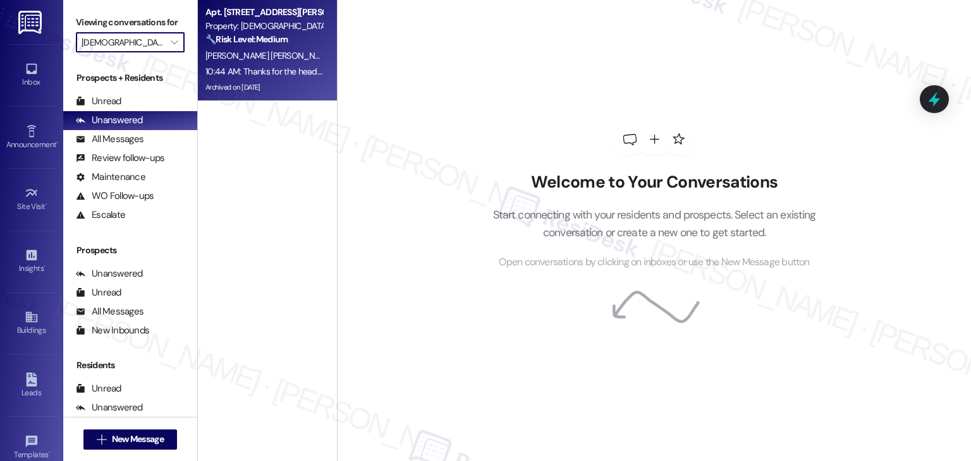
type input "[GEOGRAPHIC_DATA]"
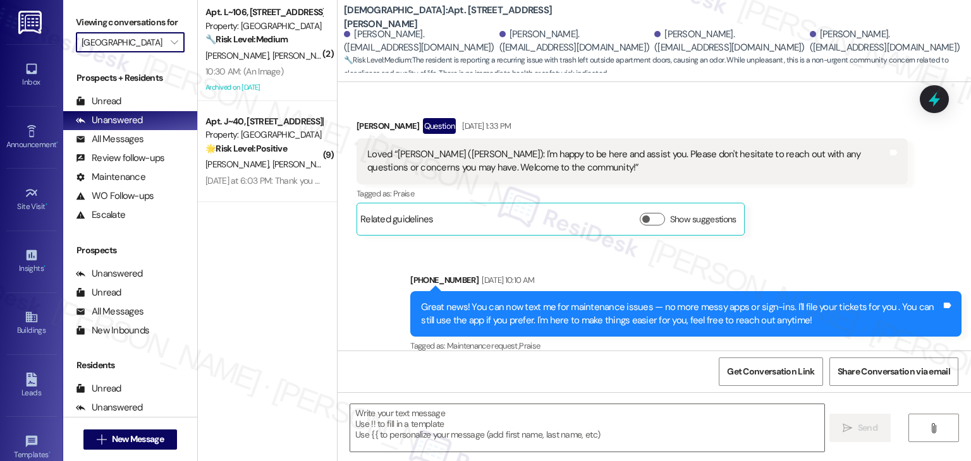
type textarea "Fetching suggested responses. Please feel free to read through the conversation…"
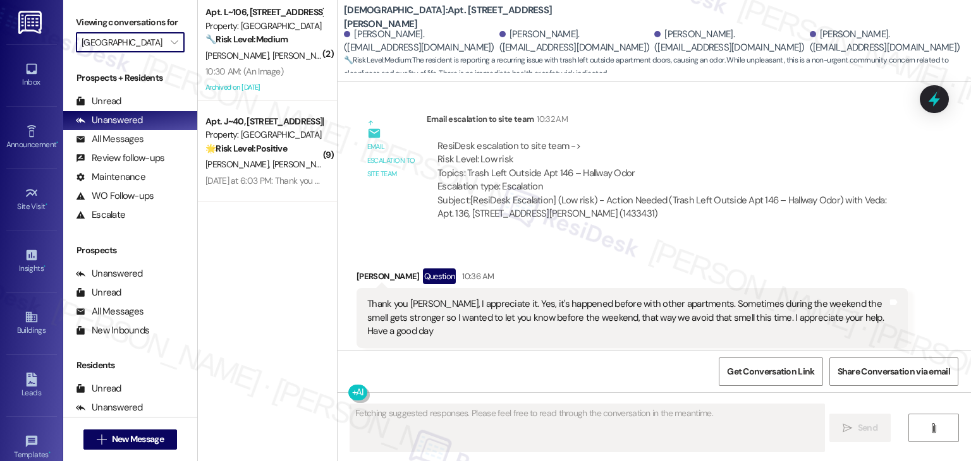
scroll to position [2416, 0]
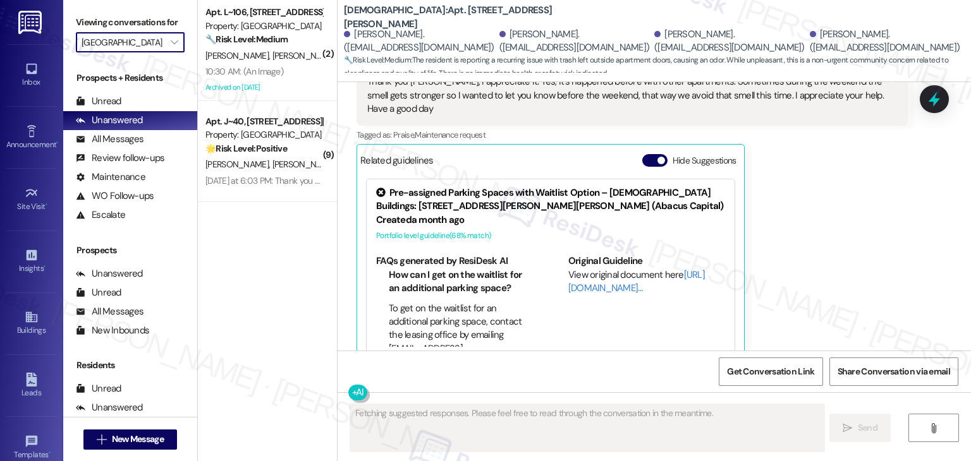
click at [258, 172] on div "A. Reyes E. Monterroso" at bounding box center [263, 165] width 119 height 16
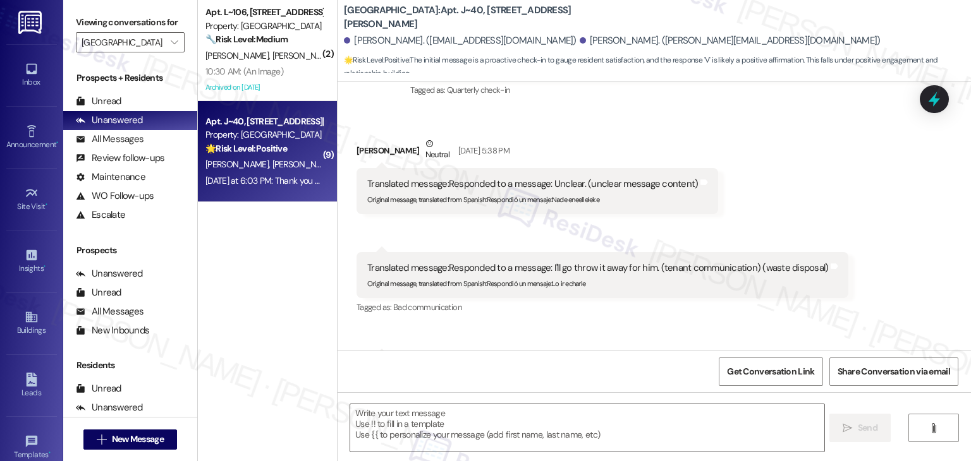
type textarea "Fetching suggested responses. Please feel free to read through the conversation…"
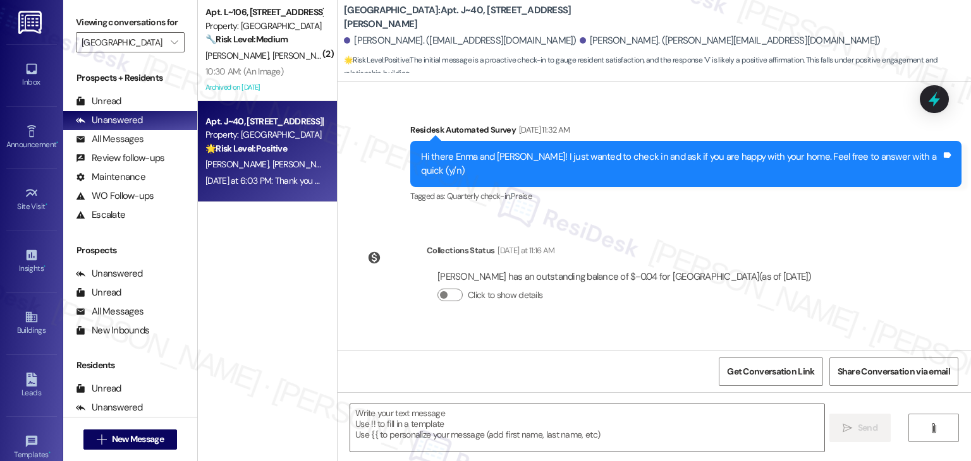
scroll to position [1893, 0]
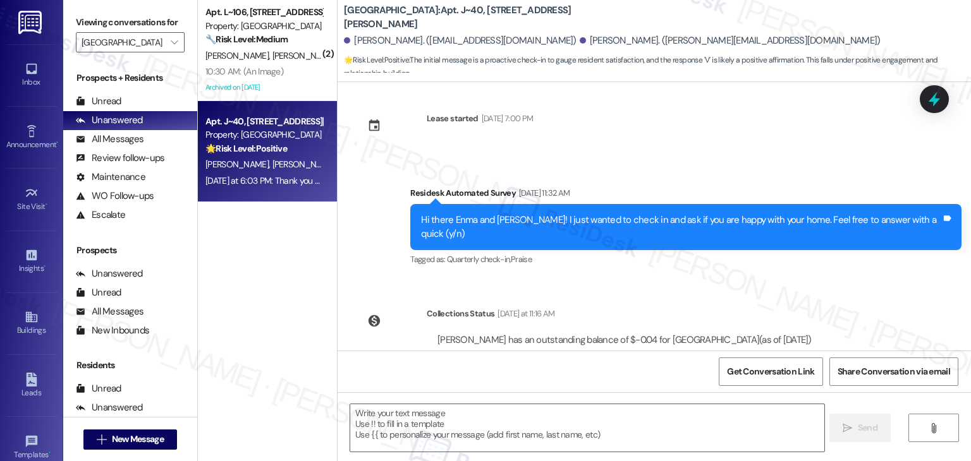
click at [660, 204] on div "Hi there Enma and Armando! I just wanted to check in and ask if you are happy w…" at bounding box center [685, 227] width 551 height 46
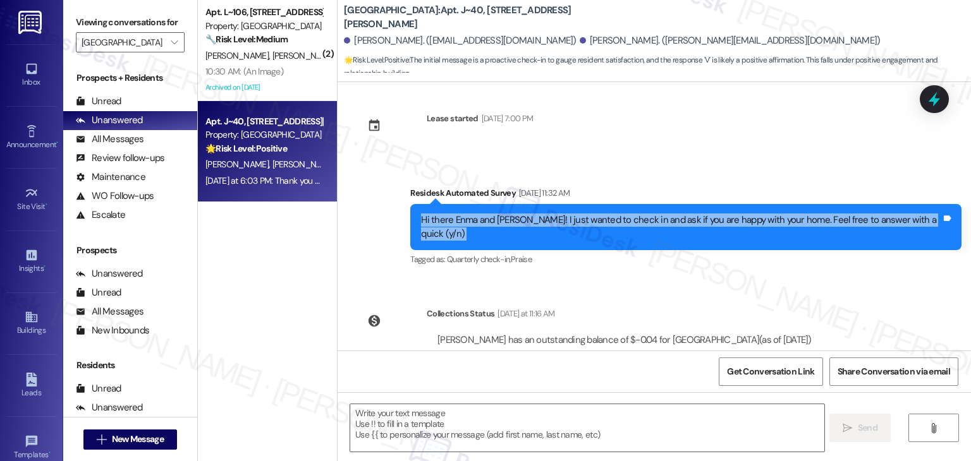
click at [660, 204] on div "Hi there Enma and Armando! I just wanted to check in and ask if you are happy w…" at bounding box center [685, 227] width 551 height 46
copy div "Hi there Enma and Armando! I just wanted to check in and ask if you are happy w…"
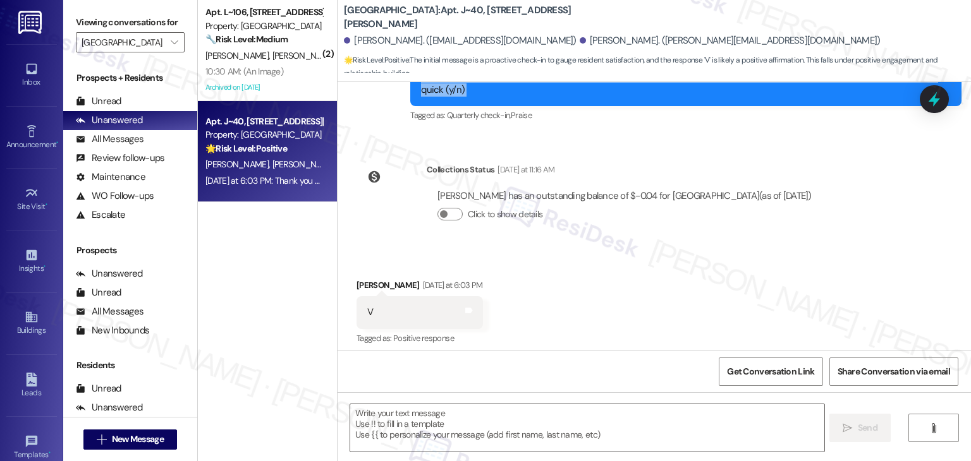
scroll to position [2083, 0]
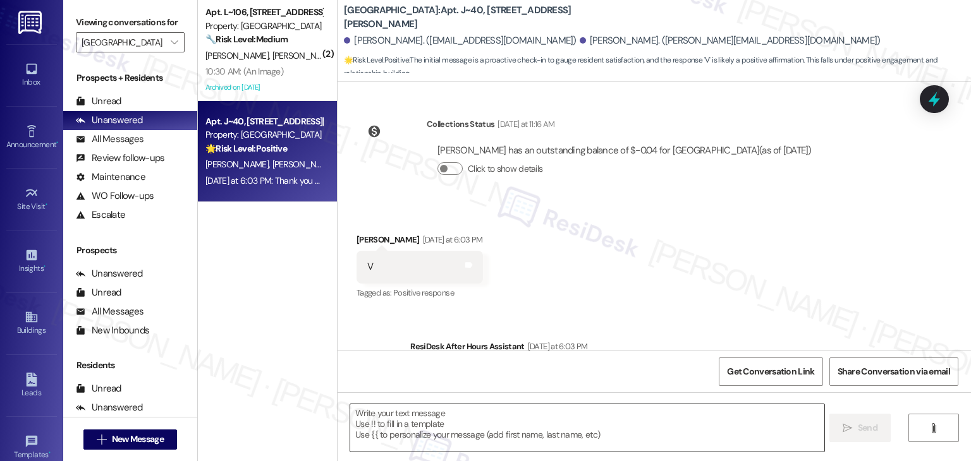
click at [458, 422] on textarea at bounding box center [586, 427] width 473 height 47
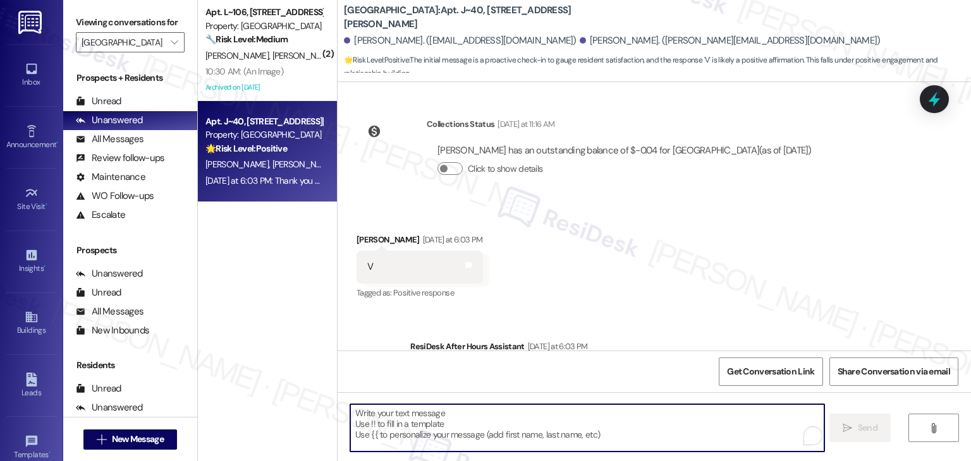
paste textarea "Hi {{first_name}}, hope you're having a wonderful day! Just wanted to follow up…"
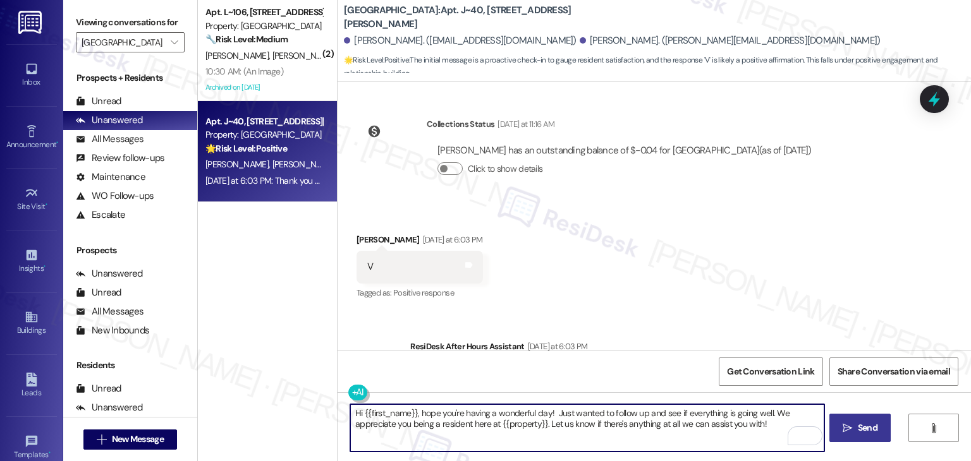
type textarea "Hi {{first_name}}, hope you're having a wonderful day! Just wanted to follow up…"
click at [864, 427] on span "Send" at bounding box center [868, 427] width 20 height 13
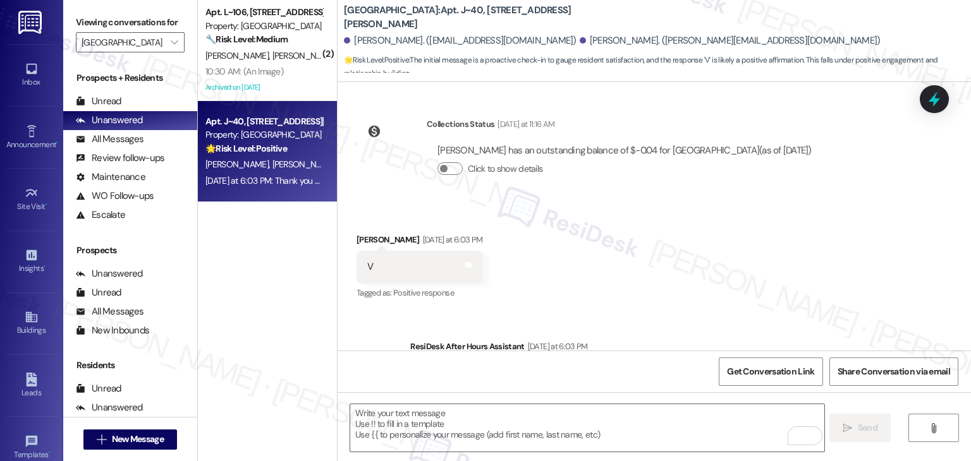
scroll to position [1963, 0]
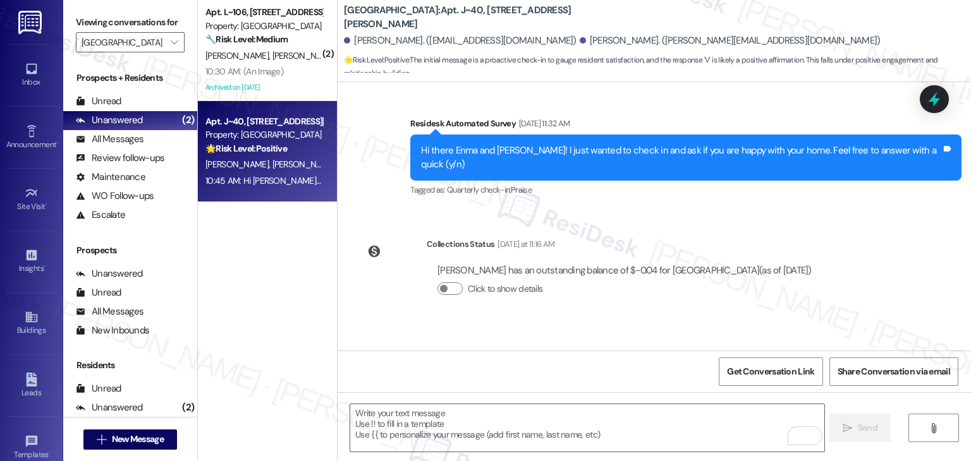
drag, startPoint x: 670, startPoint y: 302, endPoint x: 675, endPoint y: 296, distance: 7.6
click at [670, 325] on div "Received via SMS Enma Monterroso Yesterday at 6:03 PM V Tags and notes Tagged a…" at bounding box center [653, 378] width 633 height 107
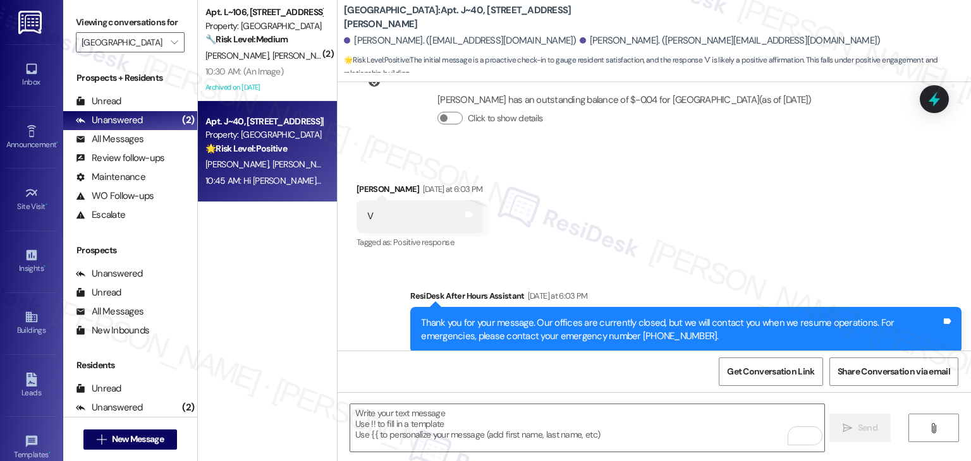
scroll to position [2185, 0]
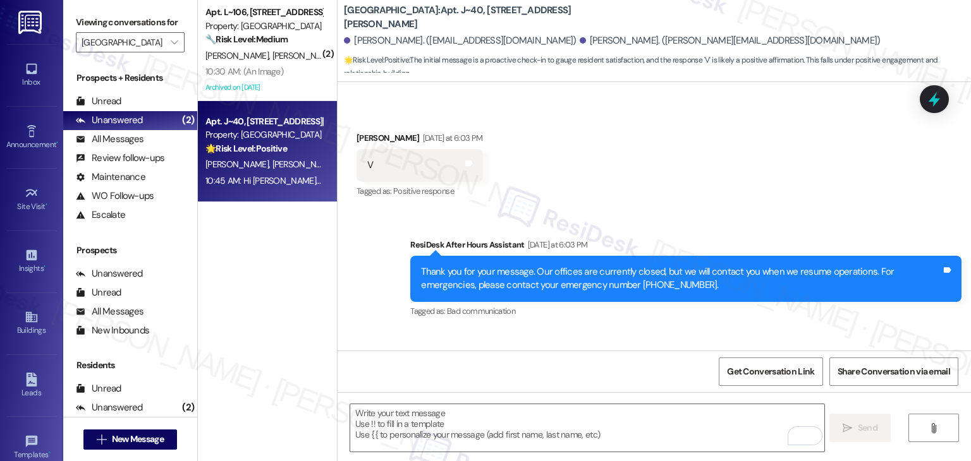
click at [377, 249] on div "Sent via SMS ResiDesk After Hours Assistant Yesterday at 6:03 PM Thank you for …" at bounding box center [653, 327] width 633 height 235
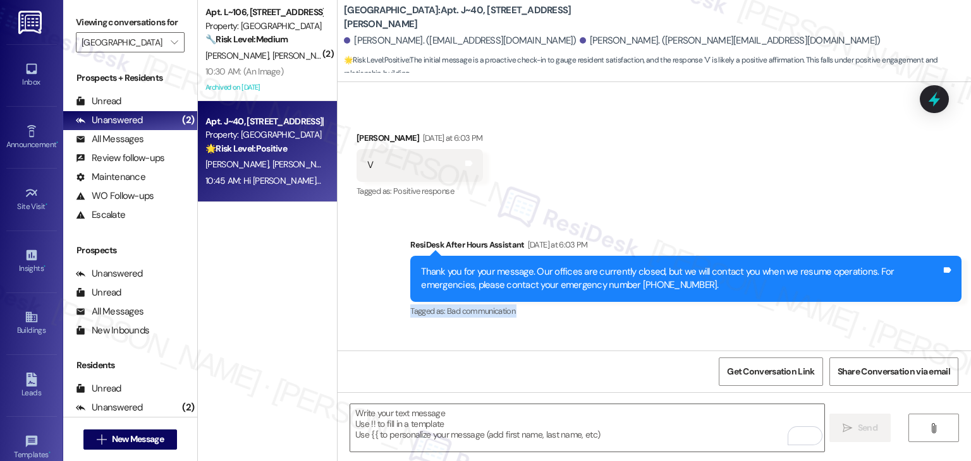
click at [377, 249] on div "Sent via SMS ResiDesk After Hours Assistant Yesterday at 6:03 PM Thank you for …" at bounding box center [653, 327] width 633 height 235
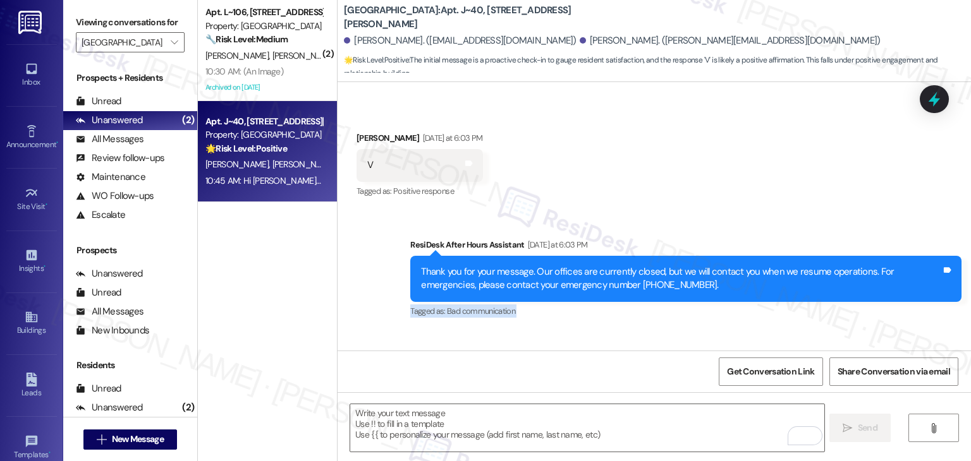
click at [377, 249] on div "Sent via SMS ResiDesk After Hours Assistant Yesterday at 6:03 PM Thank you for …" at bounding box center [653, 327] width 633 height 235
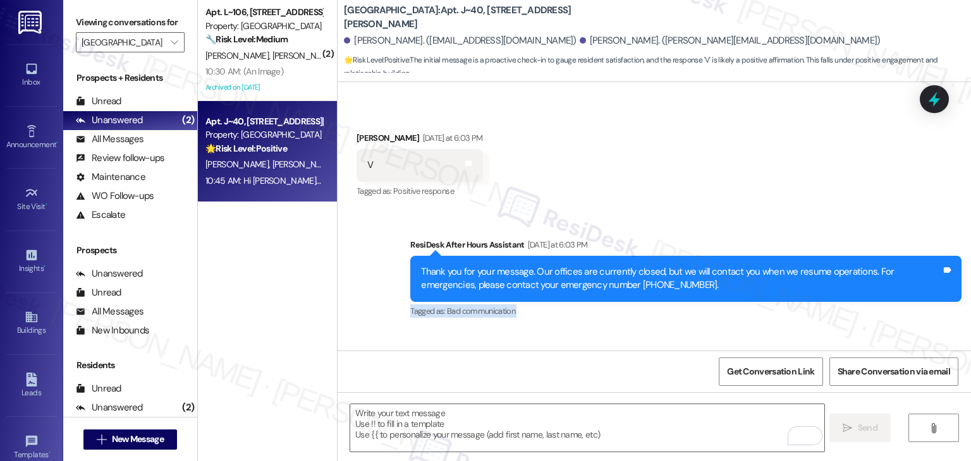
click at [377, 249] on div "Sent via SMS ResiDesk After Hours Assistant Yesterday at 6:03 PM Thank you for …" at bounding box center [653, 327] width 633 height 235
click at [369, 242] on div "Sent via SMS ResiDesk After Hours Assistant Yesterday at 6:03 PM Thank you for …" at bounding box center [653, 327] width 633 height 235
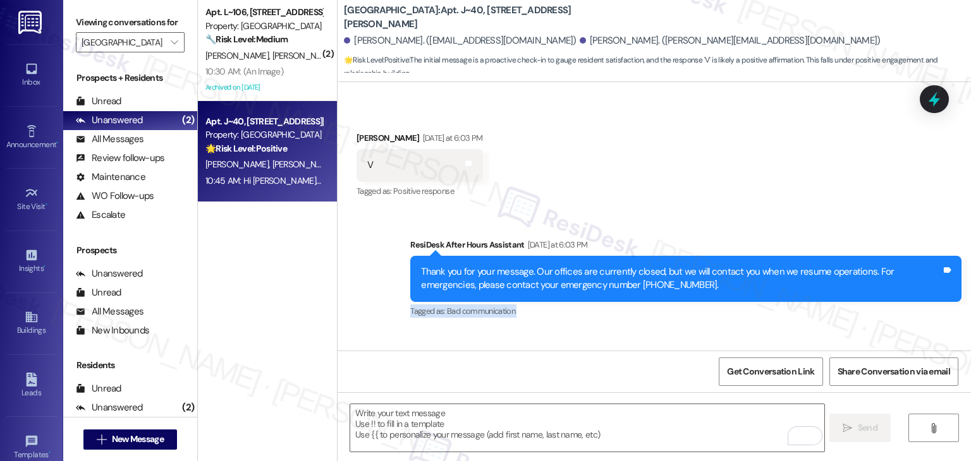
click at [369, 242] on div "Sent via SMS ResiDesk After Hours Assistant Yesterday at 6:03 PM Thank you for …" at bounding box center [653, 327] width 633 height 235
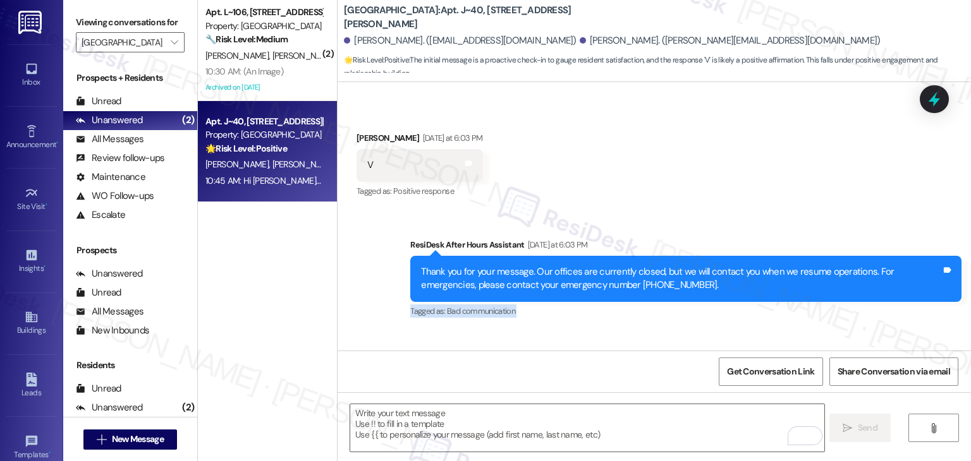
click at [369, 242] on div "Sent via SMS ResiDesk After Hours Assistant Yesterday at 6:03 PM Thank you for …" at bounding box center [653, 327] width 633 height 235
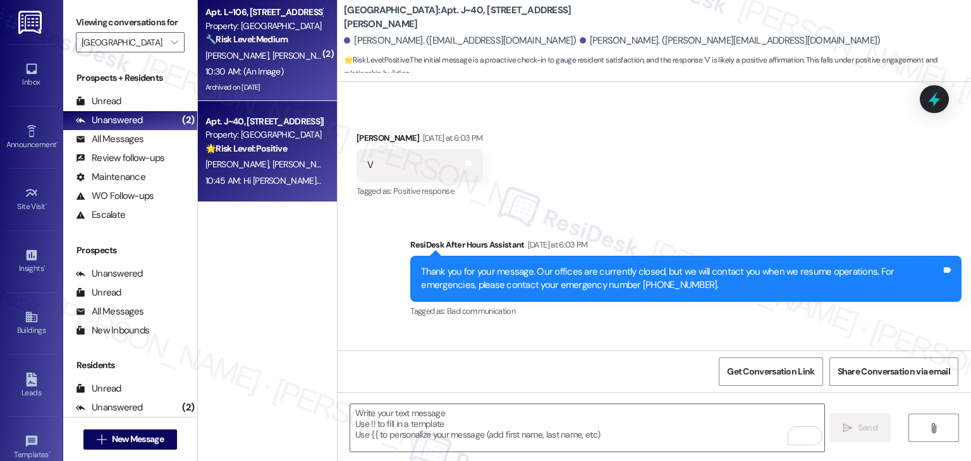
click at [269, 92] on div "Archived on 09/10/2025" at bounding box center [263, 88] width 119 height 16
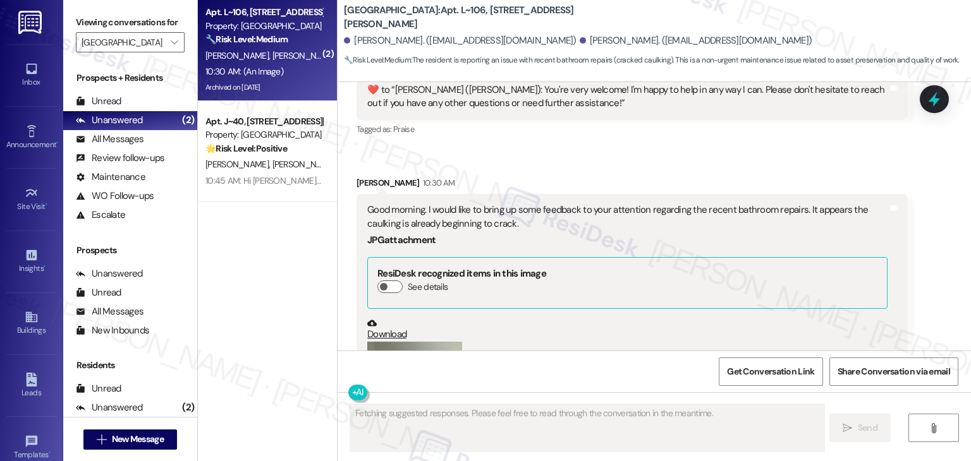
scroll to position [10687, 0]
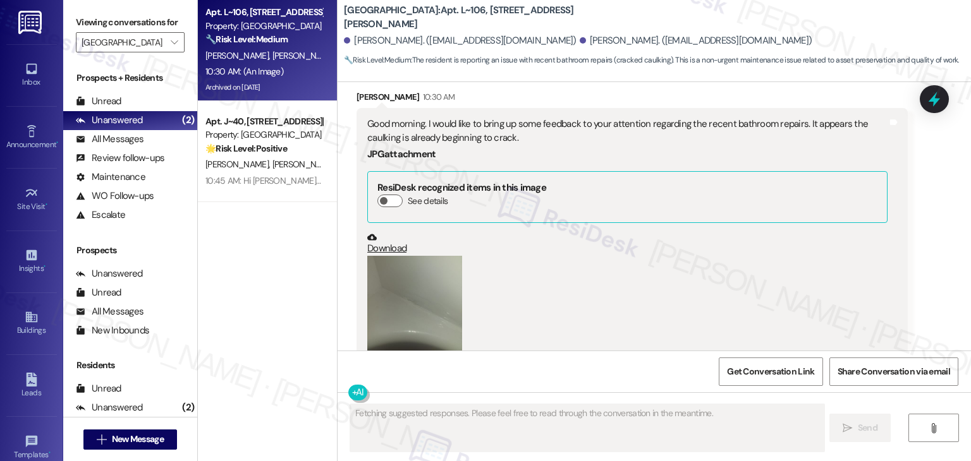
click at [302, 264] on div "Apt. L~106, 154 Richardson Dr Property: Valencia 🔧 Risk Level: Medium The resid…" at bounding box center [267, 186] width 139 height 372
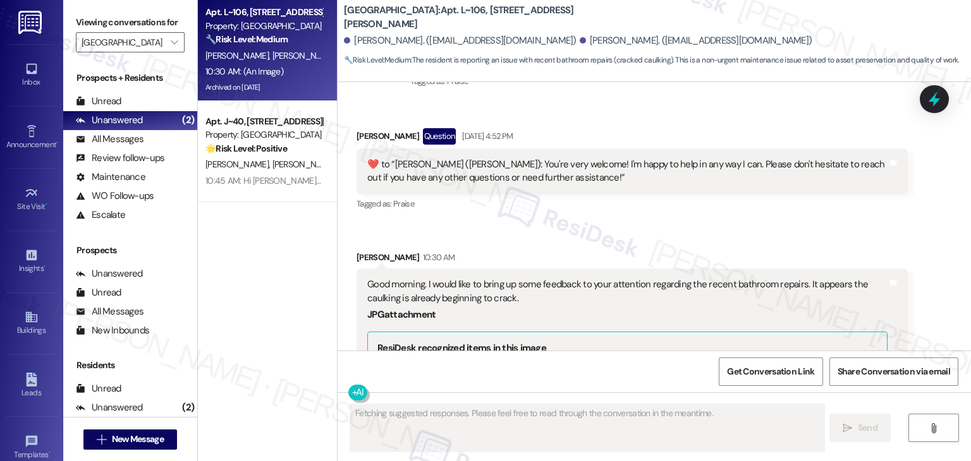
scroll to position [10498, 0]
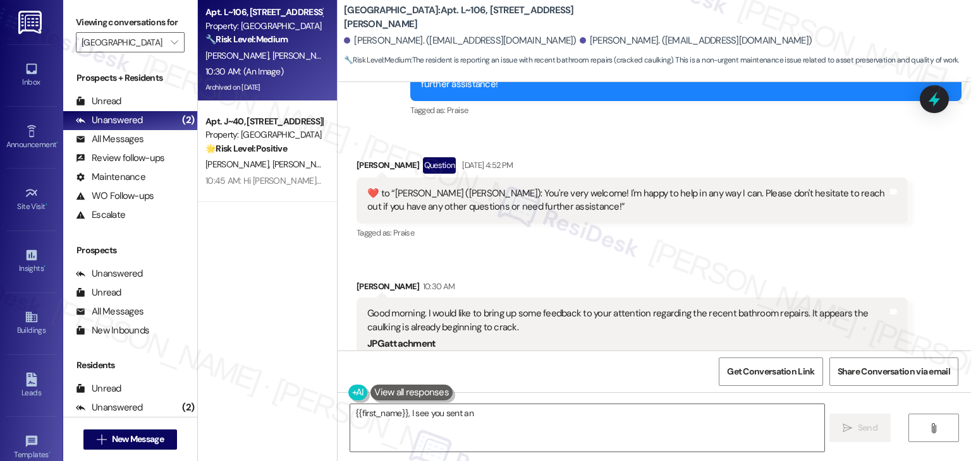
click at [662, 200] on div "Received via SMS Ronald Catindig Question Sep 16, 2025 at 4:52 PM  ​❤️​ to “ Sa…" at bounding box center [653, 362] width 633 height 466
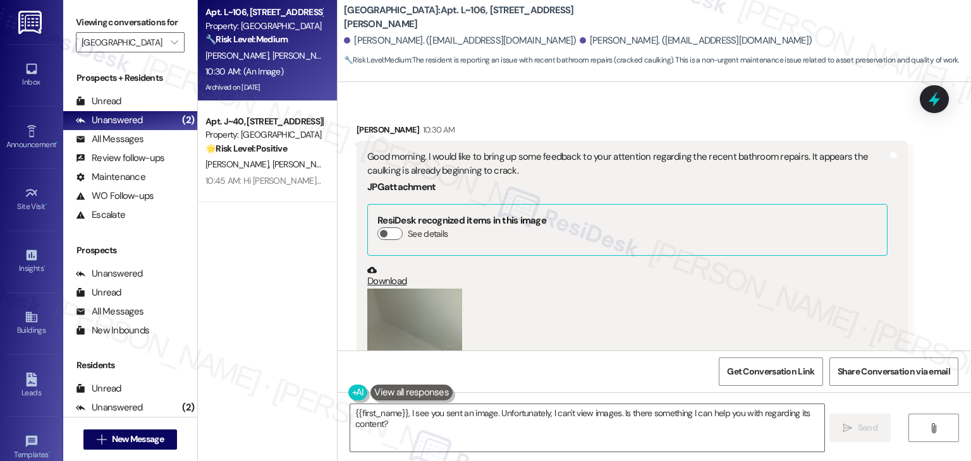
scroll to position [10687, 0]
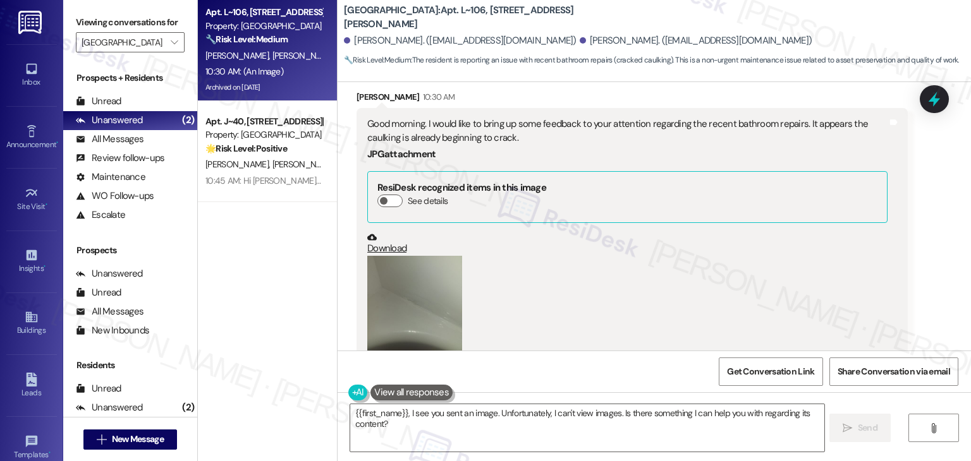
click at [272, 310] on div "Apt. L~106, 154 Richardson Dr Property: Valencia 🔧 Risk Level: Medium The resid…" at bounding box center [267, 186] width 139 height 372
click at [248, 308] on div "Apt. L~106, 154 Richardson Dr Property: Valencia 🔧 Risk Level: Medium The resid…" at bounding box center [267, 186] width 139 height 372
click at [440, 256] on button "Zoom image" at bounding box center [414, 303] width 95 height 95
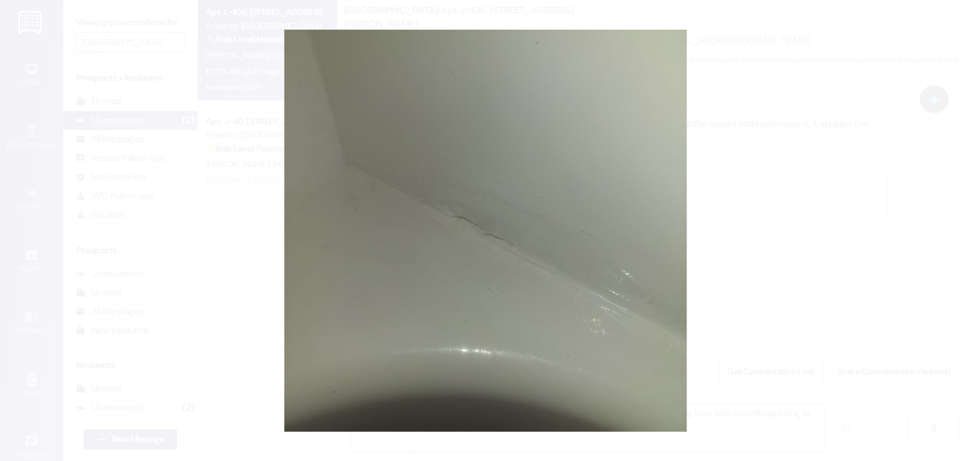
click at [537, 258] on button "Unzoom image" at bounding box center [485, 230] width 971 height 461
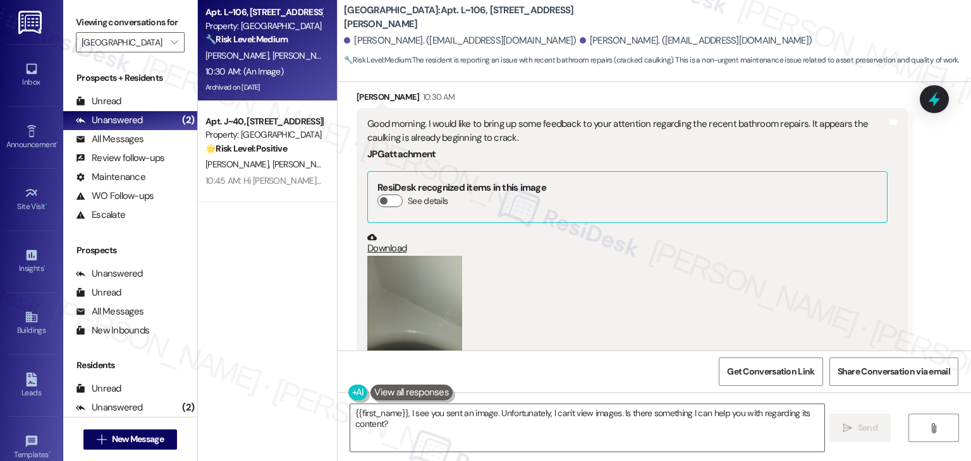
click at [928, 273] on div "Received via SMS Ronald Catindig Question Sep 16, 2025 at 4:52 PM  ​❤️​ to “ Sa…" at bounding box center [653, 172] width 633 height 466
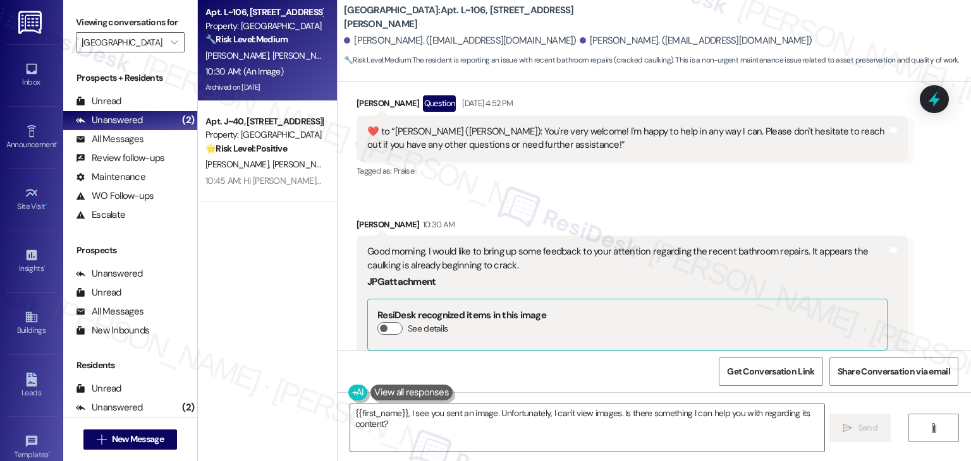
scroll to position [10498, 0]
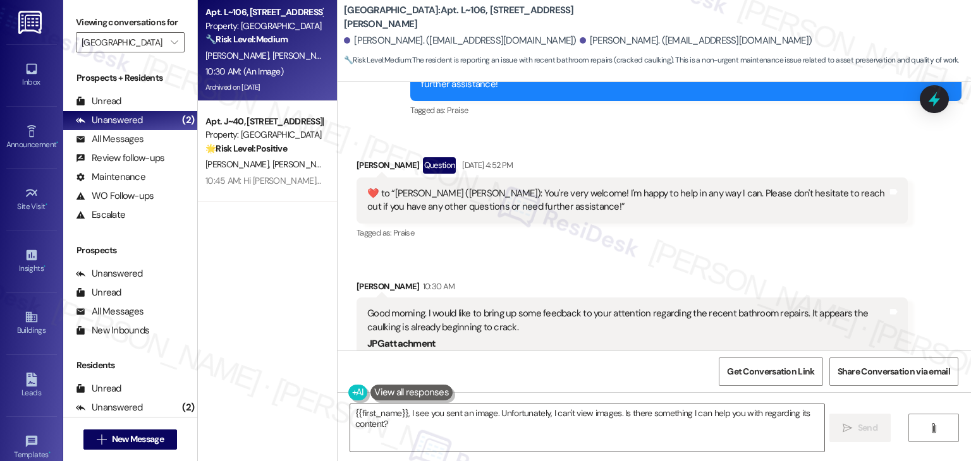
click at [935, 262] on div "Received via SMS Ronald Catindig Question Sep 16, 2025 at 4:52 PM  ​❤️​ to “ Sa…" at bounding box center [653, 362] width 633 height 466
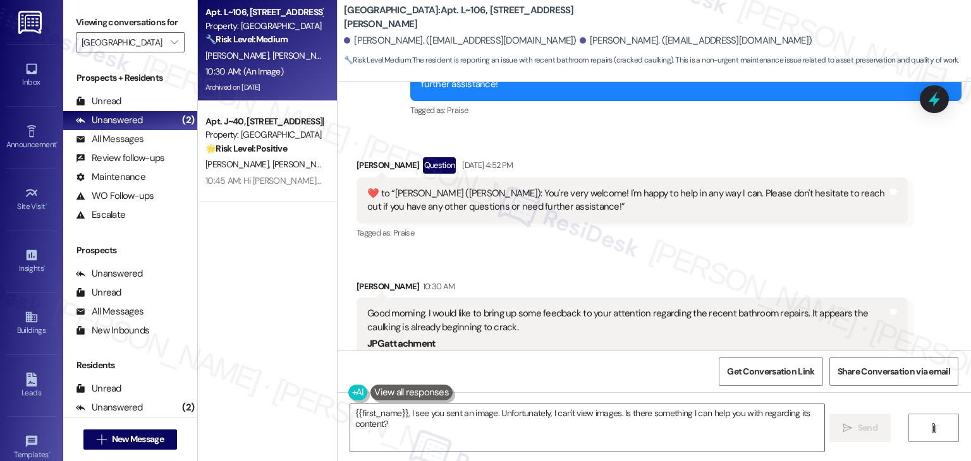
click at [935, 262] on div "Received via SMS Ronald Catindig Question Sep 16, 2025 at 4:52 PM  ​❤️​ to “ Sa…" at bounding box center [653, 362] width 633 height 466
click at [935, 263] on div "Received via SMS Ronald Catindig Question Sep 16, 2025 at 4:52 PM  ​❤️​ to “ Sa…" at bounding box center [653, 362] width 633 height 466
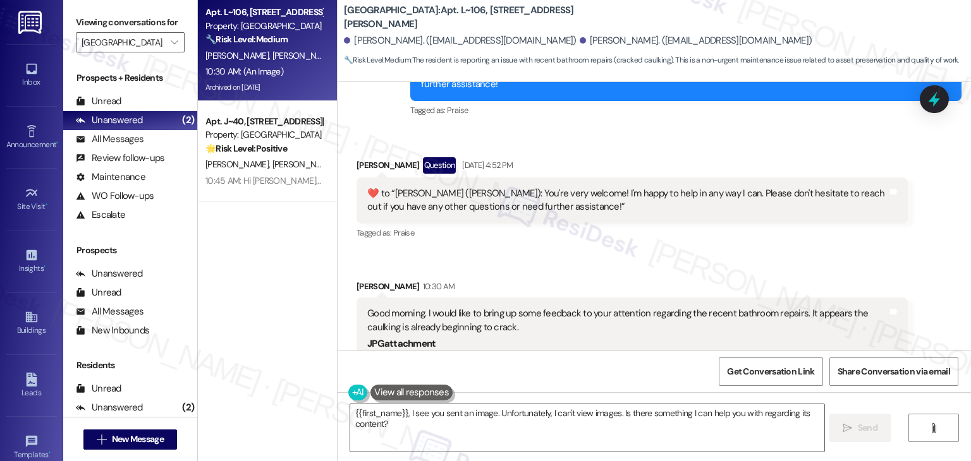
click at [935, 263] on div "Received via SMS Ronald Catindig Question Sep 16, 2025 at 4:52 PM  ​❤️​ to “ Sa…" at bounding box center [653, 362] width 633 height 466
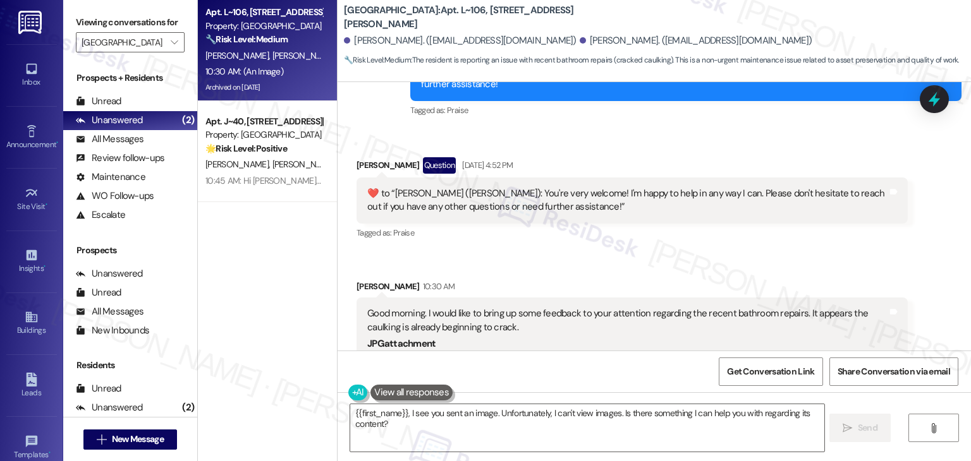
click at [935, 263] on div "Received via SMS Ronald Catindig Question Sep 16, 2025 at 4:52 PM  ​❤️​ to “ Sa…" at bounding box center [653, 362] width 633 height 466
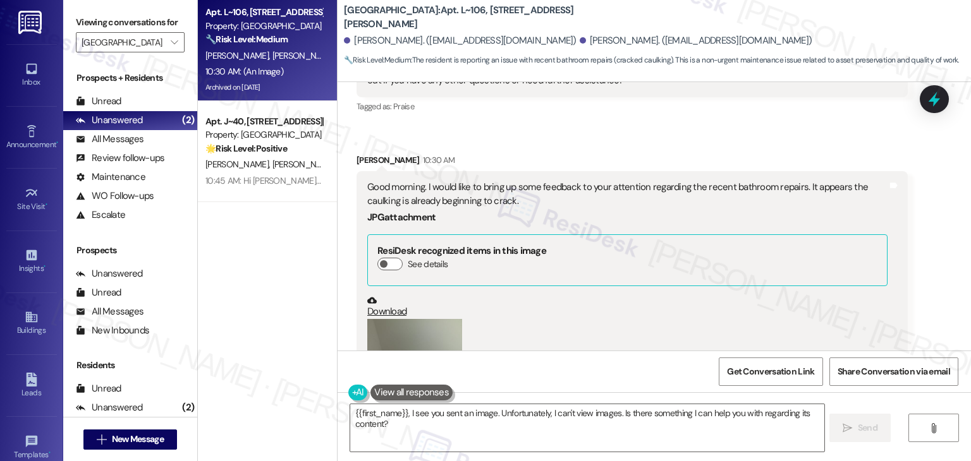
click at [935, 263] on div "Received via SMS Ronald Catindig Question Sep 16, 2025 at 4:52 PM  ​❤️​ to “ Sa…" at bounding box center [653, 236] width 633 height 466
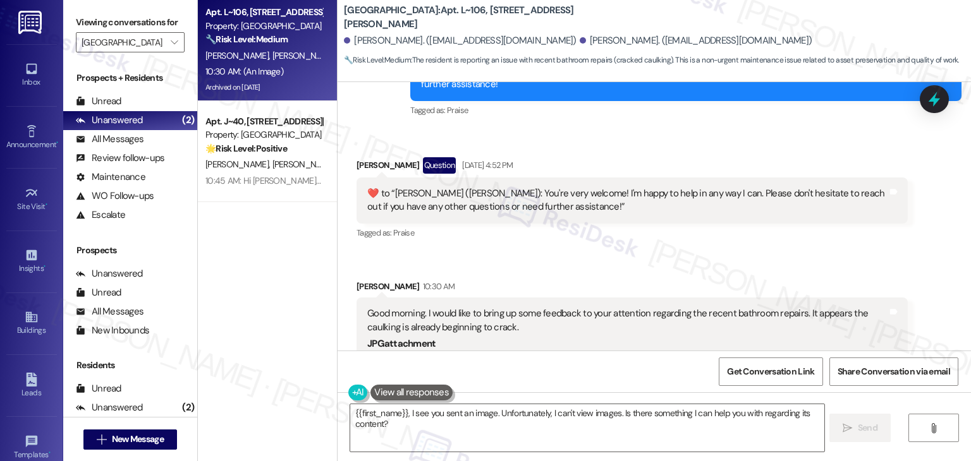
click at [746, 203] on div "Received via SMS Ronald Catindig Question Sep 16, 2025 at 4:52 PM  ​❤️​ to “ Sa…" at bounding box center [653, 362] width 633 height 466
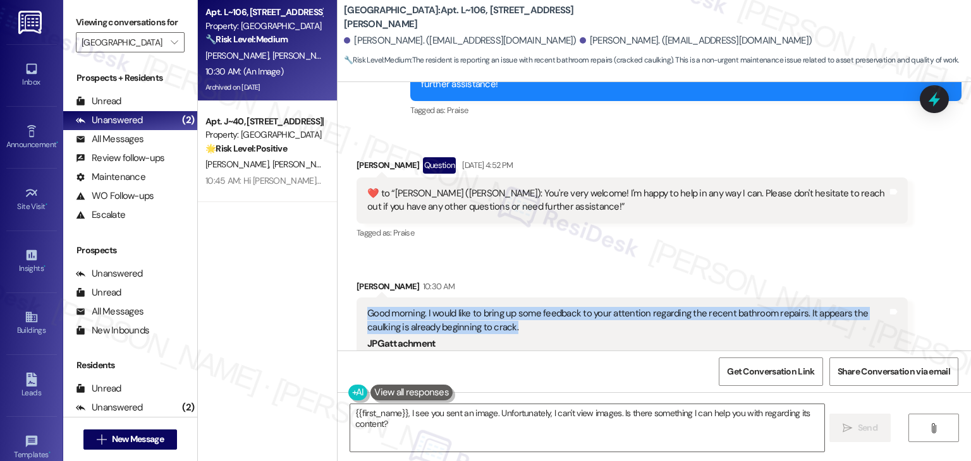
drag, startPoint x: 526, startPoint y: 277, endPoint x: 356, endPoint y: 264, distance: 169.9
click at [356, 298] on div "Good morning. I would like to bring up some feedback to your attention regardin…" at bounding box center [631, 432] width 551 height 269
copy div "Good morning. I would like to bring up some feedback to your attention regardin…"
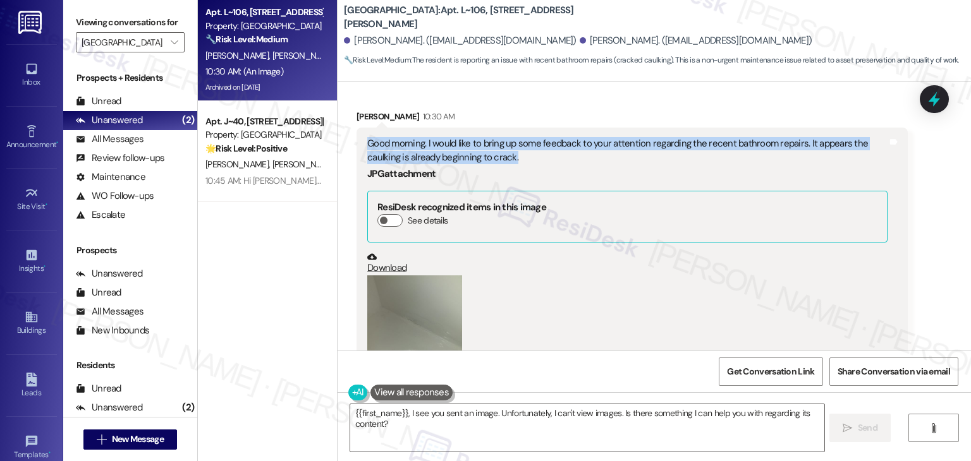
scroll to position [10687, 0]
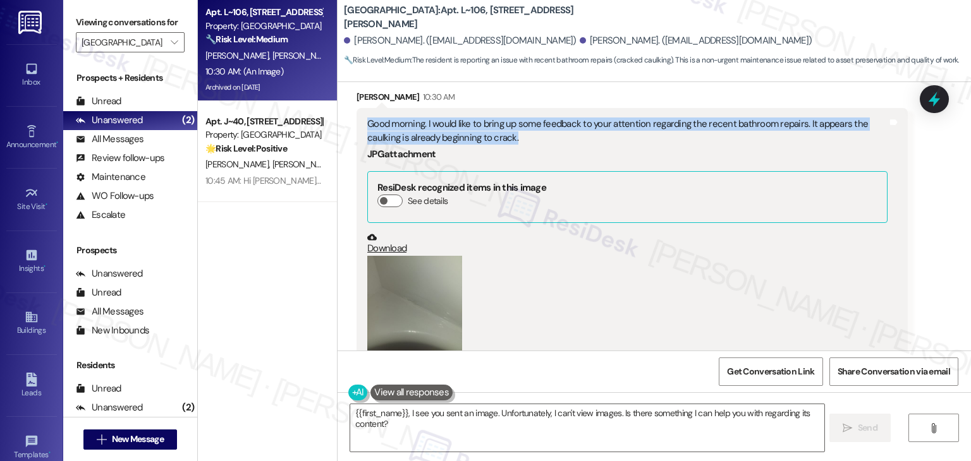
click at [394, 256] on button "Zoom image" at bounding box center [414, 303] width 95 height 95
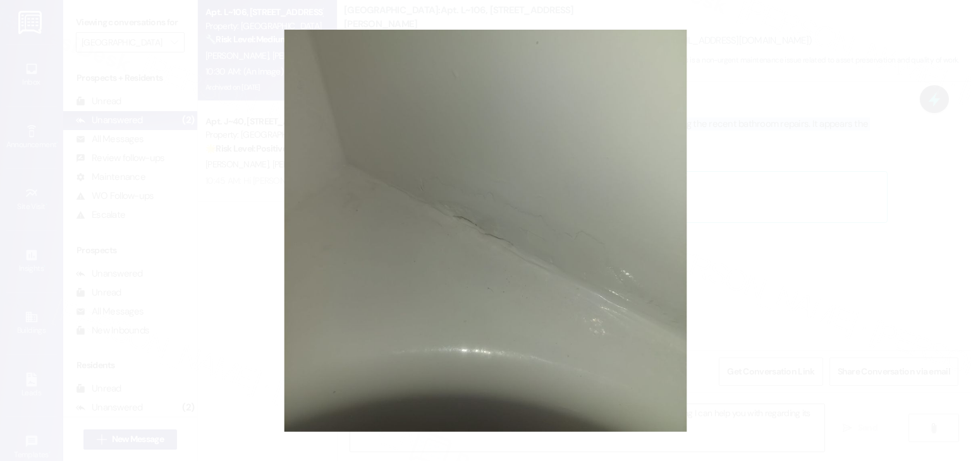
click at [394, 241] on button "Unzoom image" at bounding box center [485, 230] width 971 height 461
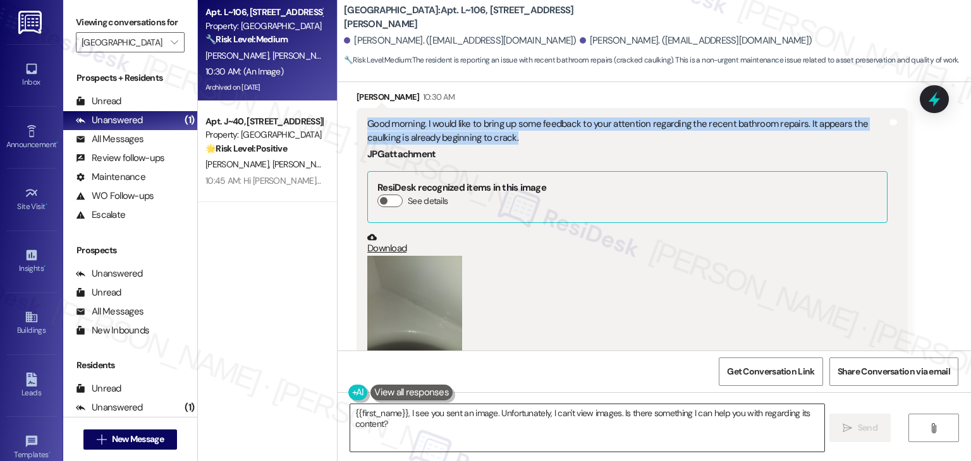
click at [578, 423] on textarea "{{first_name}}, I see you sent an image. Unfortunately, I can't view images. Is…" at bounding box center [586, 427] width 473 height 47
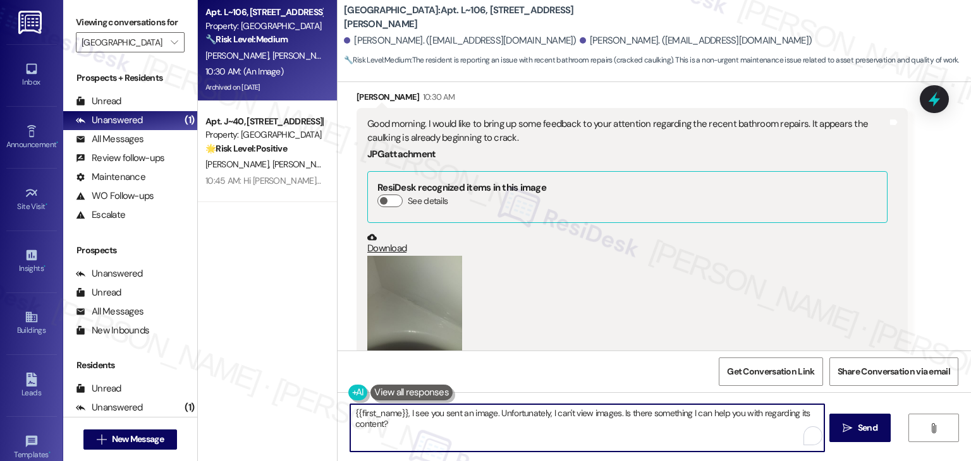
paste textarea "Hi Ronald, thanks for sending the photo and for the feedback. We appreciate you…"
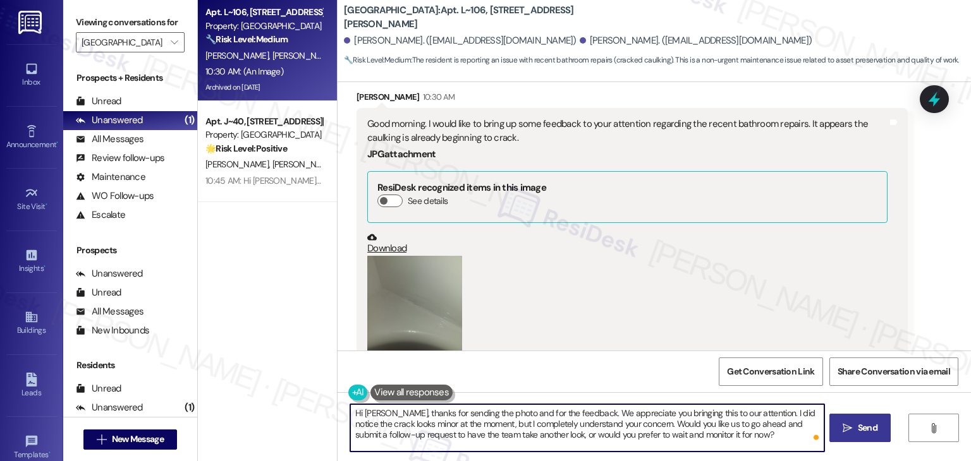
type textarea "Hi Ronald, thanks for sending the photo and for the feedback. We appreciate you…"
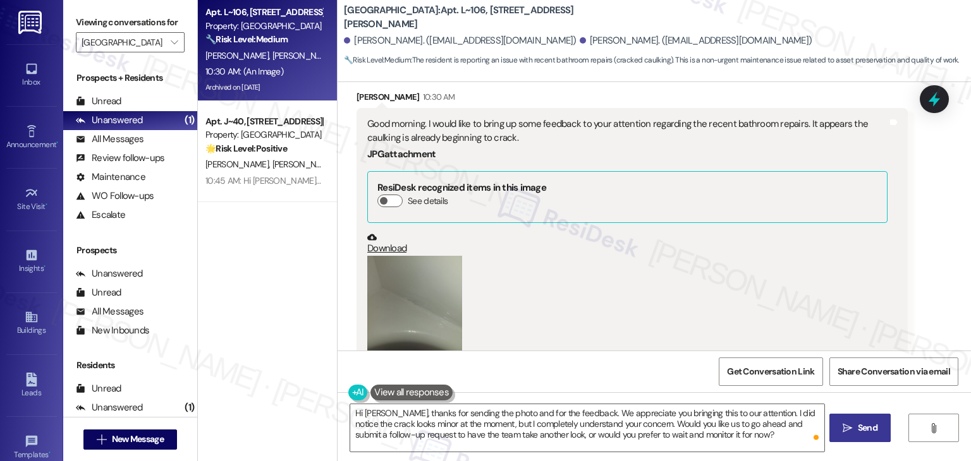
click at [869, 429] on span "Send" at bounding box center [868, 427] width 20 height 13
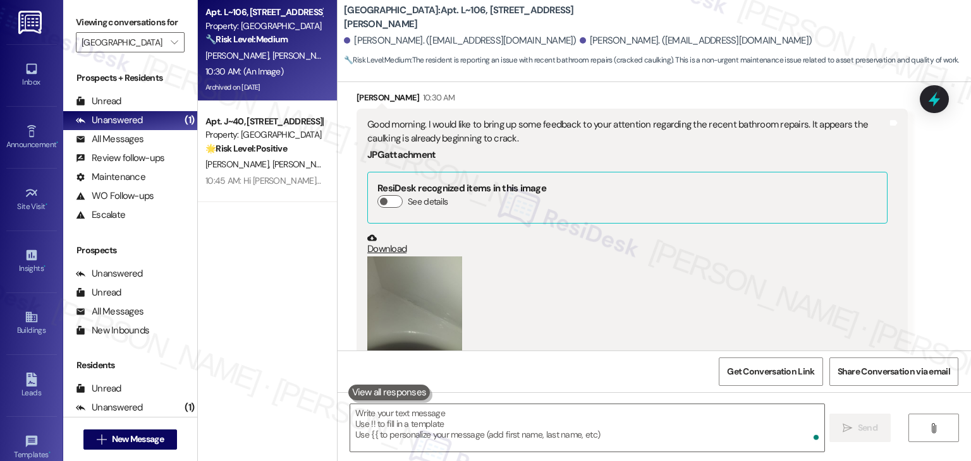
scroll to position [10802, 0]
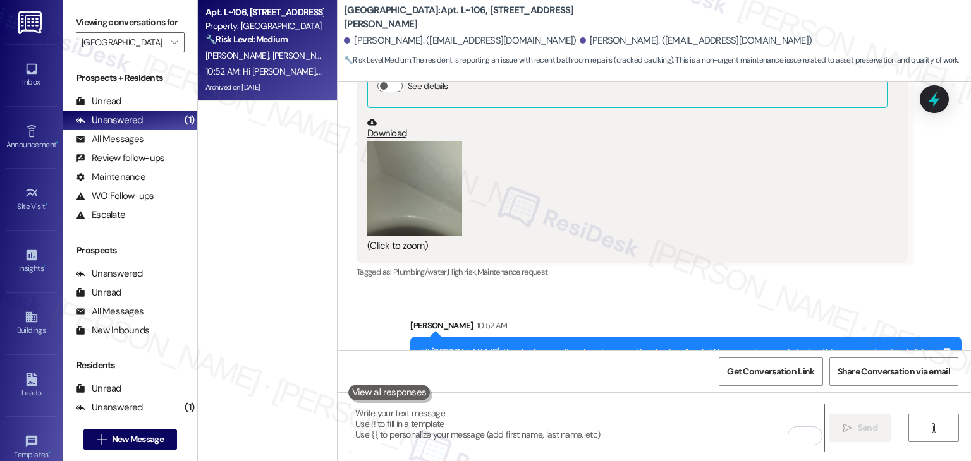
click at [284, 226] on div "Apt. L~106, 154 Richardson Dr Property: Valencia 🔧 Risk Level: Medium The resid…" at bounding box center [267, 186] width 139 height 372
click at [171, 38] on icon "" at bounding box center [174, 42] width 7 height 10
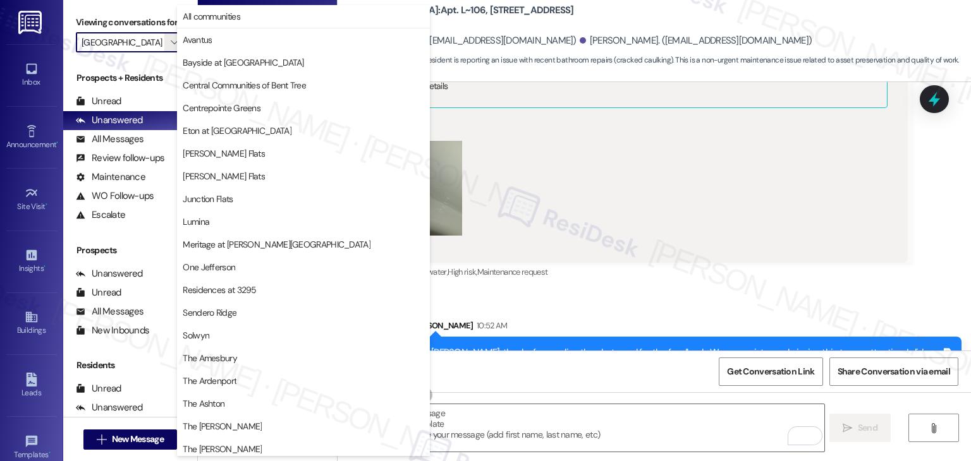
scroll to position [186, 0]
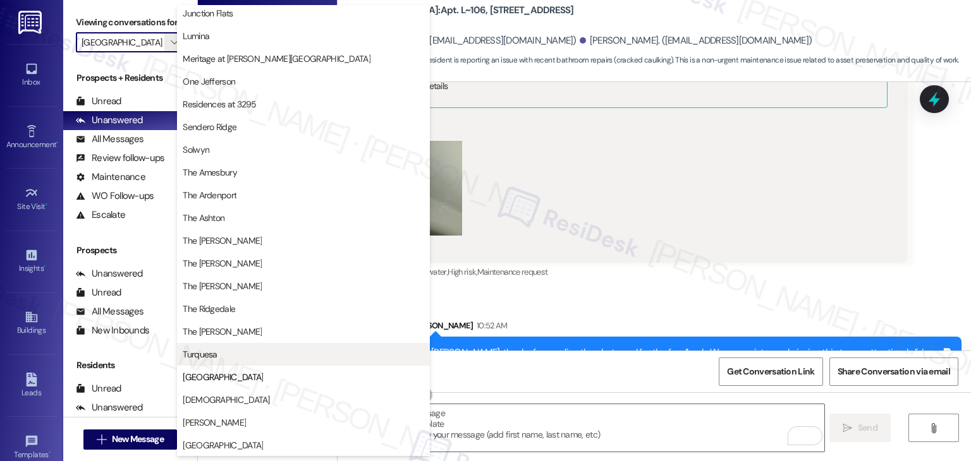
click at [220, 353] on span "Turquesa" at bounding box center [303, 354] width 241 height 13
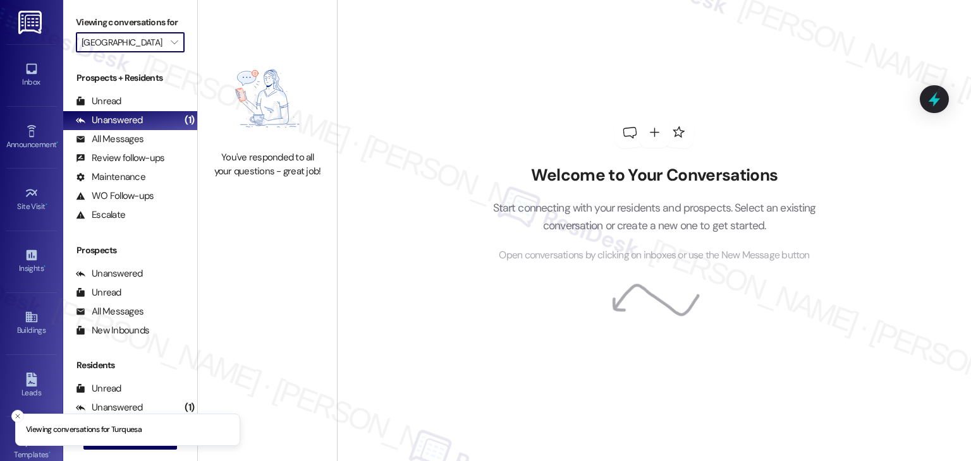
type input "Turquesa"
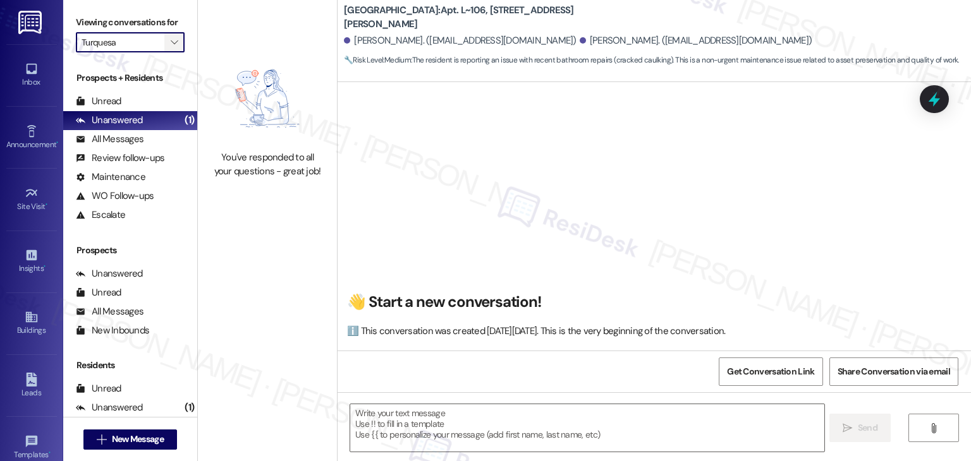
click at [171, 43] on icon "" at bounding box center [174, 42] width 7 height 10
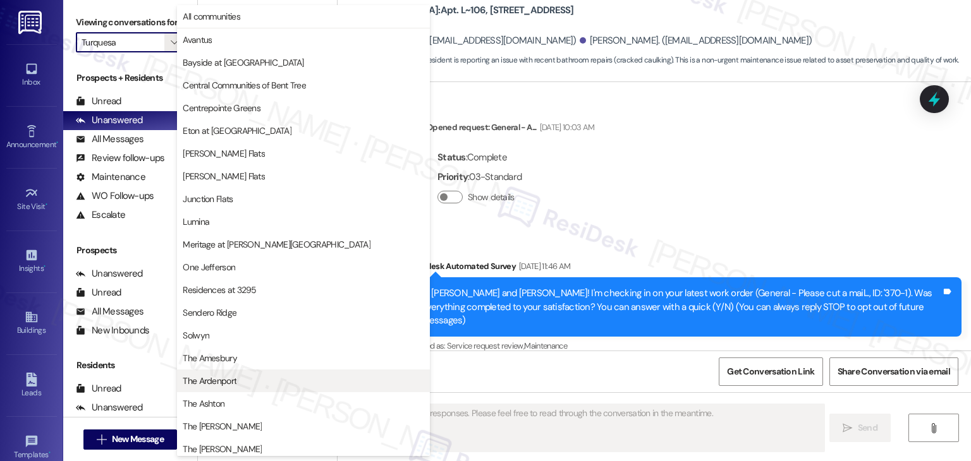
type textarea "Fetching suggested responses. Please feel free to read through the conversation…"
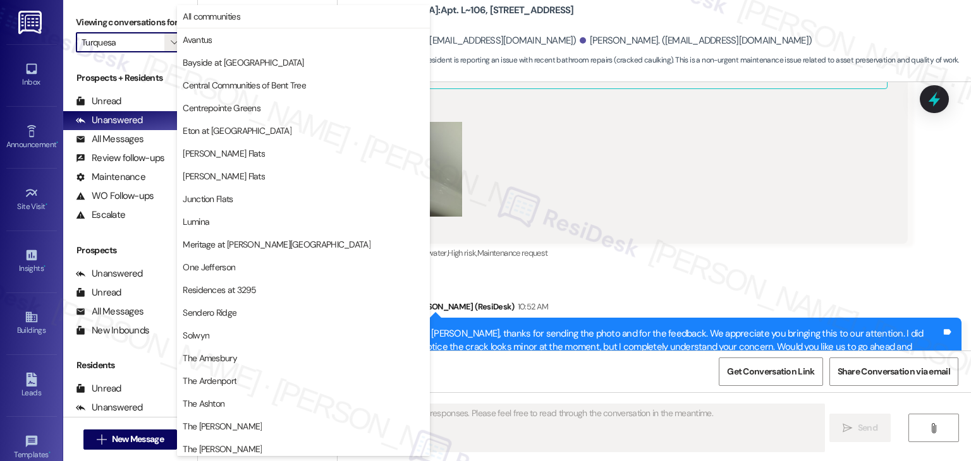
scroll to position [186, 0]
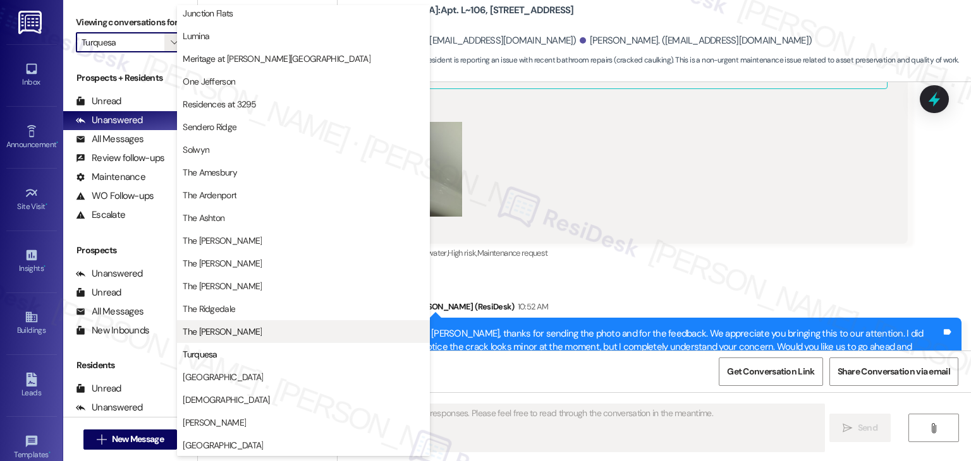
click at [231, 332] on span "The [PERSON_NAME]" at bounding box center [303, 331] width 241 height 13
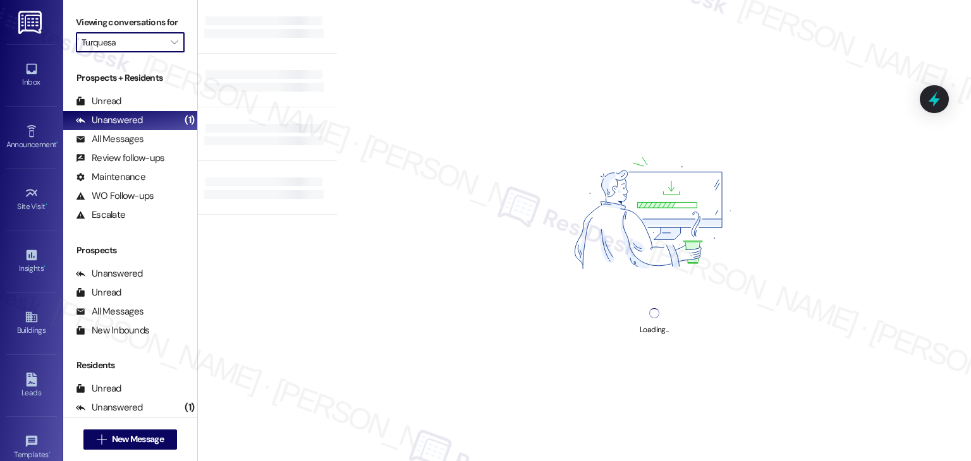
type input "The [PERSON_NAME]"
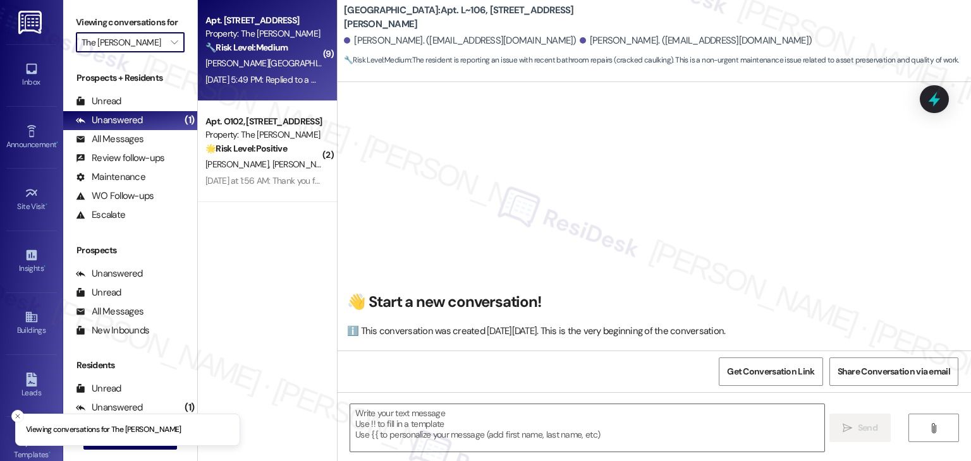
click at [278, 46] on strong "🔧 Risk Level: Medium" at bounding box center [246, 47] width 82 height 11
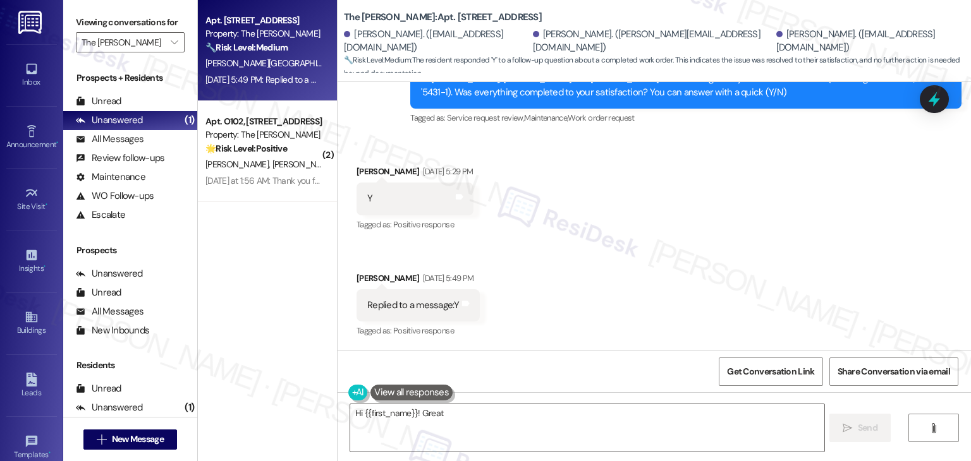
scroll to position [2815, 0]
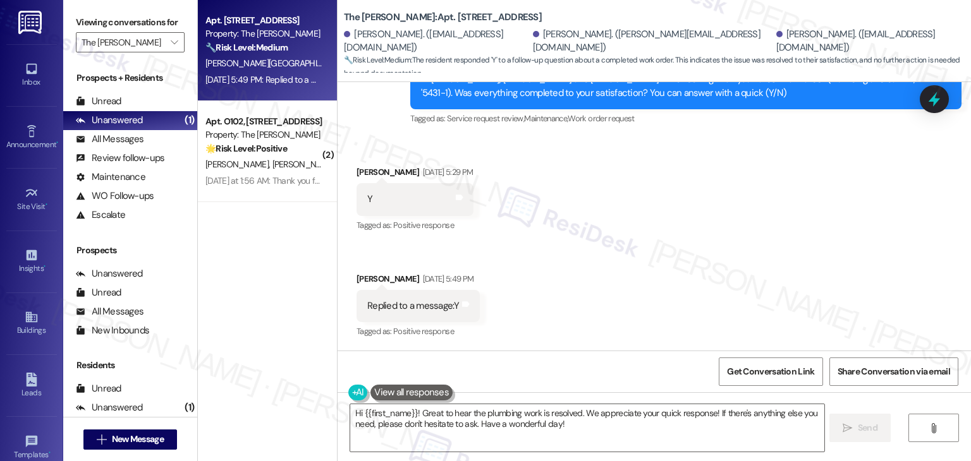
click at [622, 289] on div "Received via SMS Keith Westendorf Sep 16, 2025 at 5:29 PM Y Tags and notes Tagg…" at bounding box center [653, 244] width 633 height 214
click at [301, 302] on div "Apt. B107, 9900 12th Ave W Property: The Winsley 🔧 Risk Level: Medium The resid…" at bounding box center [267, 186] width 139 height 372
click at [545, 301] on div "Received via SMS Keith Westendorf Sep 16, 2025 at 5:29 PM Y Tags and notes Tagg…" at bounding box center [653, 244] width 633 height 214
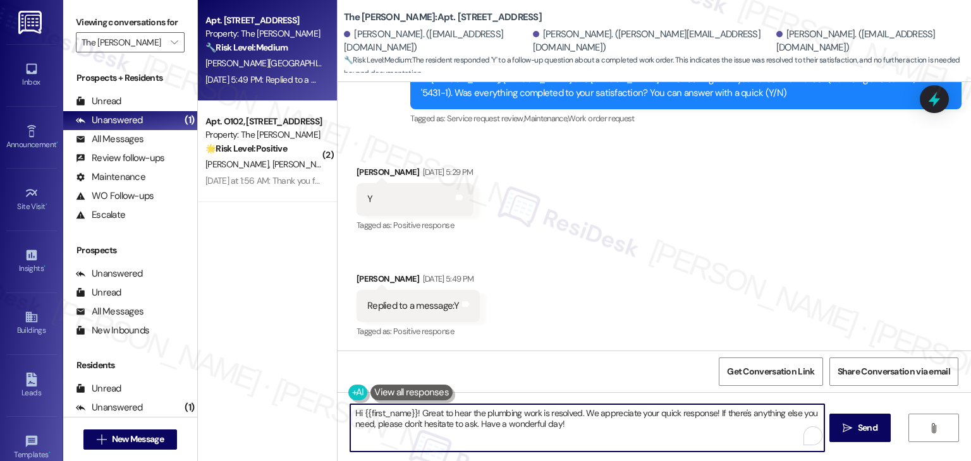
drag, startPoint x: 411, startPoint y: 413, endPoint x: 358, endPoint y: 408, distance: 52.7
click at [358, 408] on textarea "Hi {{first_name}}! Great to hear the plumbing work is resolved. We appreciate y…" at bounding box center [586, 427] width 473 height 47
click at [620, 423] on textarea "Hi Keith! Great to hear the plumbing work is resolved. We appreciate your quick…" at bounding box center [586, 427] width 473 height 47
click at [622, 413] on textarea "Hi Keith! Great to hear the plumbing work is resolved. We appreciate your quick…" at bounding box center [586, 427] width 473 height 47
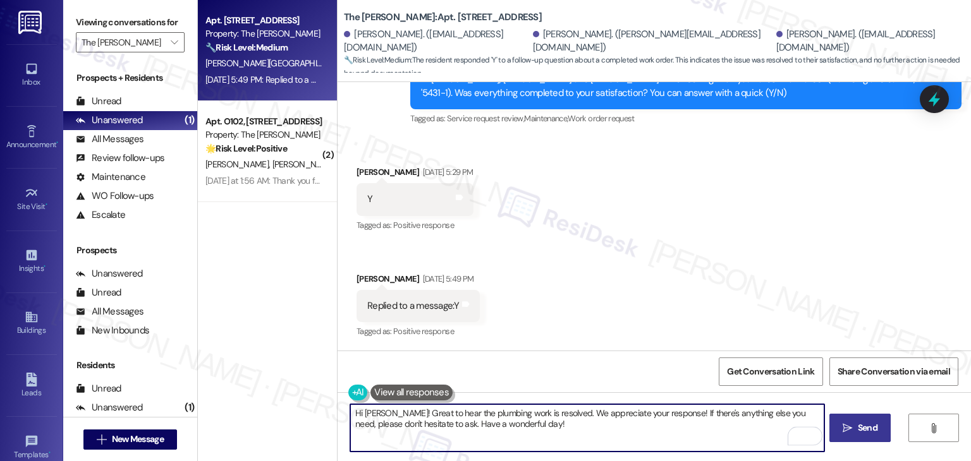
type textarea "Hi Keith! Great to hear the plumbing work is resolved. We appreciate your respo…"
click at [864, 433] on span "Send" at bounding box center [868, 427] width 20 height 13
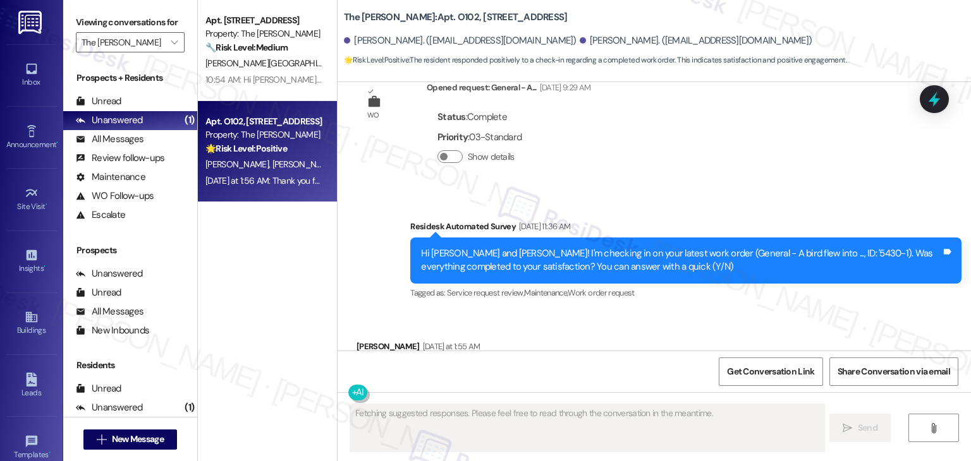
scroll to position [1996, 0]
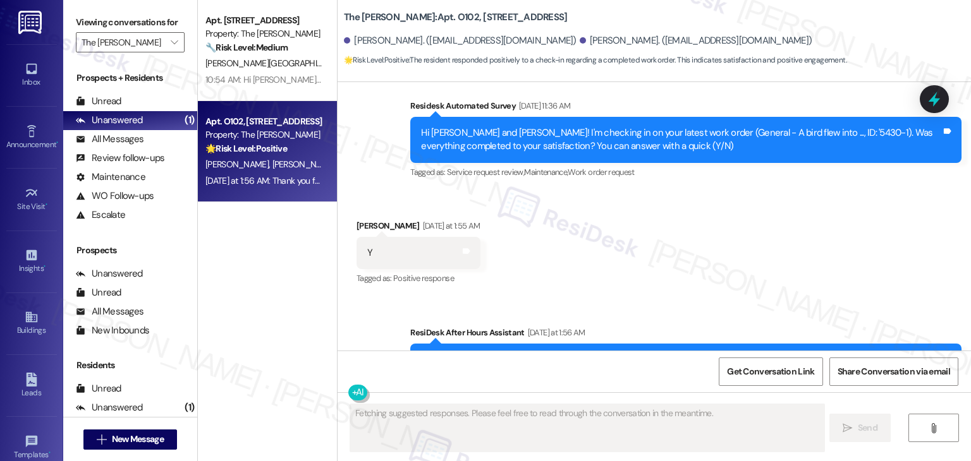
click at [696, 226] on div "Received via SMS Melik Gaines Yesterday at 1:55 AM Y Tags and notes Tagged as: …" at bounding box center [653, 244] width 633 height 107
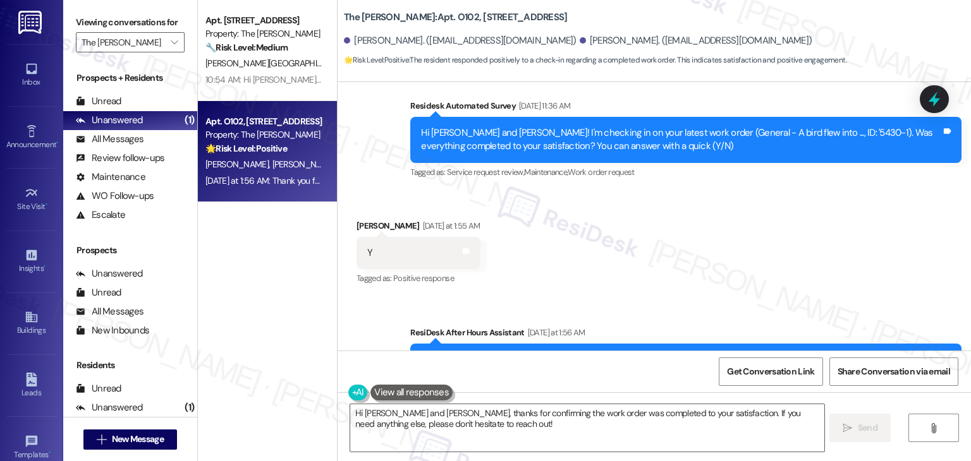
click at [727, 198] on div "Received via SMS Melik Gaines Yesterday at 1:55 AM Y Tags and notes Tagged as: …" at bounding box center [653, 244] width 633 height 107
click at [734, 191] on div "Received via SMS Melik Gaines Yesterday at 1:55 AM Y Tags and notes Tagged as: …" at bounding box center [653, 244] width 633 height 107
click at [749, 191] on div "Received via SMS Melik Gaines Yesterday at 1:55 AM Y Tags and notes Tagged as: …" at bounding box center [653, 244] width 633 height 107
click at [747, 191] on div "Received via SMS Melik Gaines Yesterday at 1:55 AM Y Tags and notes Tagged as: …" at bounding box center [653, 244] width 633 height 107
click at [428, 415] on textarea "Hi Melik and Svetlana, thanks for confirming the work order was completed to yo…" at bounding box center [586, 427] width 473 height 47
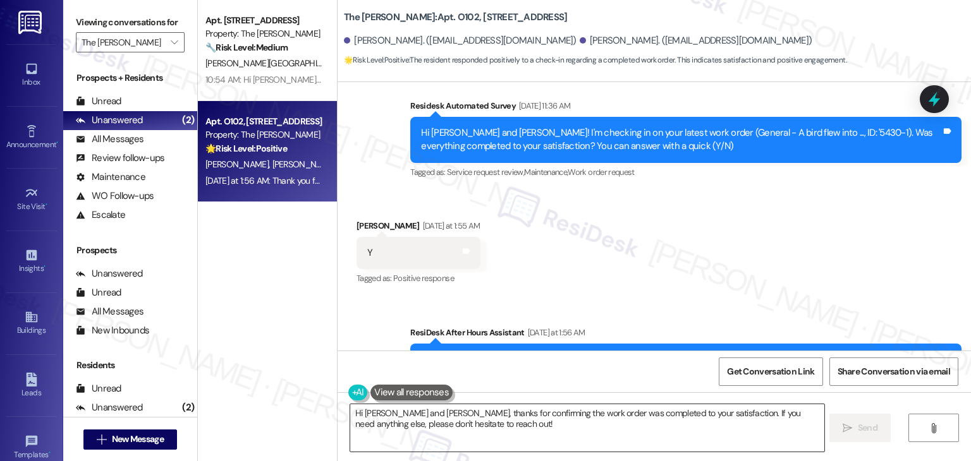
click at [428, 415] on textarea "Hi Melik and Svetlana, thanks for confirming the work order was completed to yo…" at bounding box center [586, 427] width 473 height 47
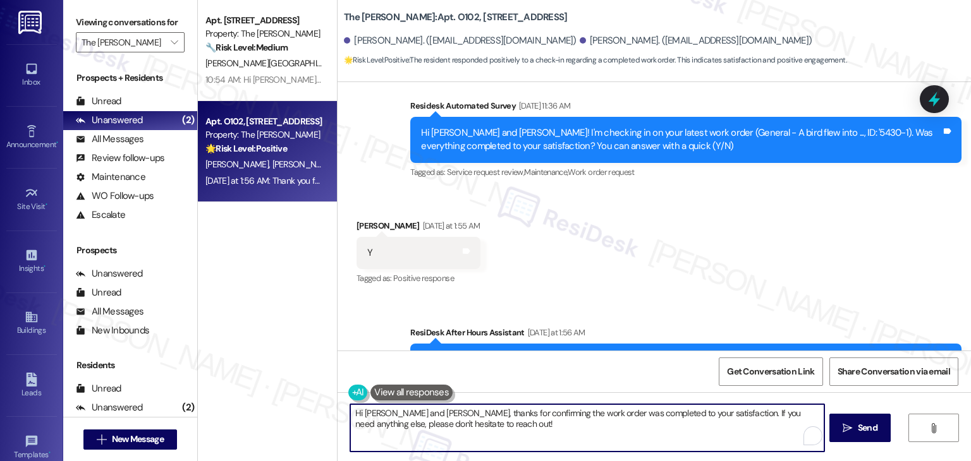
paste textarea "Thanks for confirming, {{first_name}}! Glad to hear everything was completed to…"
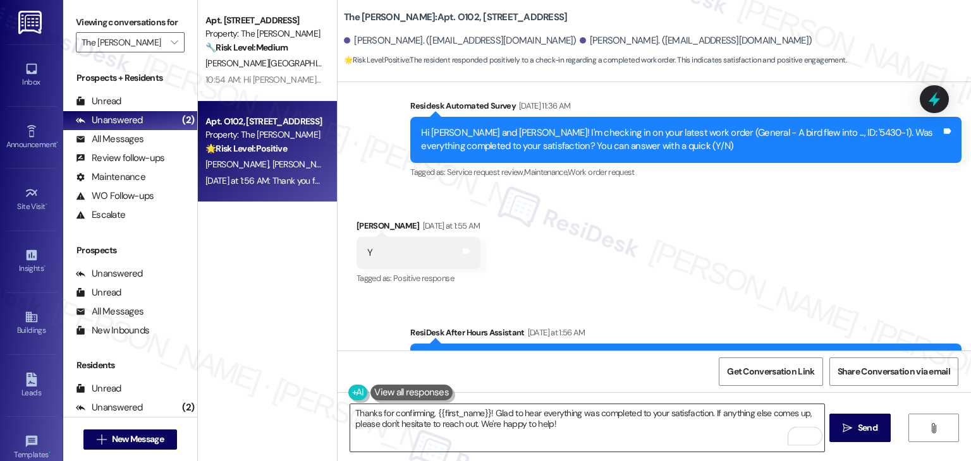
click at [516, 428] on textarea "Thanks for confirming, {{first_name}}! Glad to hear everything was completed to…" at bounding box center [586, 427] width 473 height 47
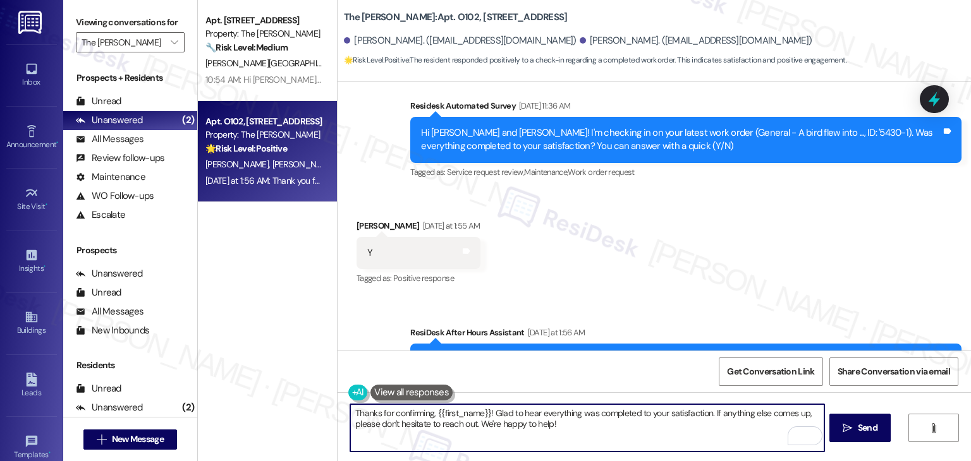
drag, startPoint x: 483, startPoint y: 415, endPoint x: 430, endPoint y: 407, distance: 53.1
click at [430, 407] on textarea "Thanks for confirming, {{first_name}}! Glad to hear everything was completed to…" at bounding box center [586, 427] width 473 height 47
click at [579, 424] on textarea "Thanks for confirming, Melik! Glad to hear everything was completed to your sat…" at bounding box center [586, 427] width 473 height 47
type textarea "Thanks for confirming, Melik! Glad to hear everything was completed to your sat…"
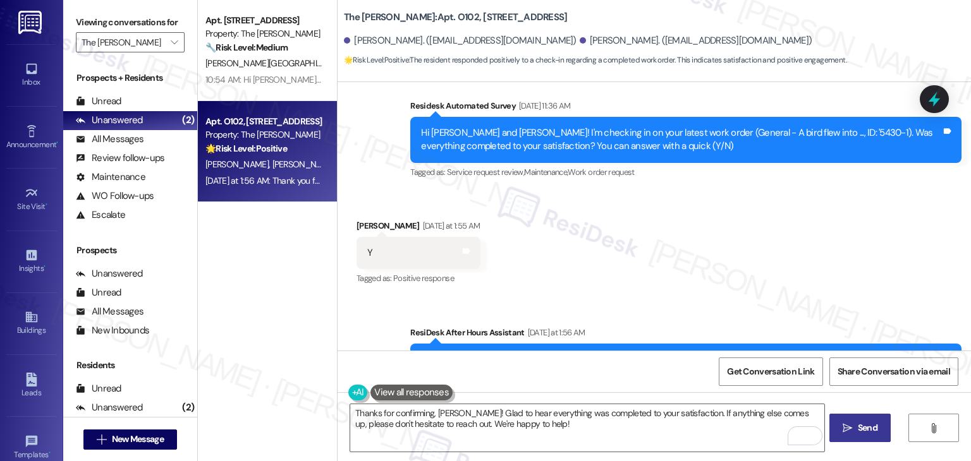
click at [865, 433] on span "Send" at bounding box center [868, 427] width 20 height 13
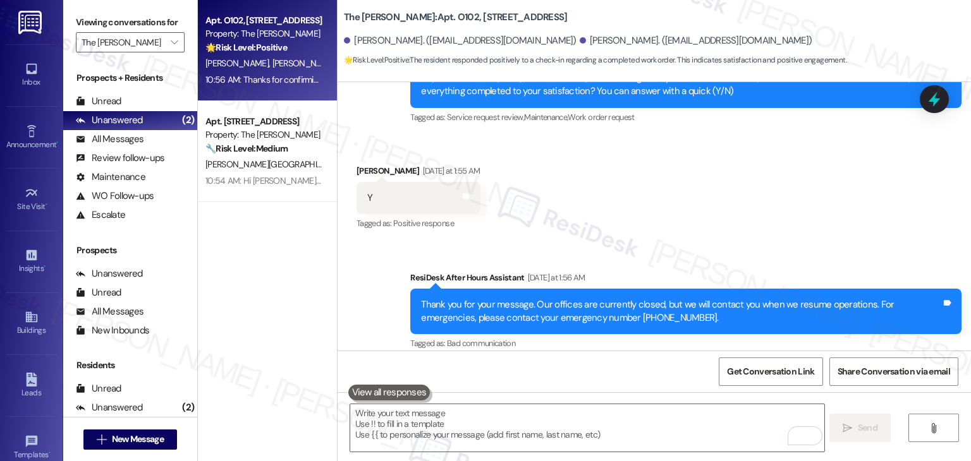
scroll to position [2097, 0]
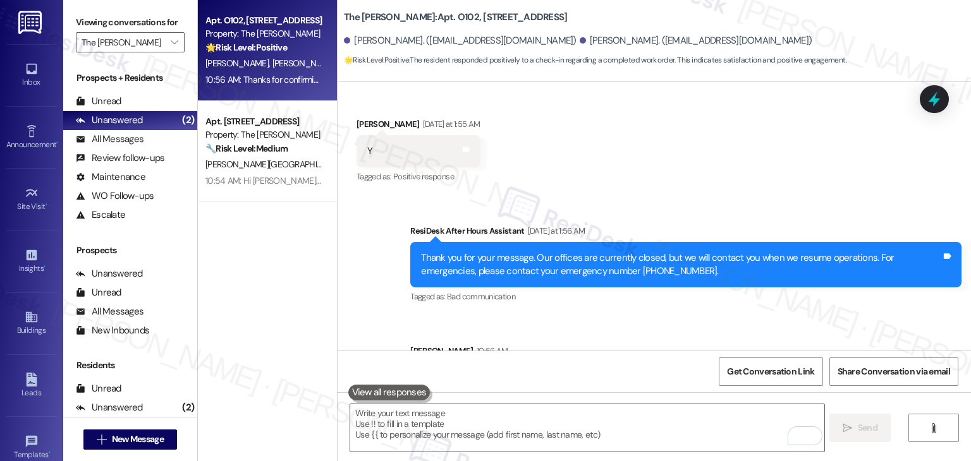
click at [280, 279] on div "Apt. O102, 9900 12th Ave W Property: The Winsley 🌟 Risk Level: Positive The res…" at bounding box center [267, 186] width 139 height 372
click at [164, 39] on button "" at bounding box center [174, 42] width 20 height 20
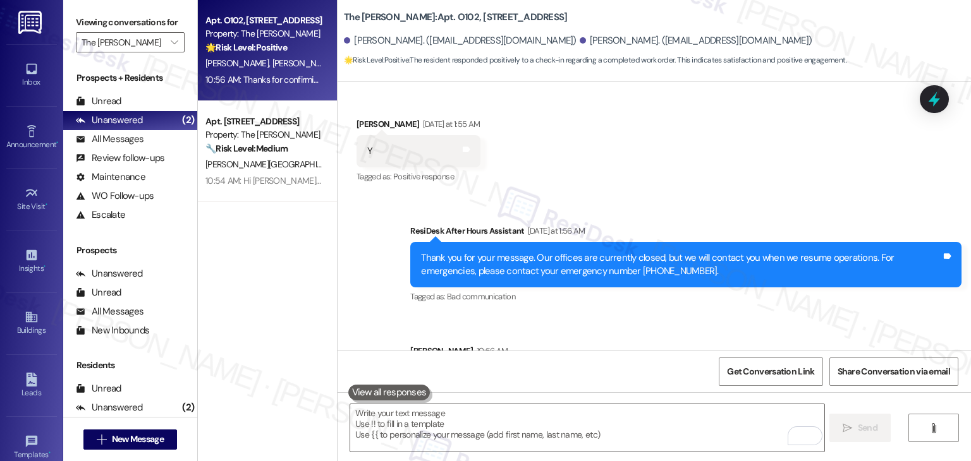
click at [220, 308] on div "Apt. O102, 9900 12th Ave W Property: The Winsley 🌟 Risk Level: Positive The res…" at bounding box center [267, 186] width 139 height 372
click at [248, 289] on div "Apt. O102, 9900 12th Ave W Property: The Winsley 🌟 Risk Level: Positive The res…" at bounding box center [267, 186] width 139 height 372
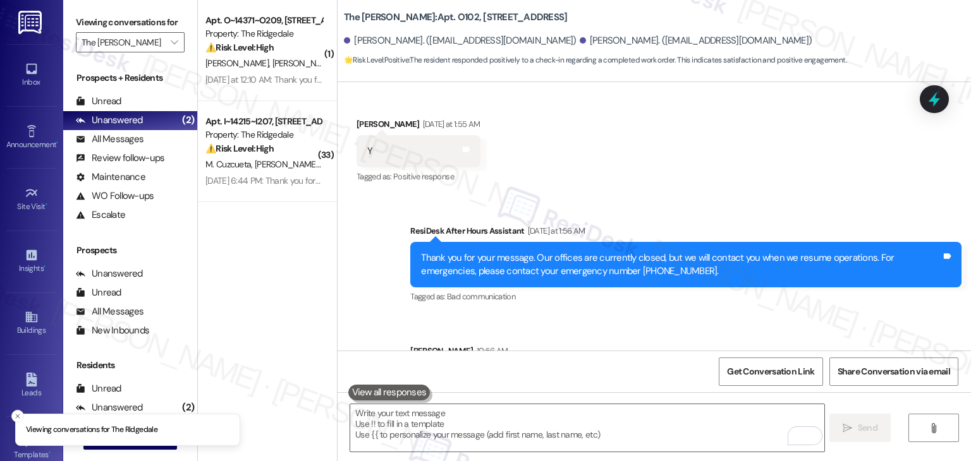
type input "The Ridgedale"
click at [267, 279] on div "( 1 ) Apt. O~14371~O209, 14111 SE 6th Street Property: The Ridgedale ⚠️ Risk Le…" at bounding box center [267, 186] width 139 height 372
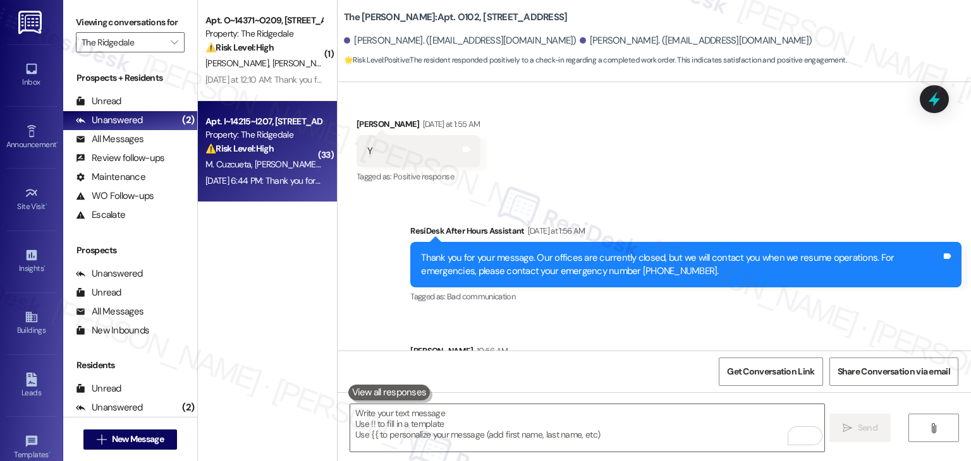
click at [265, 176] on div "Sep 16, 2025 at 6:44 PM: Thank you for your message. Our offices are currently …" at bounding box center [588, 180] width 767 height 11
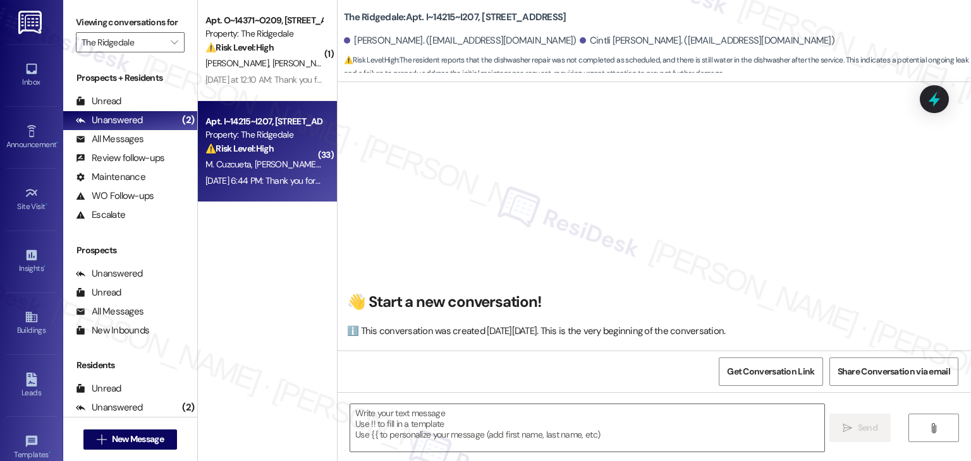
click at [251, 236] on div "( 1 ) Apt. O~14371~O209, 14111 SE 6th Street Property: The Ridgedale ⚠️ Risk Le…" at bounding box center [267, 186] width 139 height 372
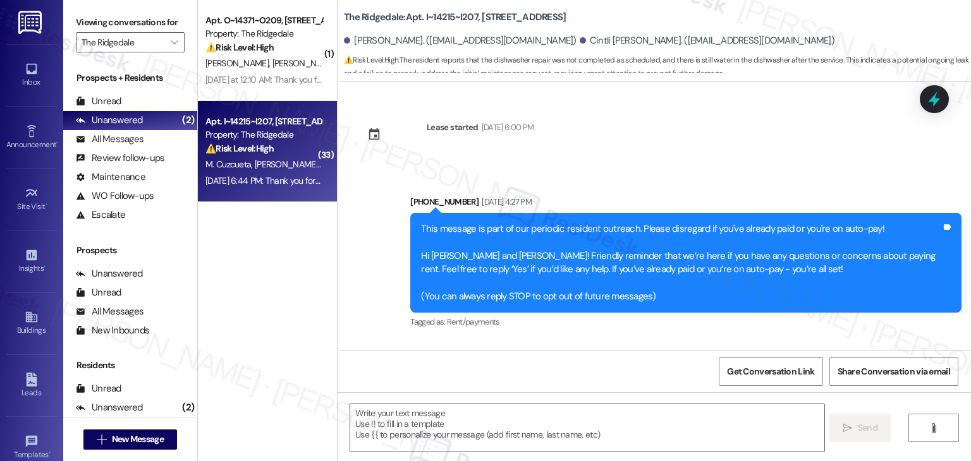
scroll to position [15306, 0]
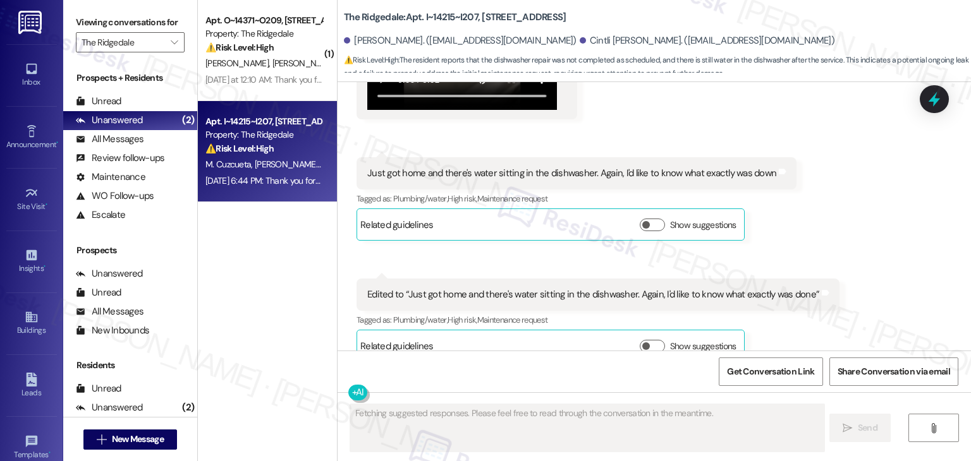
click at [285, 304] on div "( 1 ) Apt. O~14371~O209, 14111 SE 6th Street Property: The Ridgedale ⚠️ Risk Le…" at bounding box center [267, 186] width 139 height 372
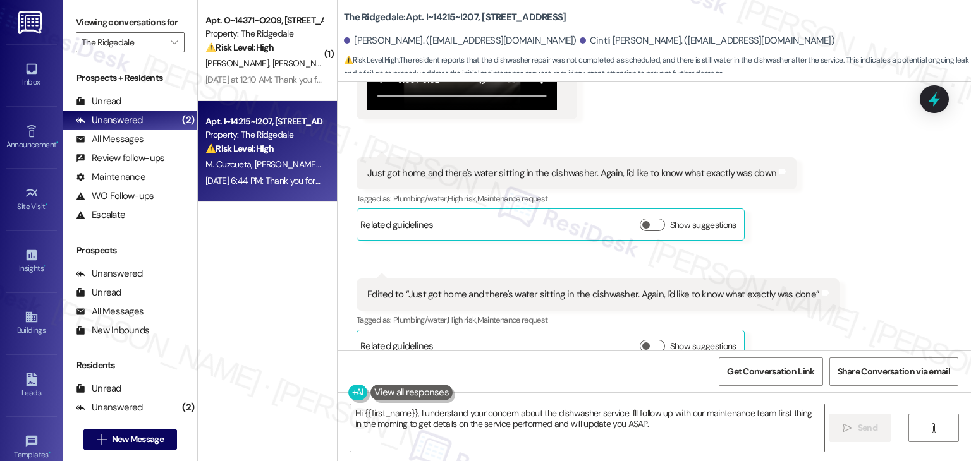
click at [353, 372] on div "Sent via SMS ResiDesk After Hours Assistant Sep 16, 2025 at 6:44 PM Thank you f…" at bounding box center [653, 432] width 633 height 120
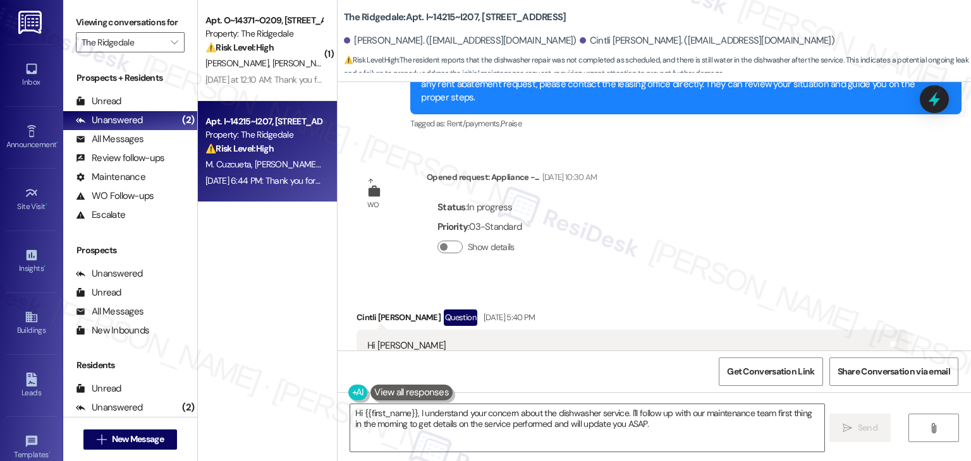
scroll to position [14611, 0]
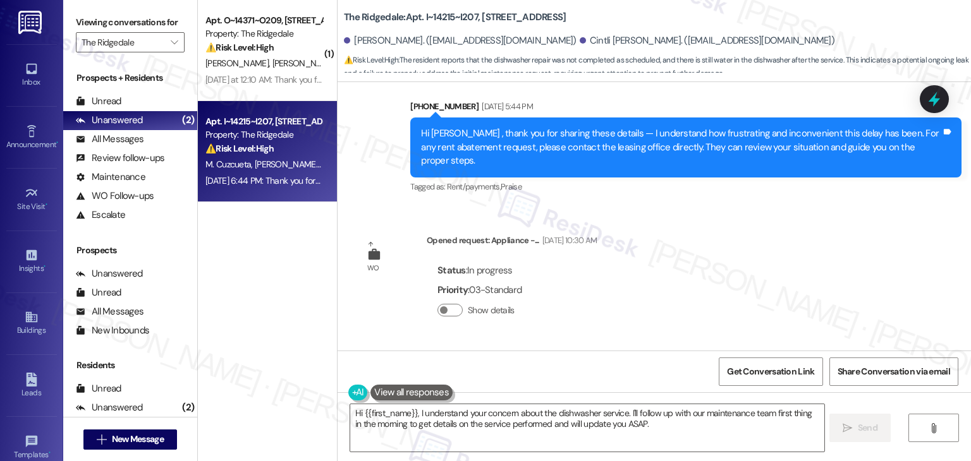
click at [680, 188] on div "Lease started Nov 28, 2024 at 6:00 PM Announcement, sent via SMS (214) 518-7946…" at bounding box center [653, 216] width 633 height 269
click at [725, 203] on div "Lease started Nov 28, 2024 at 6:00 PM Announcement, sent via SMS (214) 518-7946…" at bounding box center [653, 216] width 633 height 269
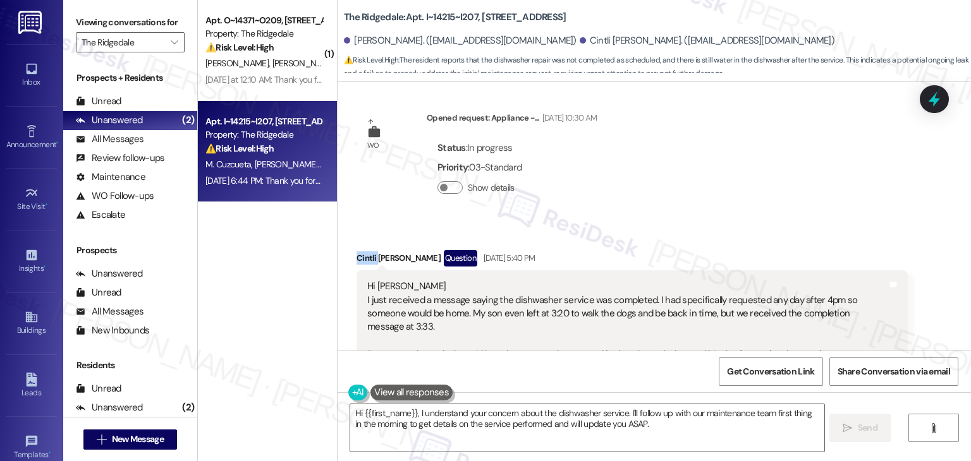
scroll to position [14674, 0]
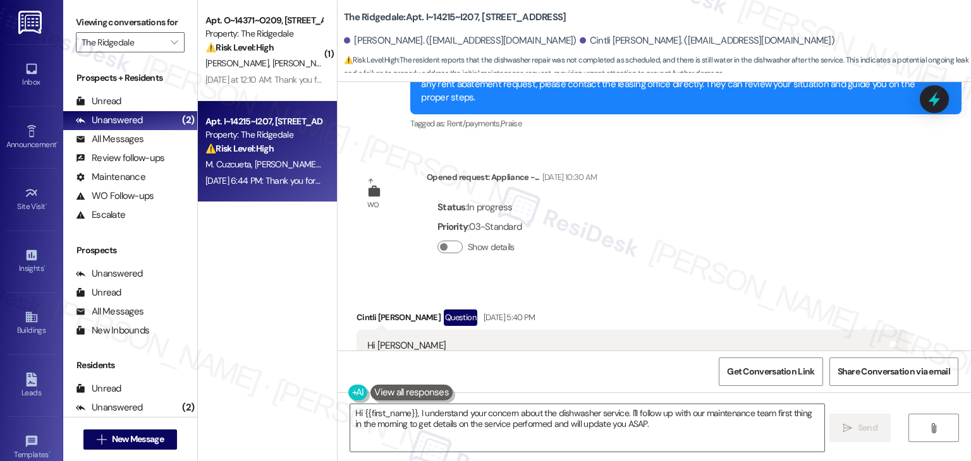
click at [733, 152] on div "Lease started Nov 28, 2024 at 6:00 PM Announcement, sent via SMS (214) 518-7946…" at bounding box center [653, 216] width 633 height 269
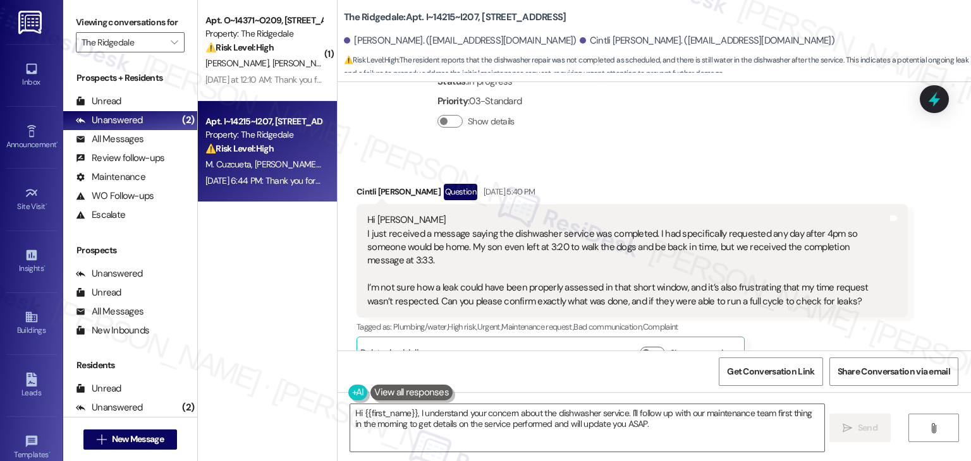
scroll to position [14800, 0]
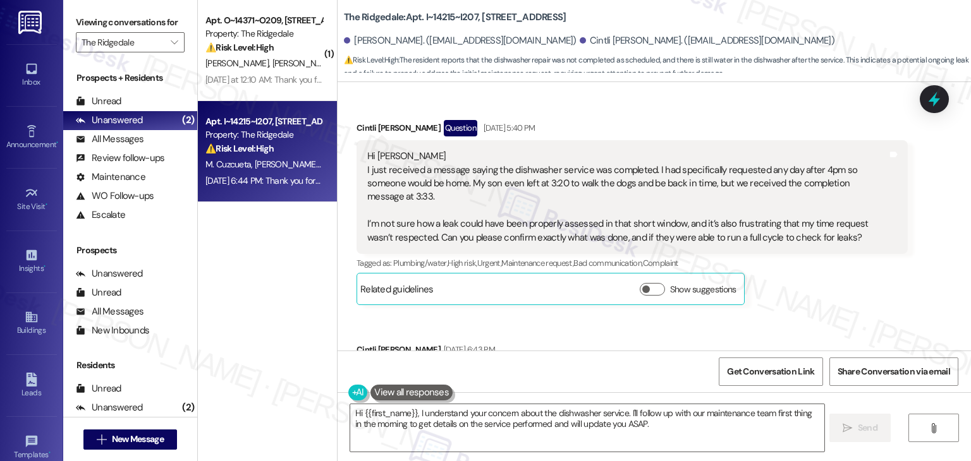
click at [781, 262] on div "Received via SMS Cintli Lozada Duarte Question Sep 16, 2025 at 5:40 PM Hi Sarah…" at bounding box center [653, 453] width 633 height 722
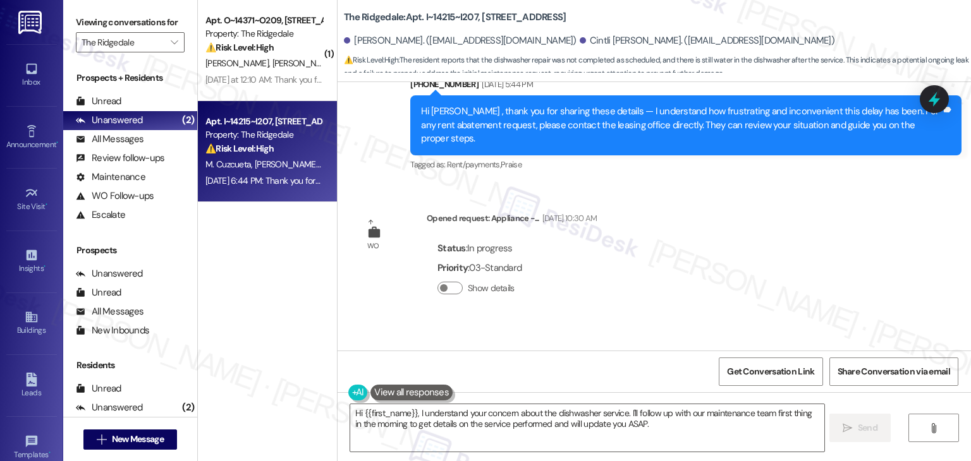
scroll to position [14674, 0]
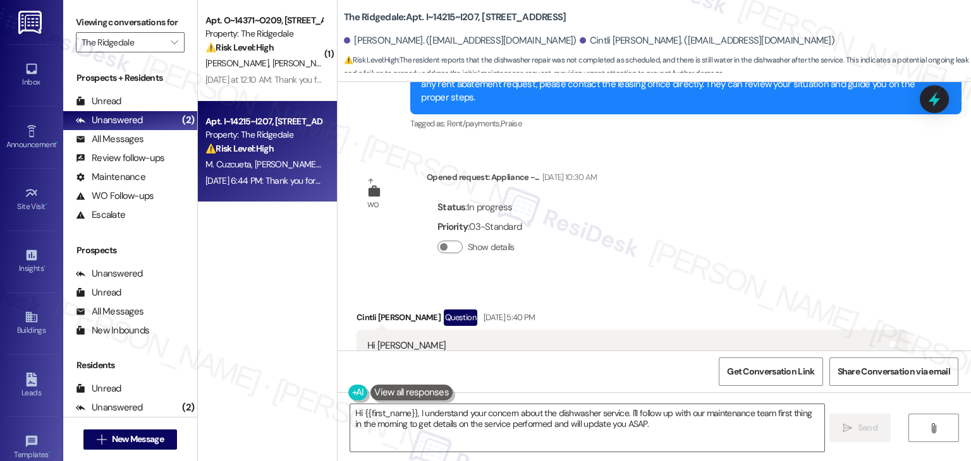
click at [631, 300] on div "Received via SMS Cintli Lozada Duarte Question Sep 16, 2025 at 5:40 PM Hi Sarah…" at bounding box center [632, 402] width 570 height 204
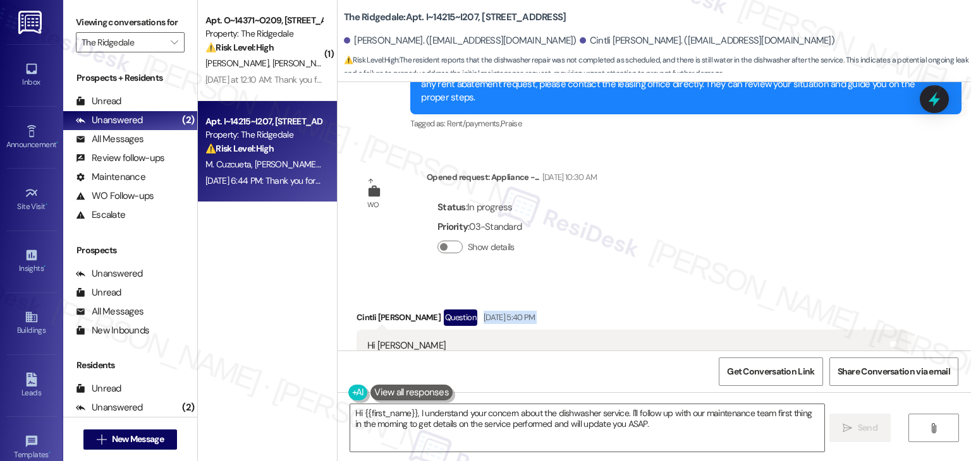
click at [631, 300] on div "Received via SMS Cintli Lozada Duarte Question Sep 16, 2025 at 5:40 PM Hi Sarah…" at bounding box center [632, 402] width 570 height 204
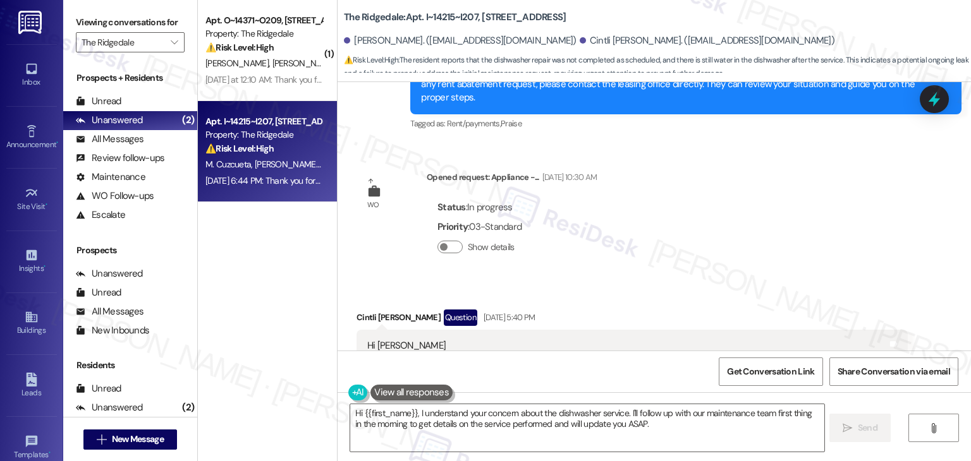
drag, startPoint x: 655, startPoint y: 279, endPoint x: 344, endPoint y: 237, distance: 313.8
click at [347, 300] on div "Received via SMS Cintli Lozada Duarte Question Sep 16, 2025 at 5:40 PM Hi Sarah…" at bounding box center [632, 402] width 570 height 204
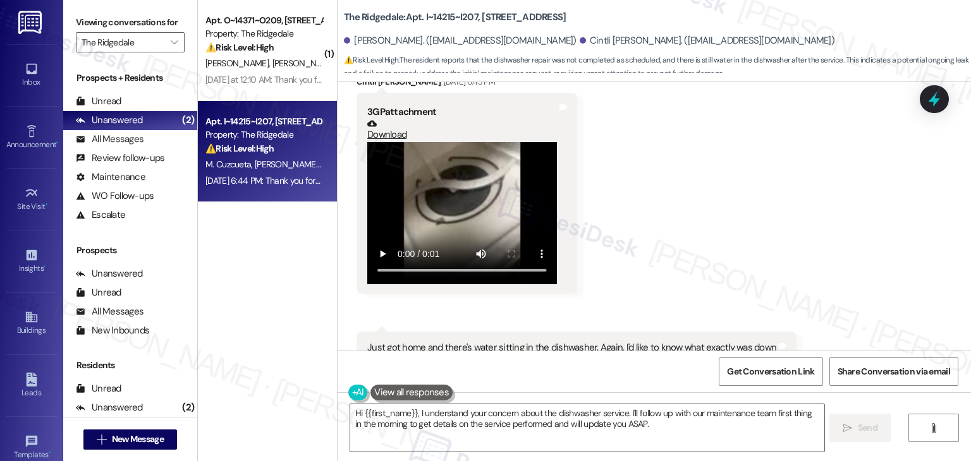
scroll to position [15179, 0]
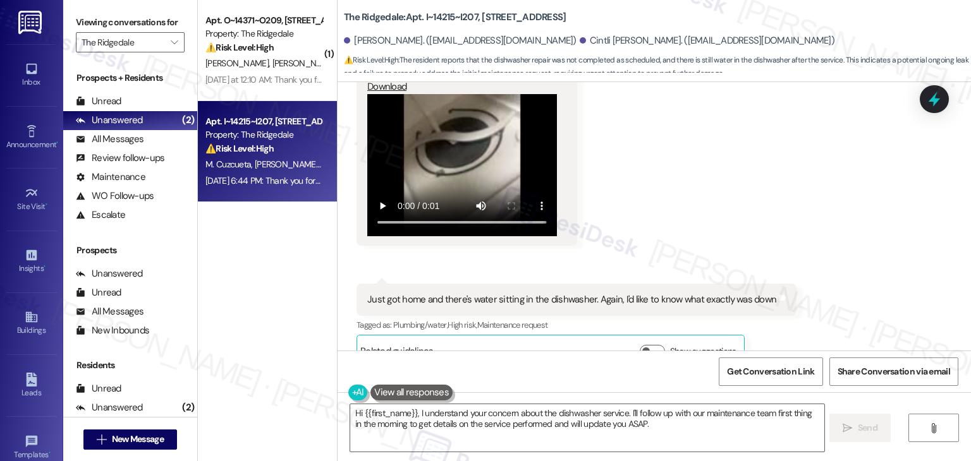
drag, startPoint x: 399, startPoint y: 279, endPoint x: 796, endPoint y: 282, distance: 396.9
click at [796, 415] on div "Edited to “Just got home and there's water sitting in the dishwasher. Again, I'…" at bounding box center [593, 421] width 452 height 13
copy div "Just got home and there's water sitting in the dishwasher. Again, I'd like to k…"
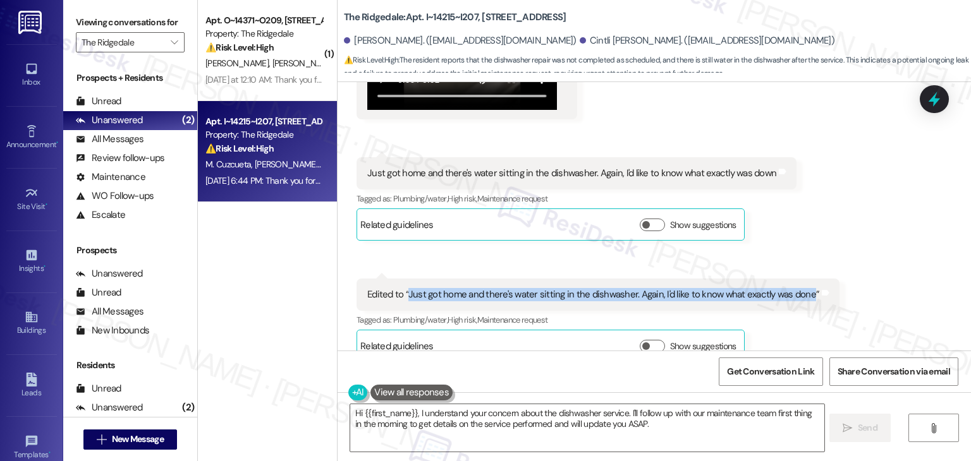
click at [579, 40] on div "Cintli [PERSON_NAME]. ([EMAIL_ADDRESS][DOMAIN_NAME])" at bounding box center [706, 40] width 255 height 13
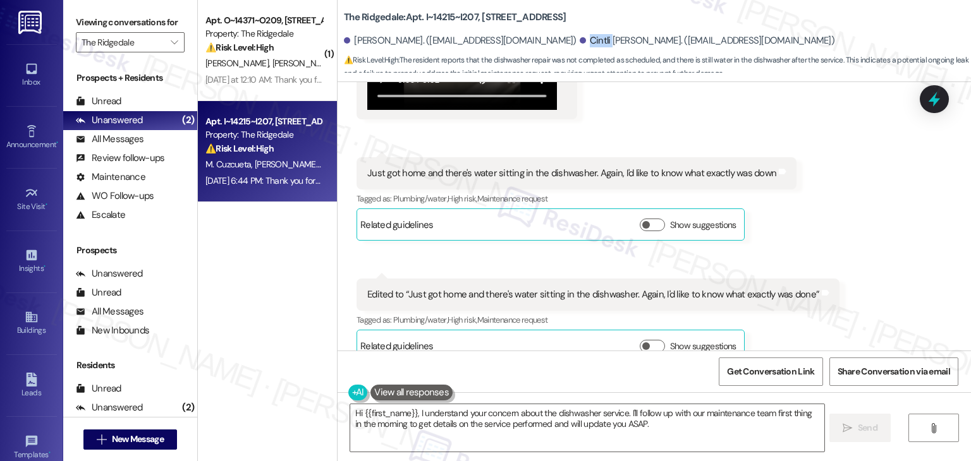
copy div "Cintli"
click at [815, 269] on div "Received via SMS 6:44 PM Cintli Lozada Duarte Sep 16, 2025 at 6:44 PM Edited to…" at bounding box center [598, 320] width 502 height 102
click at [816, 269] on div "Received via SMS 6:44 PM Cintli Lozada Duarte Sep 16, 2025 at 6:44 PM Edited to…" at bounding box center [598, 320] width 502 height 102
click at [763, 372] on div "Sent via SMS ResiDesk After Hours Assistant Sep 16, 2025 at 6:44 PM Thank you f…" at bounding box center [653, 432] width 633 height 120
click at [768, 372] on div "Sent via SMS ResiDesk After Hours Assistant Sep 16, 2025 at 6:44 PM Thank you f…" at bounding box center [653, 432] width 633 height 120
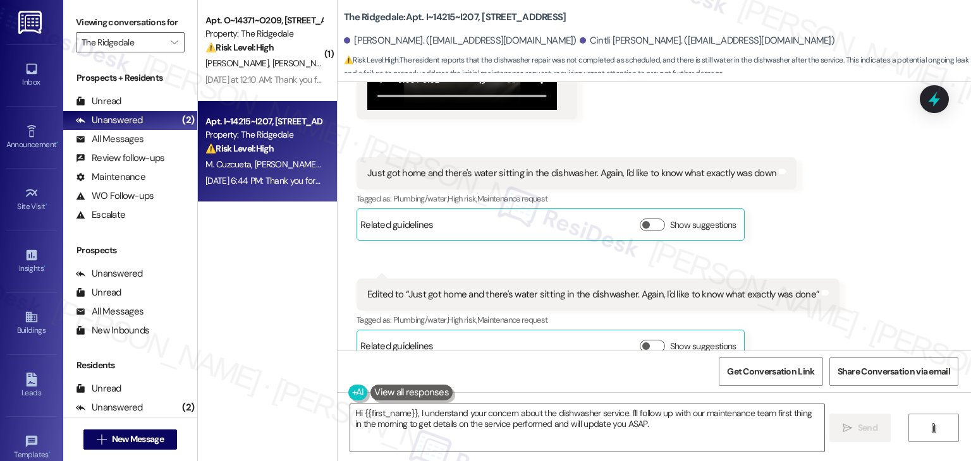
scroll to position [14927, 0]
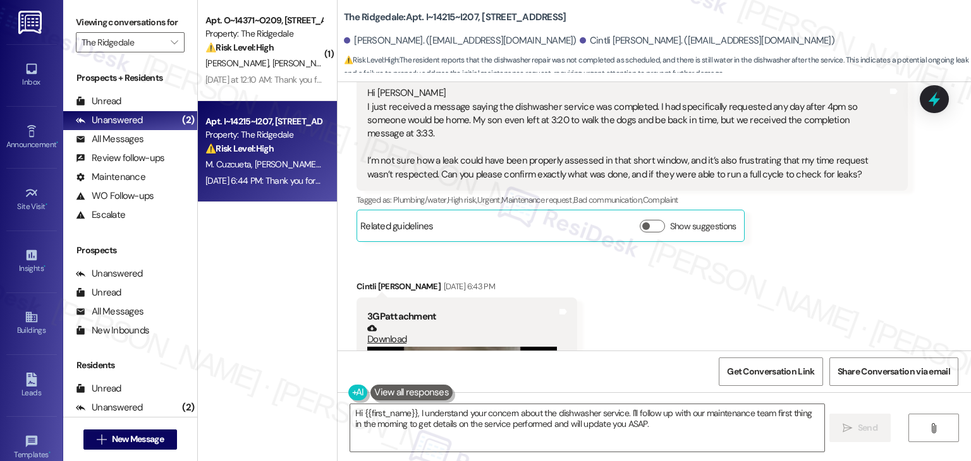
click at [833, 236] on div "Received via SMS Cintli Lozada Duarte Question Sep 16, 2025 at 5:40 PM Hi Sarah…" at bounding box center [653, 389] width 633 height 722
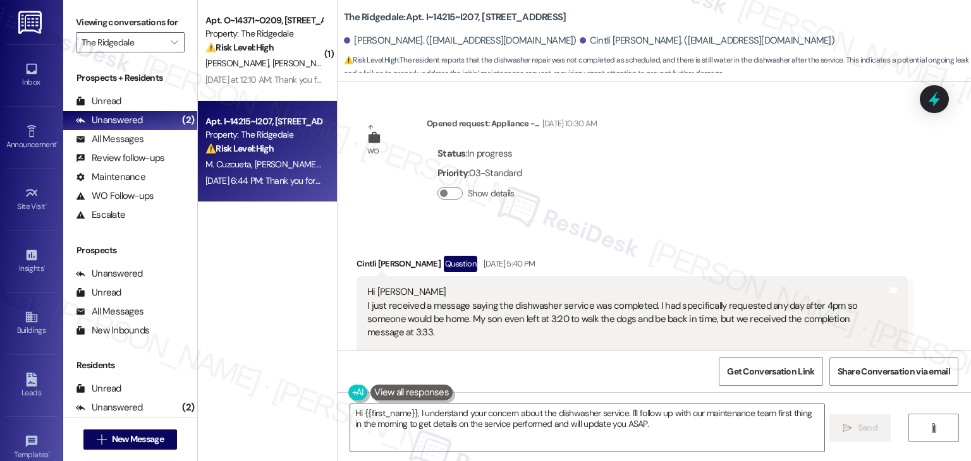
scroll to position [14725, 0]
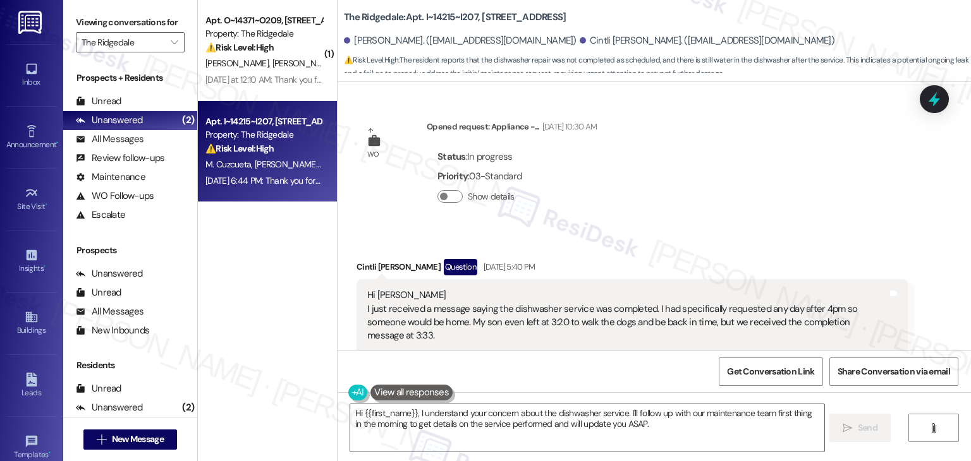
click at [796, 293] on div "Cintli Lozada Duarte Question Sep 16, 2025 at 5:40 PM Hi Sarah I just received …" at bounding box center [631, 351] width 551 height 185
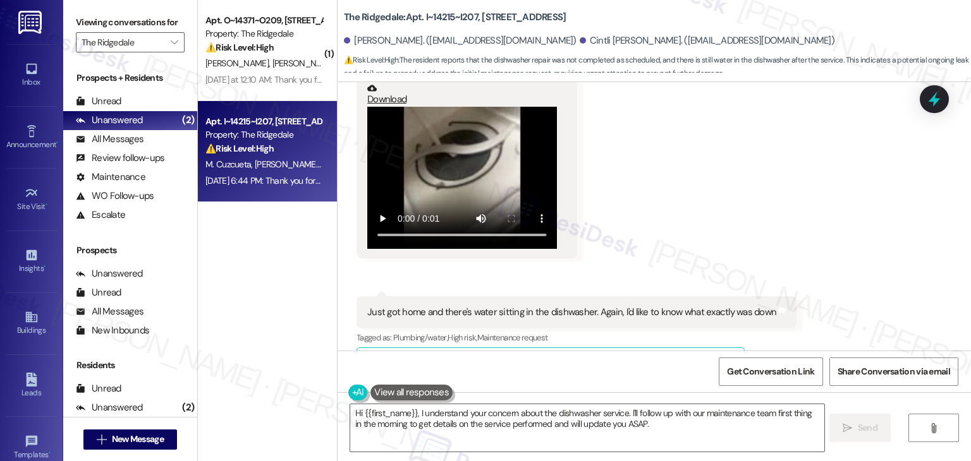
scroll to position [15306, 0]
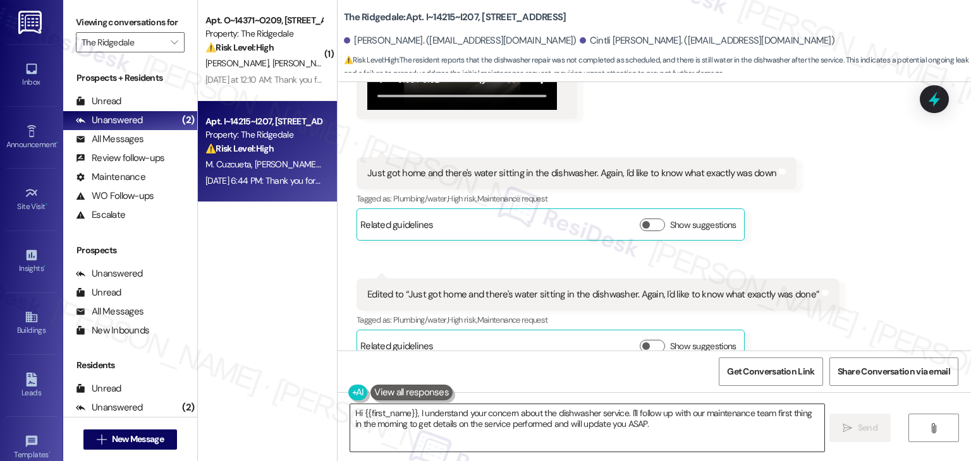
click at [567, 418] on textarea "Hi {{first_name}}, I understand your concern about the dishwasher service. I'll…" at bounding box center [586, 427] width 473 height 47
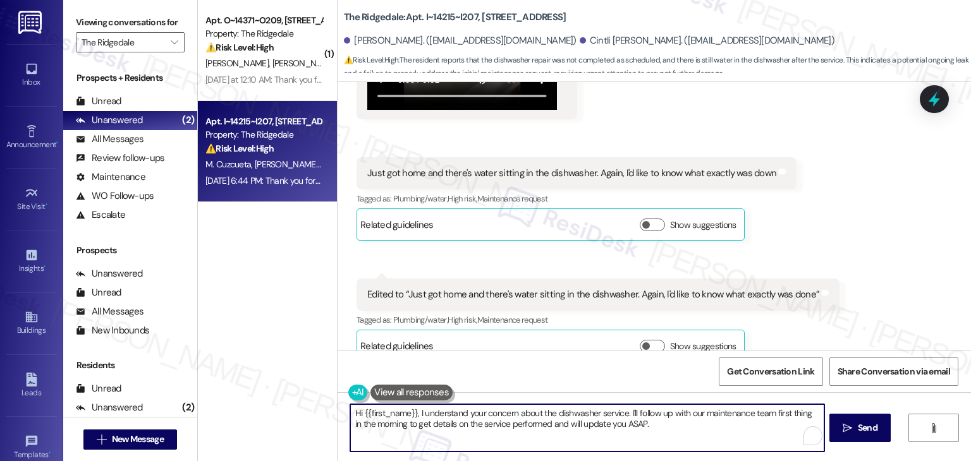
paste textarea "Cintli, I’m sorry to hear about this experience, and I understand how frustrati…"
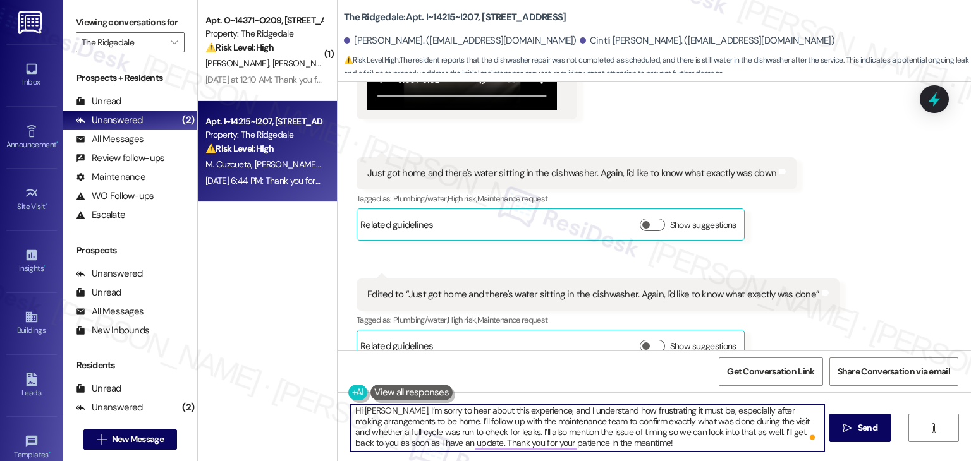
scroll to position [3, 0]
type textarea "Hi [PERSON_NAME], I’m sorry to hear about this experience, and I understand how…"
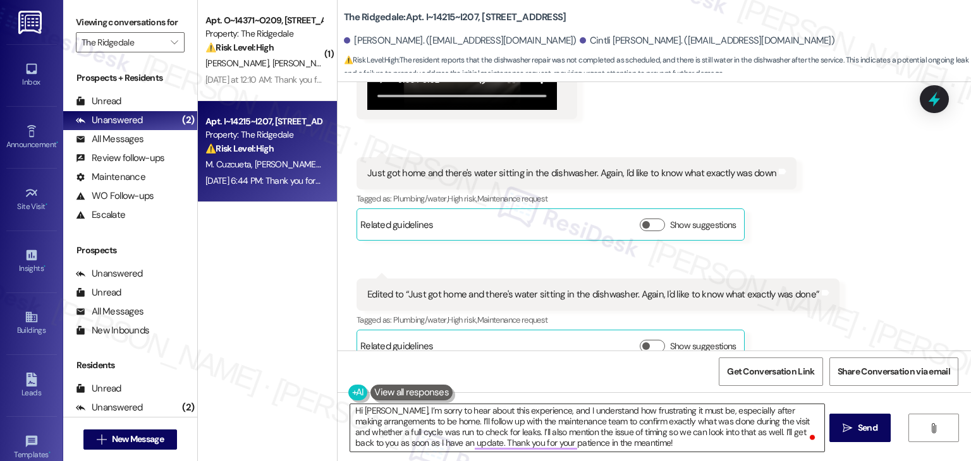
click at [655, 439] on textarea "Hi [PERSON_NAME], I’m sorry to hear about this experience, and I understand how…" at bounding box center [586, 427] width 473 height 47
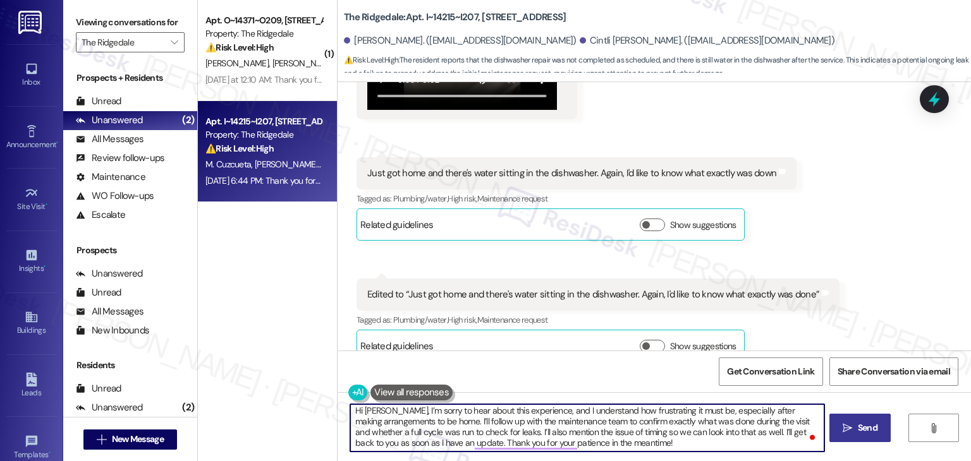
click at [855, 430] on span "Send" at bounding box center [867, 427] width 25 height 13
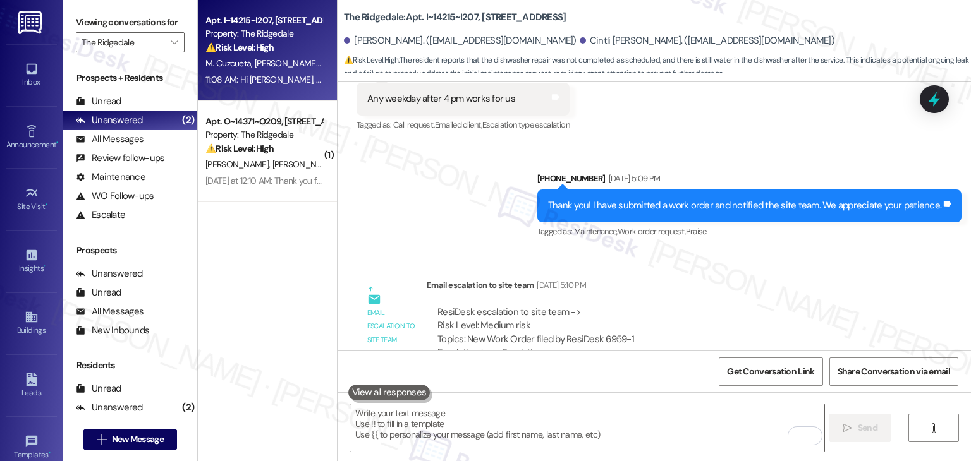
scroll to position [13602, 0]
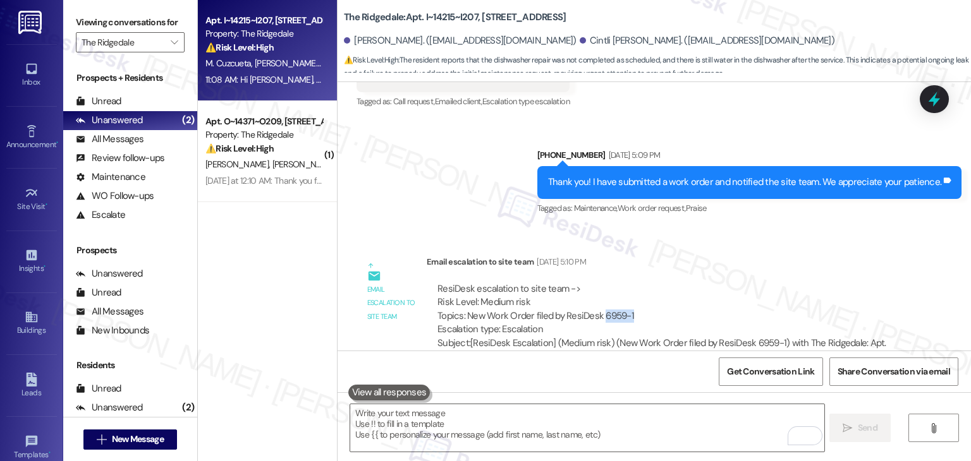
drag, startPoint x: 607, startPoint y: 219, endPoint x: 595, endPoint y: 218, distance: 11.4
click at [595, 282] on div "ResiDesk escalation to site team -> Risk Level: Medium risk Topics: New Work Or…" at bounding box center [666, 309] width 459 height 54
copy div "6959-1"
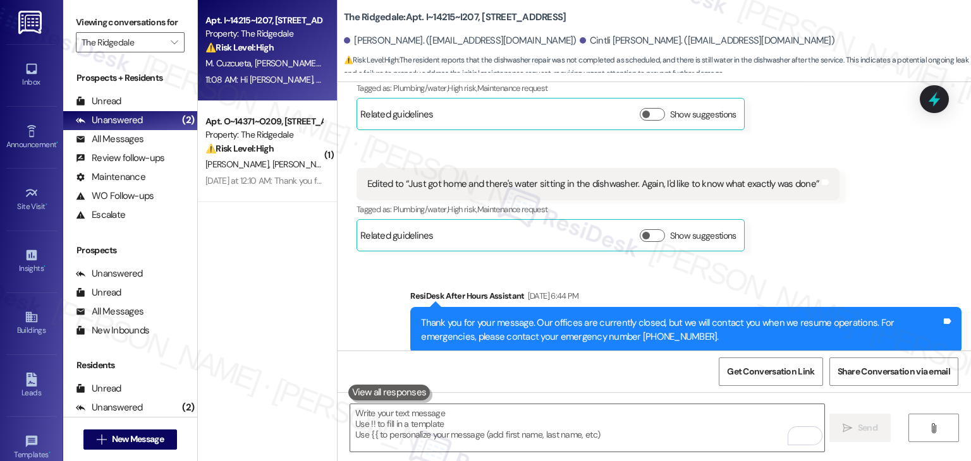
scroll to position [15435, 0]
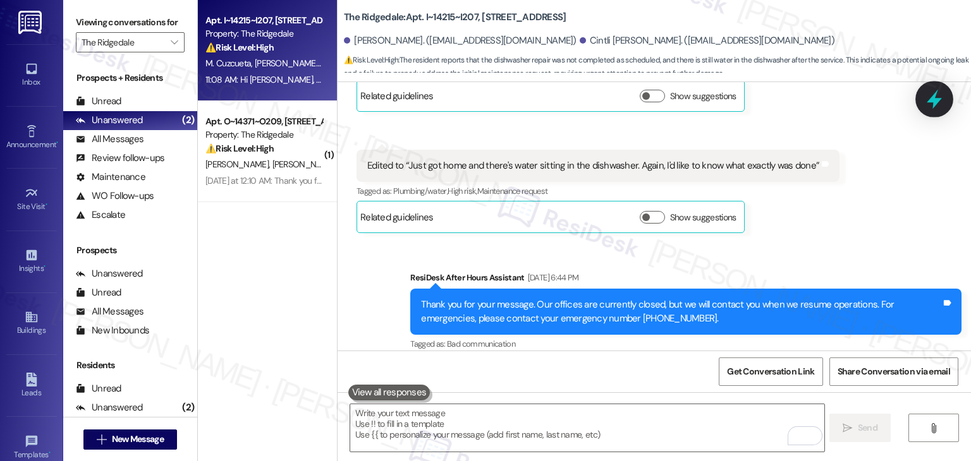
click at [933, 104] on icon at bounding box center [933, 100] width 15 height 20
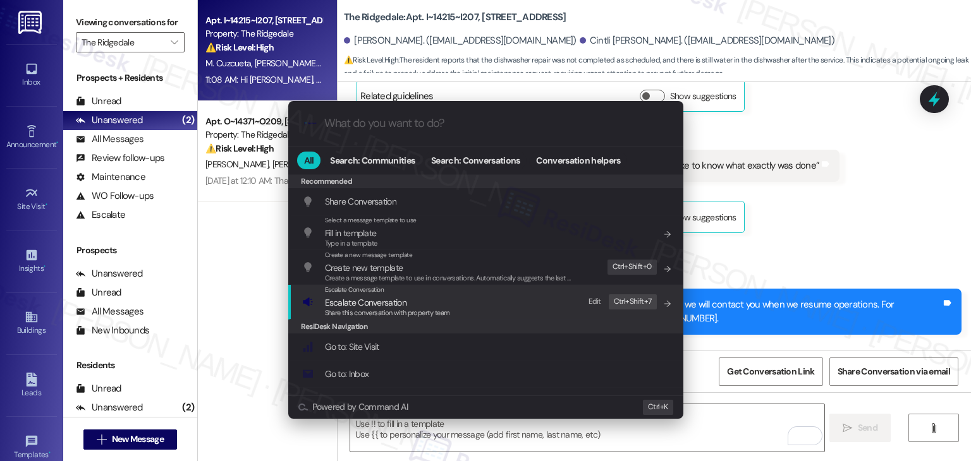
click at [372, 304] on span "Escalate Conversation" at bounding box center [366, 302] width 82 height 11
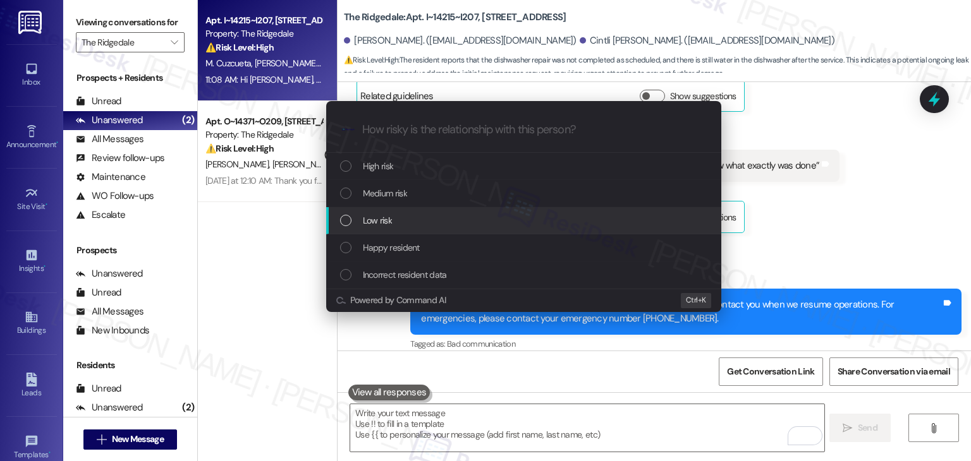
click at [347, 224] on div "List of options" at bounding box center [345, 220] width 11 height 11
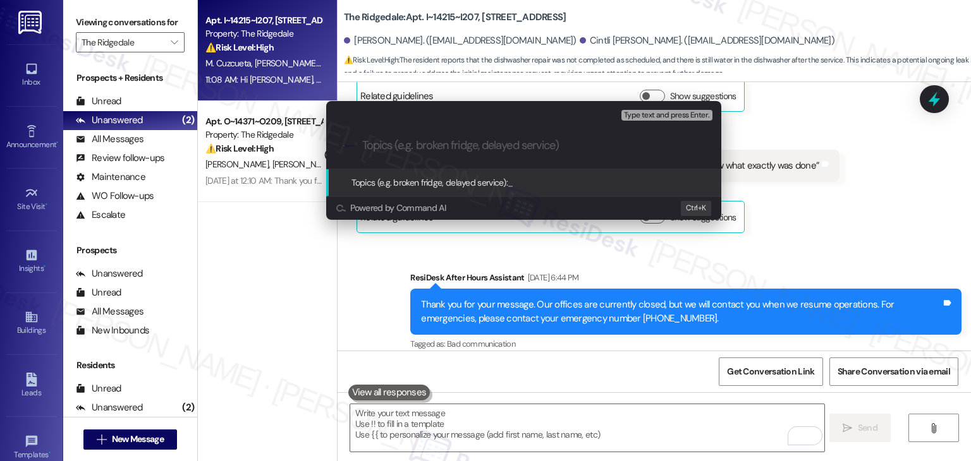
paste input "Dishwasher Service Concern – Early Entry & Unresolved Leak (WO #6959-1)"
type input "Dishwasher Service Concern – Early Entry & Unresolved Leak (WO #6959-1)"
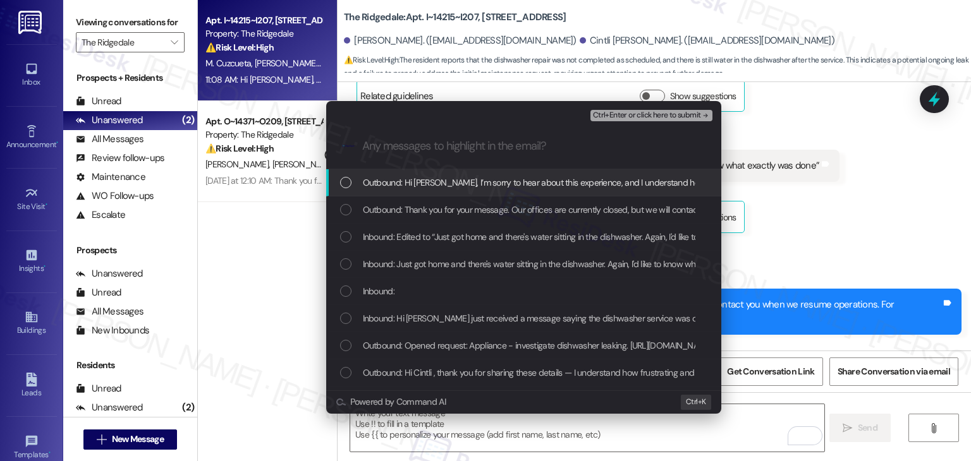
scroll to position [0, 0]
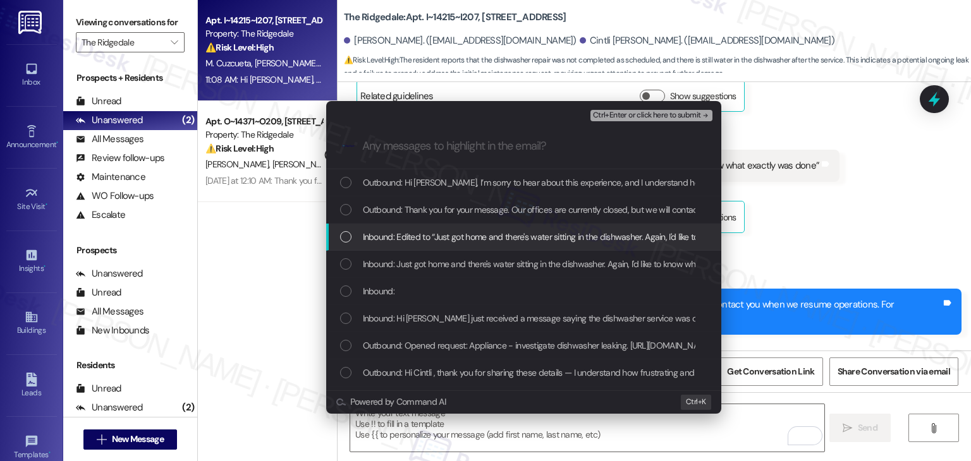
click at [346, 236] on div "List of options" at bounding box center [345, 236] width 11 height 11
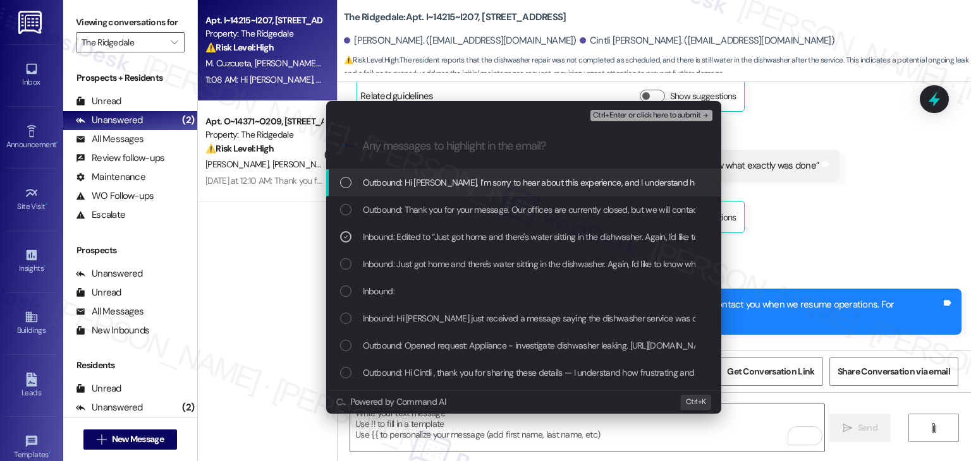
click at [342, 289] on div "List of options" at bounding box center [345, 291] width 11 height 11
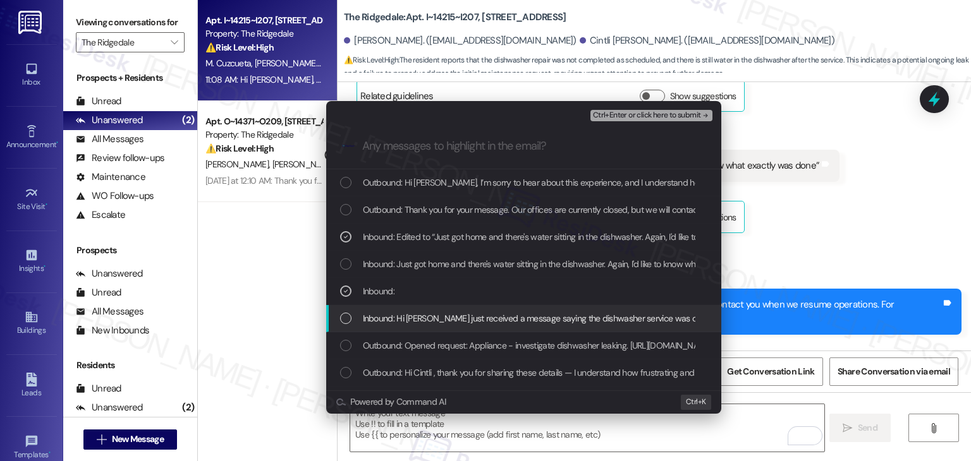
click at [345, 323] on div "List of options" at bounding box center [345, 318] width 11 height 11
click at [652, 116] on span "Ctrl+Enter or click here to submit" at bounding box center [647, 115] width 108 height 9
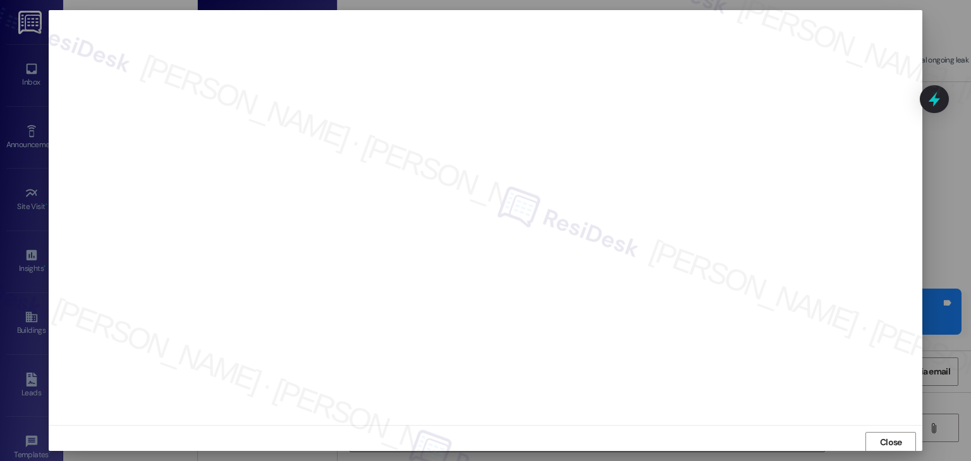
scroll to position [1, 0]
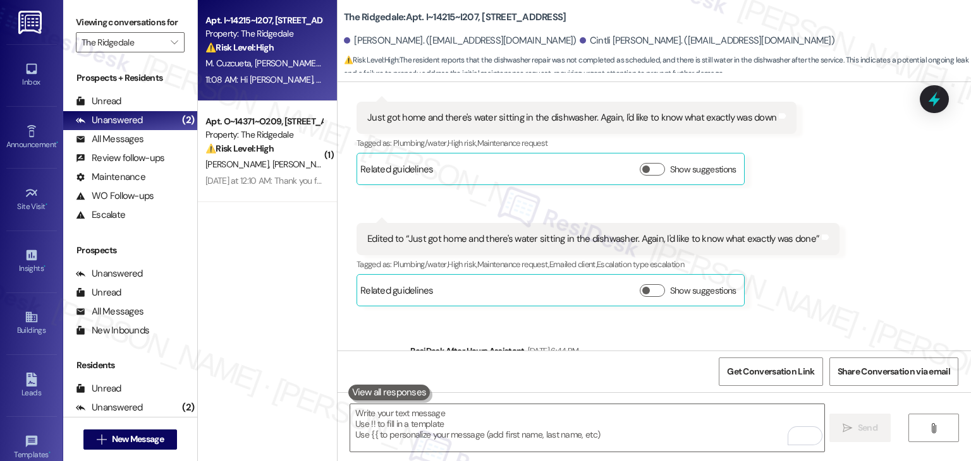
scroll to position [15264, 0]
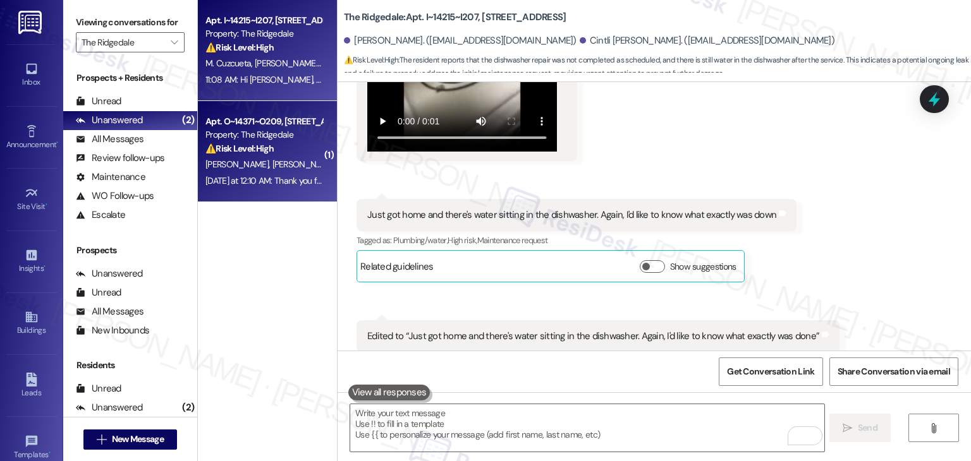
click at [288, 199] on div "Apt. O~14371~[GEOGRAPHIC_DATA], [STREET_ADDRESS] Property: The Ridgedale ⚠️ Ris…" at bounding box center [267, 151] width 139 height 101
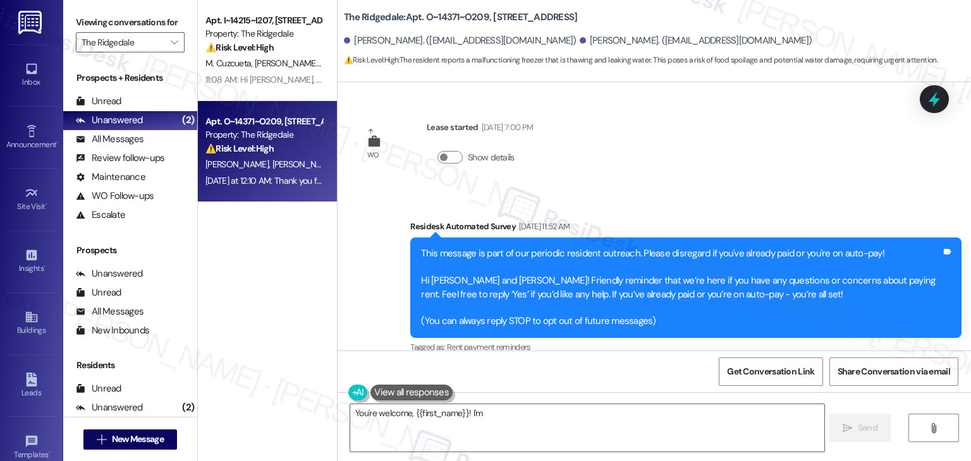
scroll to position [8297, 0]
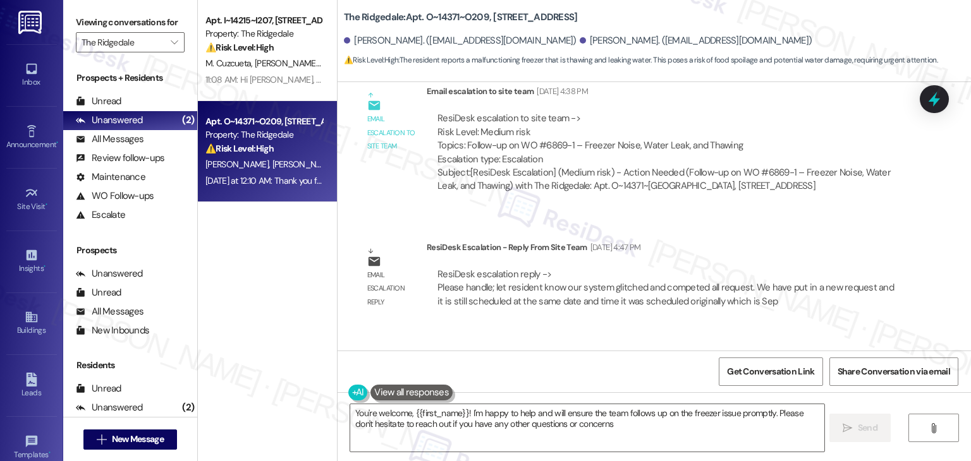
type textarea "You're welcome, {{first_name}}! I'm happy to help and will ensure the team foll…"
click at [603, 327] on div "Received via SMS [PERSON_NAME] [DATE] at 12:10 AM Thank you! Tags and notes Tag…" at bounding box center [653, 380] width 633 height 107
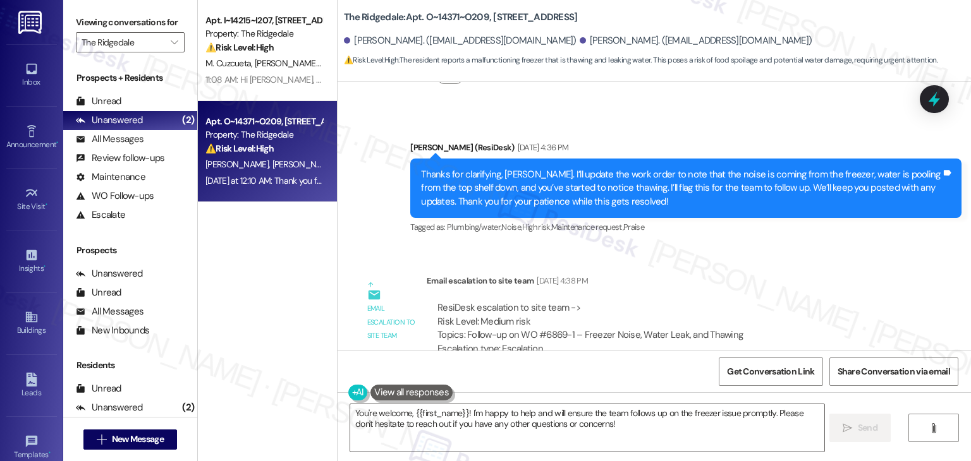
scroll to position [8044, 0]
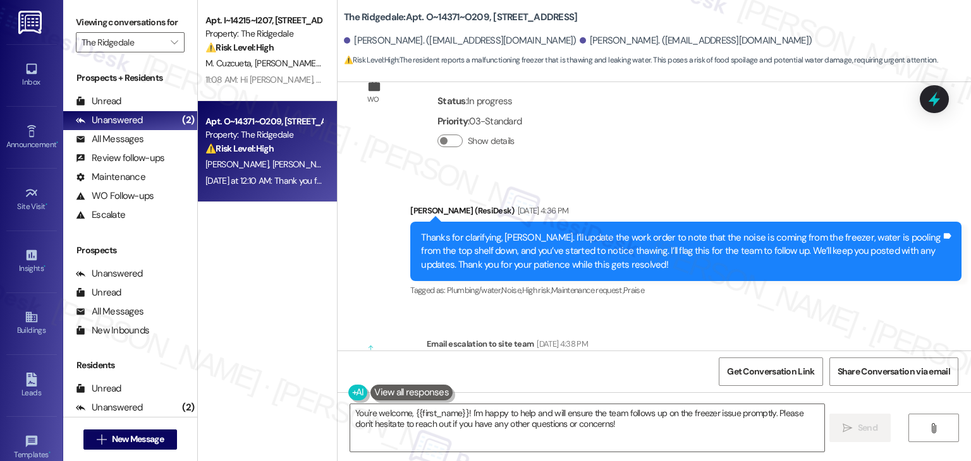
click at [534, 231] on div "Thanks for clarifying, [PERSON_NAME]. I’ll update the work order to note that t…" at bounding box center [681, 251] width 520 height 40
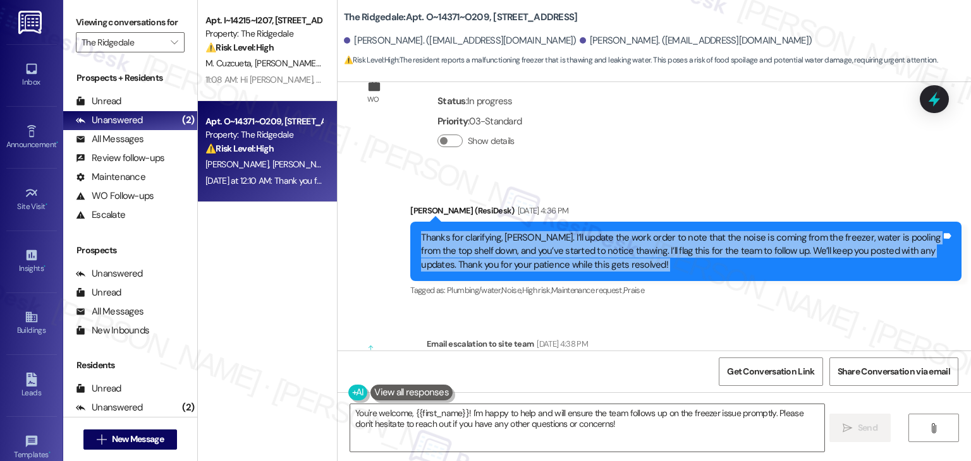
click at [534, 231] on div "Thanks for clarifying, [PERSON_NAME]. I’ll update the work order to note that t…" at bounding box center [681, 251] width 520 height 40
copy div "Thanks for clarifying, [PERSON_NAME]. I’ll update the work order to note that t…"
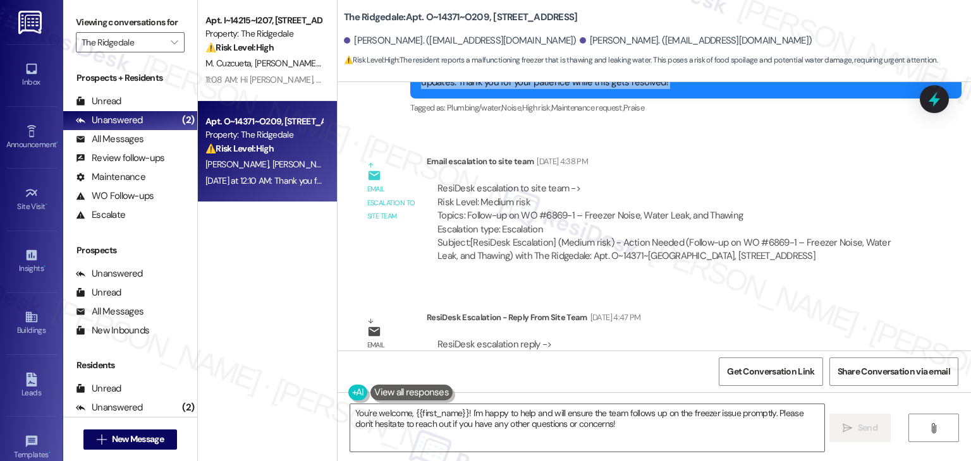
scroll to position [8233, 0]
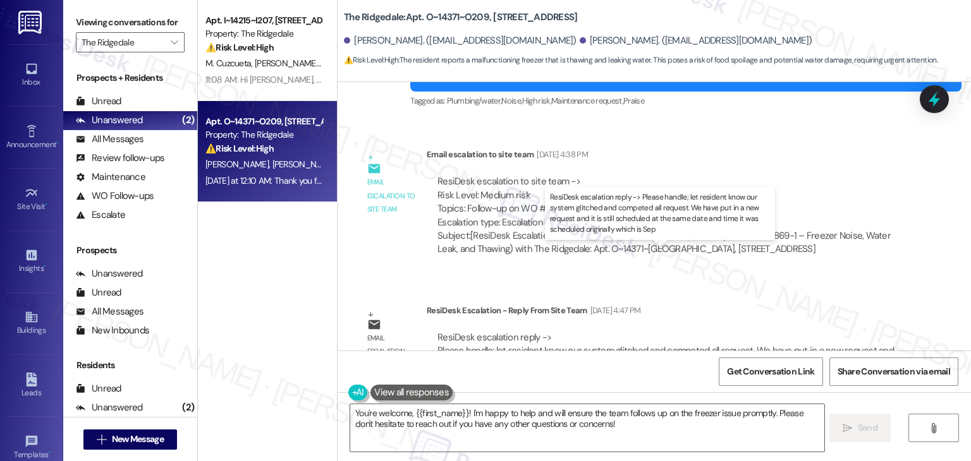
drag, startPoint x: 489, startPoint y: 269, endPoint x: 556, endPoint y: 325, distance: 87.5
click at [628, 331] on div "ResiDesk escalation reply -> Please handle; let resident know our system glitch…" at bounding box center [665, 351] width 456 height 40
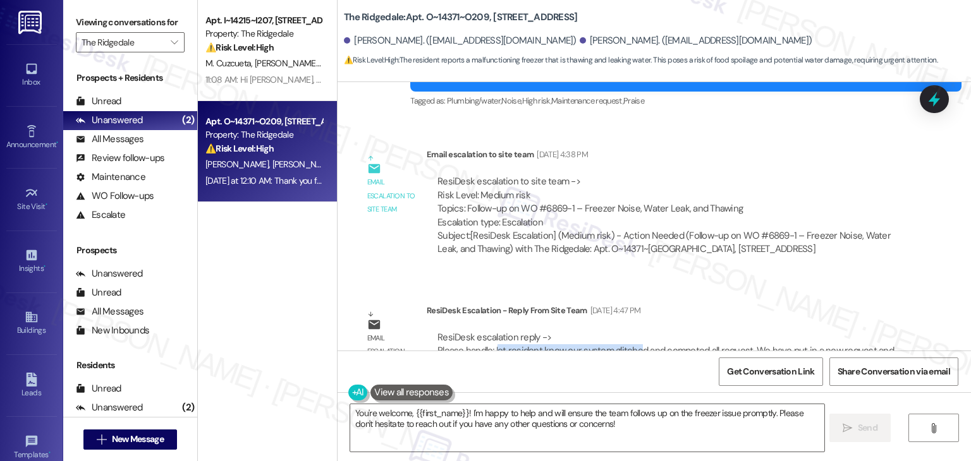
click at [574, 391] on div "Received via SMS [PERSON_NAME] [DATE] at 12:10 AM Thank you! Tags and notes Tag…" at bounding box center [653, 444] width 633 height 107
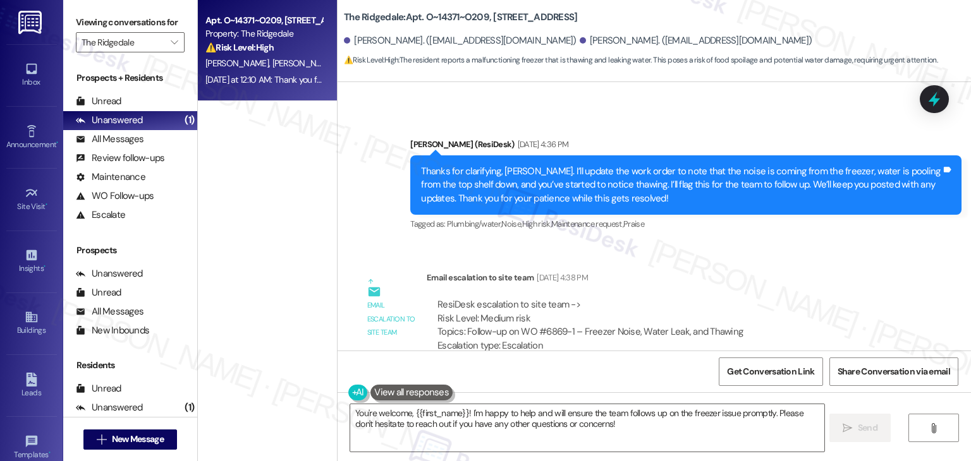
scroll to position [8044, 0]
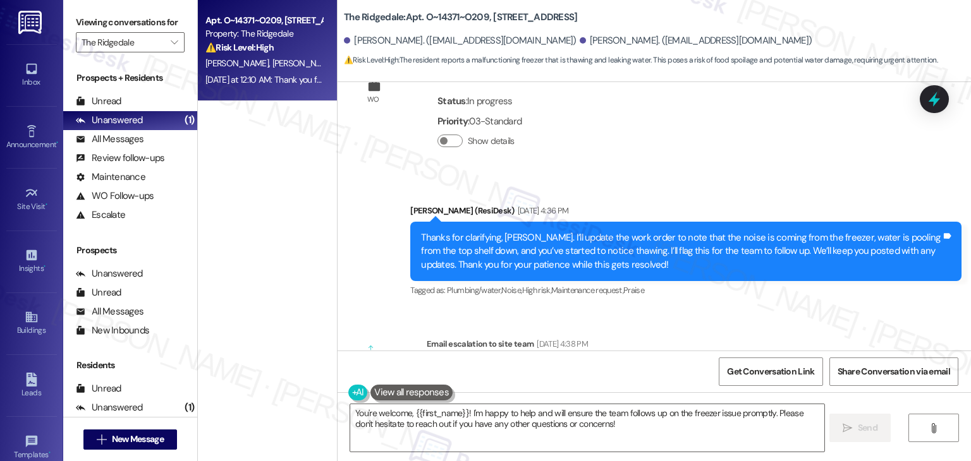
drag, startPoint x: 458, startPoint y: 318, endPoint x: 733, endPoint y: 314, distance: 274.9
click at [733, 365] on div "ResiDesk escalation to site team -> Risk Level: Medium risk Topics: Follow-up o…" at bounding box center [666, 392] width 459 height 54
copy div "Follow-up on WO #6869-1 – Freezer Noise, Water Leak, and Thawing"
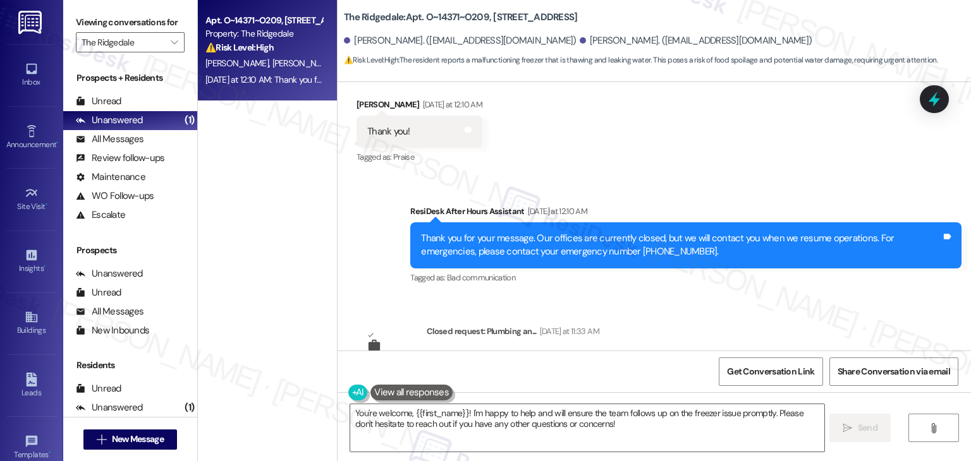
scroll to position [8556, 0]
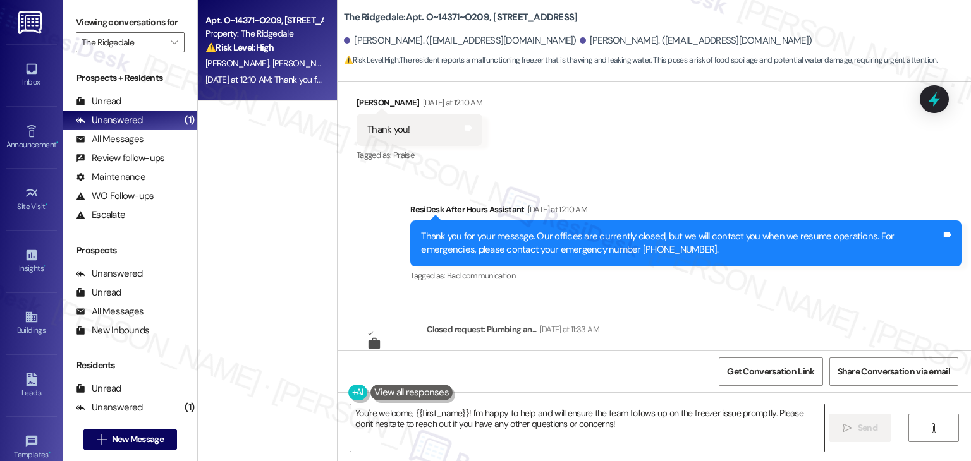
click at [552, 413] on textarea "You're welcome, {{first_name}}! I'm happy to help and will ensure the team foll…" at bounding box center [586, 427] width 473 height 47
click at [551, 414] on textarea "You're welcome, {{first_name}}! I'm happy to help and will ensure the team foll…" at bounding box center [586, 427] width 473 height 47
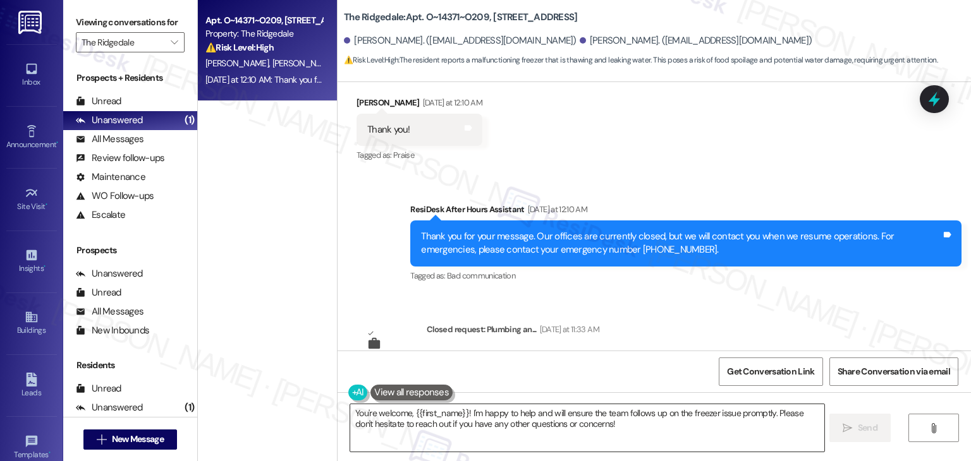
click at [551, 414] on textarea "You're welcome, {{first_name}}! I'm happy to help and will ensure the team foll…" at bounding box center [586, 427] width 473 height 47
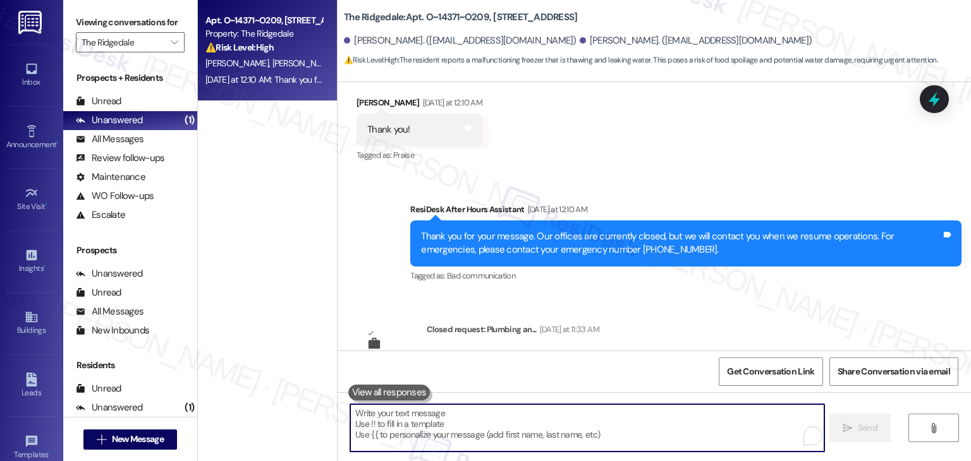
click at [551, 414] on textarea "To enrich screen reader interactions, please activate Accessibility in Grammarl…" at bounding box center [586, 427] width 473 height 47
paste textarea "Hi [PERSON_NAME], I followed up with the site team regarding WO #6869-1 (freeze…"
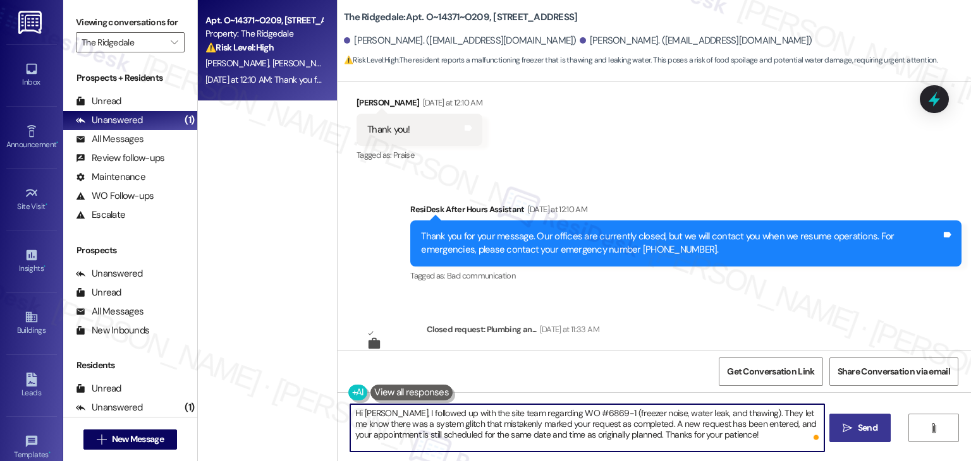
type textarea "Hi [PERSON_NAME], I followed up with the site team regarding WO #6869-1 (freeze…"
click at [858, 432] on span "Send" at bounding box center [868, 427] width 20 height 13
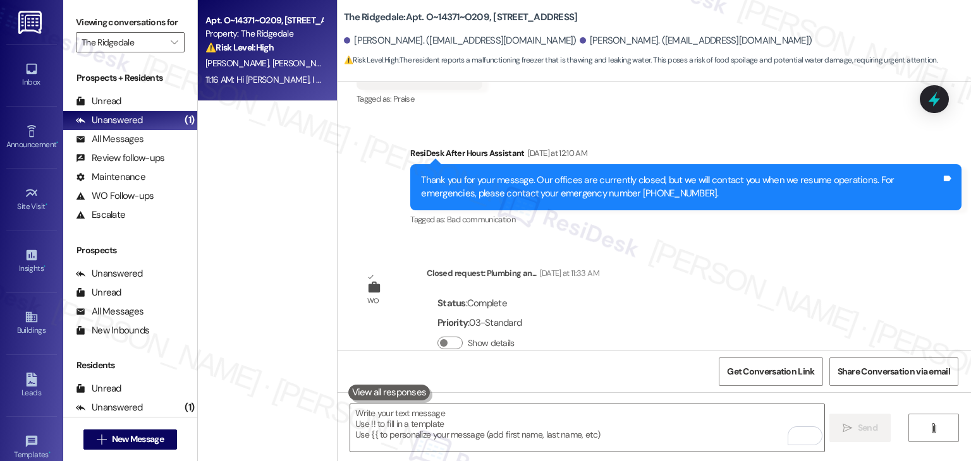
scroll to position [8672, 0]
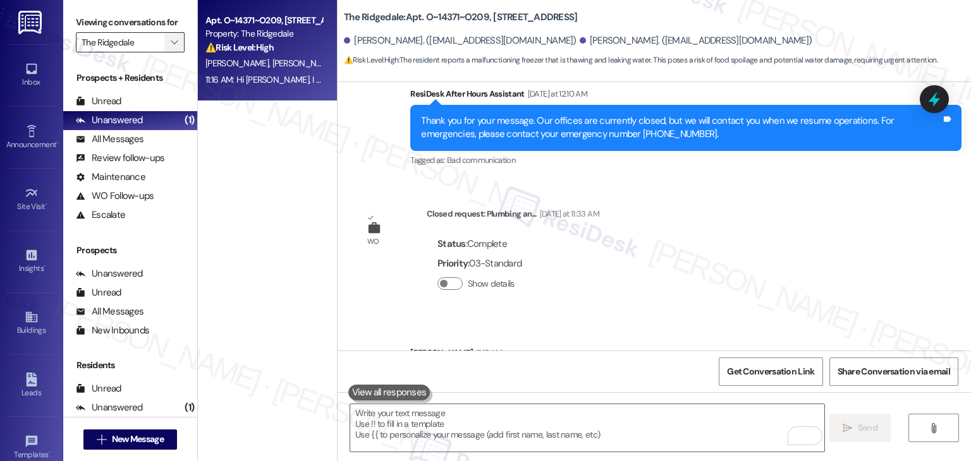
click at [171, 42] on icon "" at bounding box center [174, 42] width 7 height 10
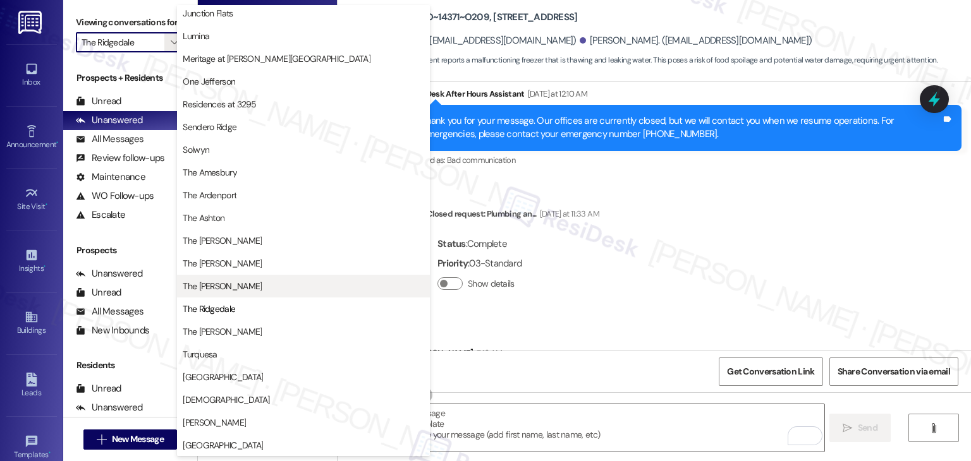
click at [231, 284] on span "The [PERSON_NAME]" at bounding box center [303, 286] width 241 height 13
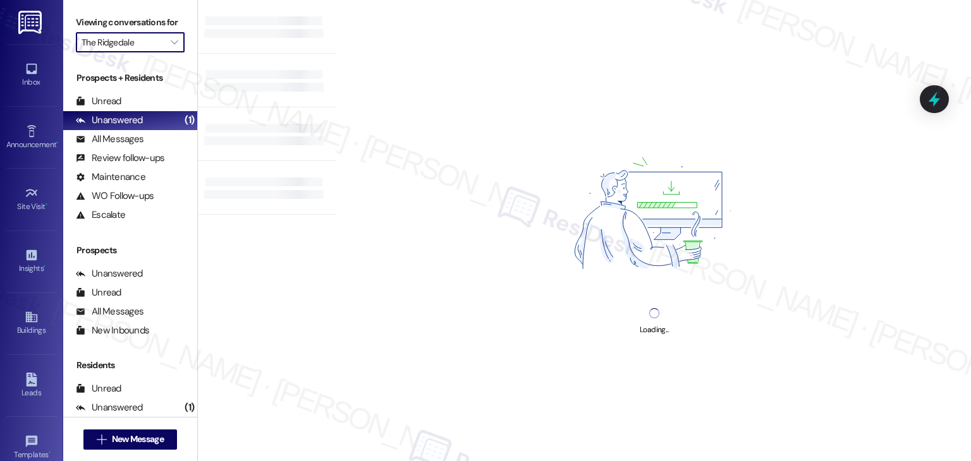
type input "The [PERSON_NAME]"
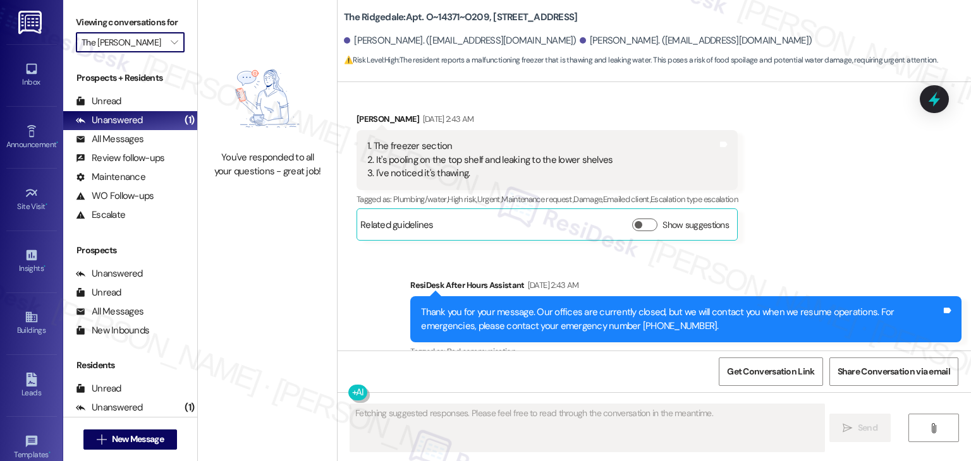
scroll to position [8168, 0]
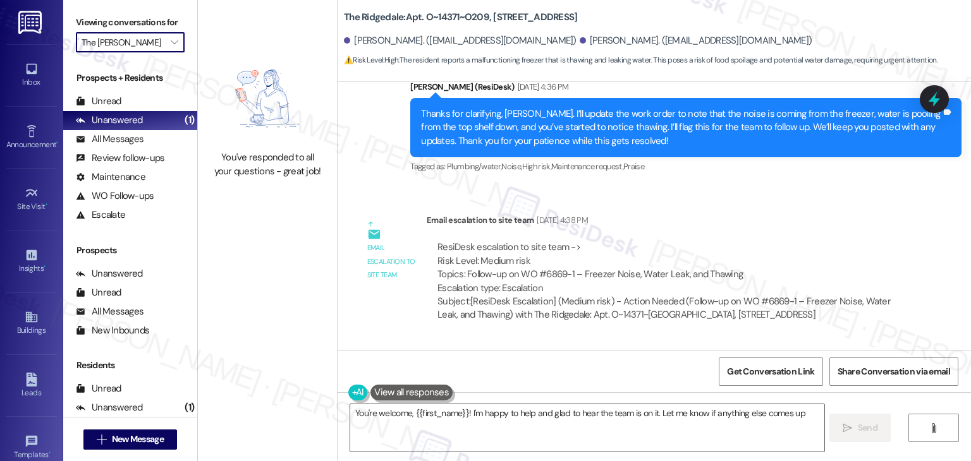
type textarea "You're welcome, {{first_name}}! I'm happy to help and glad to hear the team is …"
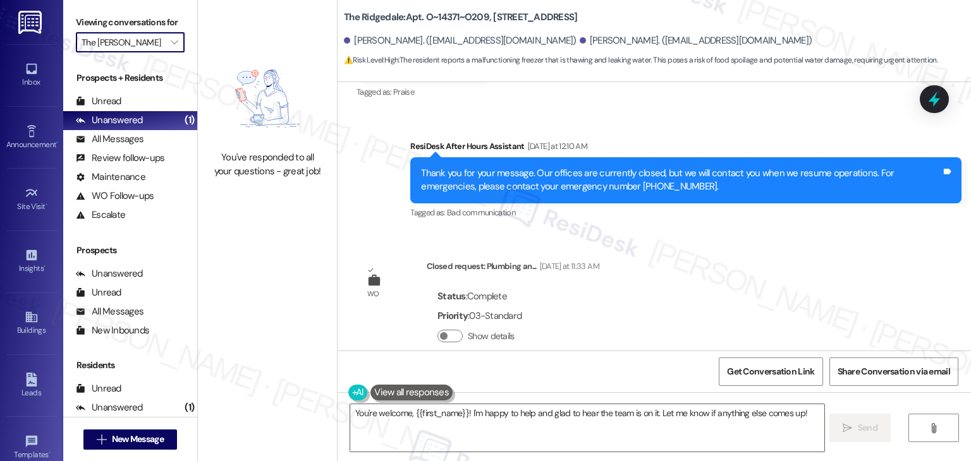
scroll to position [8690, 0]
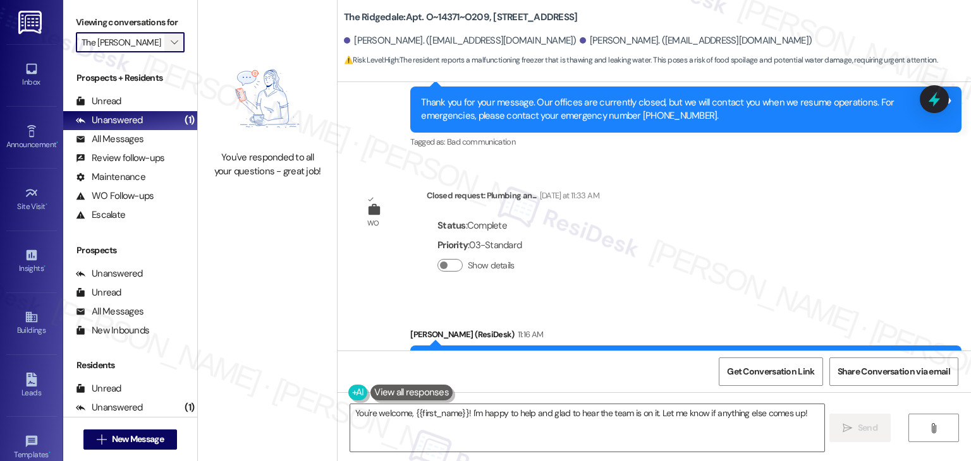
click at [168, 49] on span "" at bounding box center [174, 42] width 12 height 20
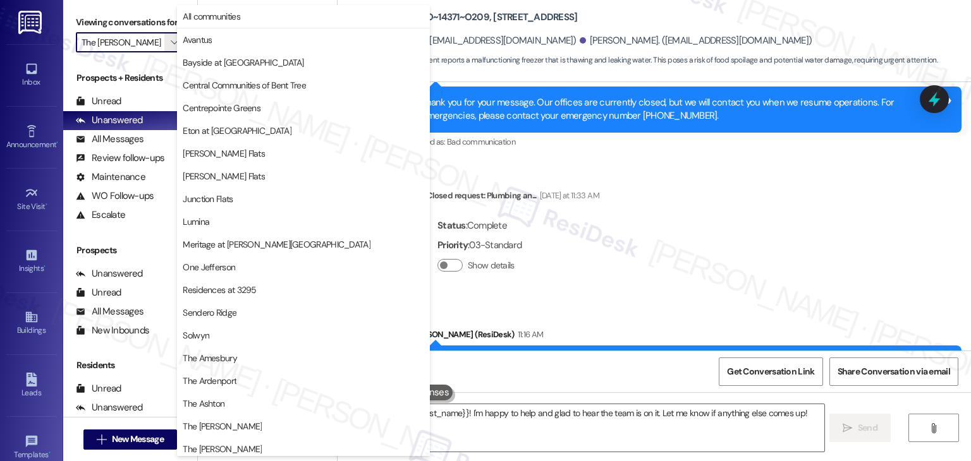
scroll to position [186, 0]
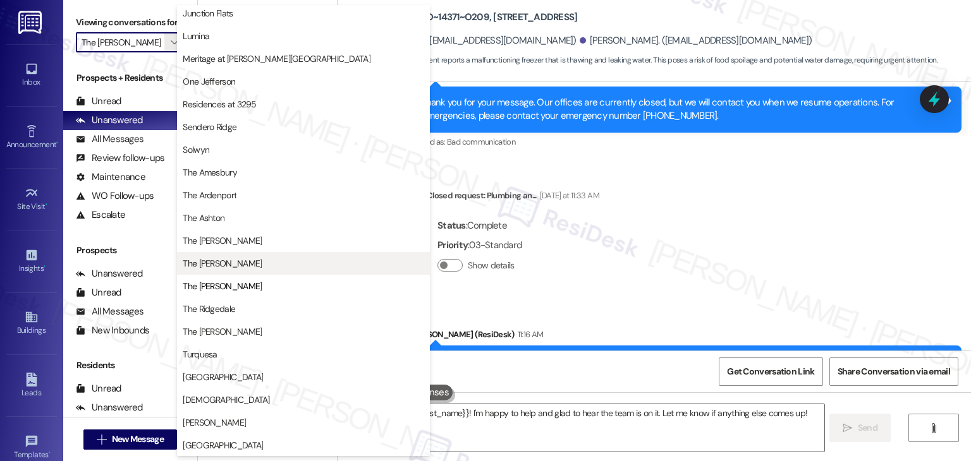
click at [240, 270] on button "The [PERSON_NAME]" at bounding box center [303, 263] width 253 height 23
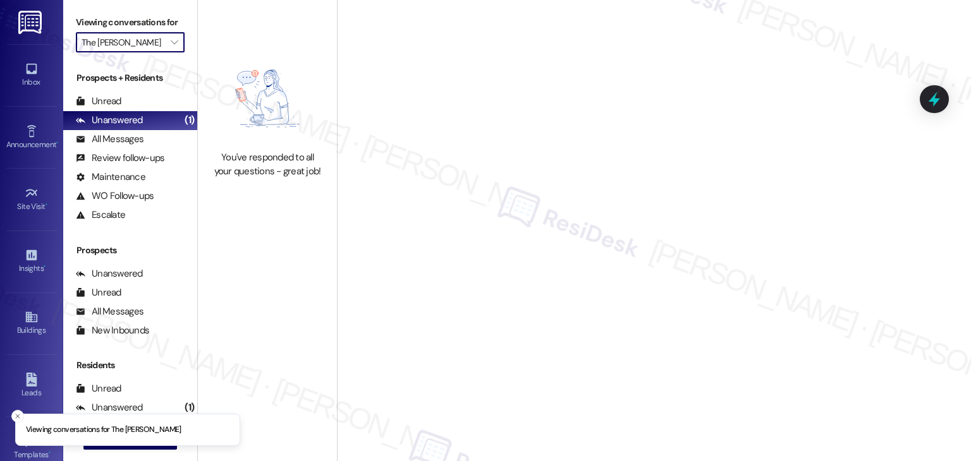
type input "The [PERSON_NAME]"
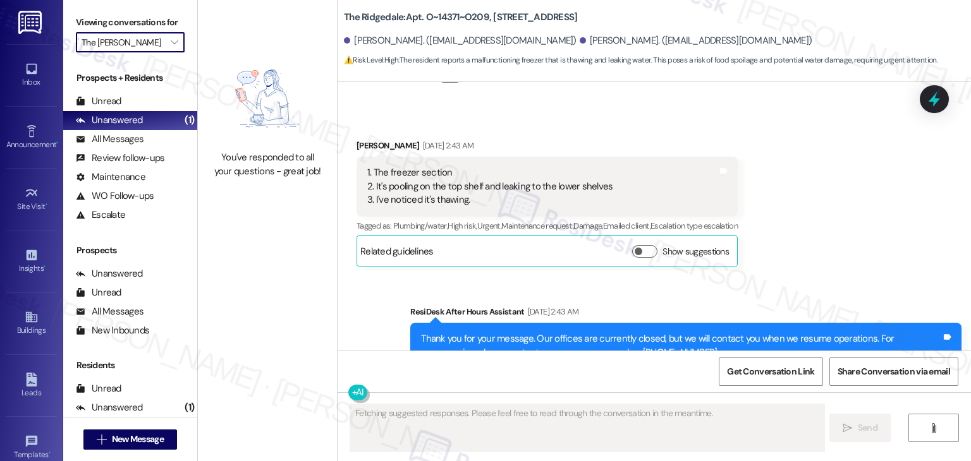
scroll to position [8297, 0]
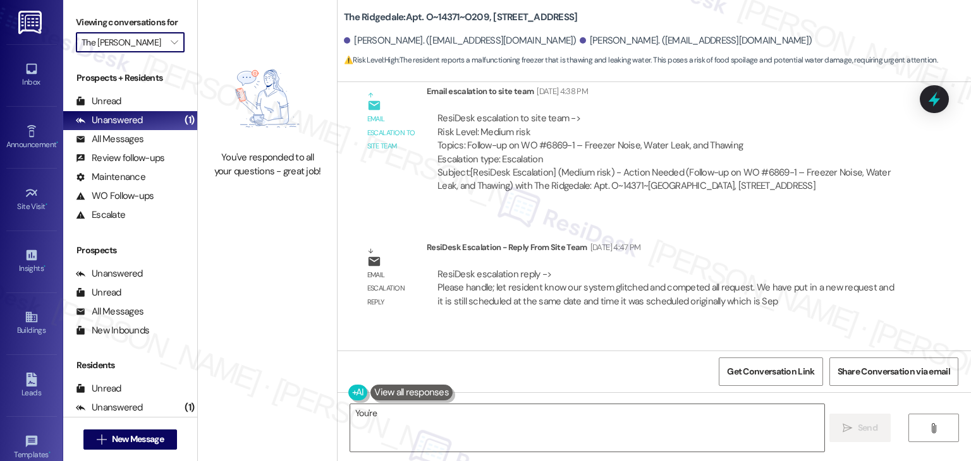
type textarea "You're welcome"
